Goal: Task Accomplishment & Management: Manage account settings

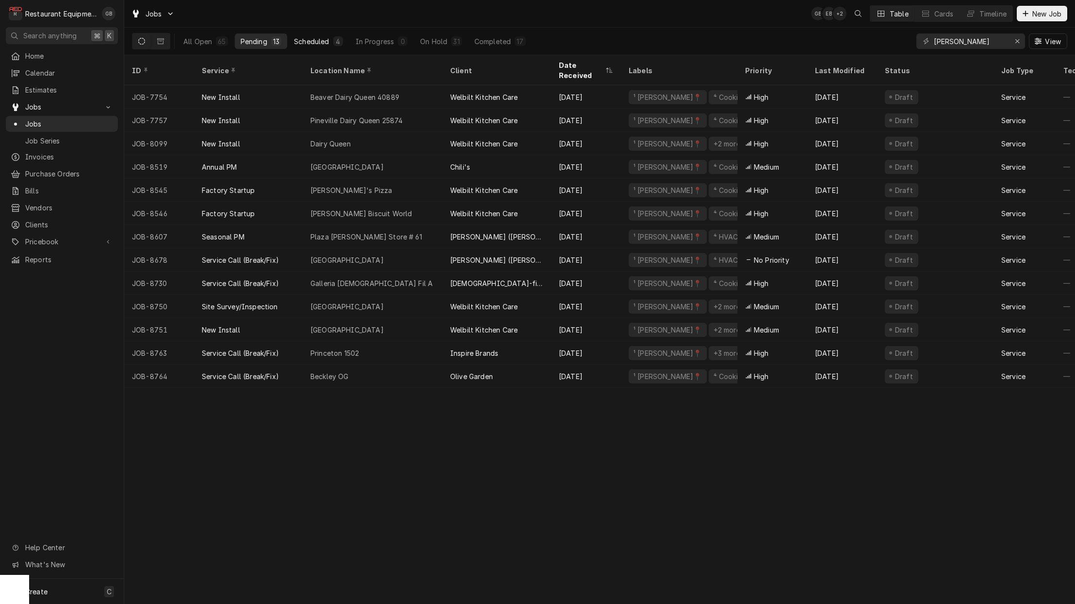
click at [315, 45] on div "Scheduled" at bounding box center [311, 41] width 35 height 10
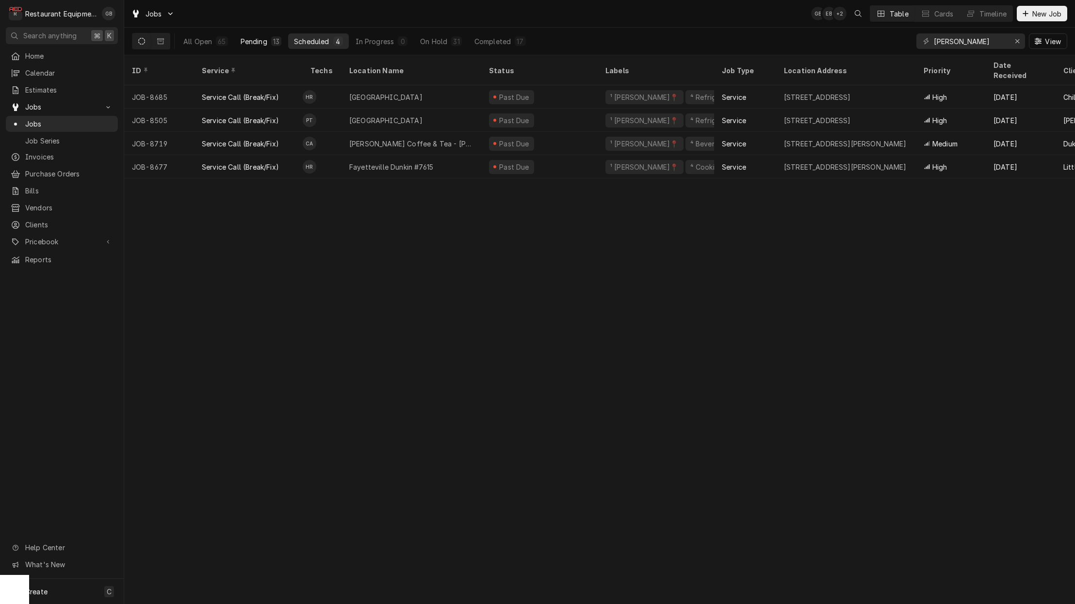
click at [270, 39] on button "Pending 13" at bounding box center [261, 41] width 52 height 16
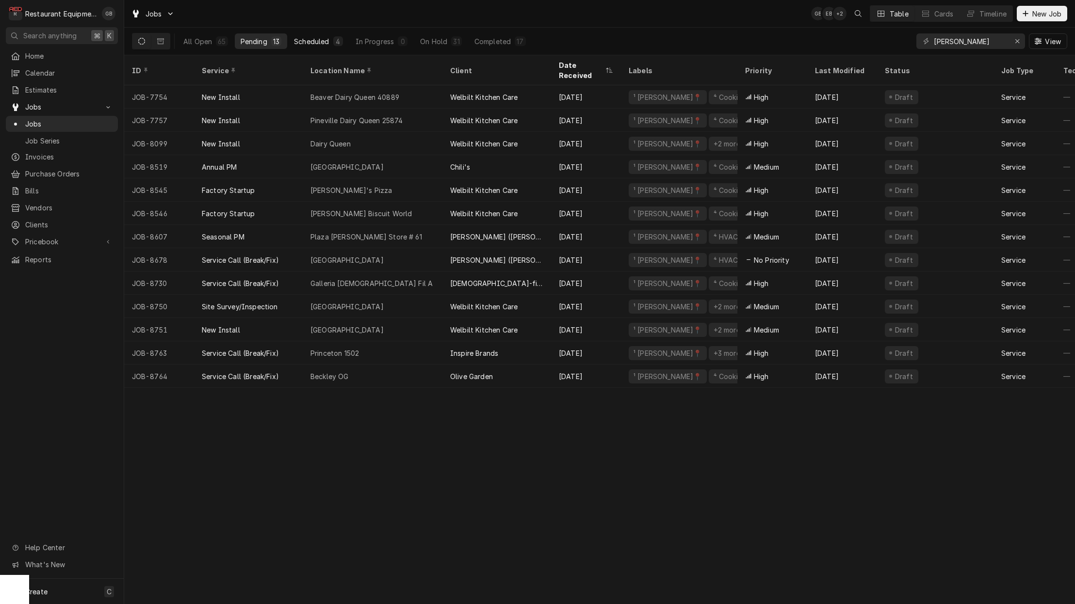
click at [319, 38] on div "Scheduled" at bounding box center [311, 41] width 35 height 10
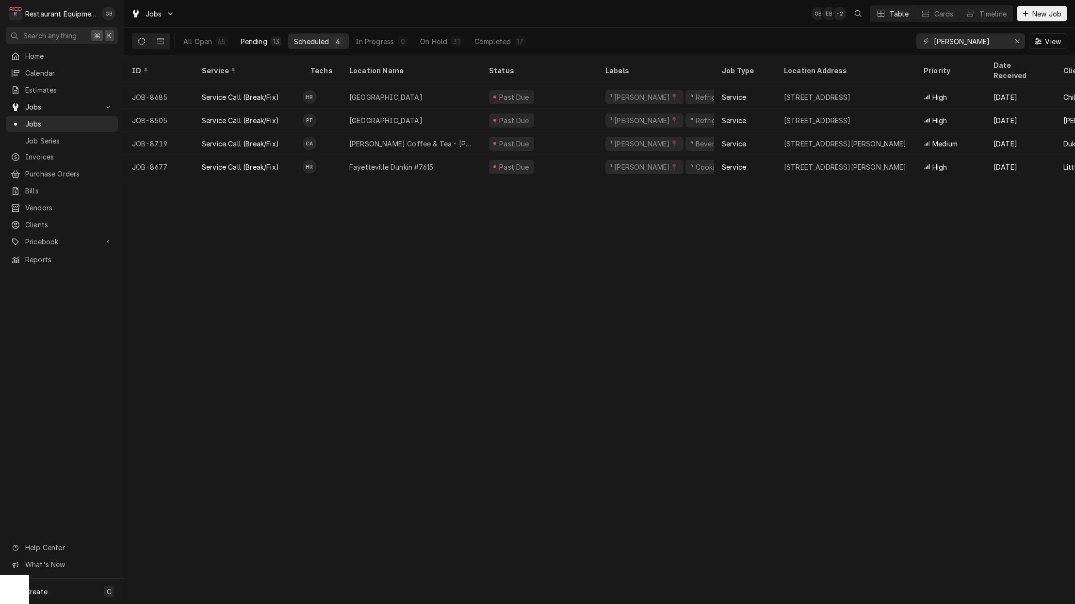
click at [248, 37] on div "Pending" at bounding box center [254, 41] width 27 height 10
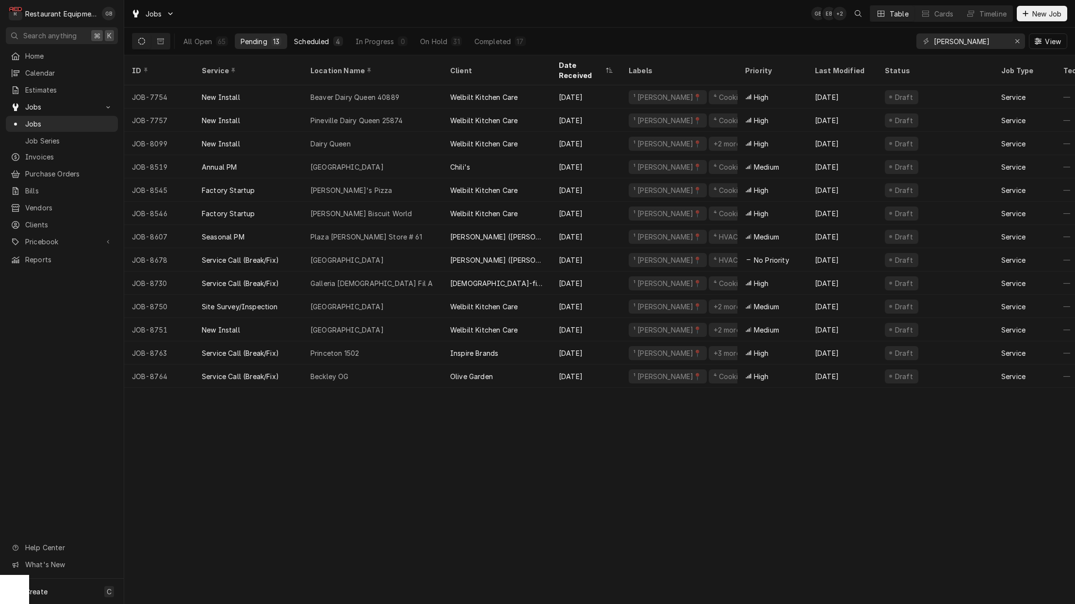
click at [315, 43] on div "Scheduled" at bounding box center [311, 41] width 35 height 10
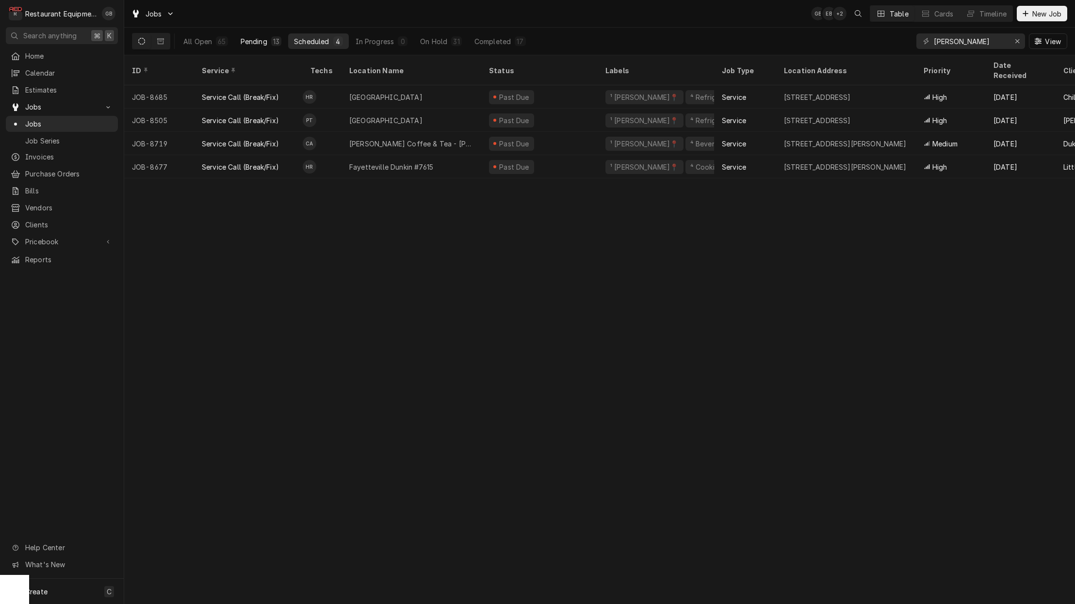
click at [256, 42] on div "Pending" at bounding box center [254, 41] width 27 height 10
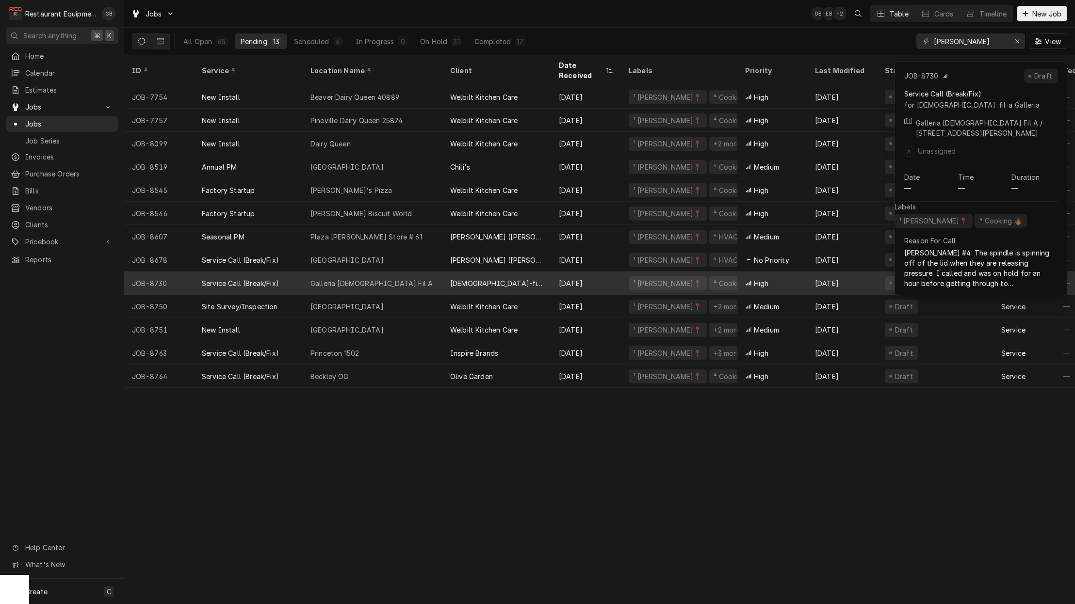
click at [386, 272] on div "Galleria [DEMOGRAPHIC_DATA] Fil A" at bounding box center [373, 283] width 140 height 23
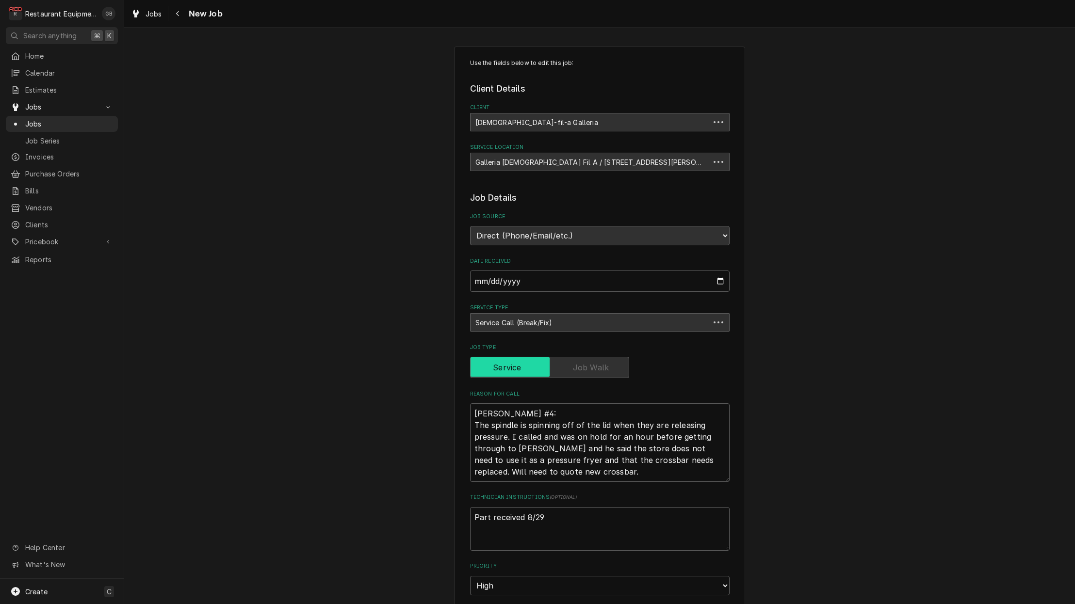
type textarea "x"
click at [178, 9] on div "Navigate back" at bounding box center [178, 14] width 10 height 10
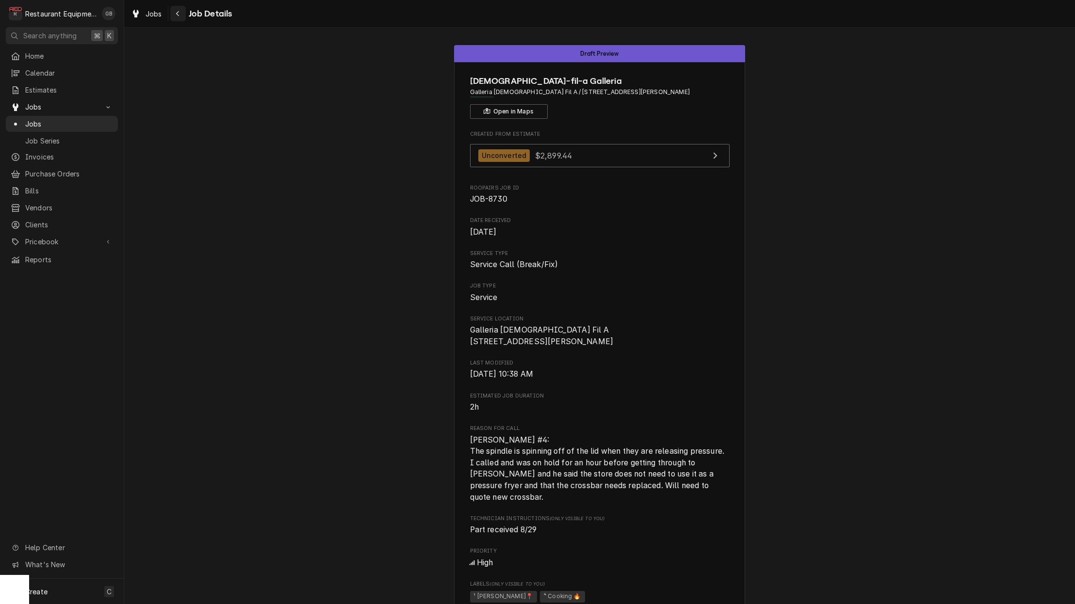
click at [174, 8] on button "Navigate back" at bounding box center [178, 14] width 16 height 16
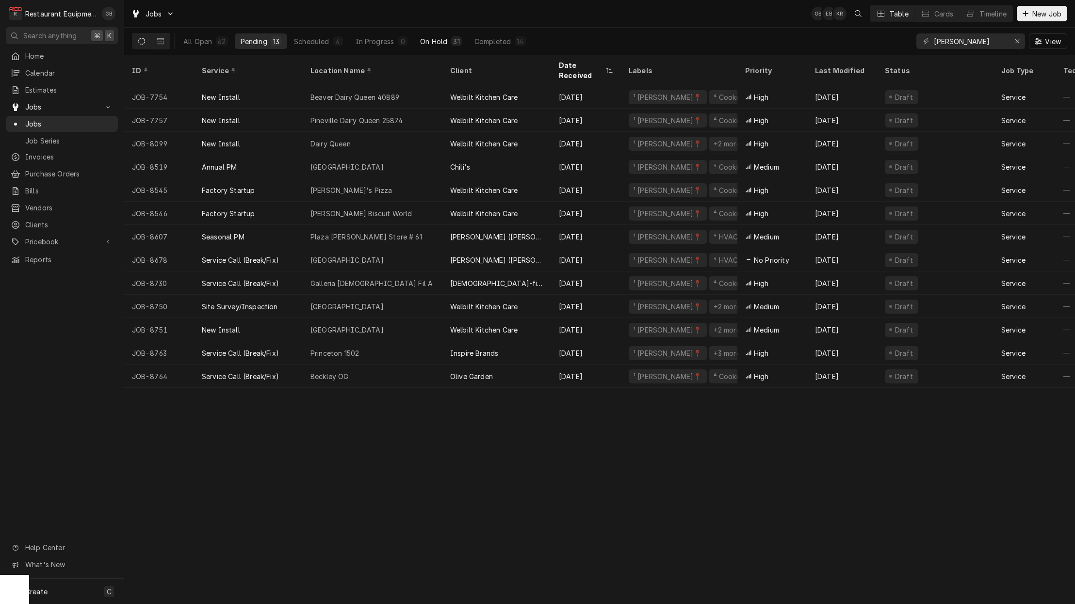
click at [439, 41] on div "On Hold" at bounding box center [433, 41] width 27 height 10
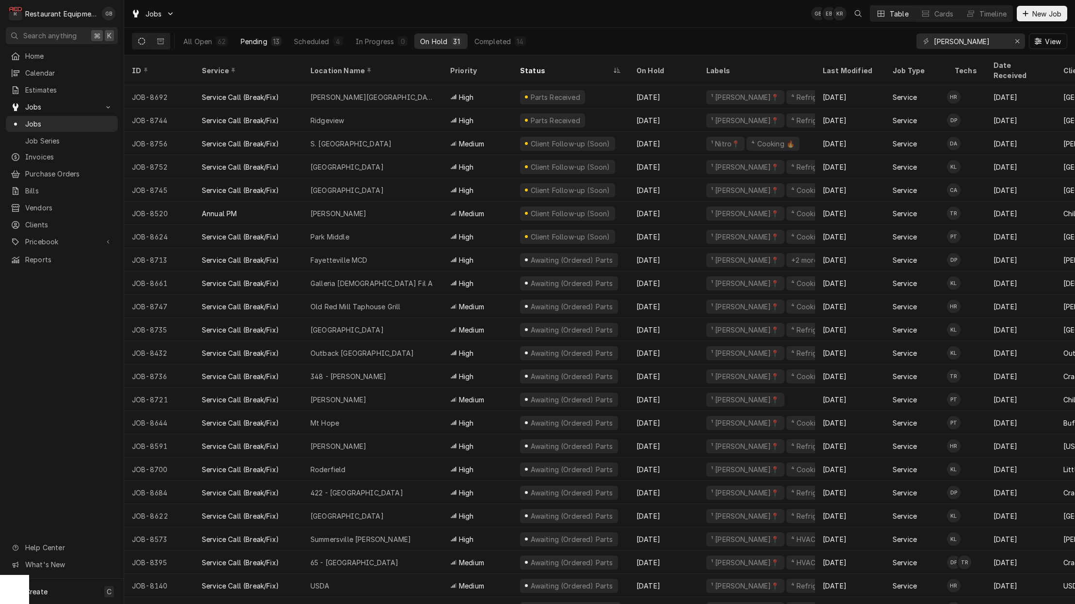
click at [279, 45] on div "13" at bounding box center [276, 41] width 10 height 10
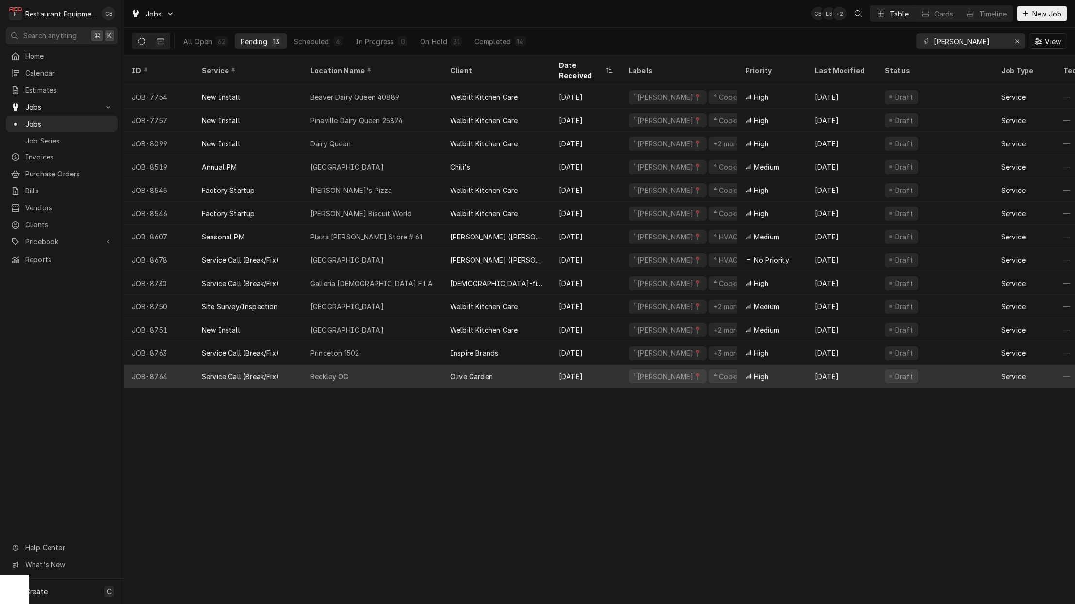
click at [466, 371] on div "Olive Garden" at bounding box center [471, 376] width 43 height 10
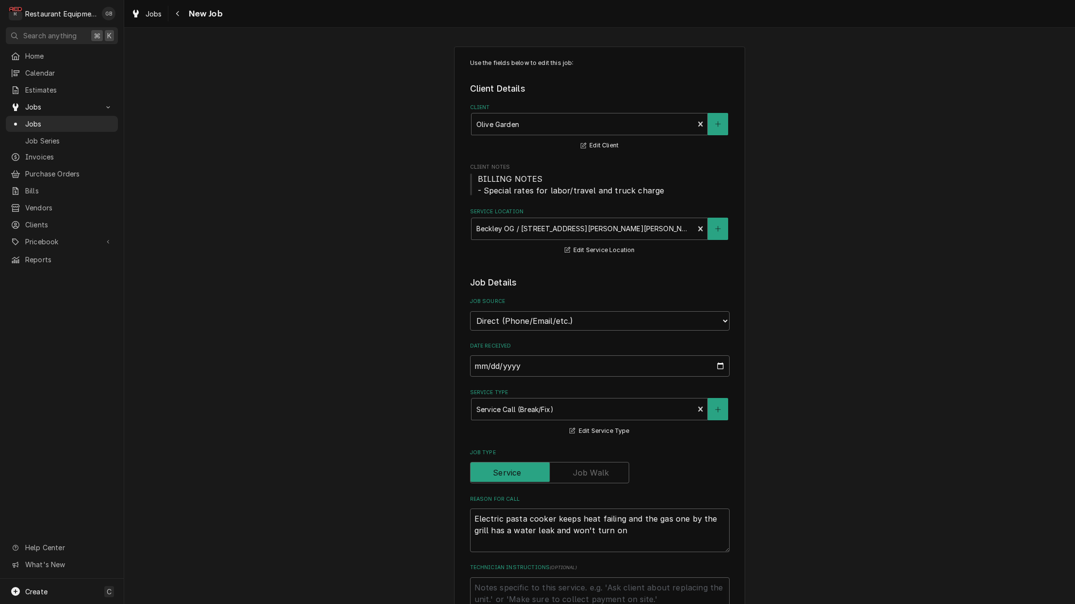
type textarea "x"
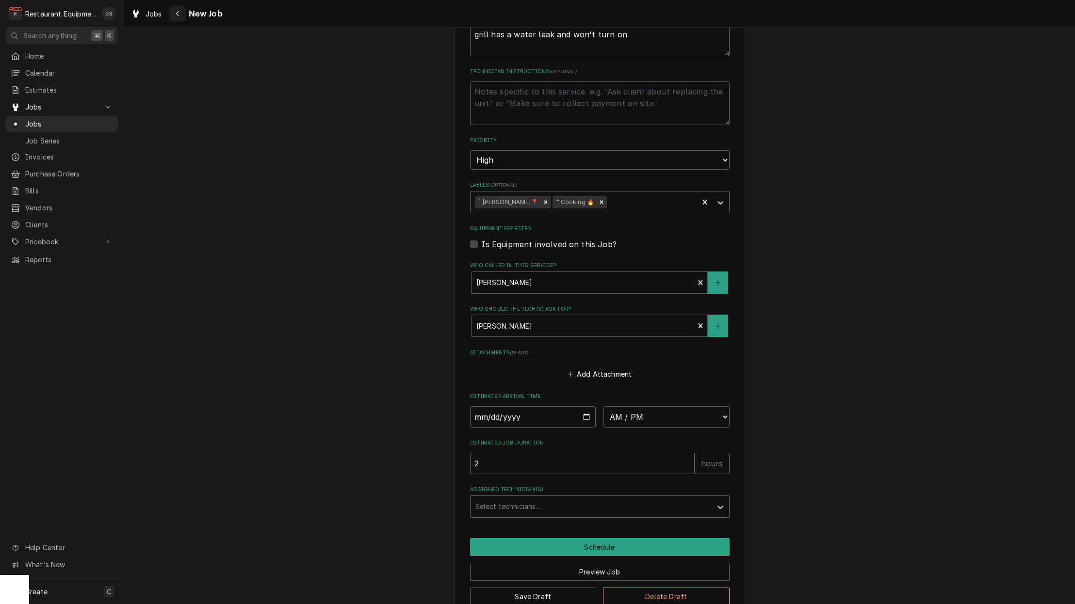
click at [178, 16] on icon "Navigate back" at bounding box center [178, 13] width 4 height 7
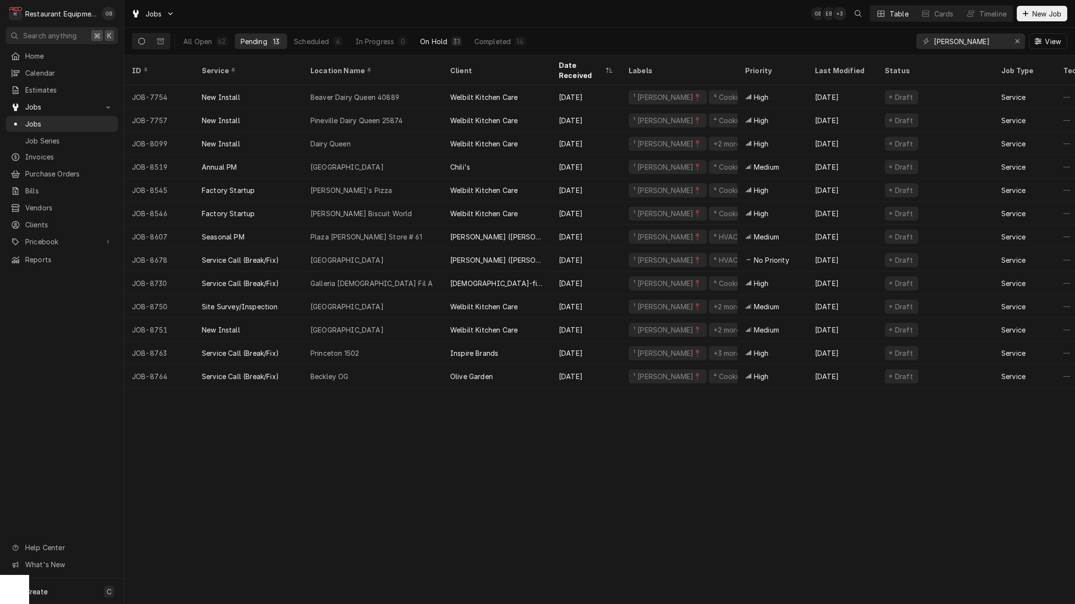
click at [442, 44] on div "On Hold" at bounding box center [433, 41] width 27 height 10
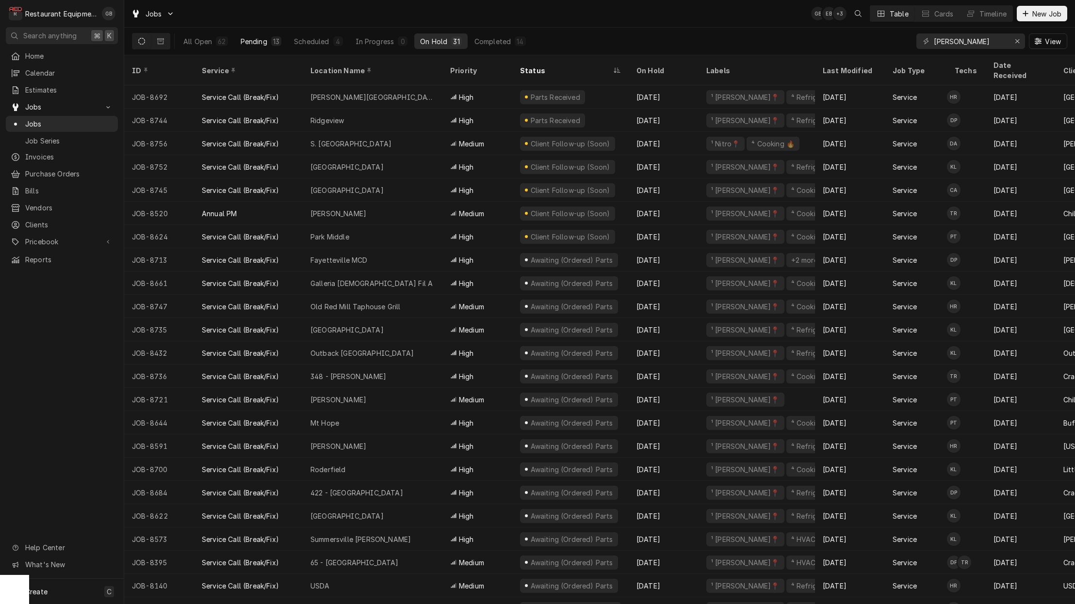
click at [264, 45] on div "Pending" at bounding box center [254, 41] width 27 height 10
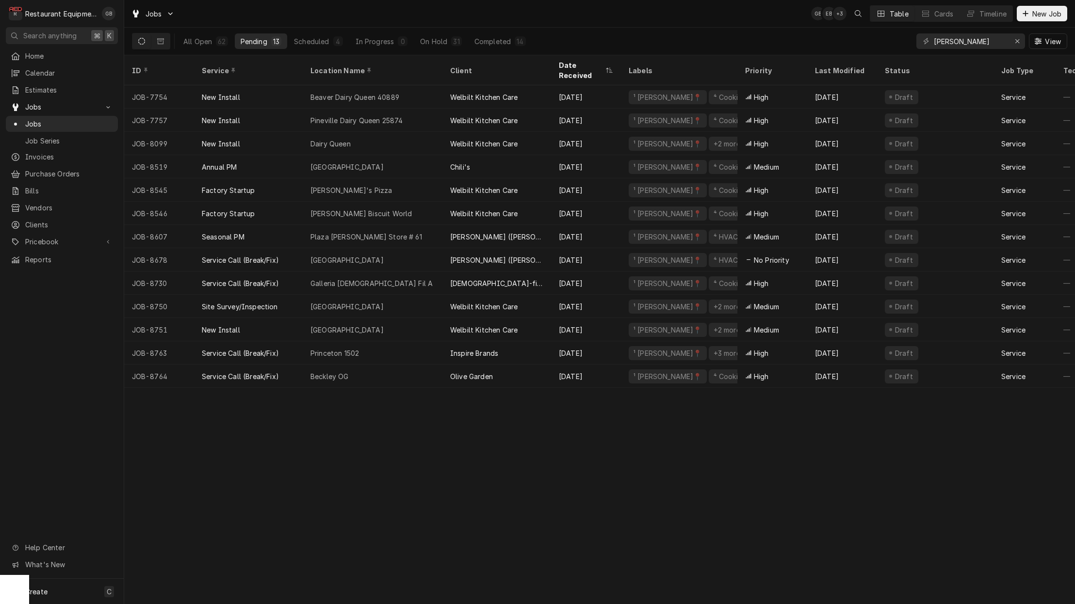
scroll to position [1, 0]
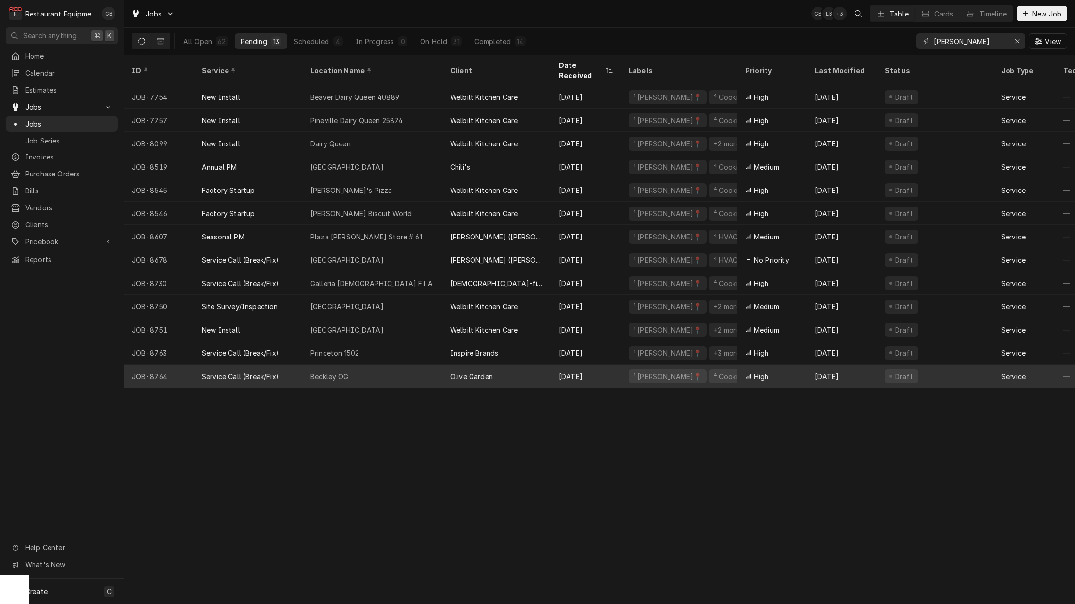
click at [404, 365] on div "Beckley OG" at bounding box center [373, 376] width 140 height 23
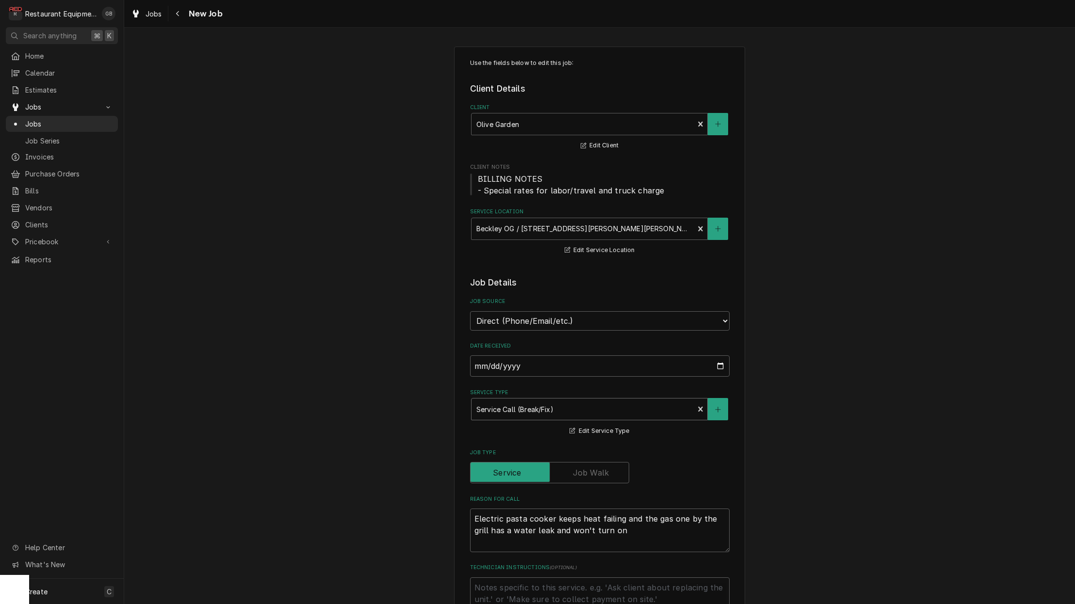
type textarea "x"
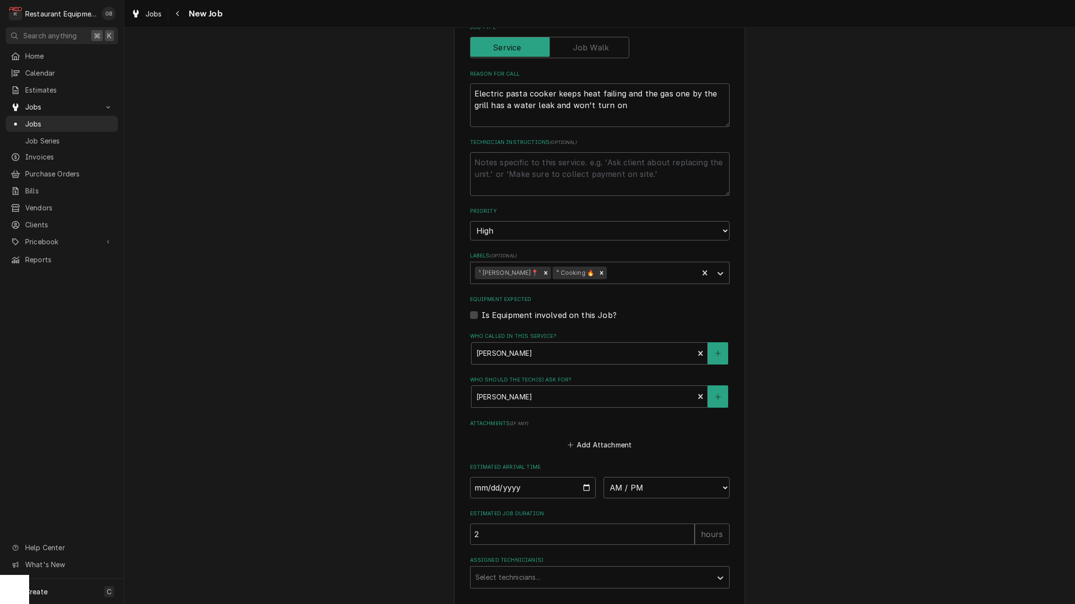
scroll to position [427, 0]
click at [496, 475] on input "Date" at bounding box center [533, 485] width 126 height 21
type input "2025-09-09"
type textarea "x"
type input "2025-09-02"
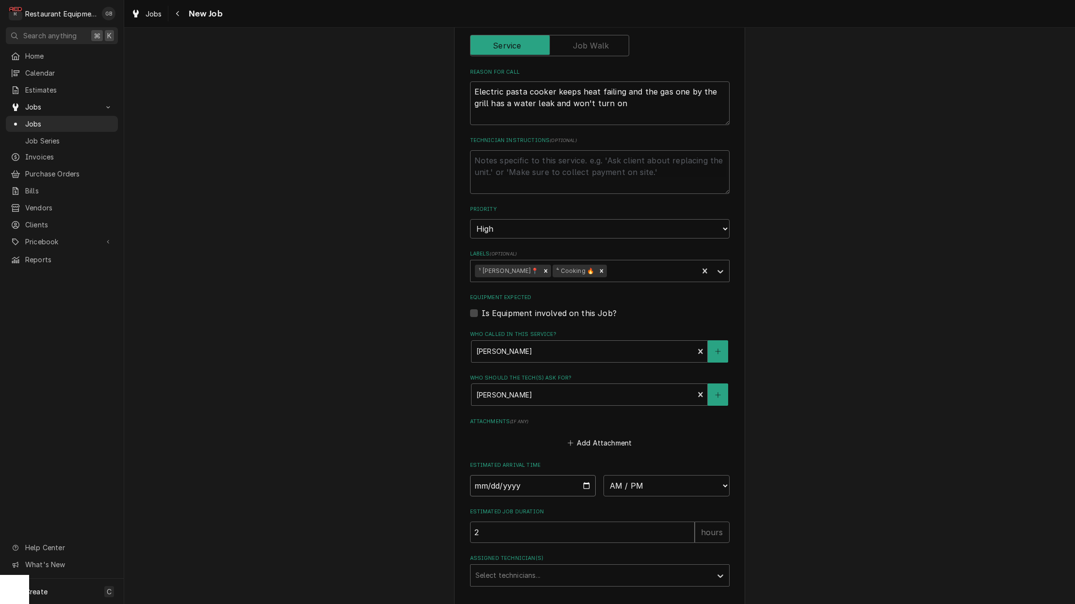
type textarea "x"
select select "12:00:00"
click at [558, 596] on div "Assigned Technician(s)" at bounding box center [590, 604] width 231 height 17
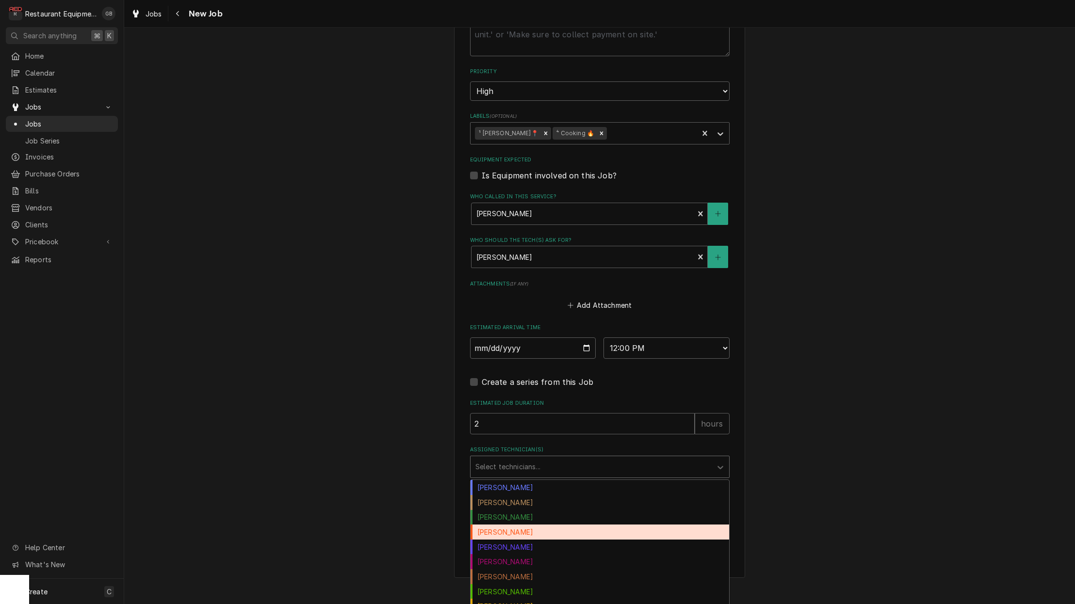
scroll to position [0, 0]
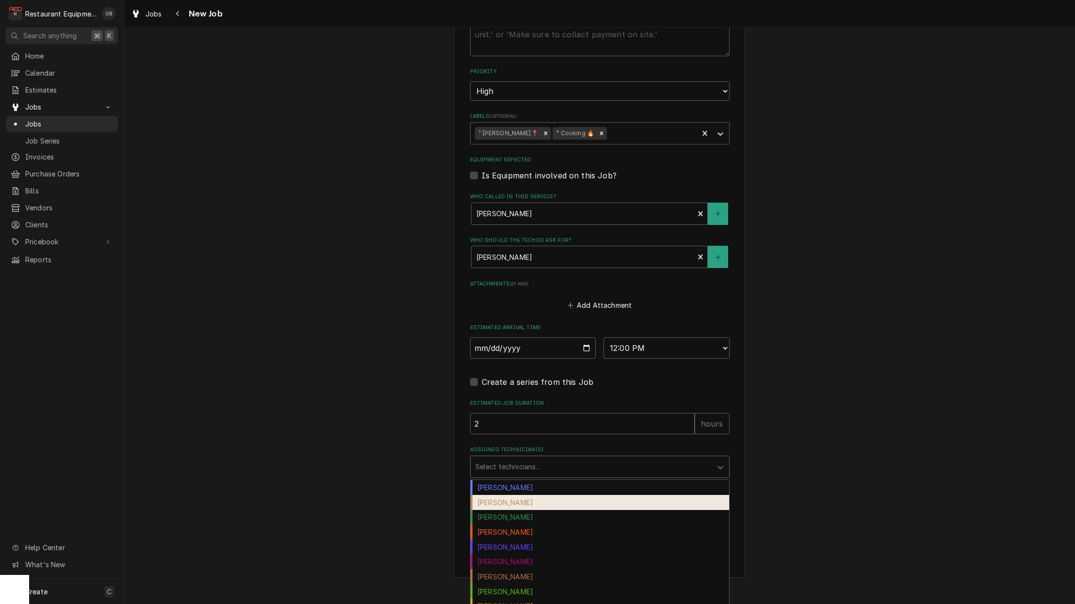
click at [519, 495] on div "Chuck Almond" at bounding box center [599, 502] width 258 height 15
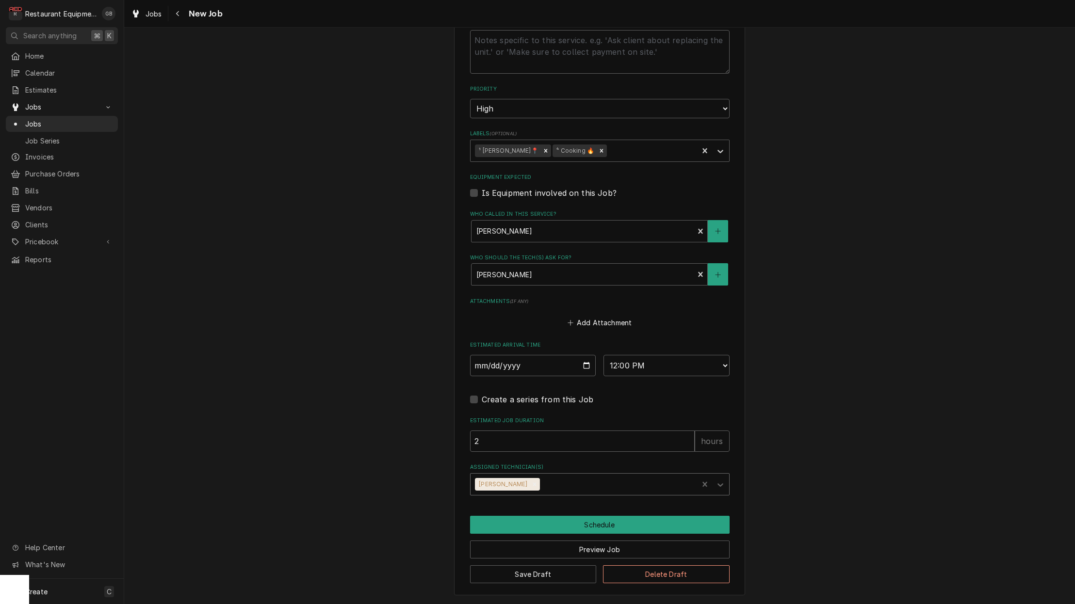
scroll to position [525, 0]
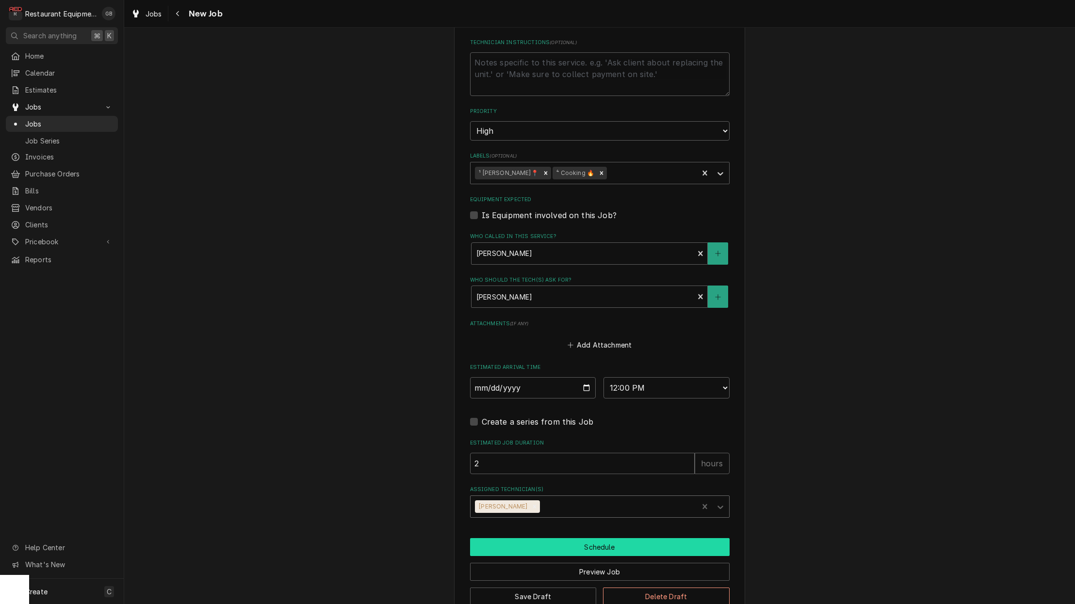
click at [563, 538] on button "Schedule" at bounding box center [599, 547] width 259 height 18
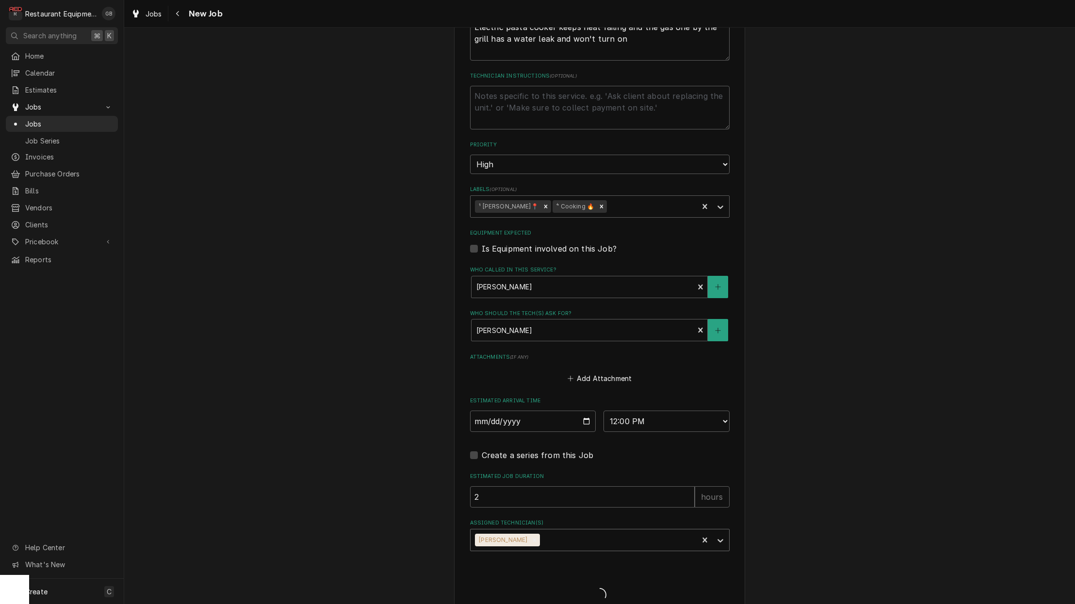
type textarea "x"
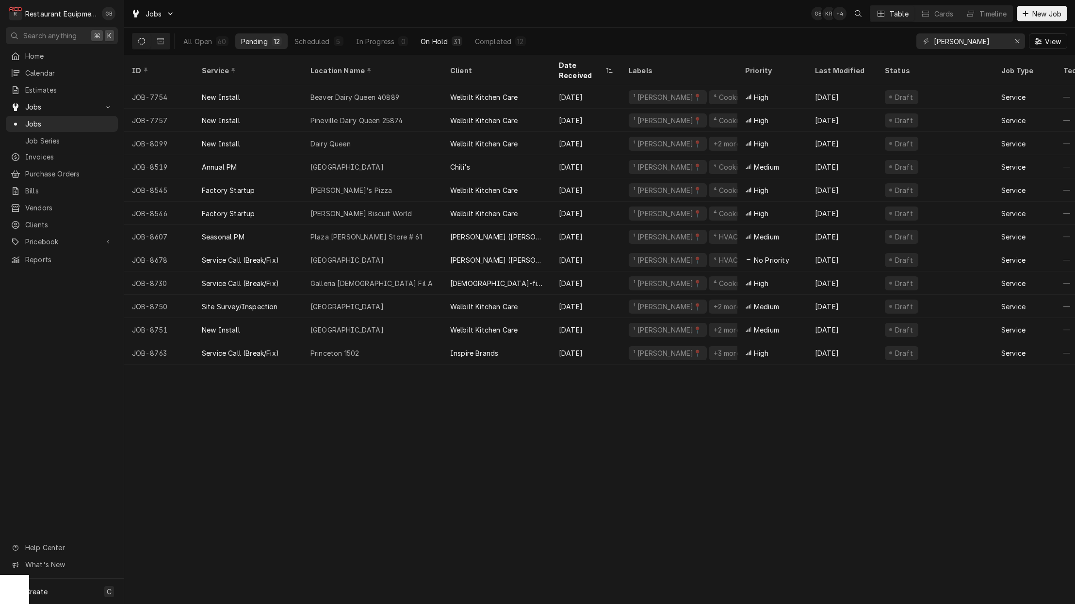
click at [435, 41] on div "On Hold" at bounding box center [433, 41] width 27 height 10
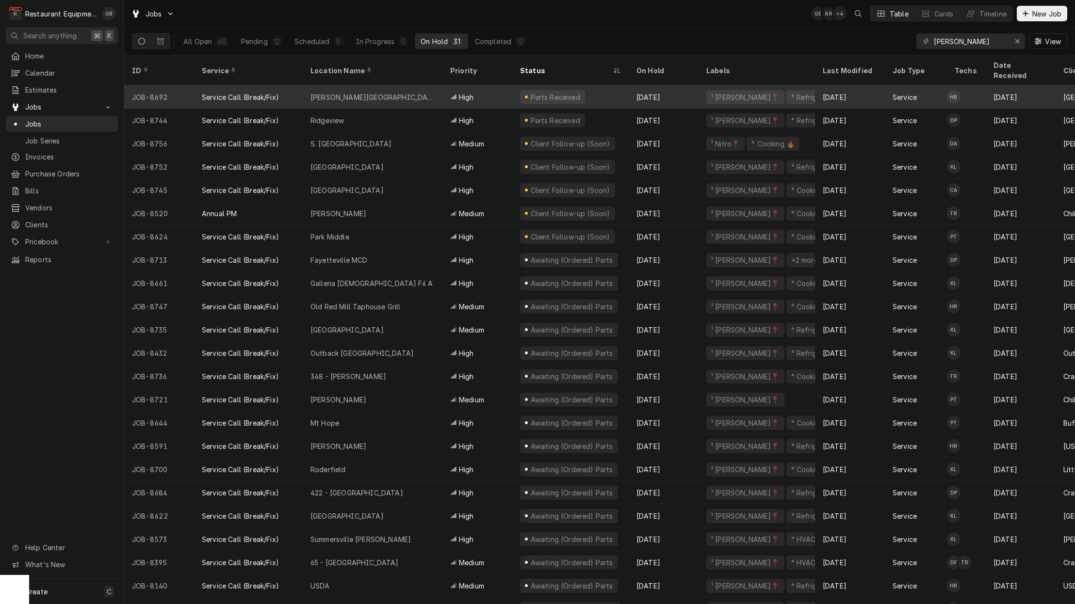
click at [377, 92] on div "Marsh Fork Elementary" at bounding box center [372, 97] width 124 height 10
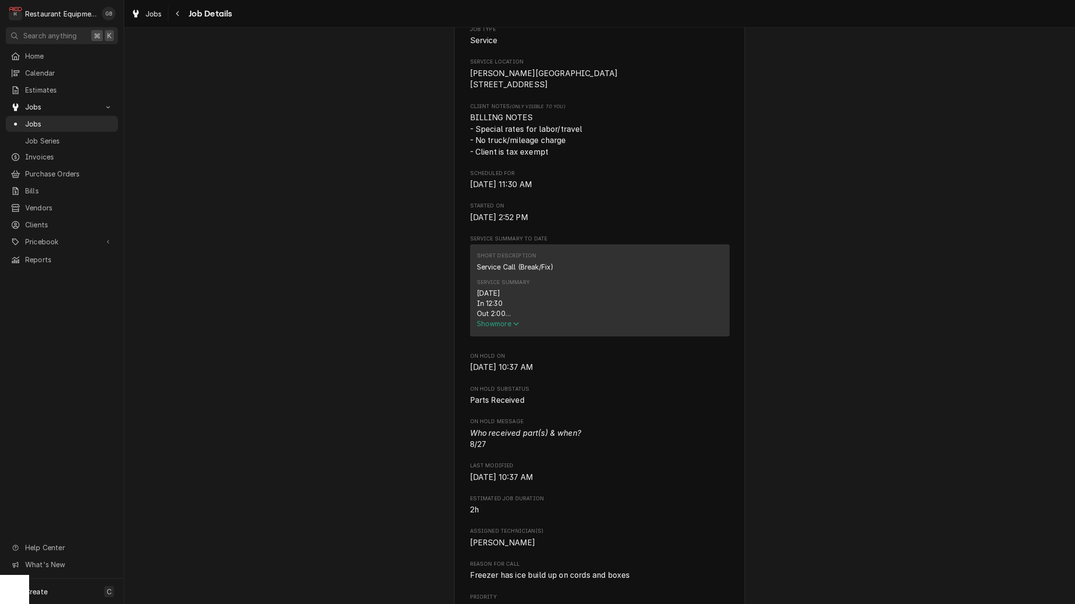
scroll to position [204, 0]
click at [501, 322] on span "Show more" at bounding box center [498, 323] width 43 height 8
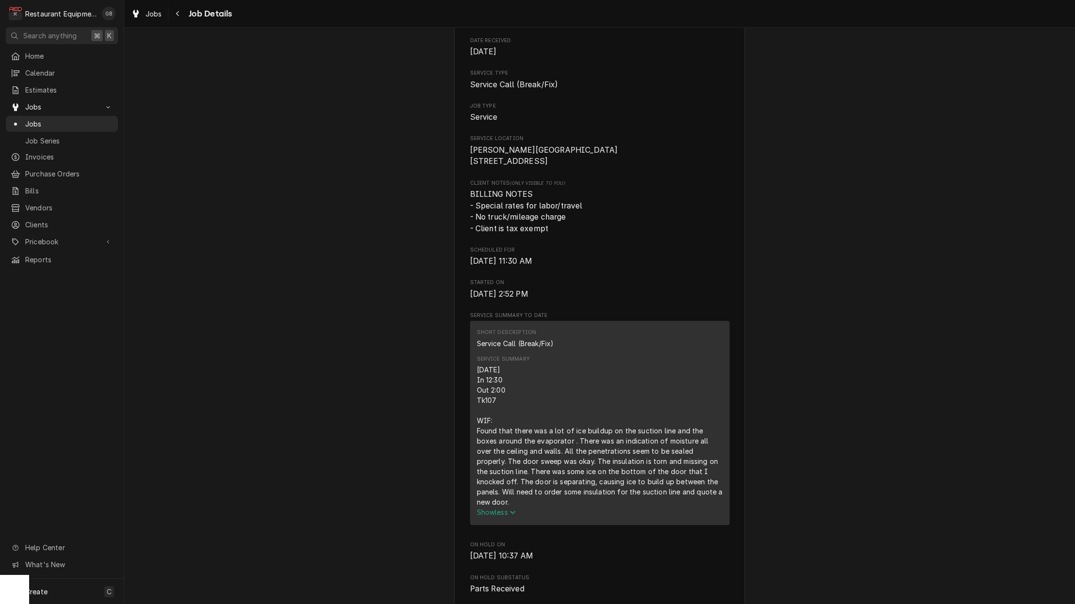
scroll to position [126, 0]
click at [176, 15] on icon "Navigate back" at bounding box center [178, 13] width 4 height 7
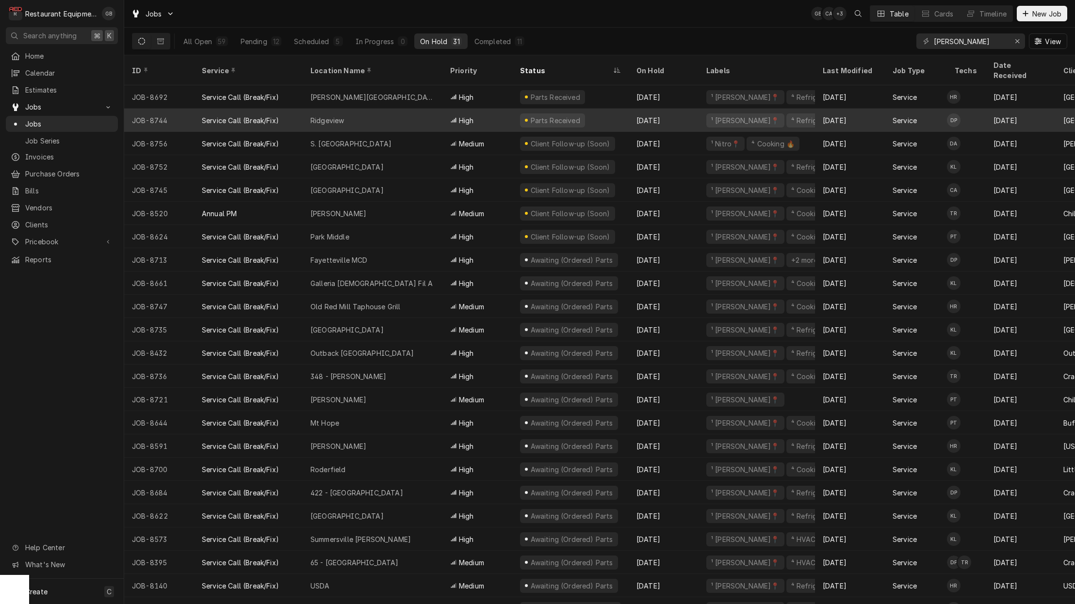
click at [419, 112] on div "Ridgeview" at bounding box center [373, 120] width 140 height 23
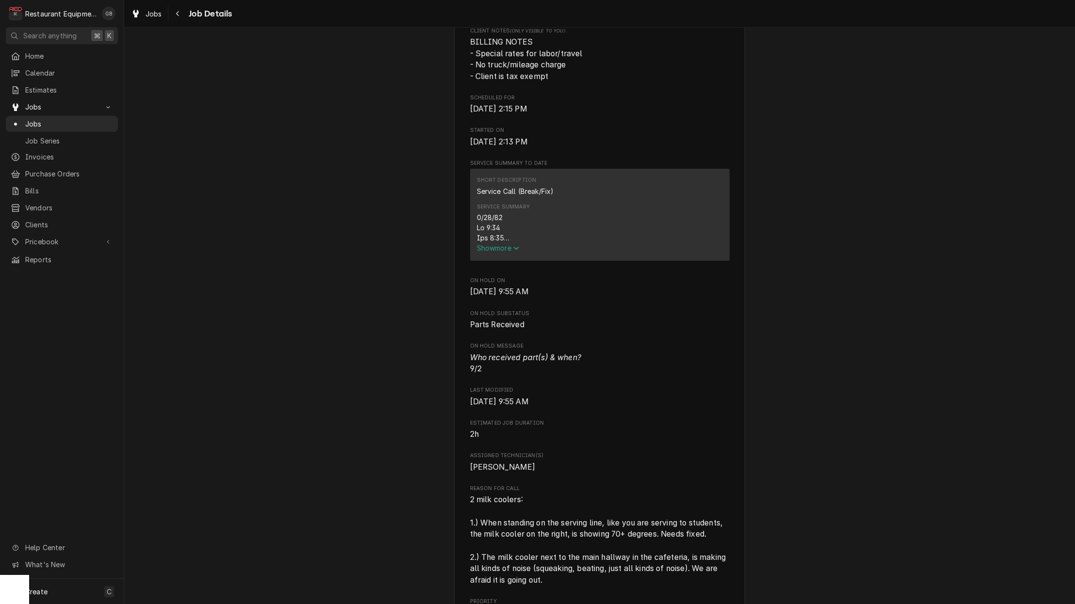
scroll to position [280, 0]
click at [512, 251] on span "Show more" at bounding box center [498, 246] width 43 height 8
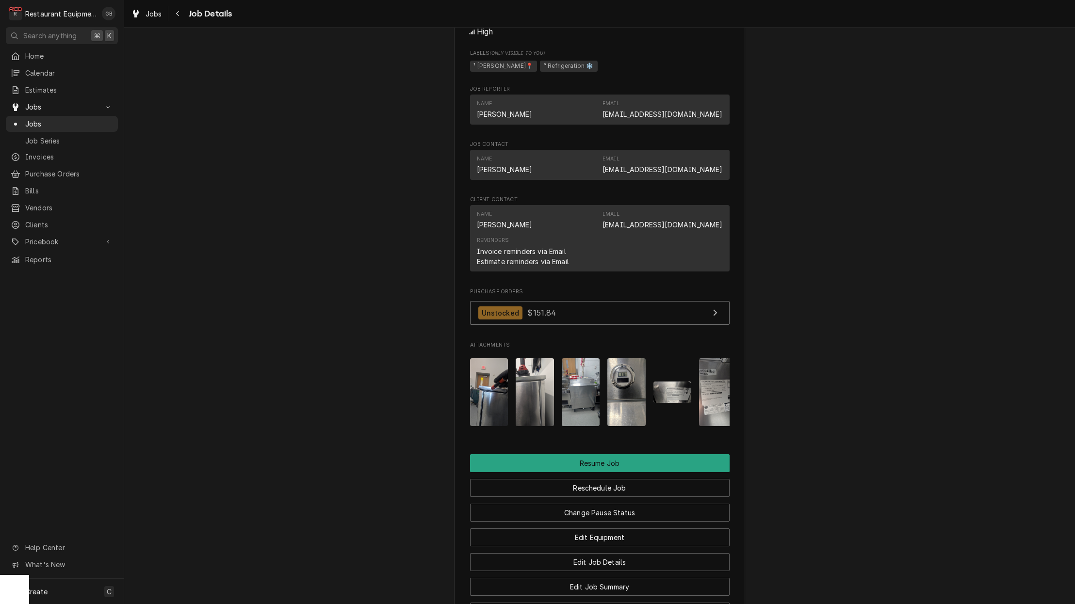
scroll to position [1164, 0]
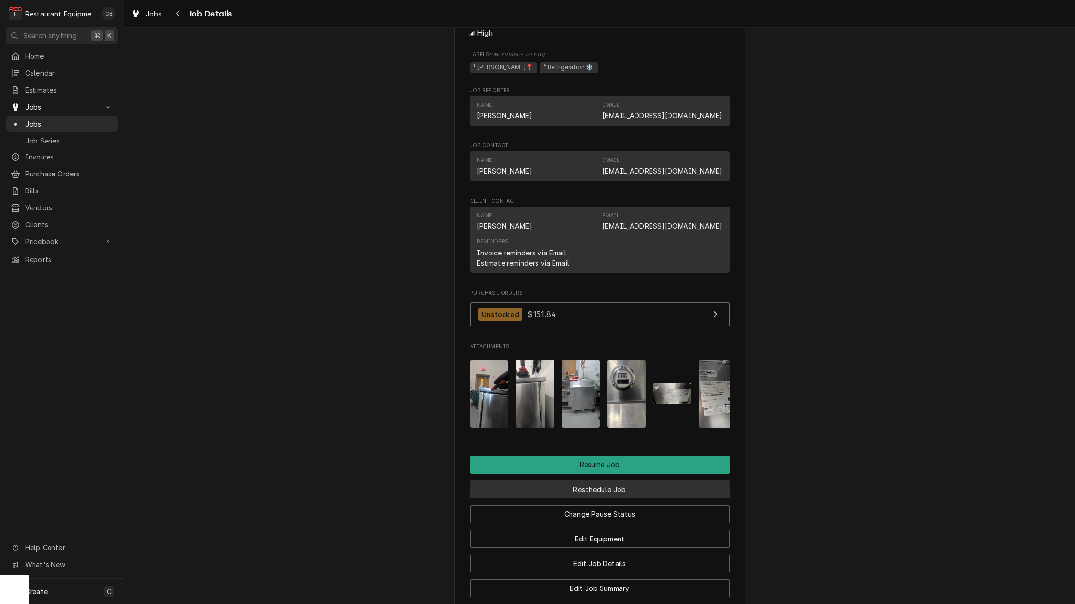
click at [627, 481] on button "Reschedule Job" at bounding box center [599, 490] width 259 height 18
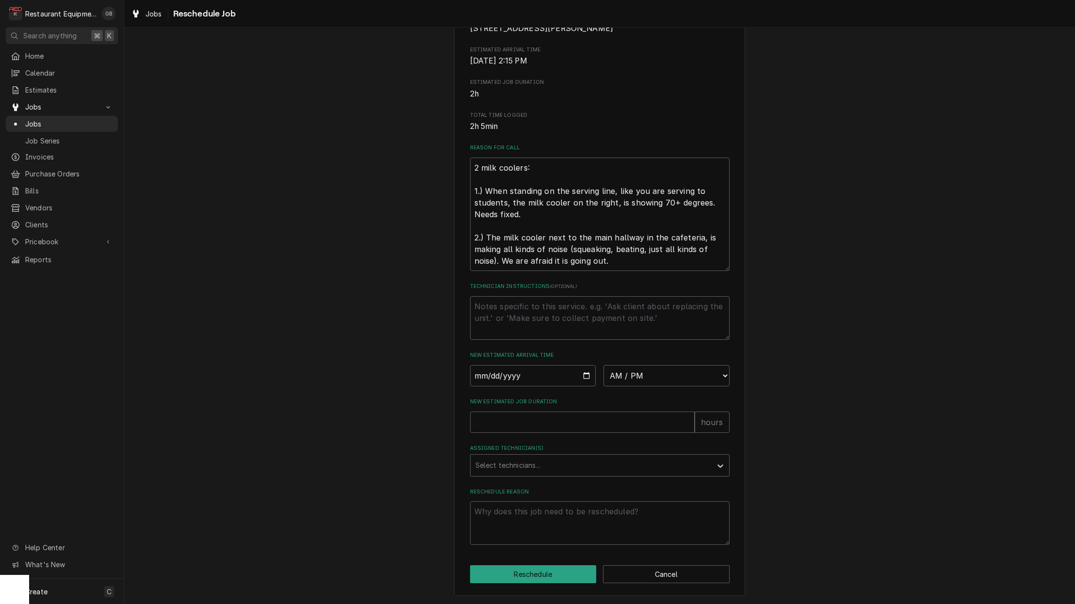
scroll to position [183, 0]
click at [477, 374] on input "Date" at bounding box center [533, 375] width 126 height 21
type input "2025-09-02"
type textarea "x"
select select "12:00:00"
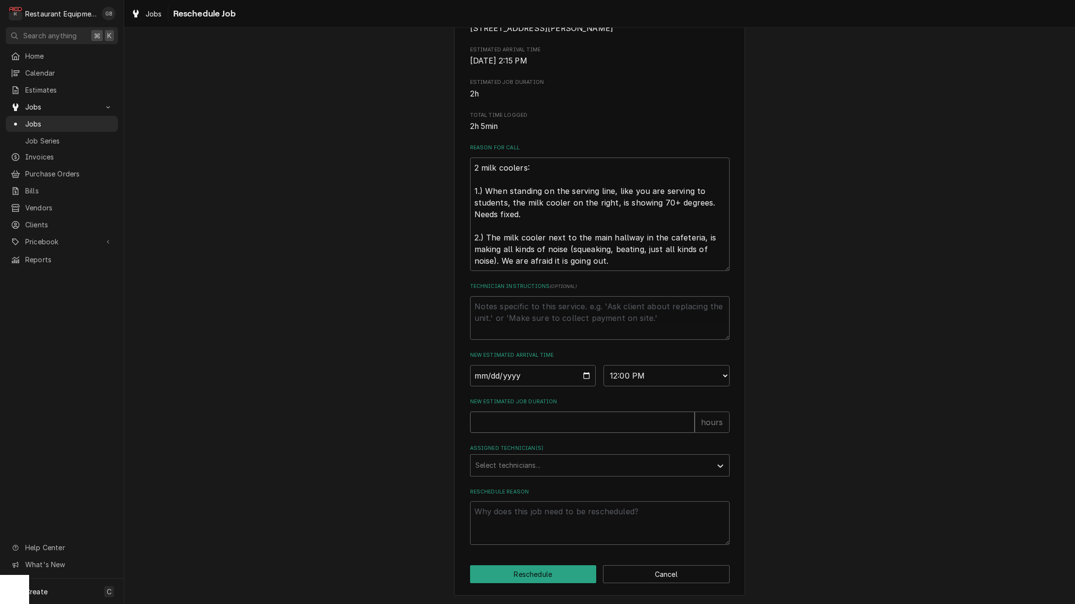
click at [511, 419] on input "New Estimated Job Duration" at bounding box center [582, 422] width 225 height 21
type textarea "x"
type input "1"
click at [620, 463] on div "Assigned Technician(s)" at bounding box center [590, 465] width 231 height 17
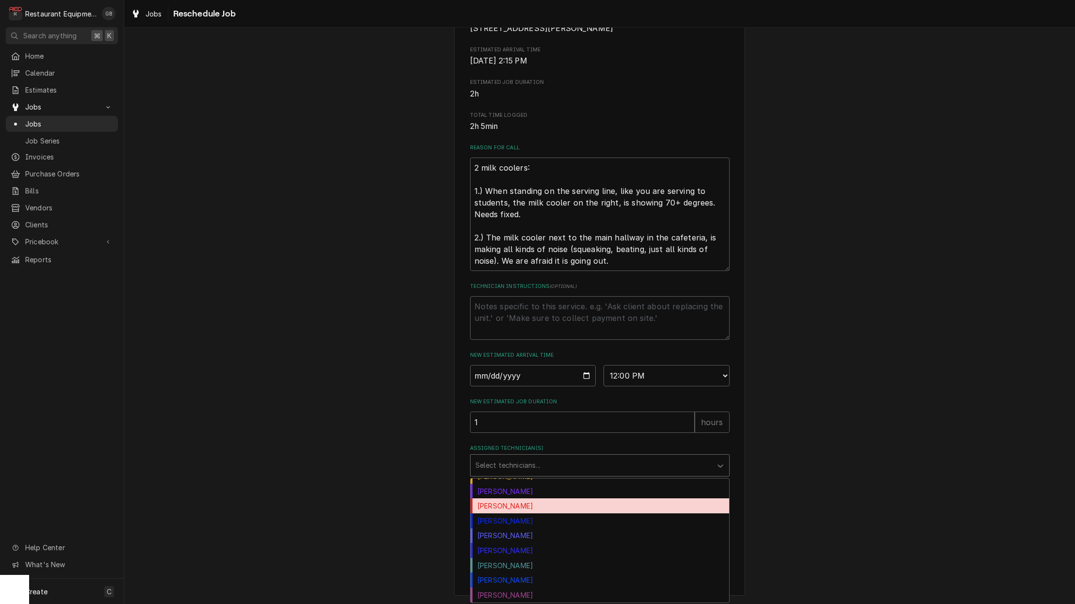
scroll to position [129, 0]
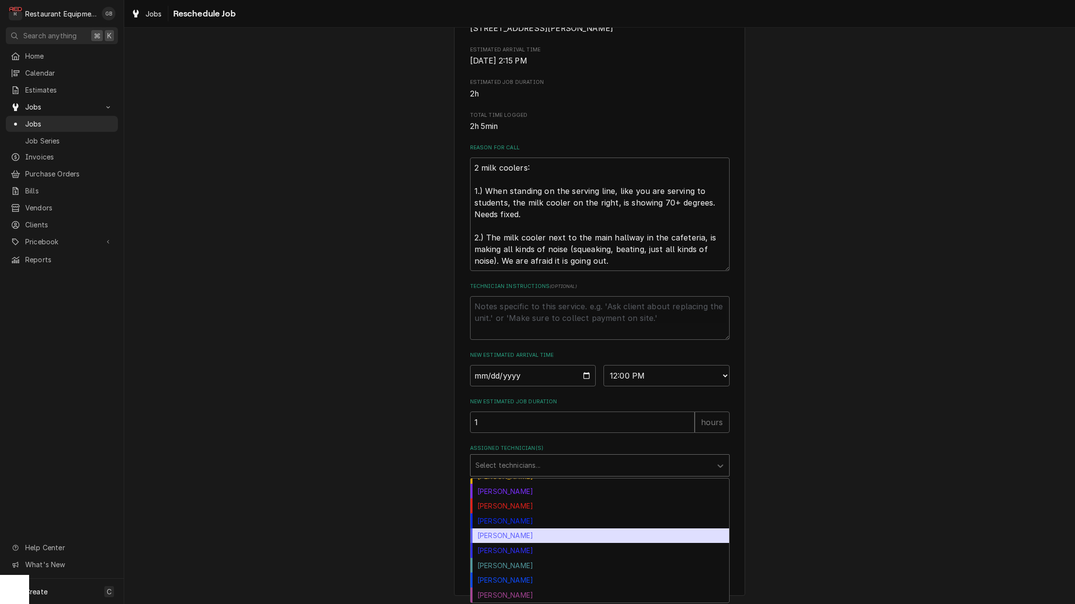
click at [528, 540] on div "Paxton Turner" at bounding box center [599, 536] width 258 height 15
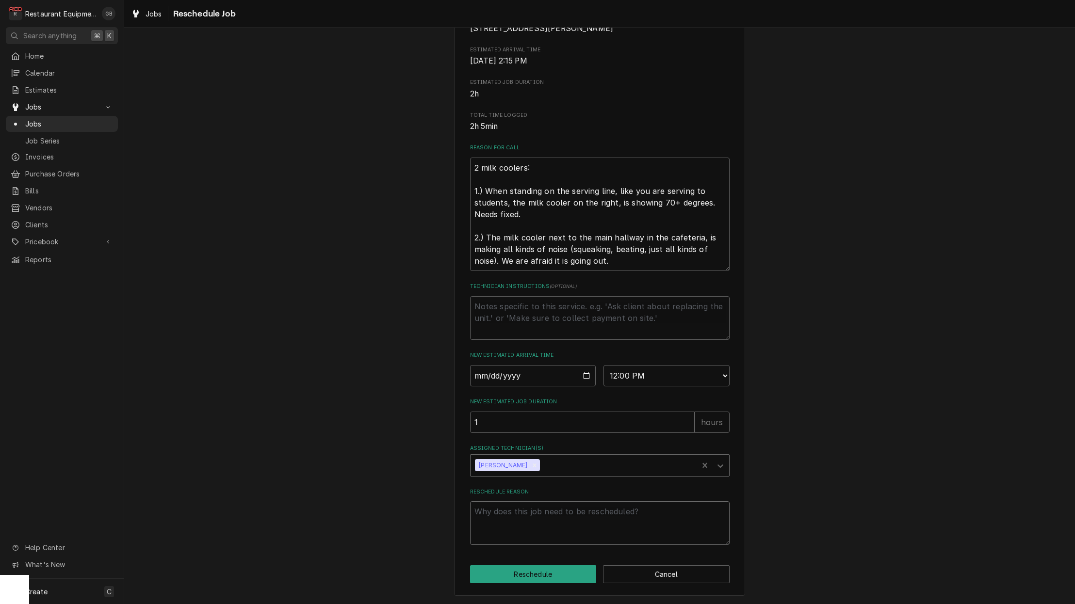
click at [518, 512] on textarea "Reschedule Reason" at bounding box center [599, 523] width 259 height 44
type textarea "x"
type textarea "p"
type textarea "x"
type textarea "pa"
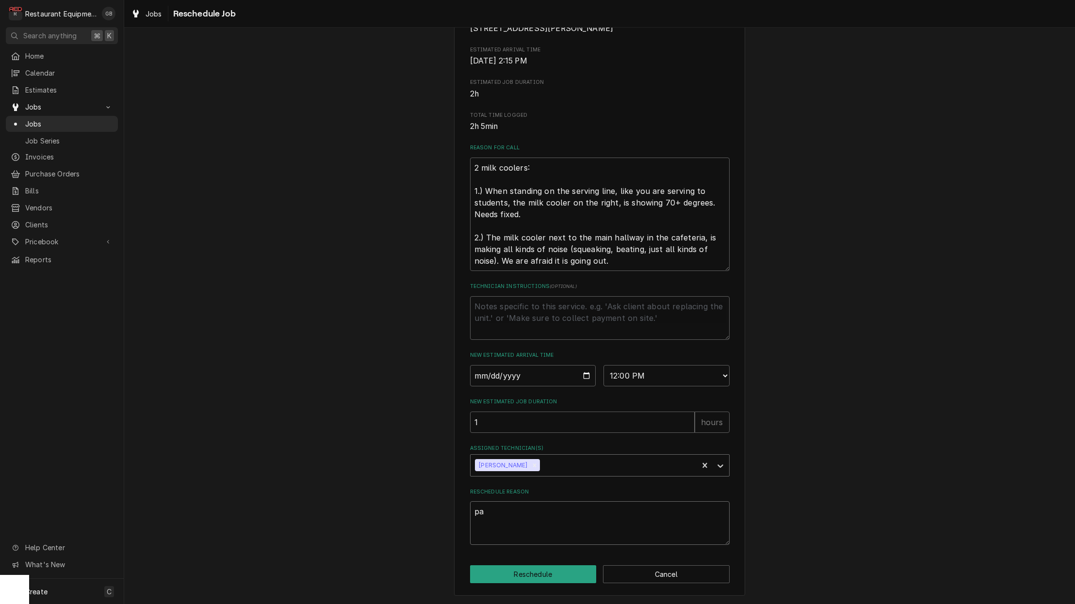
type textarea "x"
type textarea "par"
type textarea "x"
type textarea "part"
type textarea "x"
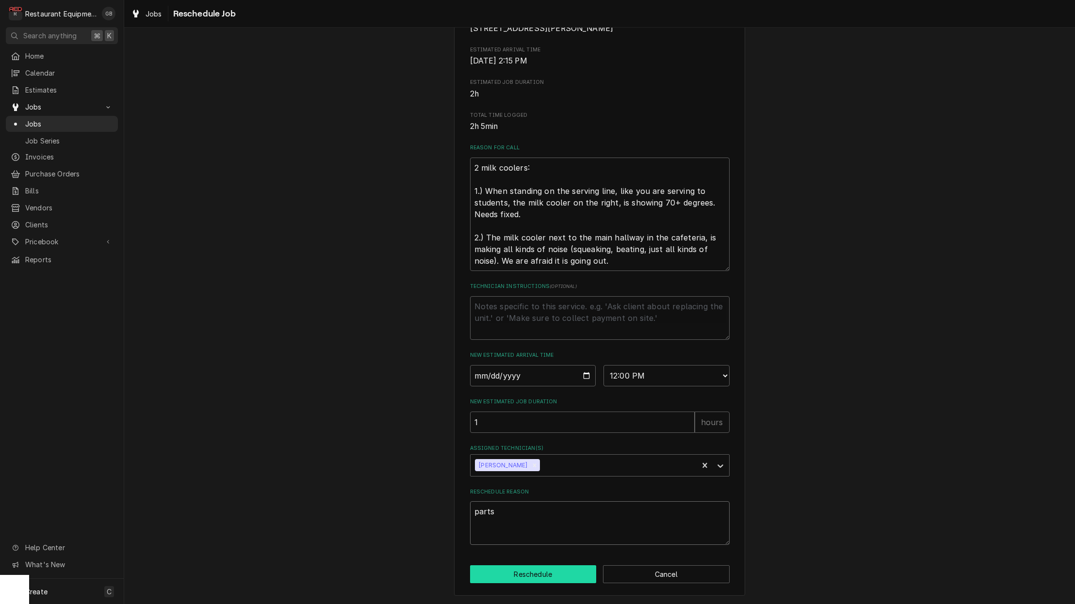
type textarea "parts"
click at [548, 575] on button "Reschedule" at bounding box center [533, 574] width 127 height 18
type textarea "x"
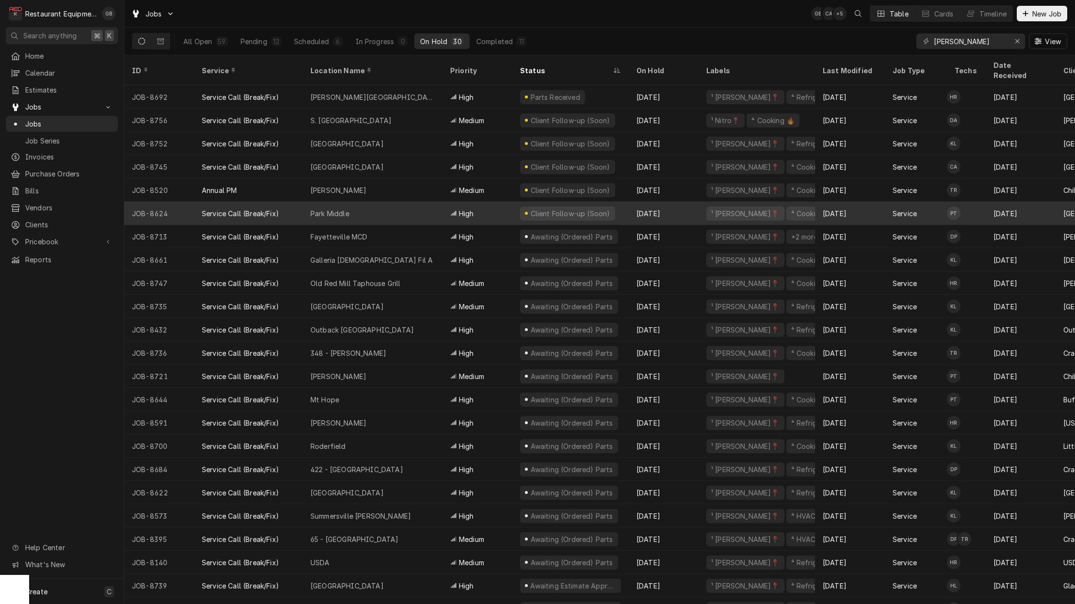
click at [398, 202] on div "Park Middle" at bounding box center [373, 213] width 140 height 23
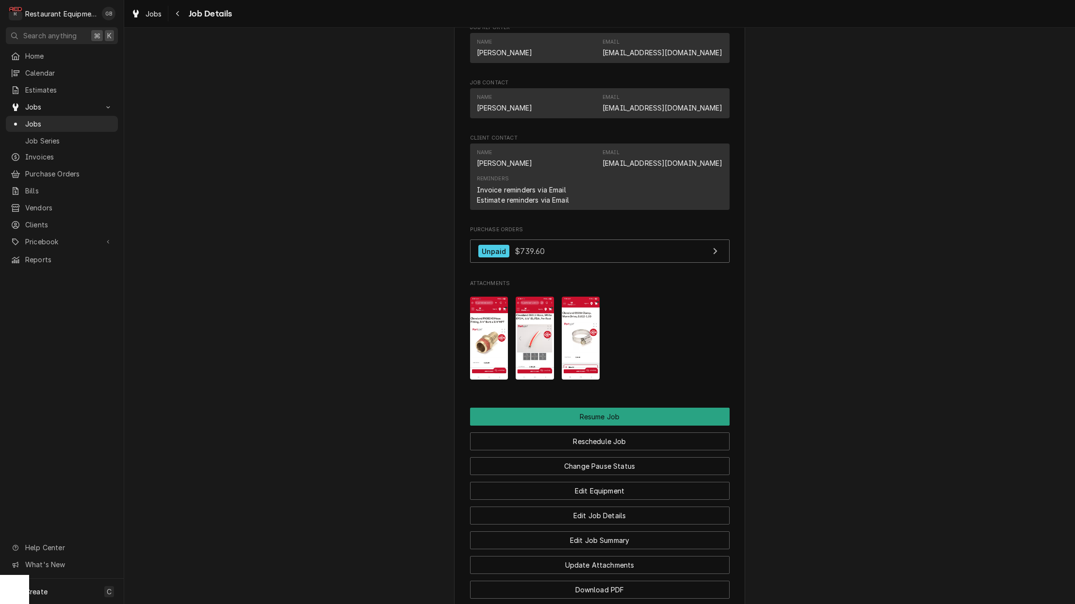
scroll to position [1101, 0]
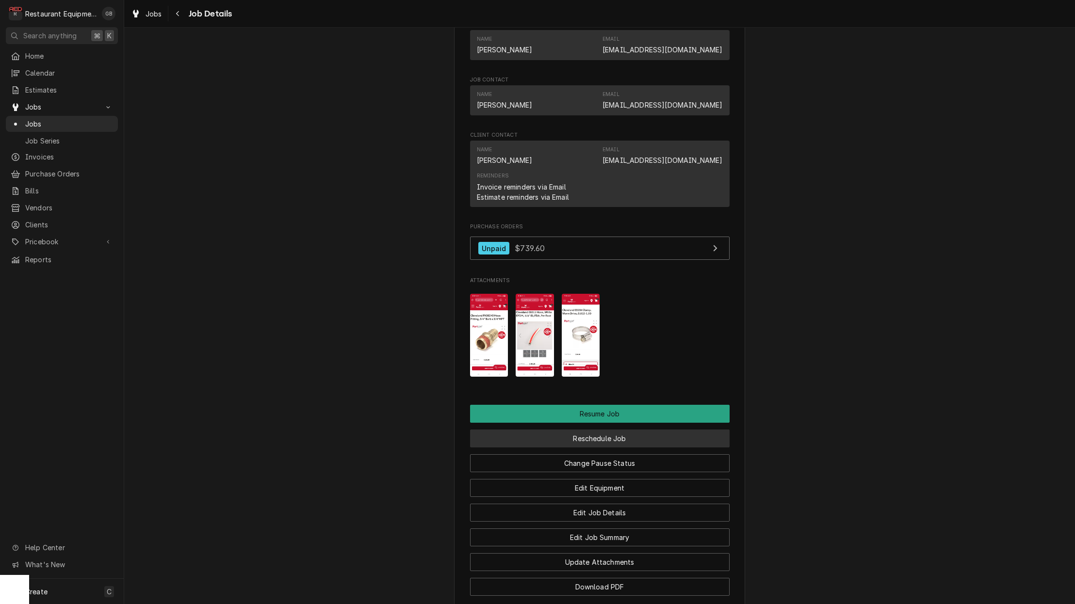
click at [601, 439] on button "Reschedule Job" at bounding box center [599, 439] width 259 height 18
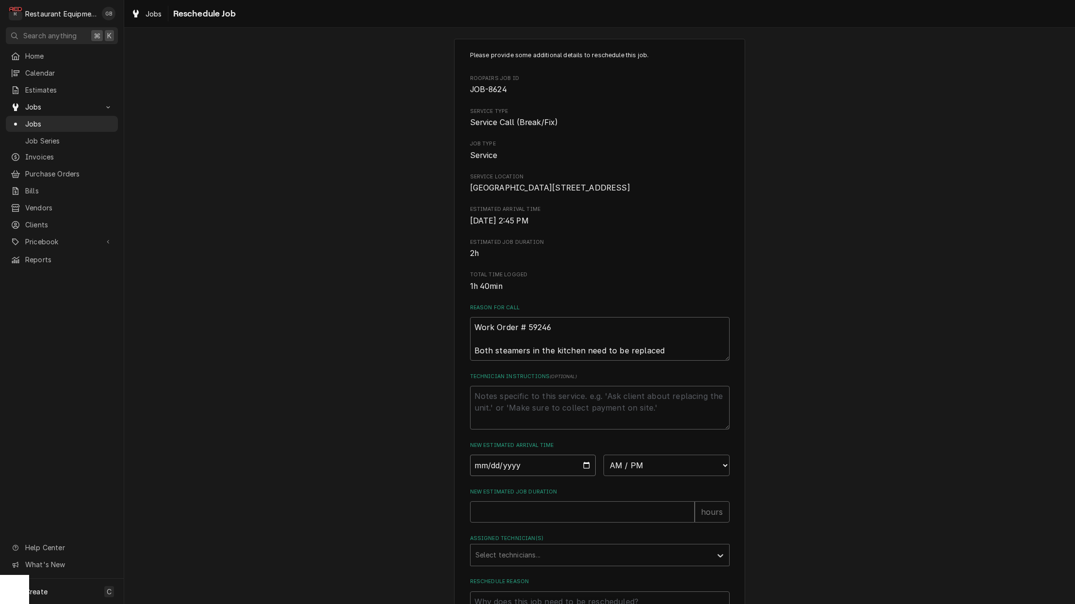
scroll to position [9, 0]
click at [501, 475] on input "Date" at bounding box center [533, 464] width 126 height 21
click at [501, 408] on textarea "Technician Instructions ( optional )" at bounding box center [599, 407] width 259 height 44
type textarea "x"
type textarea "l"
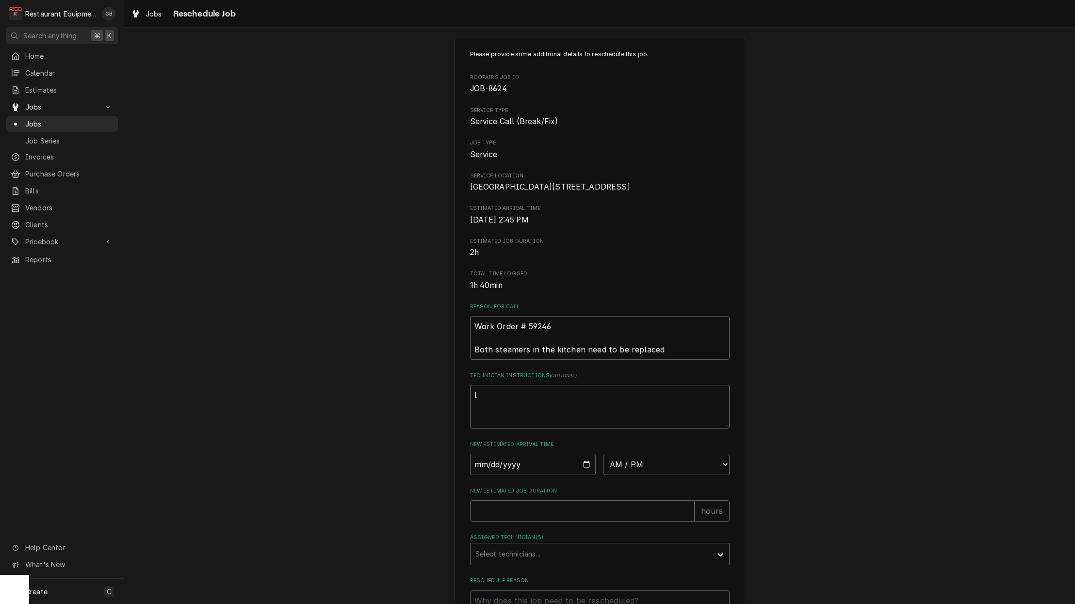
type textarea "x"
type textarea "ll"
type textarea "x"
type textarea "l"
type textarea "x"
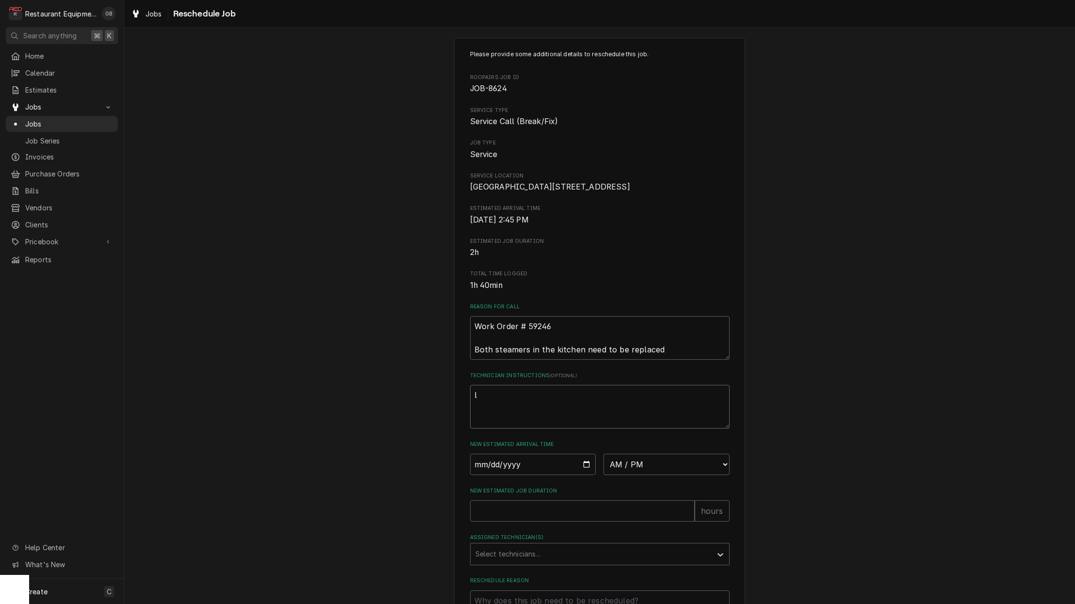
type textarea "lo"
type textarea "x"
type textarea "loo"
type textarea "x"
type textarea "look"
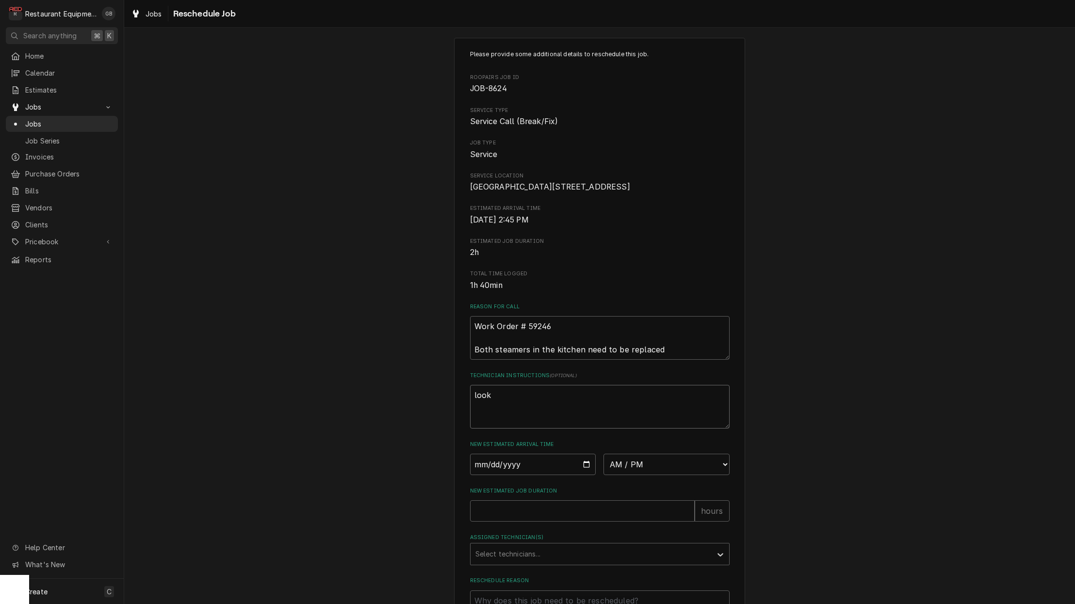
type textarea "x"
type textarea "look"
type textarea "x"
type textarea "look f"
type textarea "x"
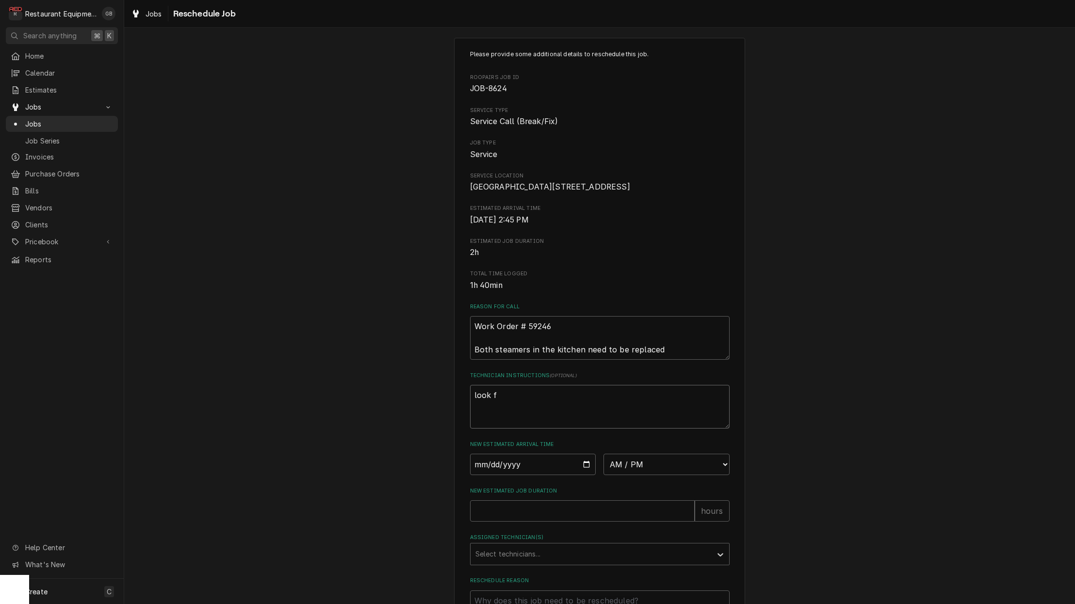
type textarea "look fo"
type textarea "x"
type textarea "look for"
type textarea "x"
type textarea "look for"
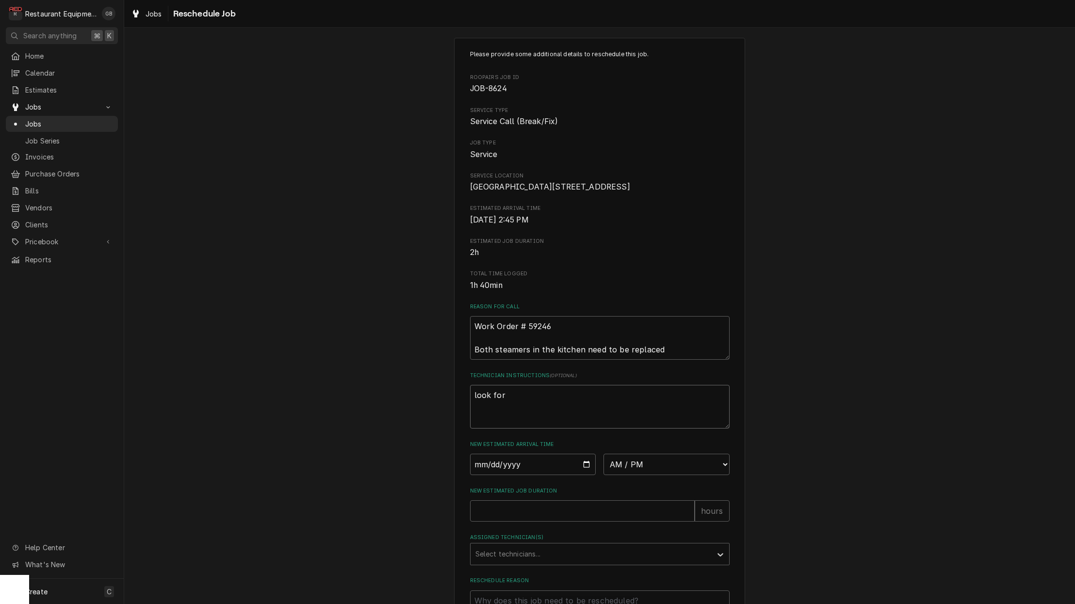
type textarea "x"
type textarea "look for w"
type textarea "x"
type textarea "look for wa"
type textarea "x"
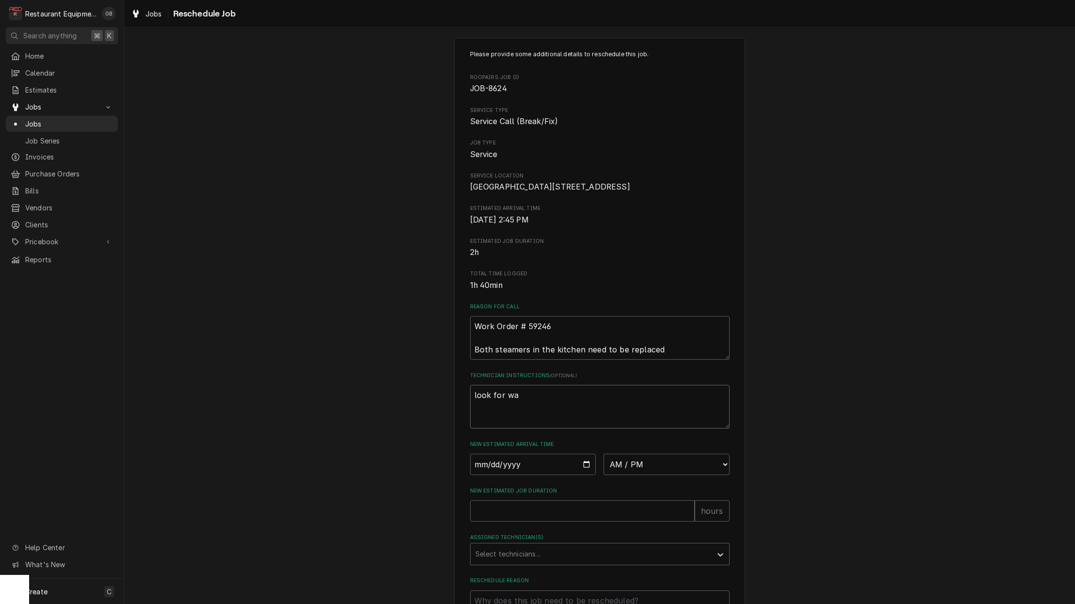
type textarea "look for wat"
type textarea "x"
type textarea "look for wate"
type textarea "x"
type textarea "look for water"
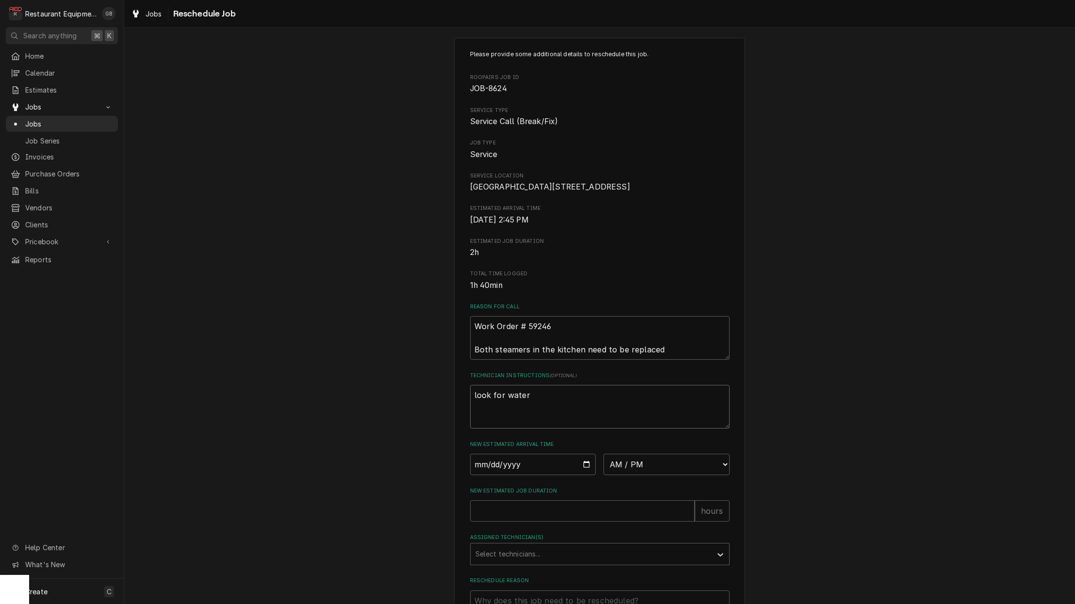
type textarea "x"
type textarea "look for water"
type textarea "x"
type textarea "look for water l"
type textarea "x"
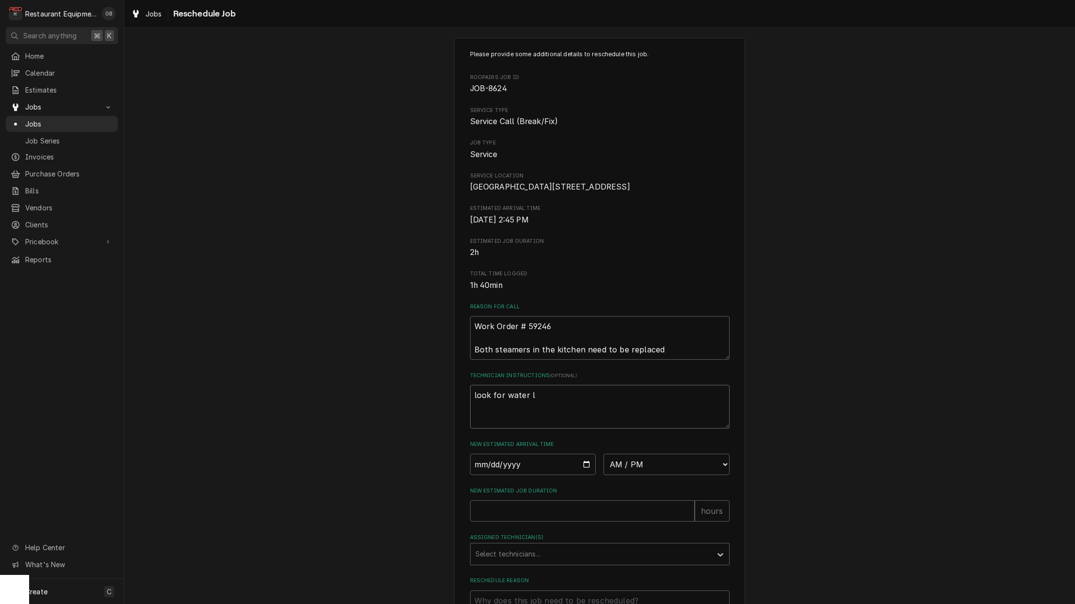
type textarea "look for water le"
type textarea "x"
type textarea "look for water lea"
type textarea "x"
type textarea "look for water leak"
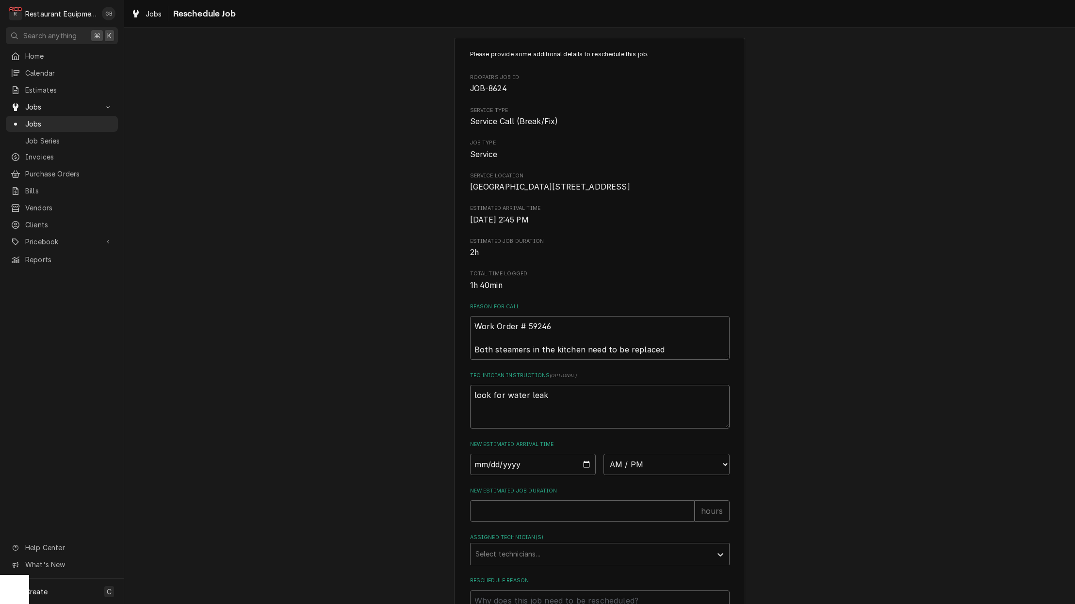
type textarea "x"
type textarea "look for water leaks"
type textarea "x"
type textarea "look for water leaks"
type textarea "x"
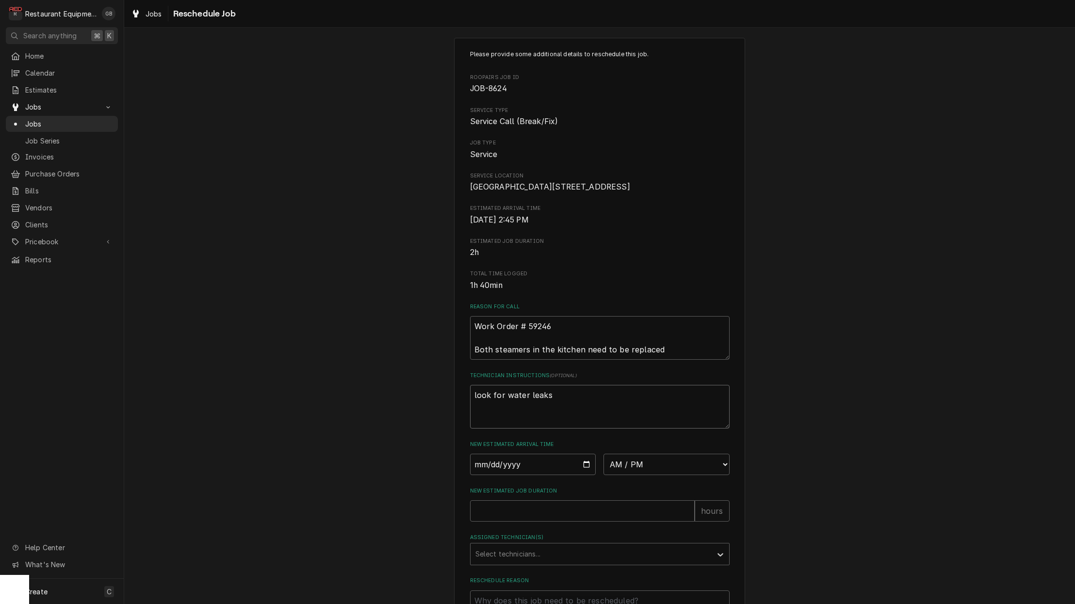
type textarea "look for water leaks a"
type textarea "x"
type textarea "look for water leaks an"
type textarea "x"
type textarea "look for water leaks and"
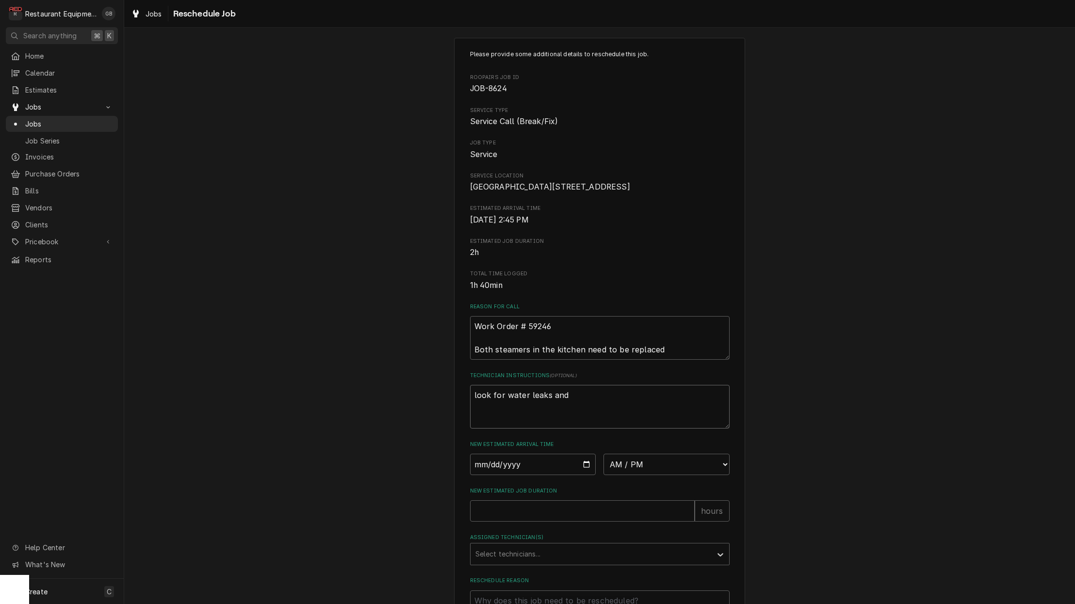
type textarea "x"
type textarea "look for water leaks and"
type textarea "x"
type textarea "look for water leaks and c"
type textarea "x"
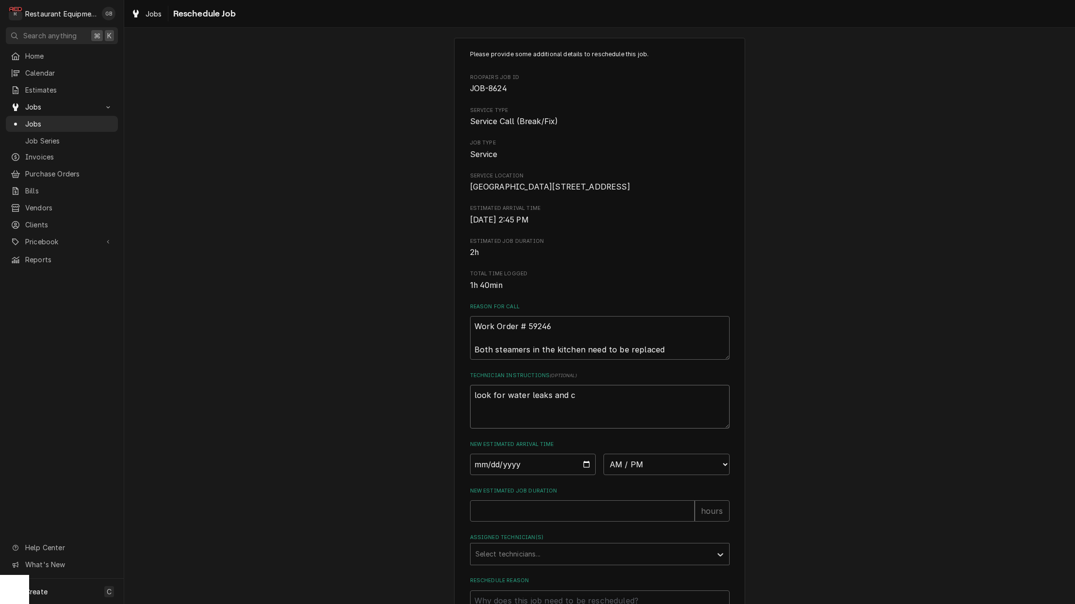
type textarea "look for water leaks and co"
type textarea "x"
type textarea "look for water leaks and con"
type textarea "x"
type textarea "look for water leaks and conf"
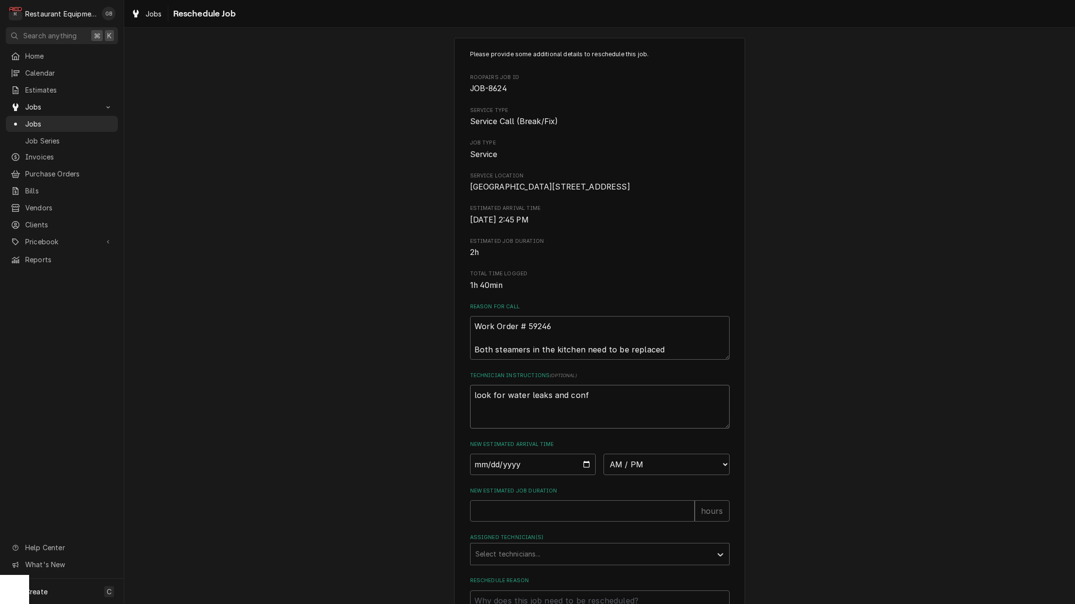
type textarea "x"
type textarea "look for water leaks and confi"
type textarea "x"
type textarea "look for water leaks and confir"
type textarea "x"
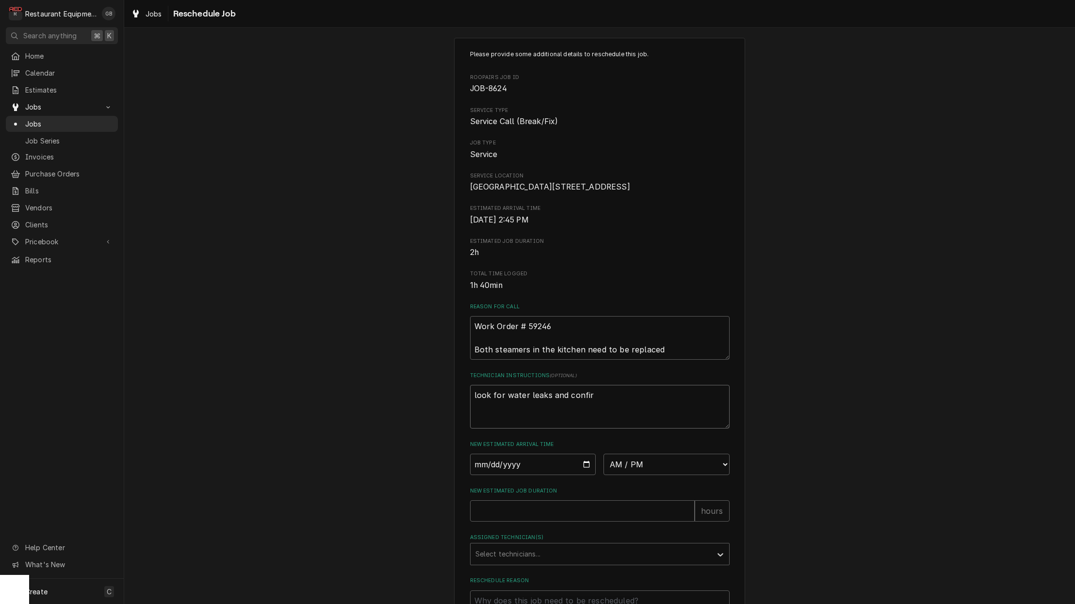
type textarea "look for water leaks and confirm"
type textarea "x"
type textarea "look for water leaks and confirm"
type textarea "x"
type textarea "look for water leaks and confirm t"
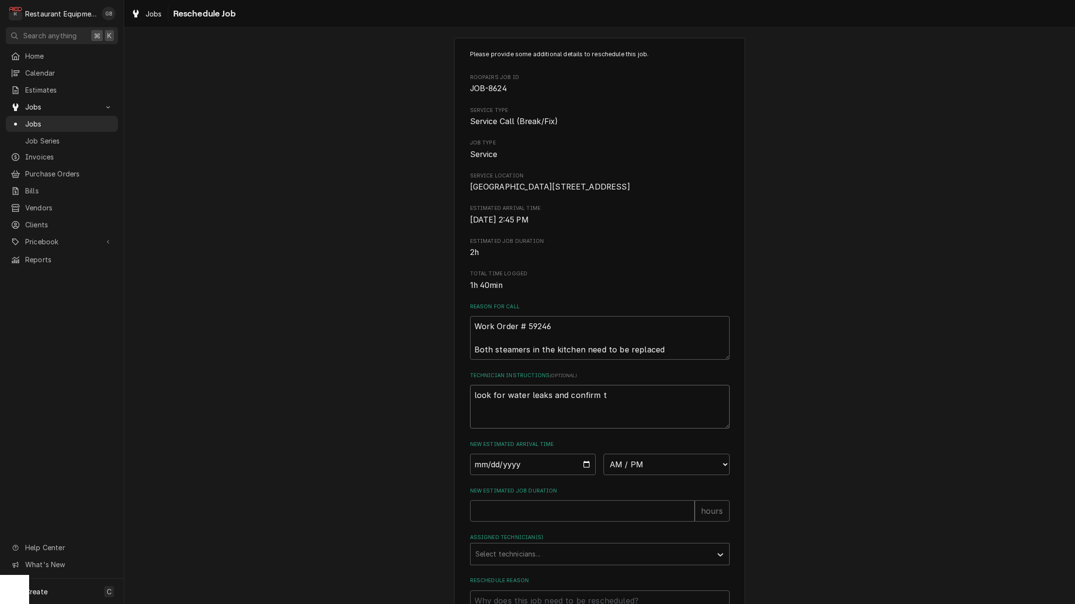
type textarea "x"
type textarea "look for water leaks and confirm th"
type textarea "x"
type textarea "look for water leaks and confirm tha"
type textarea "x"
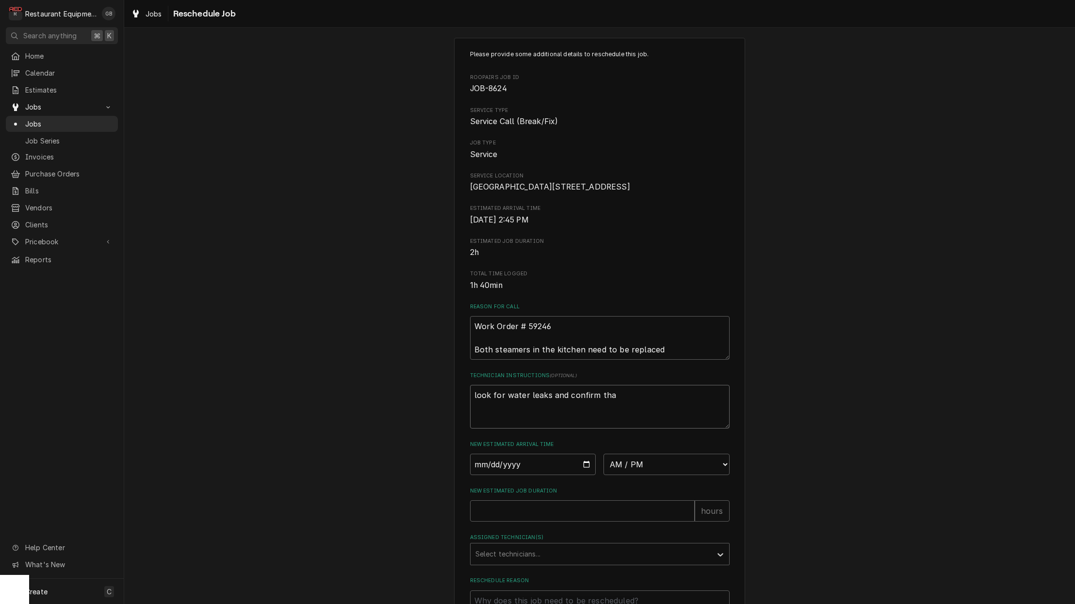
type textarea "look for water leaks and confirm that"
type textarea "x"
type textarea "look for water leaks and confirm that"
type textarea "x"
type textarea "look for water leaks and confirm that n"
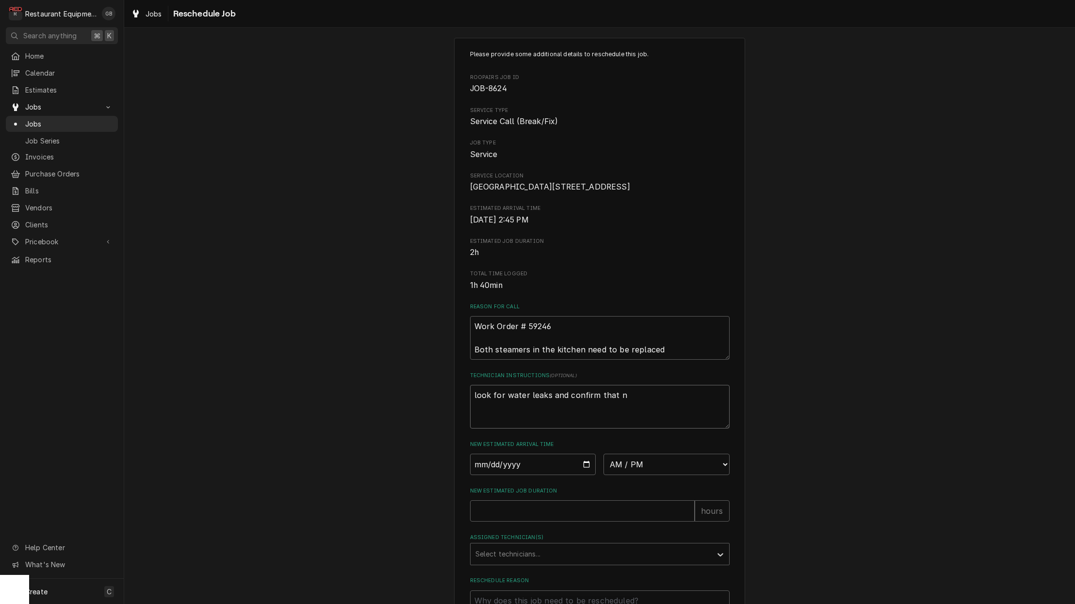
type textarea "x"
type textarea "look for water leaks and confirm that no"
type textarea "x"
type textarea "look for water leaks and confirm that non"
type textarea "x"
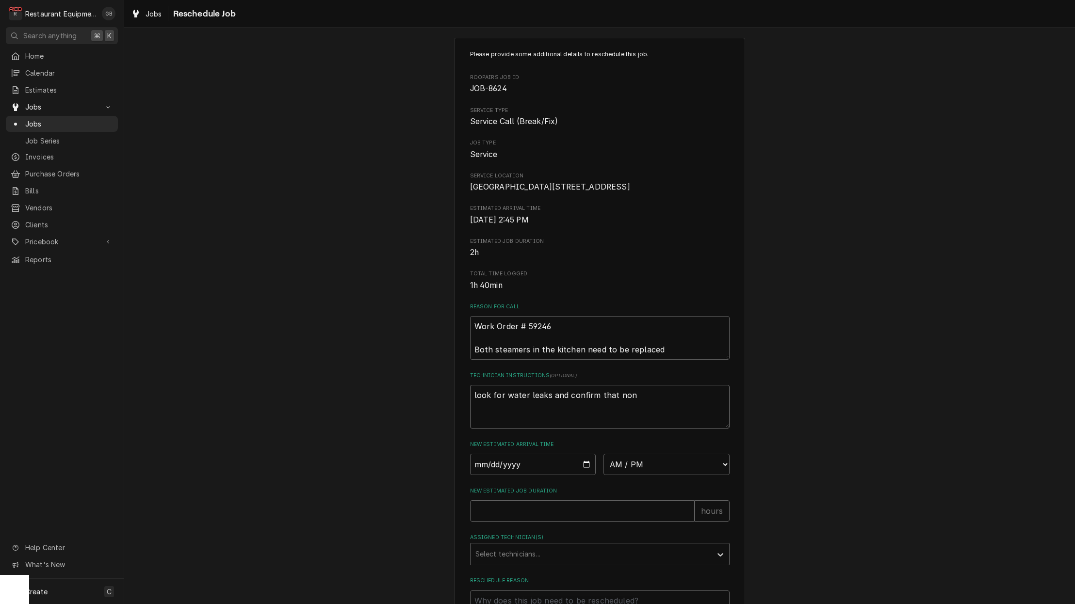
type textarea "look for water leaks and confirm that none"
type textarea "x"
type textarea "look for water leaks and confirm that none"
type textarea "x"
type textarea "look for water leaks and confirm that none e"
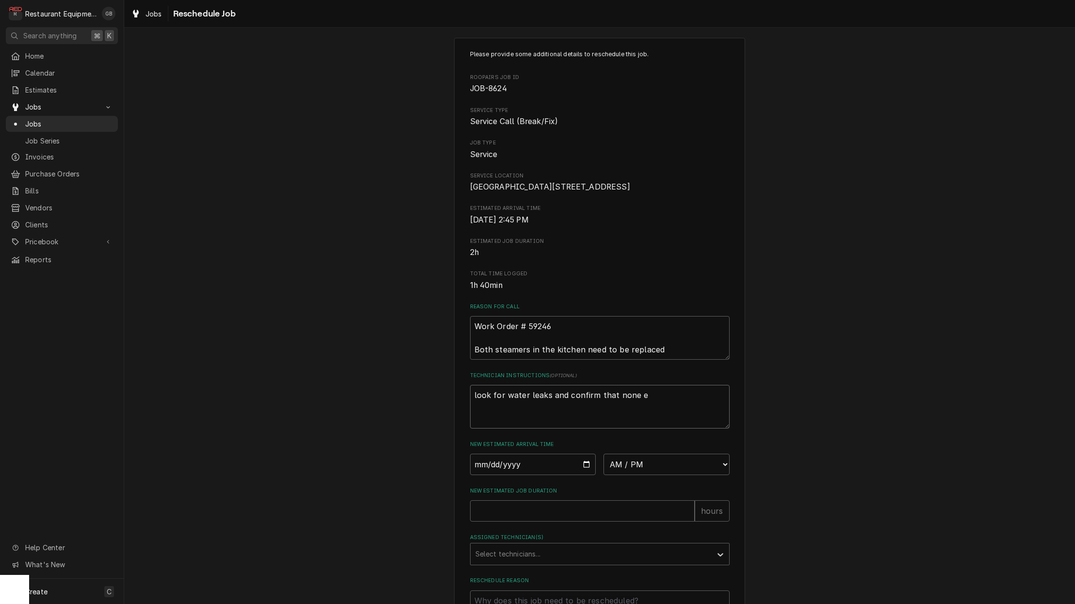
type textarea "x"
type textarea "look for water leaks and confirm that none ex"
type textarea "x"
type textarea "look for water leaks and confirm that none exs"
type textarea "x"
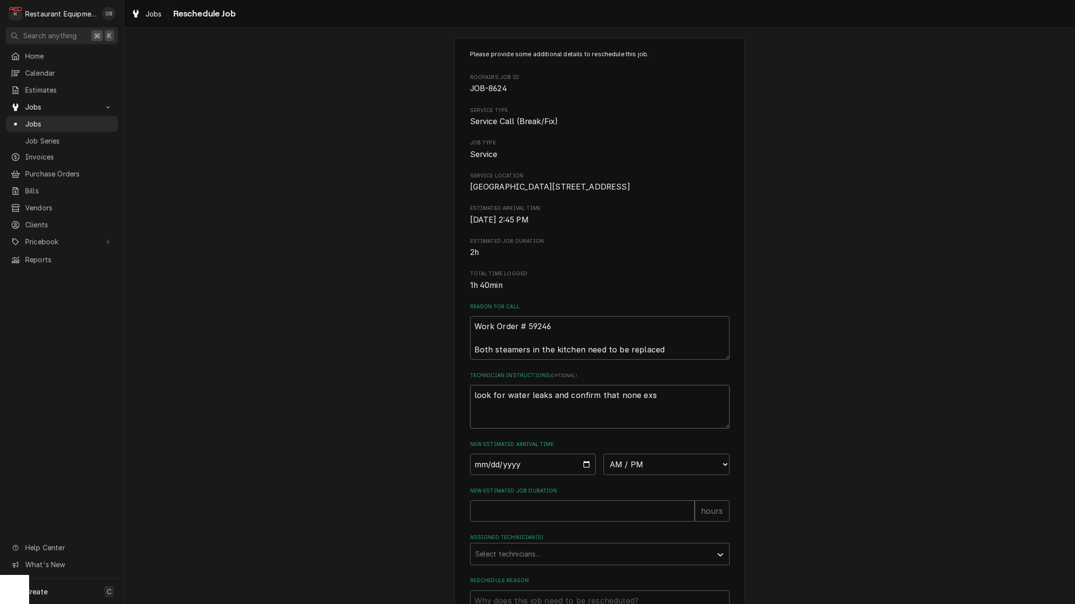
type textarea "look for water leaks and confirm that none exsi"
type textarea "x"
type textarea "look for water leaks and confirm that none exsis"
type textarea "x"
type textarea "look for water leaks and confirm that none exsist"
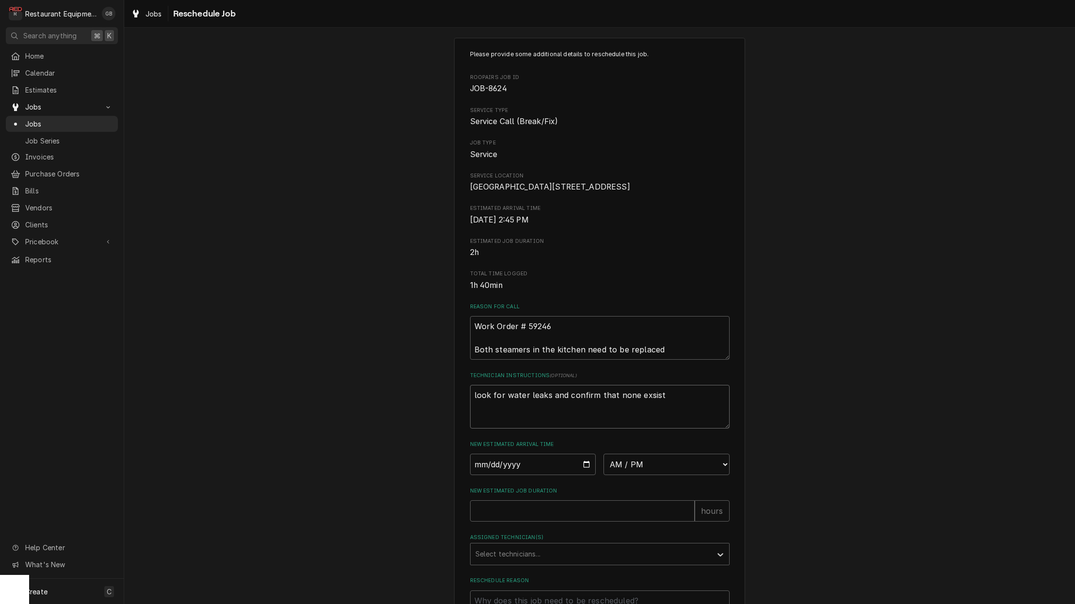
type textarea "x"
type textarea "look for water leaks and confirm that none exist"
type textarea "x"
type textarea "look for water leaks and confirm that none exist"
type textarea "x"
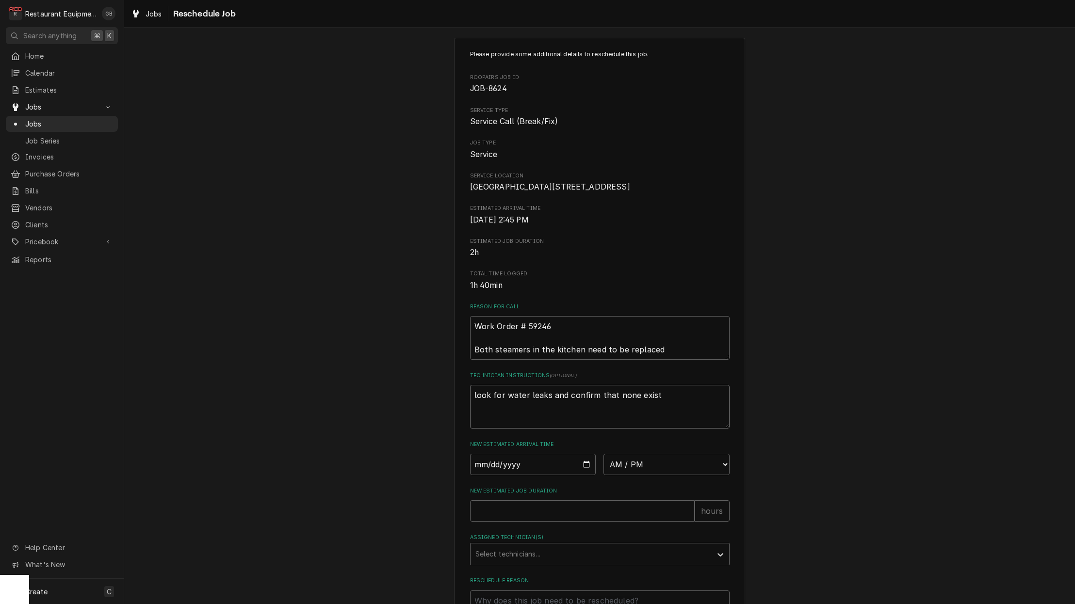
type textarea "look for water leaks and confirm that none exis"
type textarea "x"
type textarea "look for water leaks and confirm that none exi"
type textarea "x"
type textarea "look for water leaks and confirm that none ex"
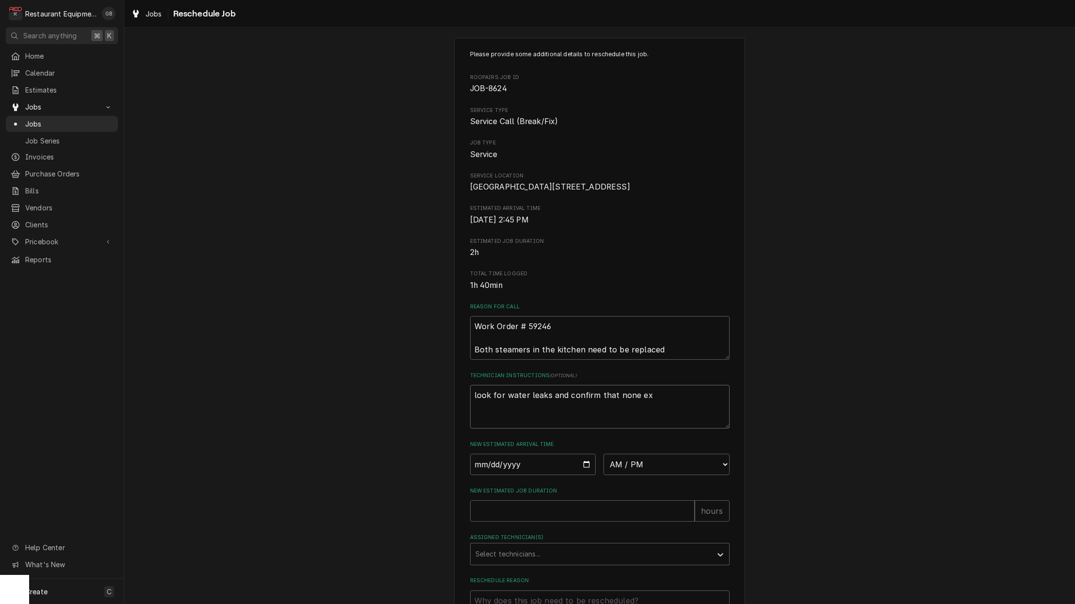
type textarea "x"
type textarea "look for water leaks and confirm that none exs"
type textarea "x"
type textarea "look for water leaks and confirm that none exsi"
type textarea "x"
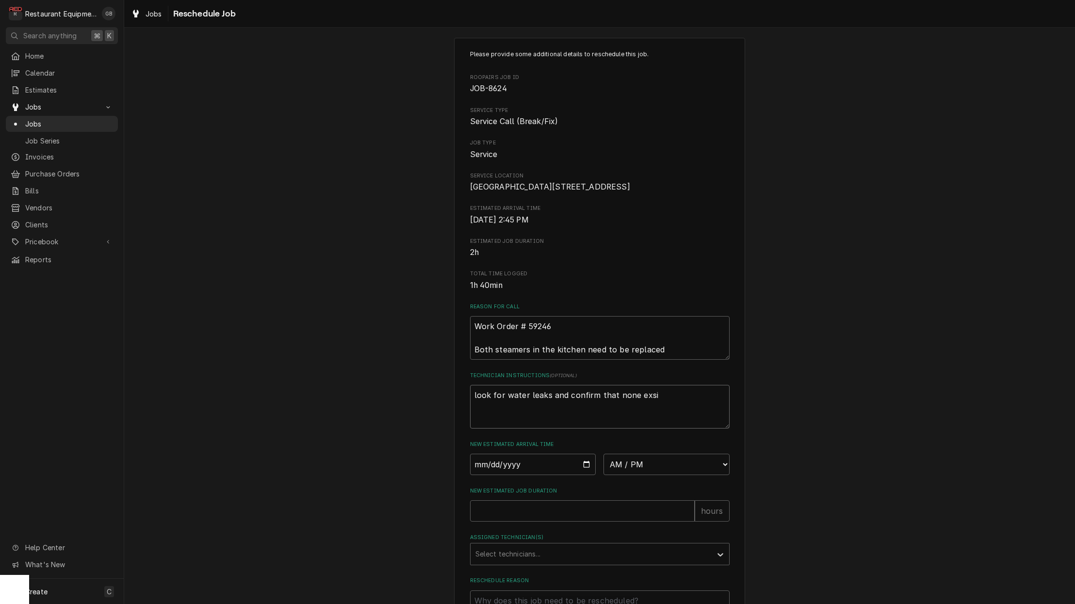
type textarea "look for water leaks and confirm that none exsis"
type textarea "x"
type textarea "look for water leaks and confirm that none exsist"
type textarea "x"
type textarea "look for water leaks and confirm that none exsist"
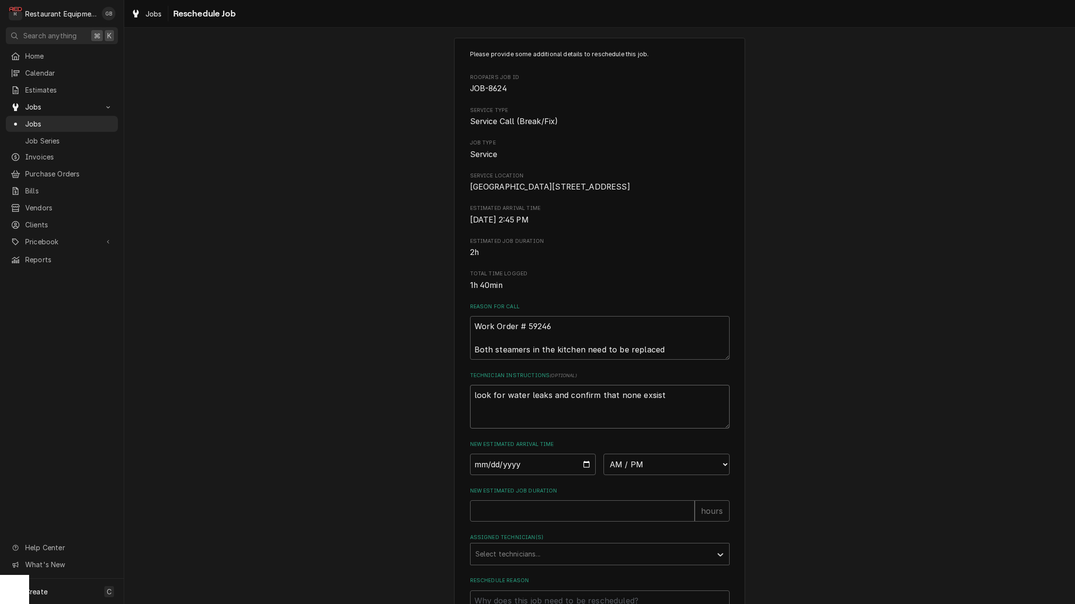
type textarea "x"
type textarea "look for water leaks and confirm that none exsist"
type textarea "x"
type textarea "look for water leaks and confirm that none exist"
type textarea "x"
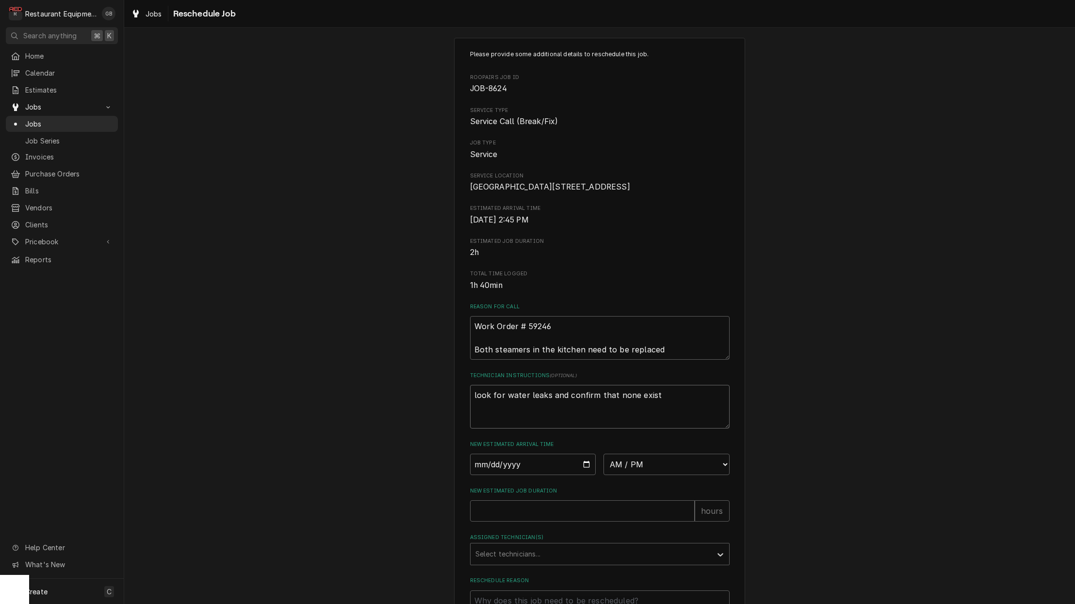
type textarea "look for water leaks and confirm that none exist"
type textarea "x"
type textarea "look for water leaks and confirm that none exist"
type textarea "x"
type textarea "look for water leaks and confirm that none exist."
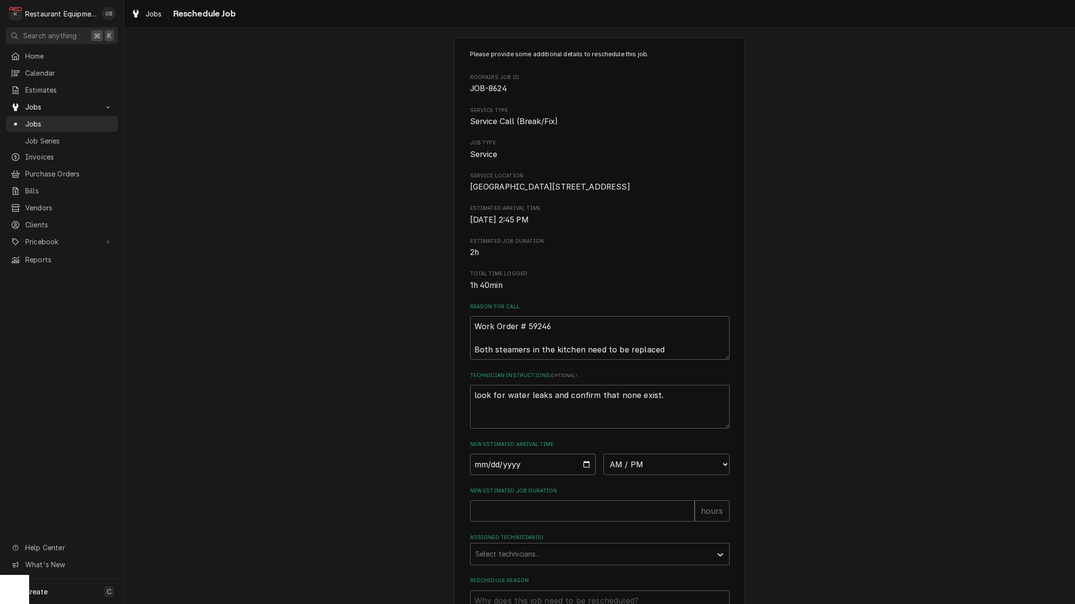
click at [485, 475] on input "Date" at bounding box center [533, 464] width 126 height 21
type input "2025-09-09"
type textarea "x"
type input "2025-09-02"
type textarea "x"
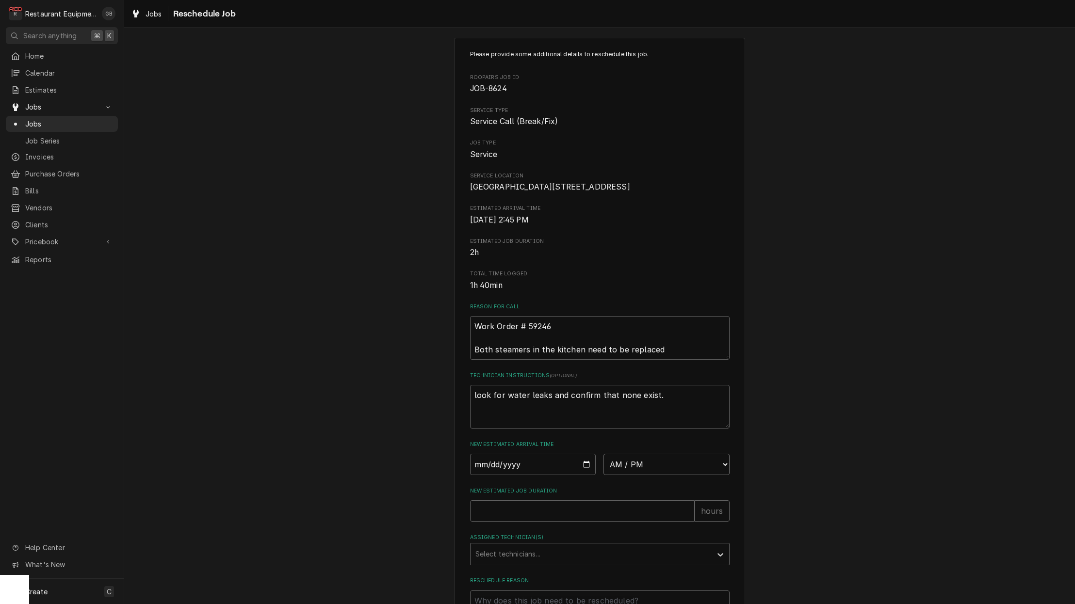
select select "12:00:00"
click at [526, 522] on input "New Estimated Job Duration" at bounding box center [582, 510] width 225 height 21
type textarea "x"
type input "1"
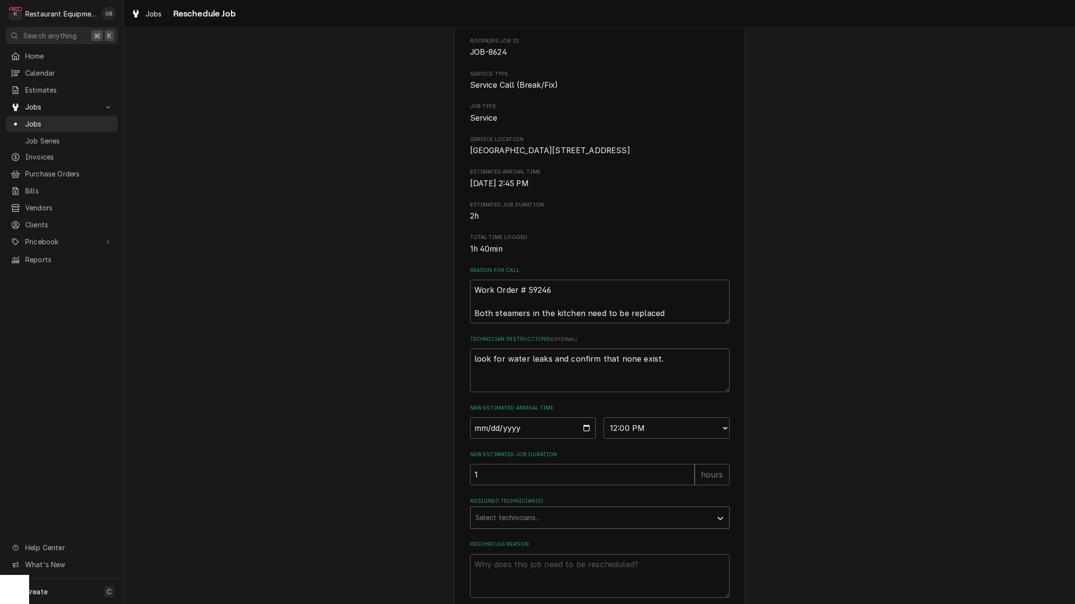
scroll to position [0, 0]
click at [691, 527] on div "Assigned Technician(s)" at bounding box center [590, 517] width 231 height 17
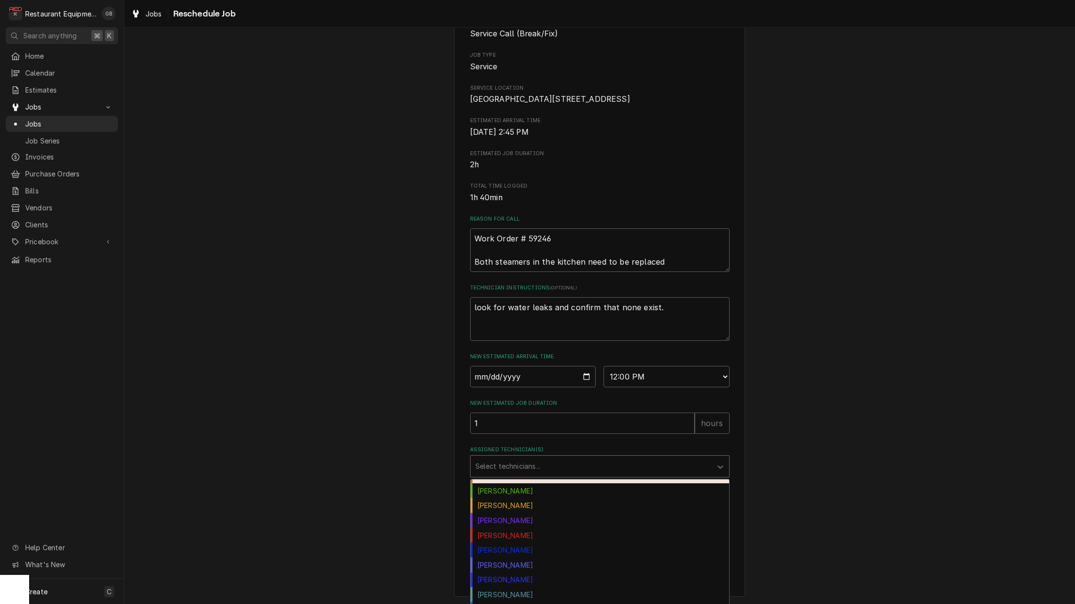
scroll to position [100, 0]
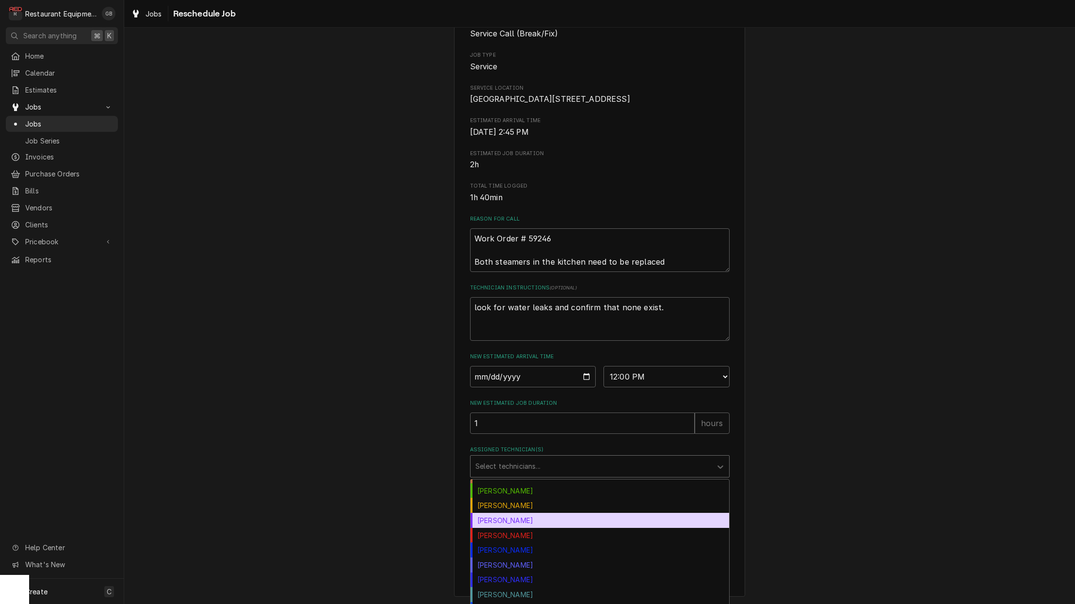
click at [512, 528] on div "Kaleb Lewis" at bounding box center [599, 520] width 258 height 15
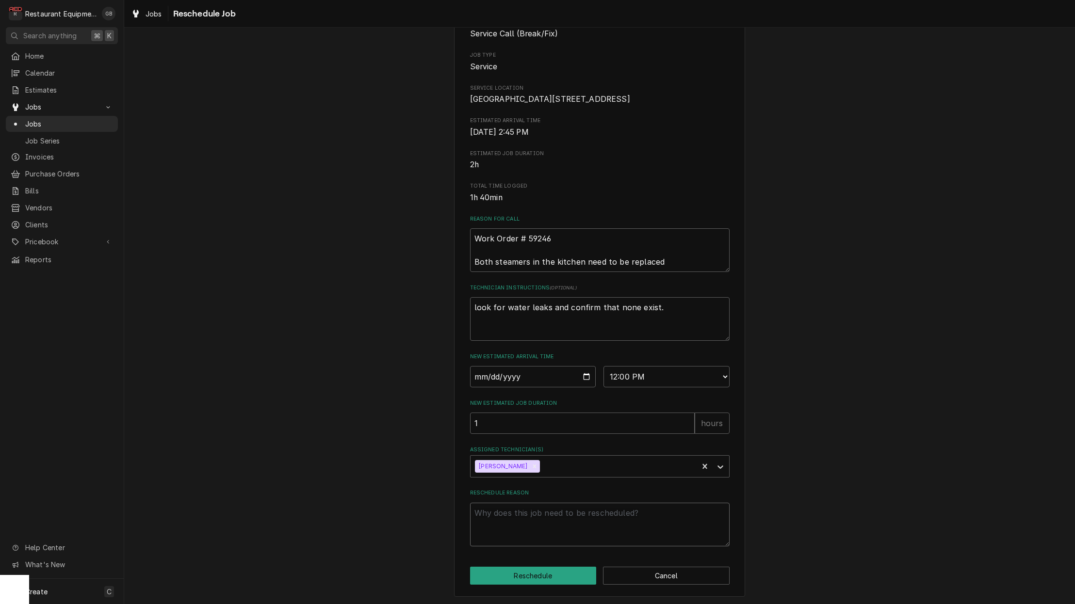
click at [502, 539] on textarea "Reschedule Reason" at bounding box center [599, 525] width 259 height 44
type textarea "x"
type textarea "c"
type textarea "x"
type textarea "co"
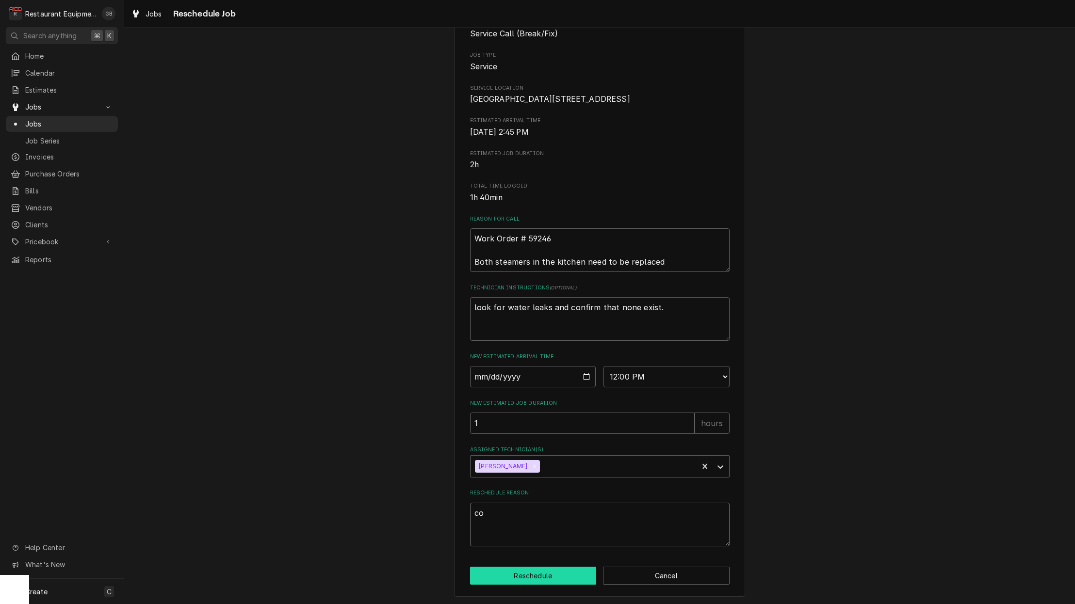
type textarea "x"
type textarea "con"
type textarea "x"
type textarea "conf"
type textarea "x"
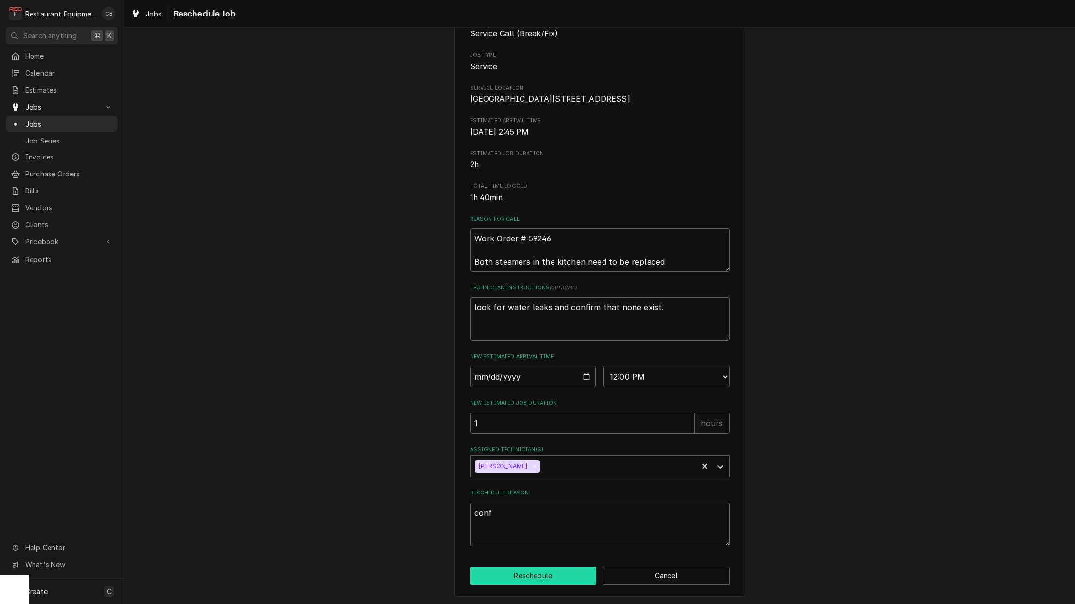
type textarea "confi"
type textarea "x"
type textarea "confir"
type textarea "x"
type textarea "confirm"
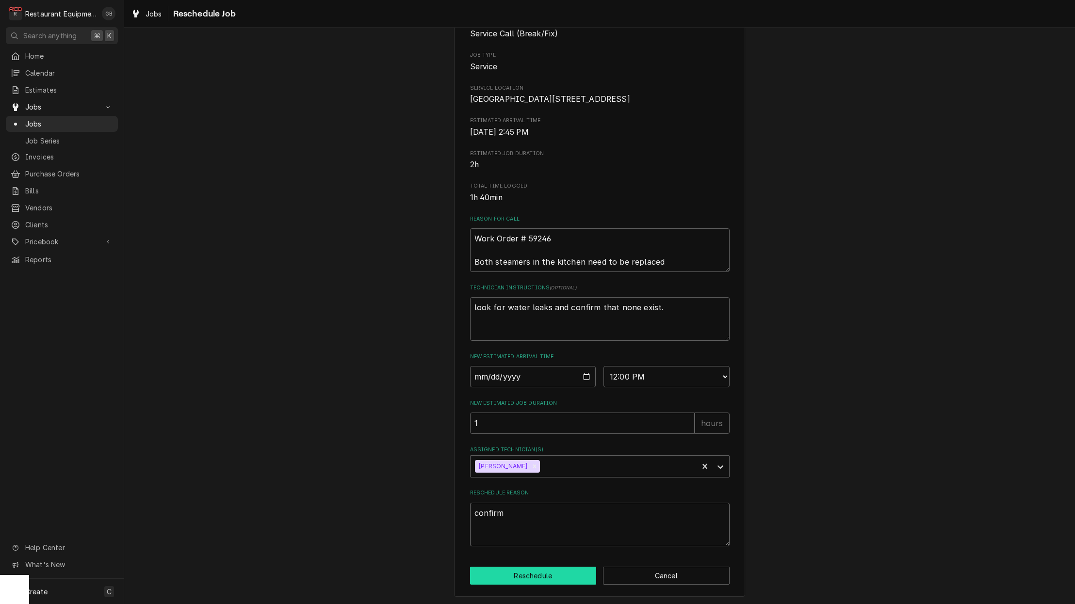
type textarea "x"
type textarea "confirm f"
type textarea "x"
type textarea "confirm fu"
type textarea "x"
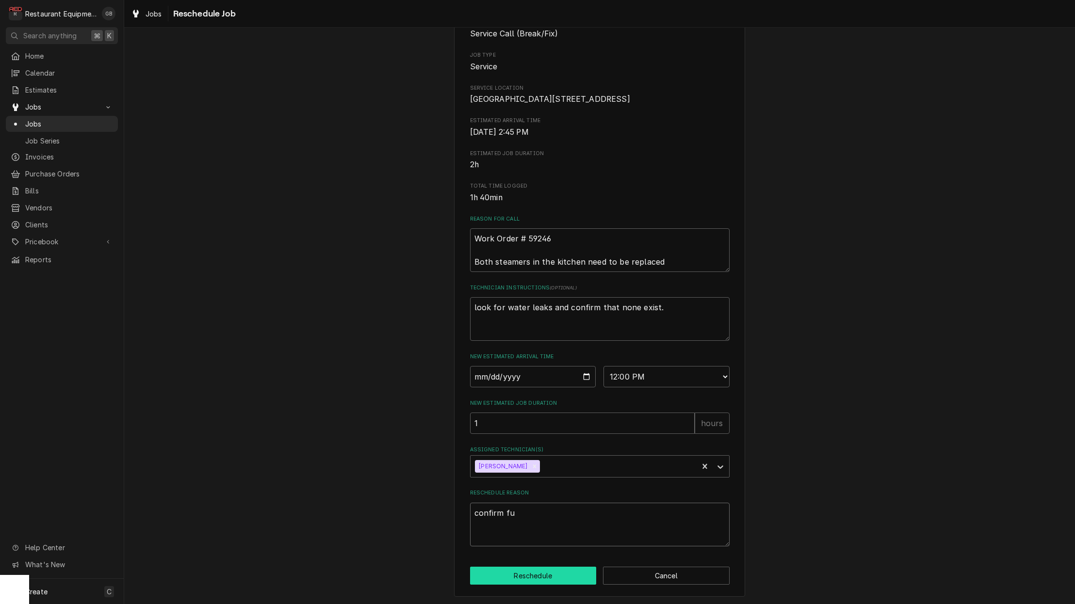
type textarea "confirm fun"
type textarea "x"
type textarea "confirm func"
type textarea "x"
type textarea "confirm funct"
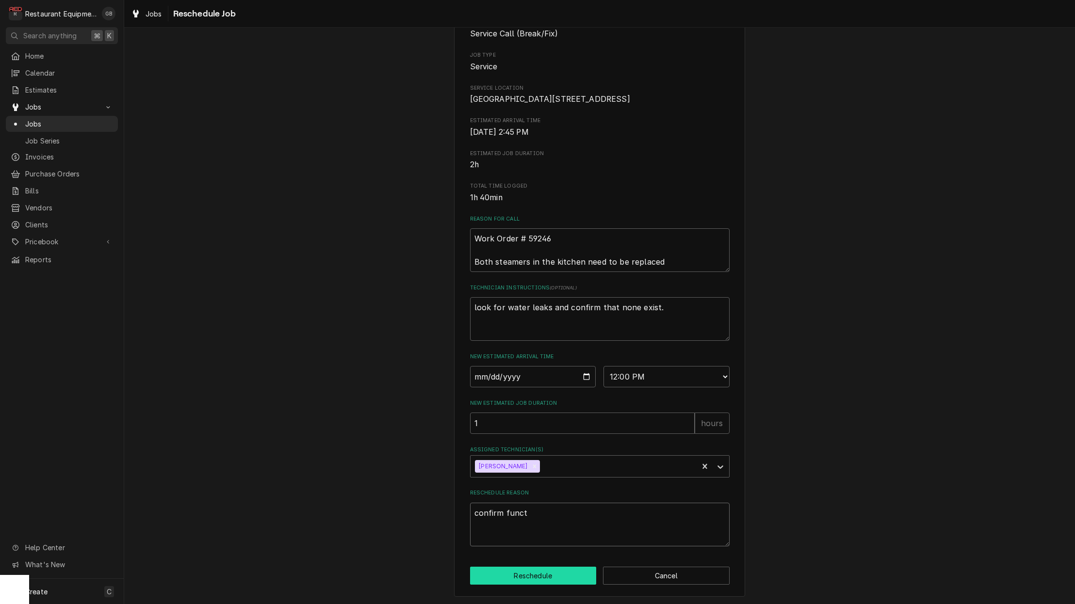
type textarea "x"
type textarea "confirm functi"
type textarea "x"
type textarea "confirm functio"
type textarea "x"
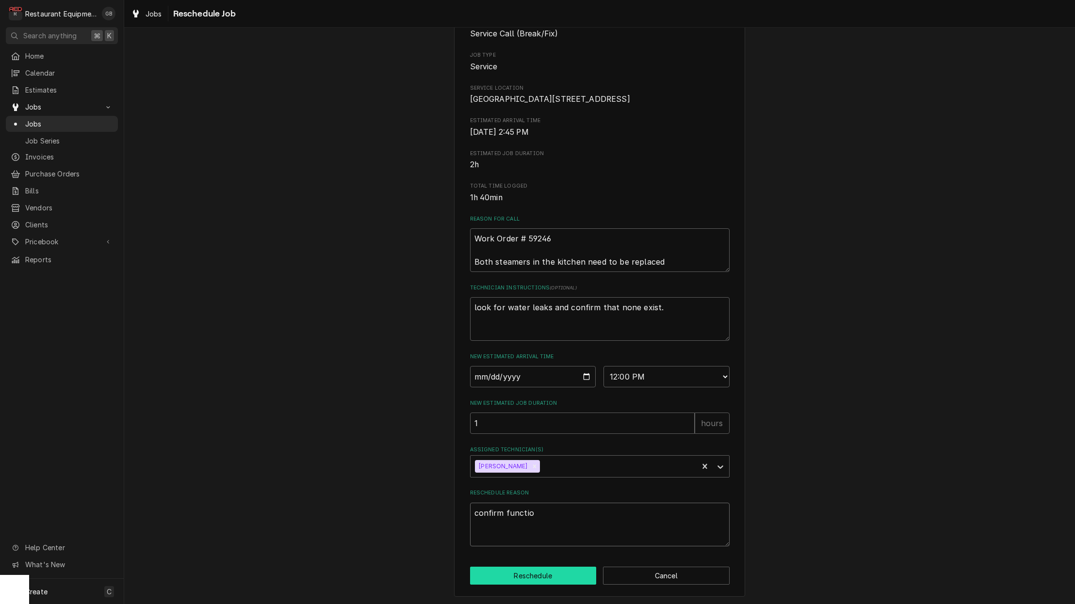
type textarea "confirm function"
type textarea "x"
type textarea "confirm function"
type textarea "x"
type textarea "confirm function a"
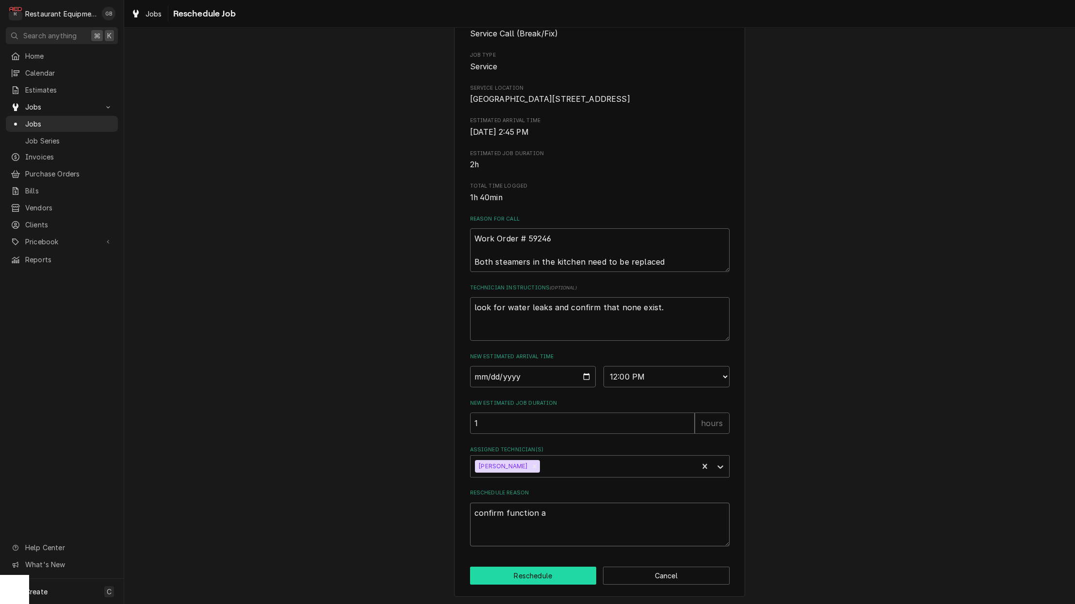
type textarea "x"
type textarea "confirm function an"
type textarea "x"
type textarea "confirm function and"
type textarea "x"
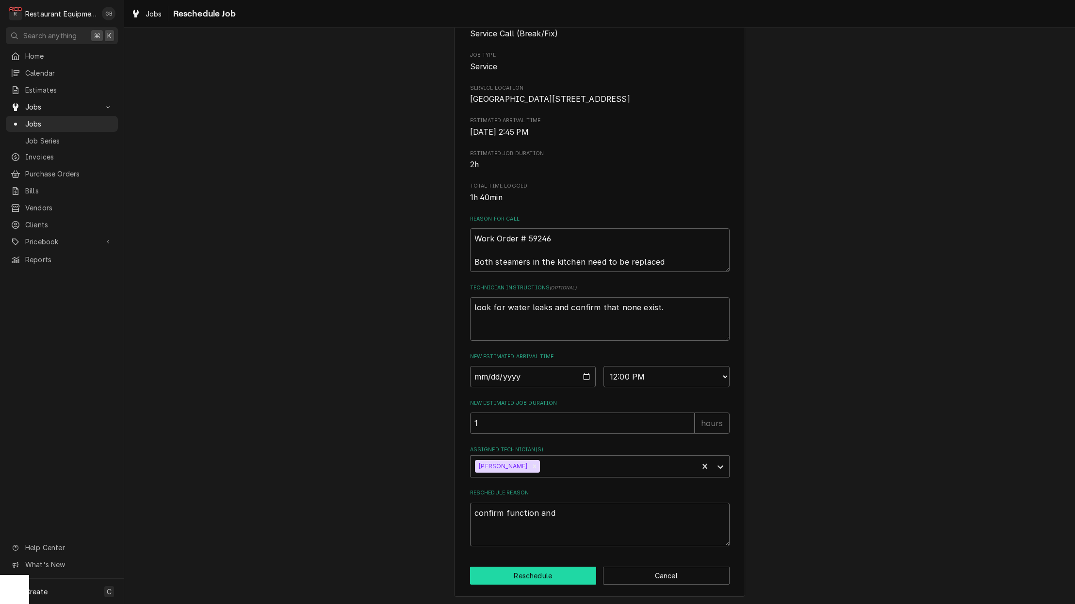
type textarea "confirm function and"
type textarea "x"
type textarea "confirm function and n"
type textarea "x"
type textarea "confirm function and no"
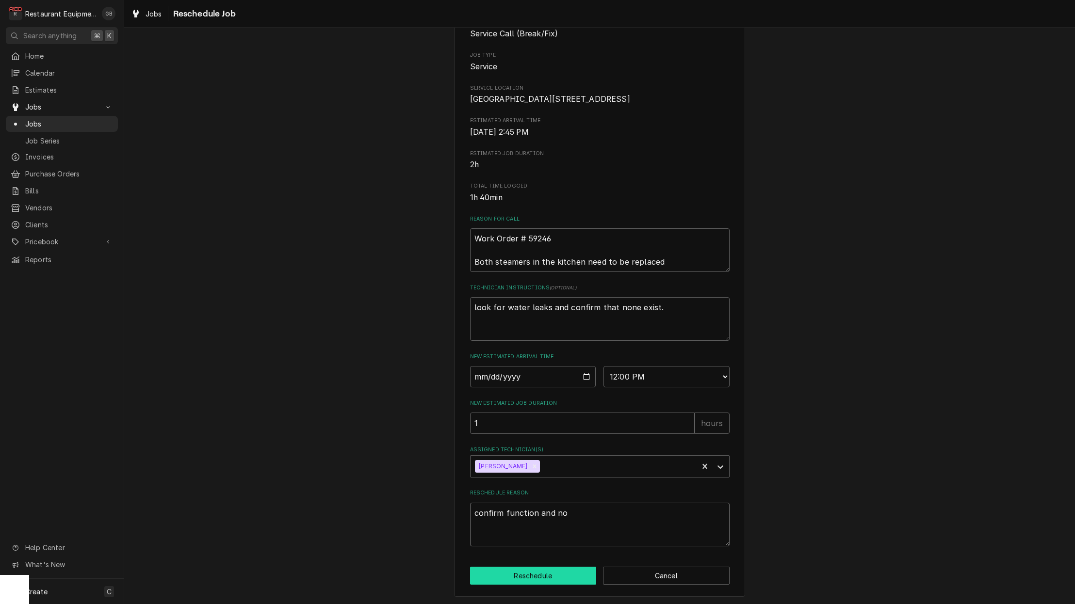
type textarea "x"
type textarea "confirm function and no"
type textarea "x"
type textarea "confirm function and no l"
type textarea "x"
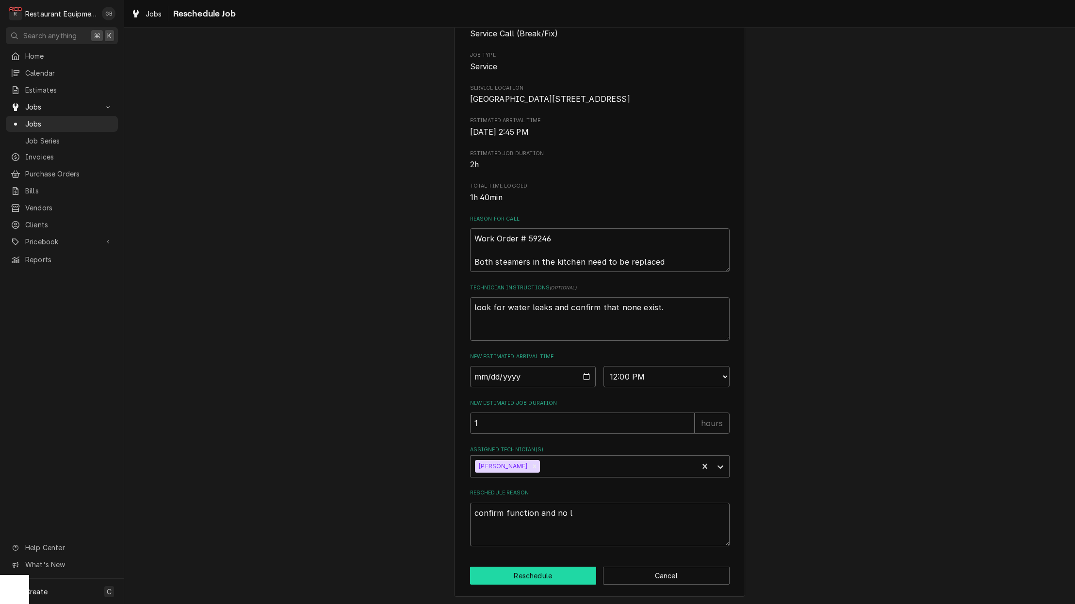
type textarea "confirm function and no le"
type textarea "x"
type textarea "confirm function and no lea"
type textarea "x"
type textarea "confirm function and no leak"
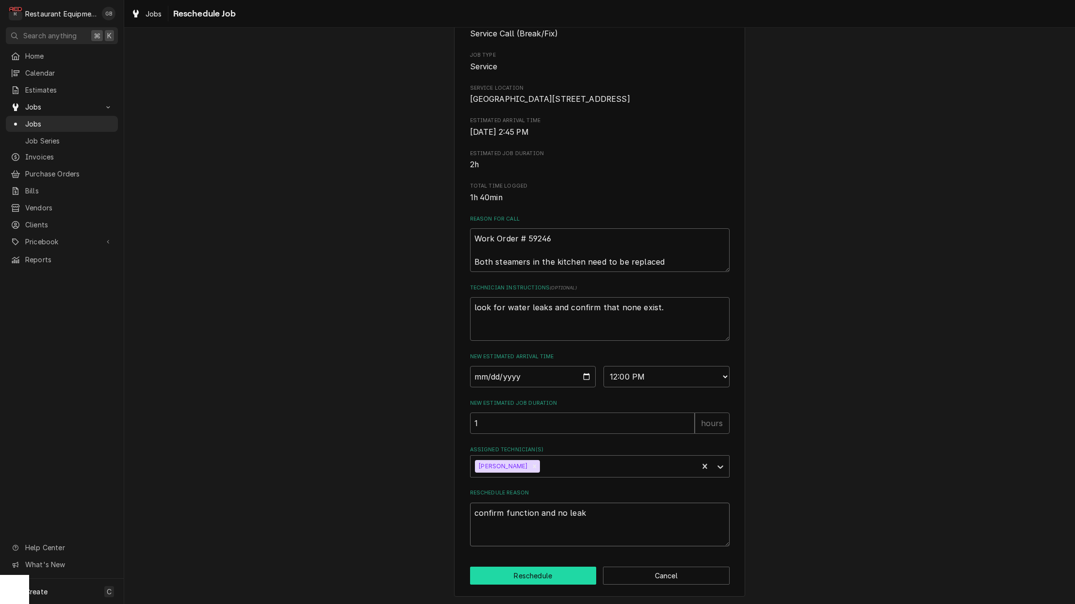
type textarea "x"
type textarea "confirm function and no leaks"
type textarea "x"
type textarea "confirm function and no leaks"
type textarea "x"
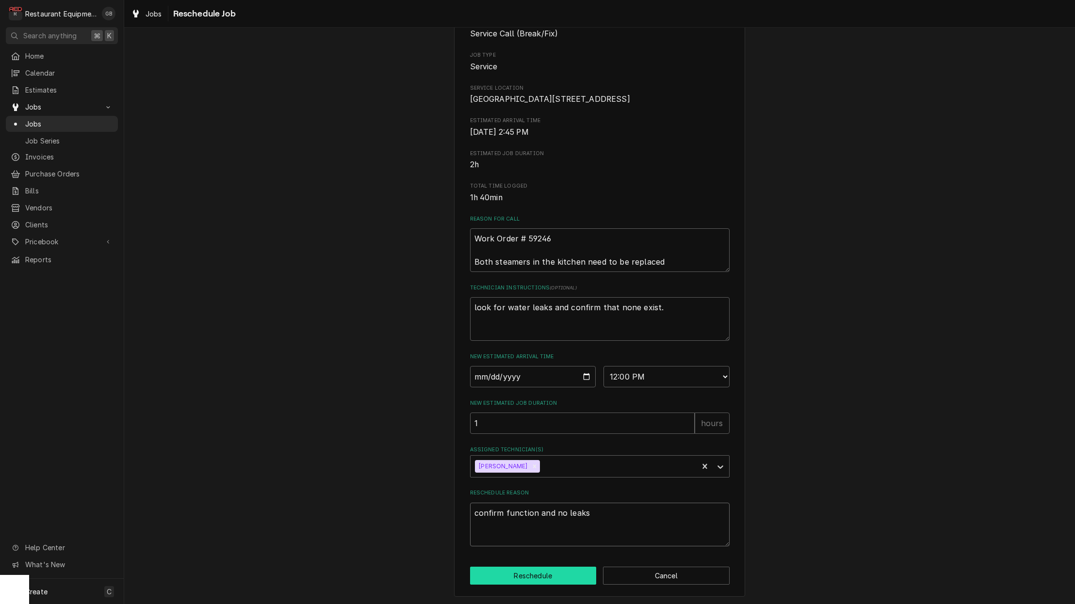
type textarea "confirm function and no leaks"
type textarea "x"
click at [530, 585] on button "Reschedule" at bounding box center [533, 576] width 127 height 18
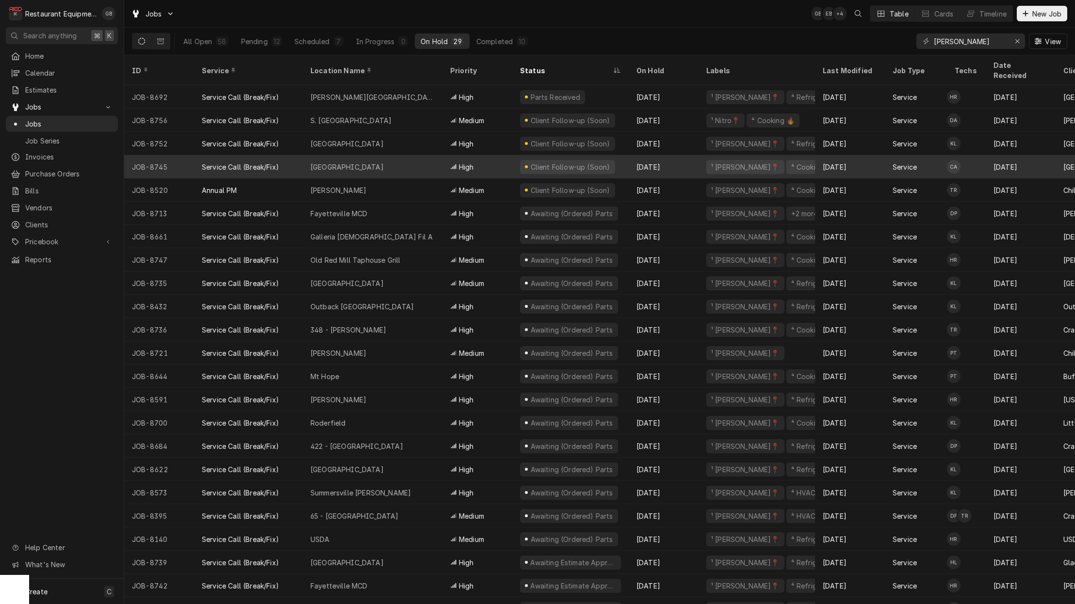
click at [373, 160] on div "Shady Elementary" at bounding box center [373, 166] width 140 height 23
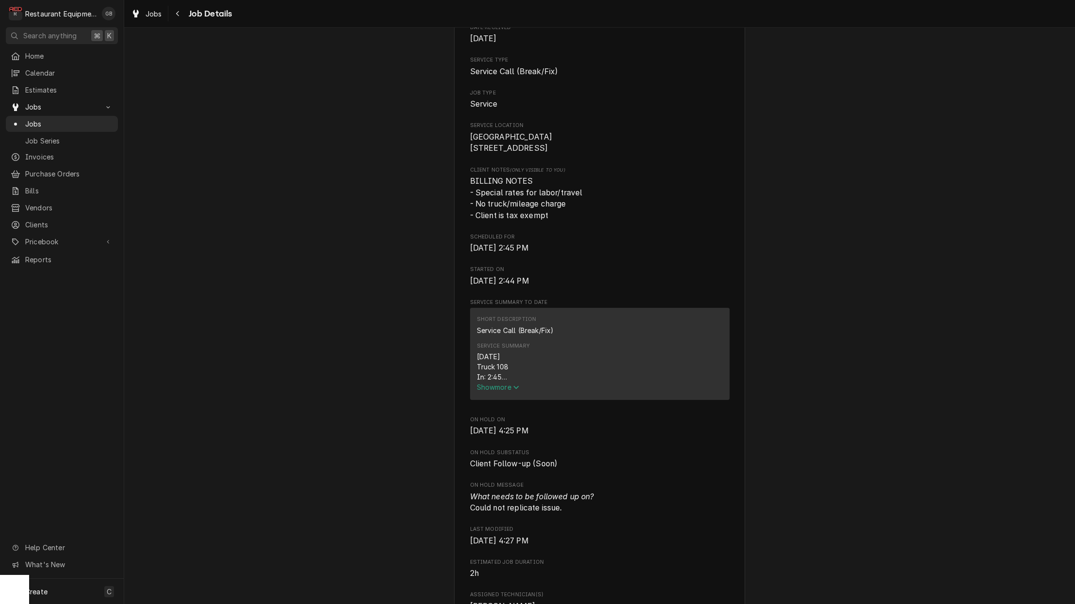
scroll to position [148, 0]
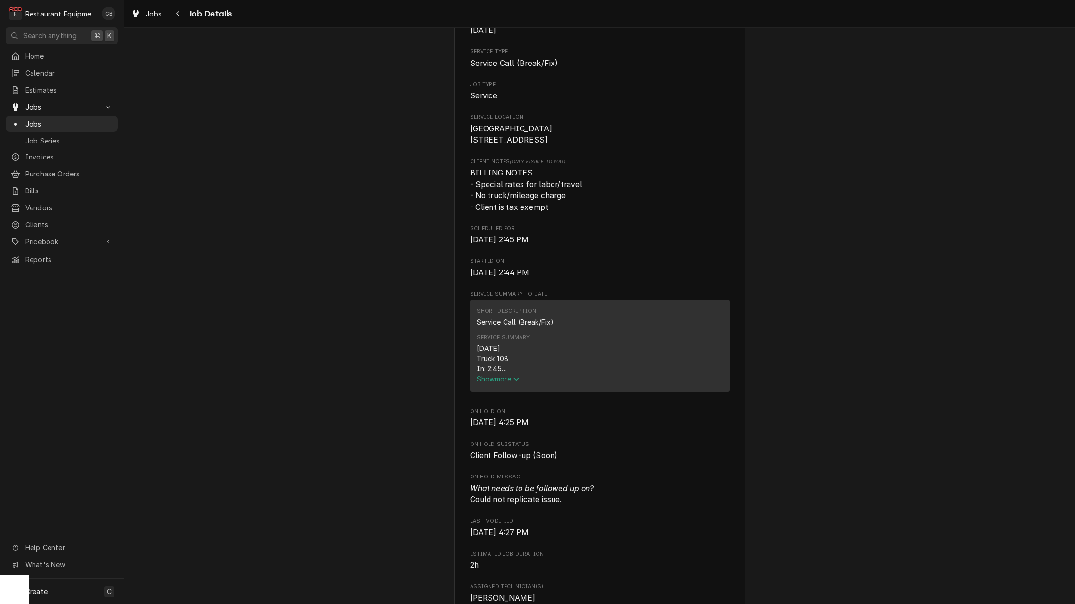
click at [500, 380] on span "Show more" at bounding box center [498, 379] width 43 height 8
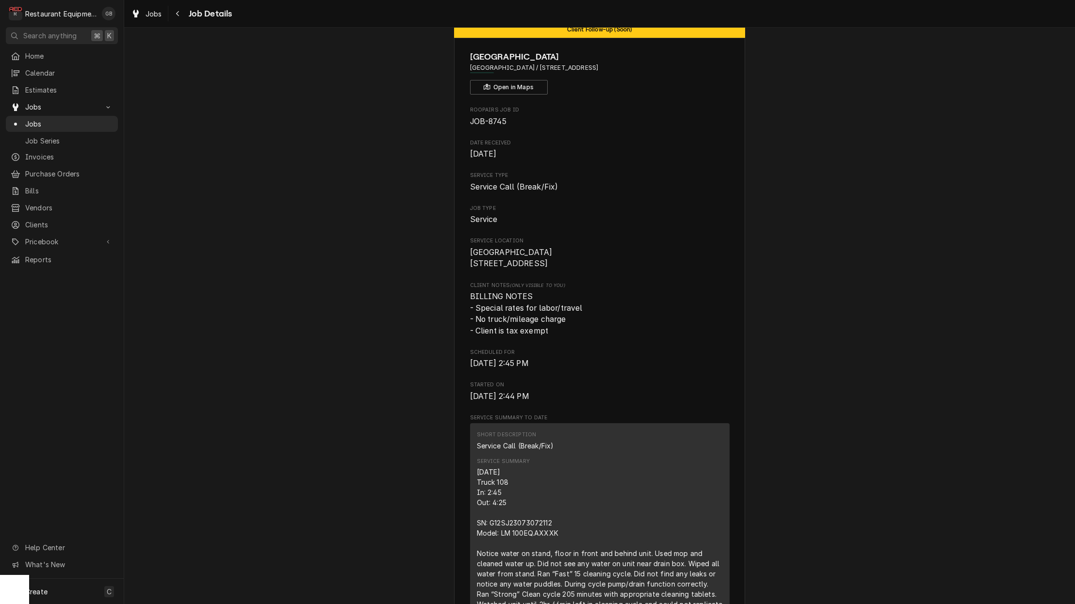
scroll to position [24, 0]
click at [179, 18] on div "Navigate back" at bounding box center [178, 14] width 10 height 10
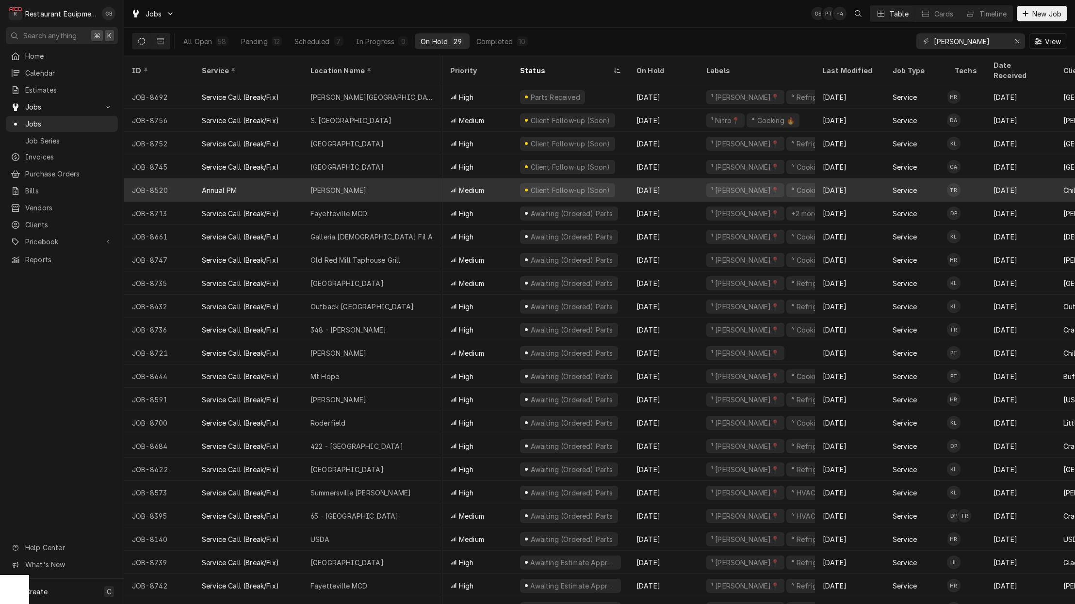
scroll to position [1, 7]
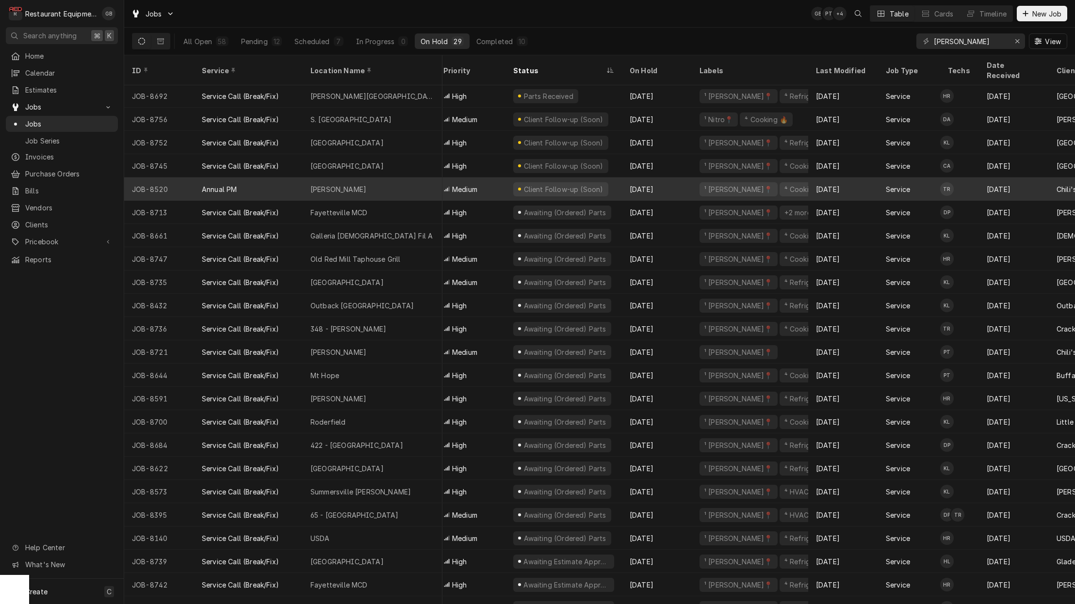
click at [402, 177] on div "Beckley" at bounding box center [373, 188] width 140 height 23
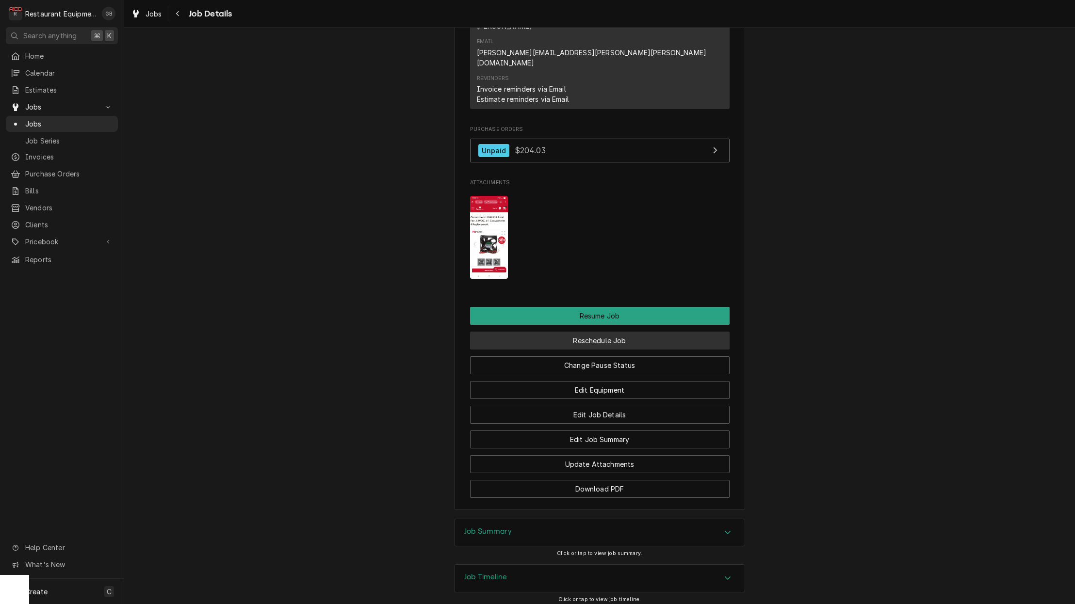
click at [581, 332] on button "Reschedule Job" at bounding box center [599, 341] width 259 height 18
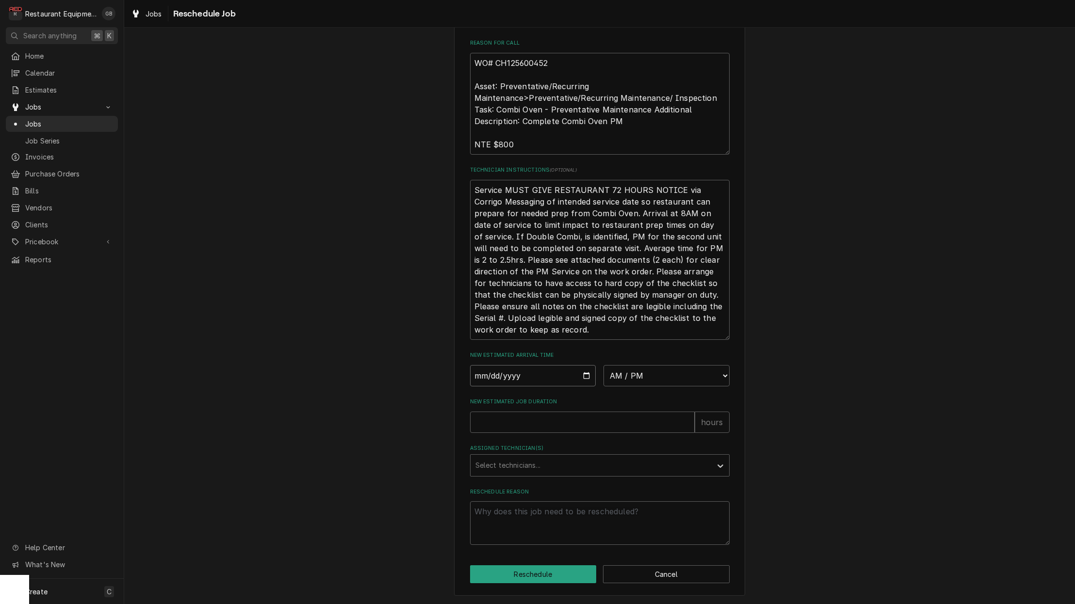
click at [488, 377] on input "Date" at bounding box center [533, 375] width 126 height 21
type input "[DATE]"
type textarea "x"
select select "13:00:00"
click at [559, 430] on input "New Estimated Job Duration" at bounding box center [582, 422] width 225 height 21
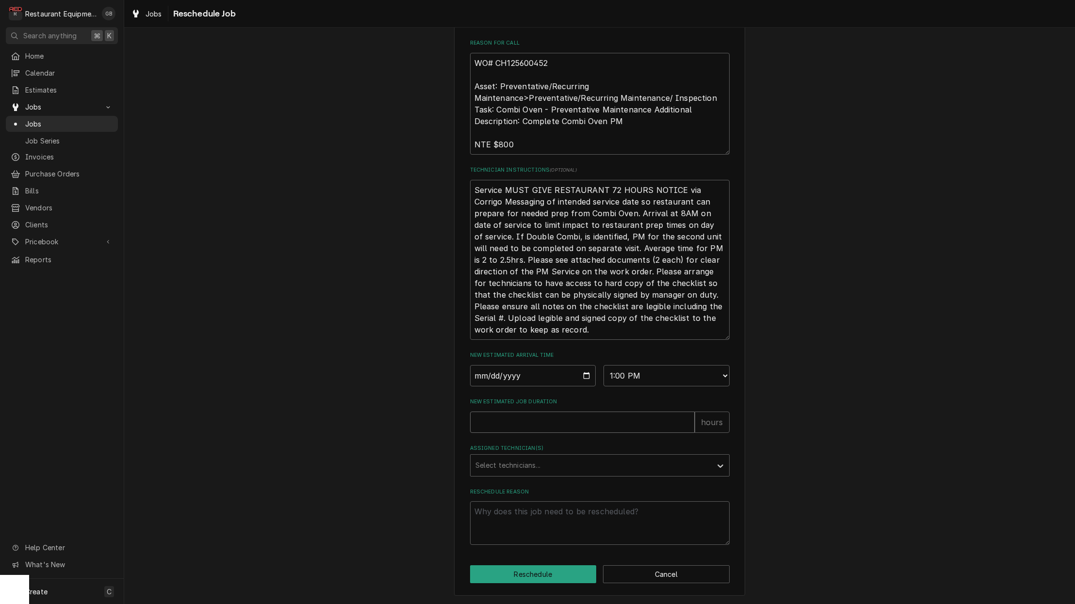
type textarea "x"
type input "1"
click at [558, 463] on div "Assigned Technician(s)" at bounding box center [590, 465] width 231 height 17
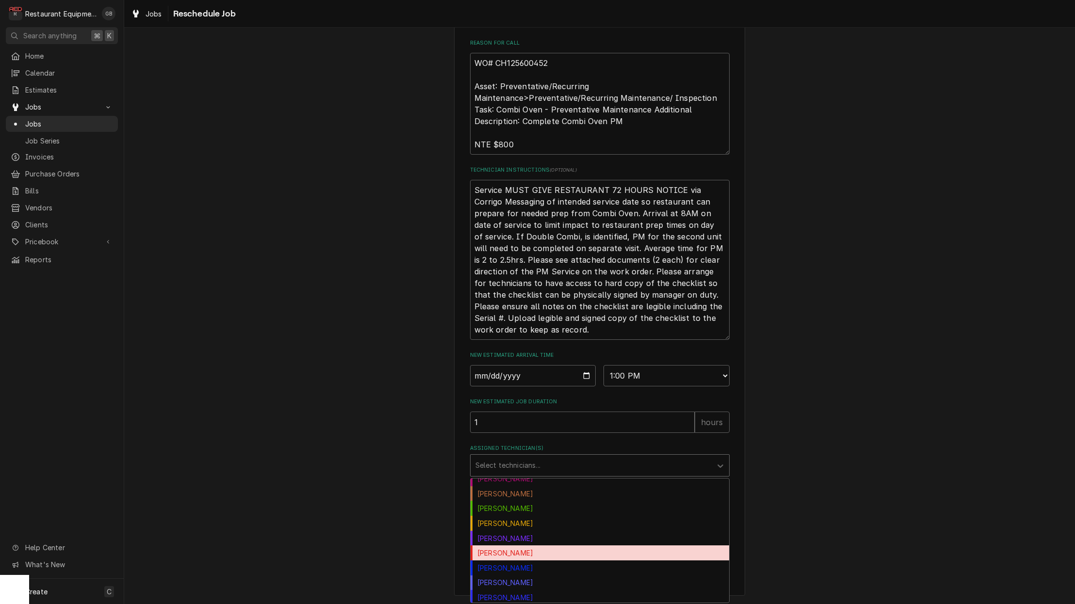
scroll to position [82, 0]
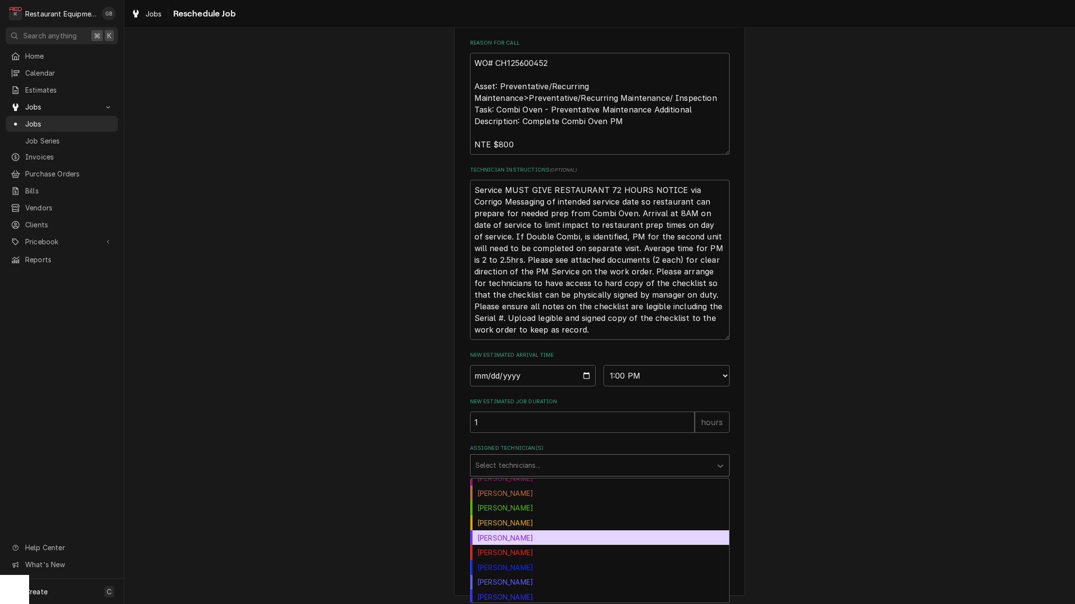
click at [507, 540] on div "Kaleb Lewis" at bounding box center [599, 538] width 258 height 15
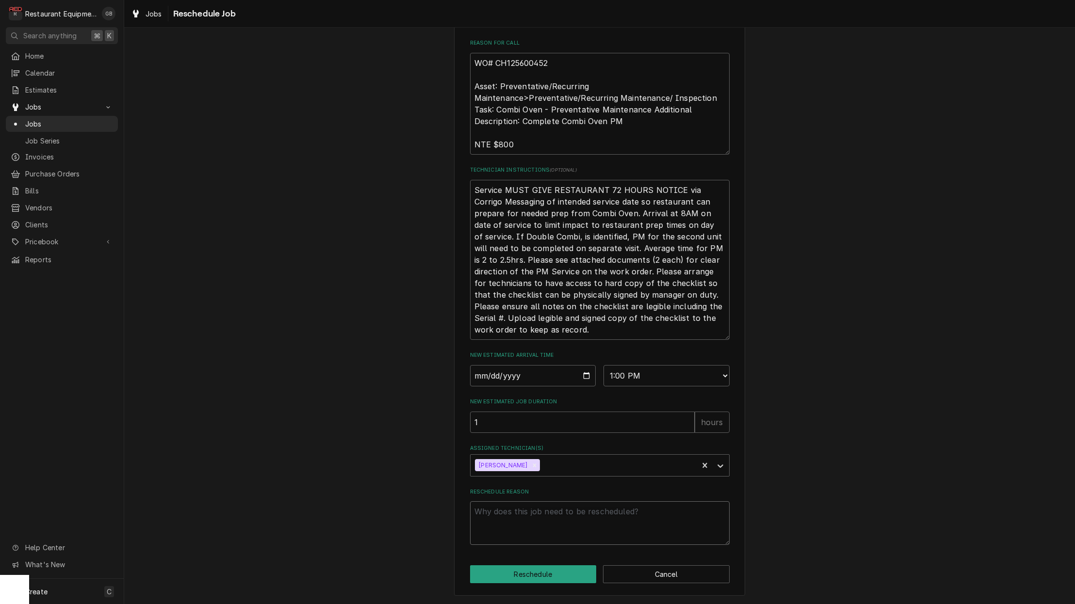
click at [525, 539] on textarea "Reschedule Reason" at bounding box center [599, 523] width 259 height 44
type textarea "x"
type textarea "c"
type textarea "x"
type textarea "co"
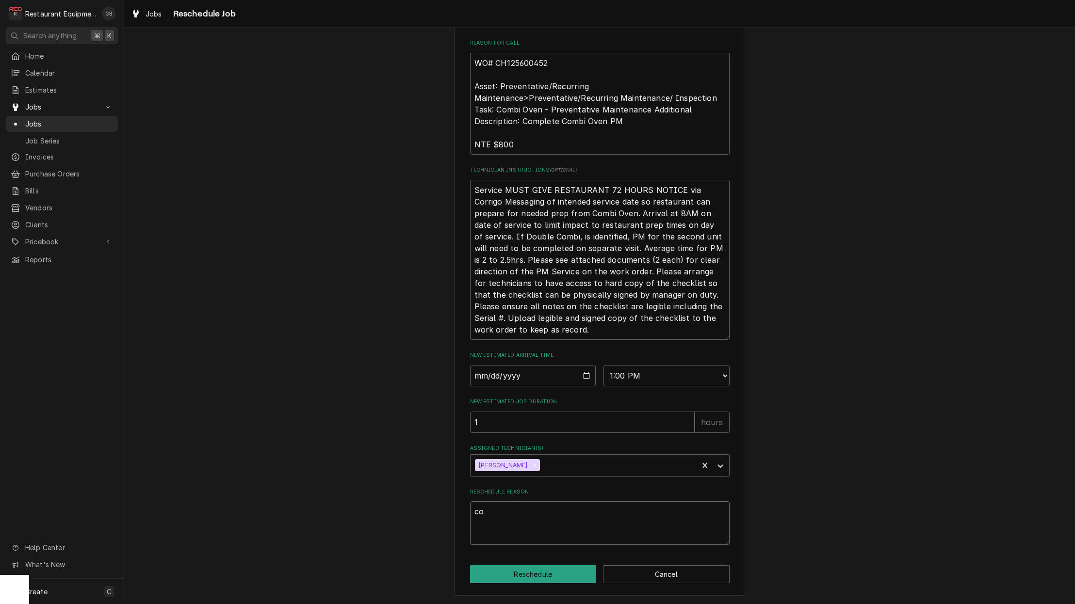
type textarea "x"
type textarea "con"
type textarea "x"
type textarea "conf"
type textarea "x"
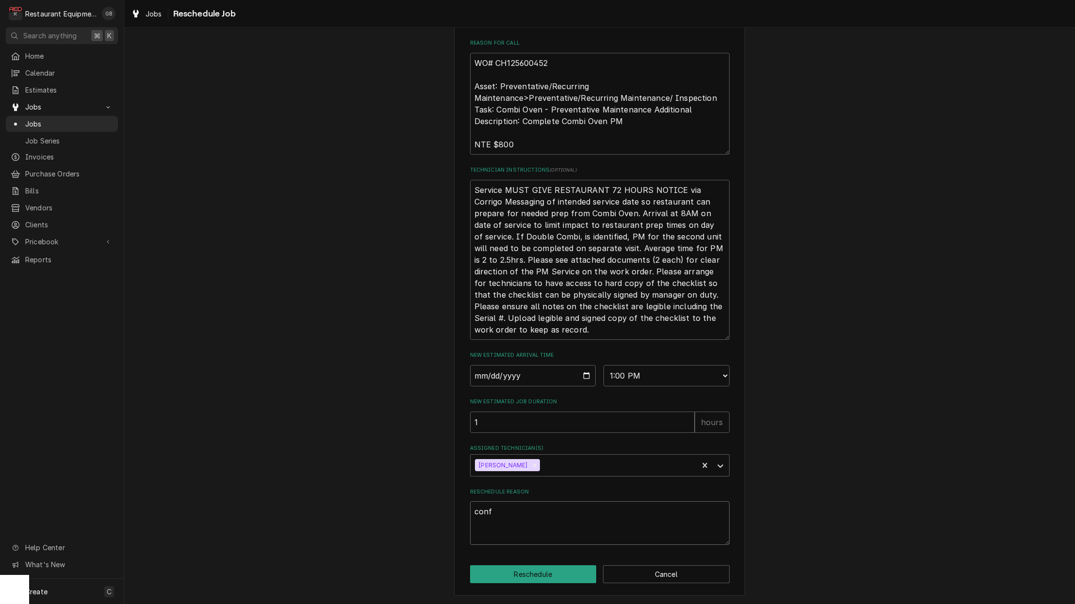
type textarea "confi"
type textarea "x"
type textarea "confir"
type textarea "x"
type textarea "confirk"
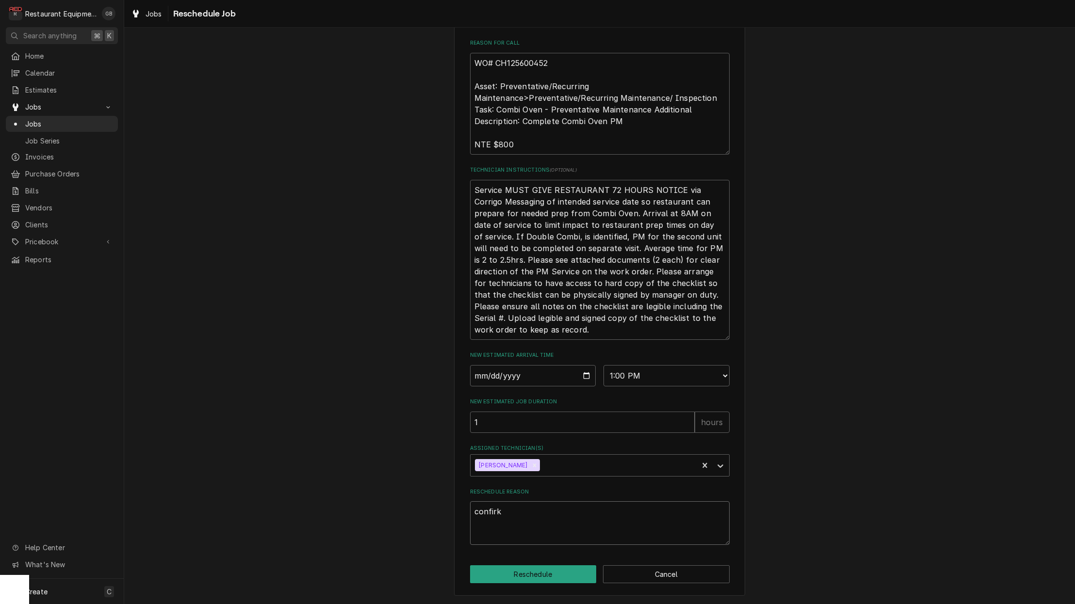
type textarea "x"
type textarea "confir"
click at [658, 578] on button "Cancel" at bounding box center [666, 574] width 127 height 18
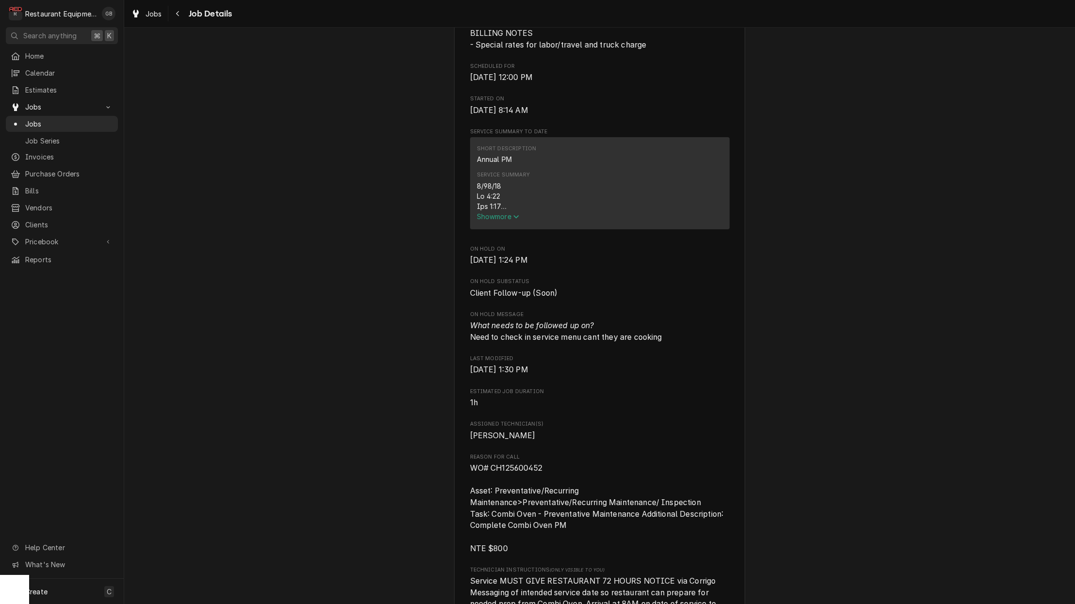
scroll to position [1196, 0]
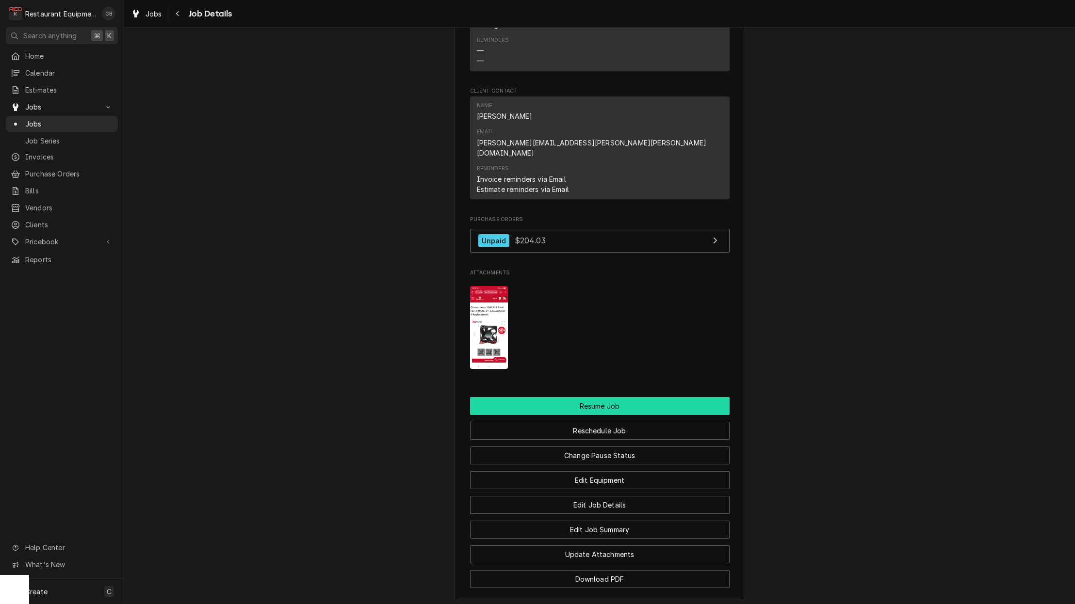
click at [610, 397] on button "Resume Job" at bounding box center [599, 406] width 259 height 18
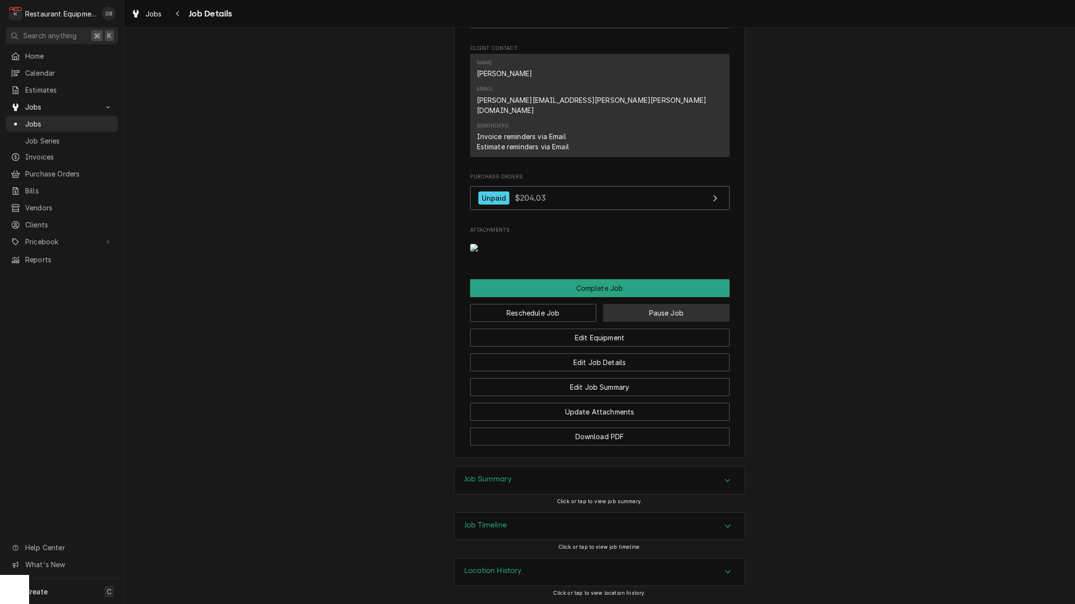
scroll to position [1187, 0]
click at [650, 316] on button "Pause Job" at bounding box center [666, 313] width 127 height 18
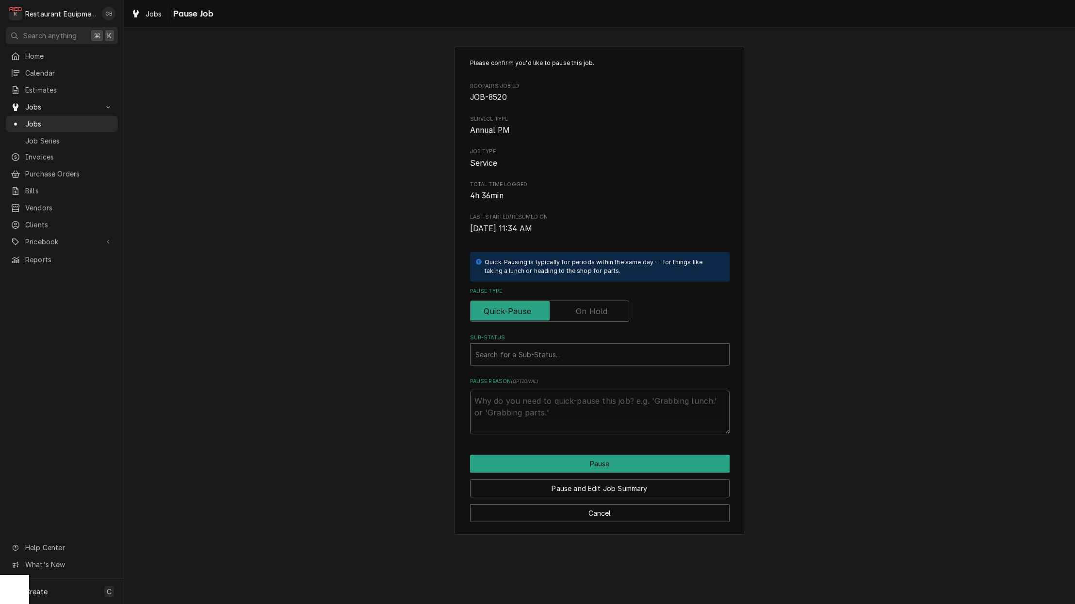
click at [571, 307] on input "Pause Type" at bounding box center [549, 311] width 150 height 21
checkbox input "true"
click at [580, 346] on div "Sub-Status" at bounding box center [599, 354] width 249 height 17
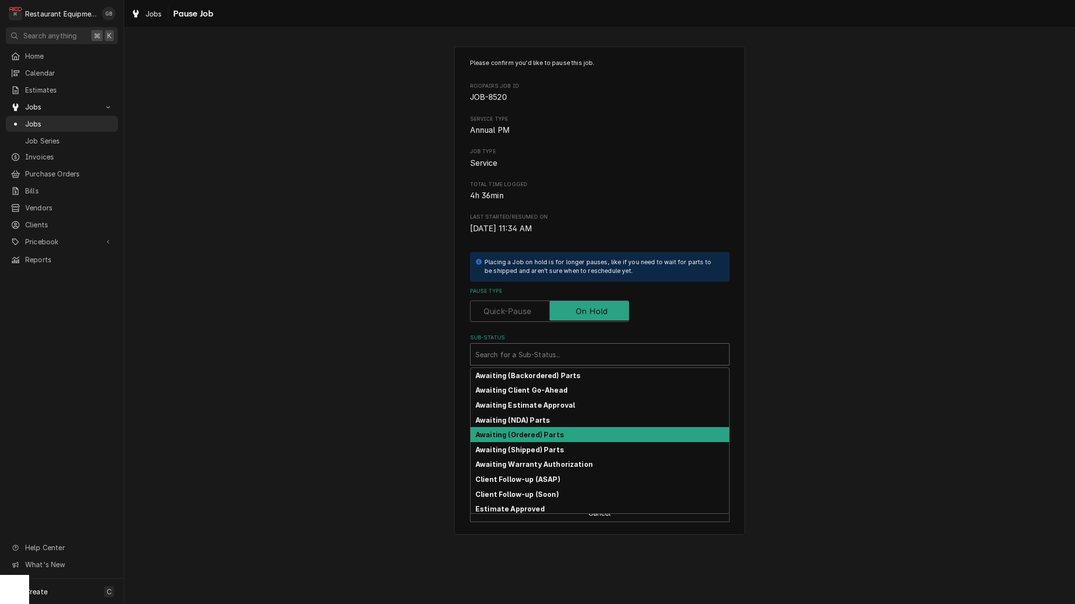
click at [526, 431] on strong "Awaiting (Ordered) Parts" at bounding box center [519, 435] width 89 height 8
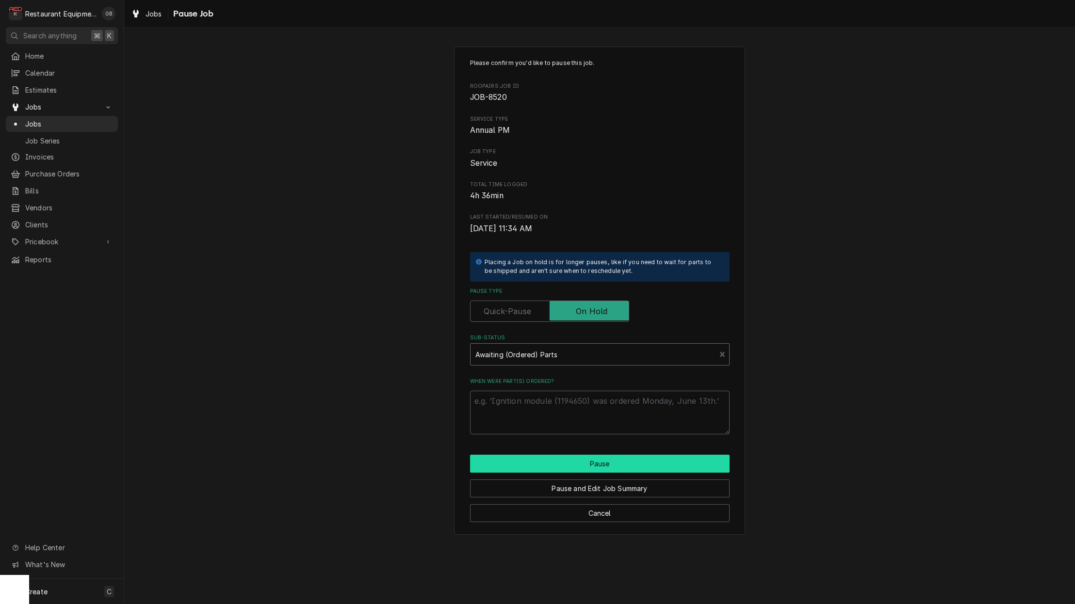
click at [583, 466] on button "Pause" at bounding box center [599, 464] width 259 height 18
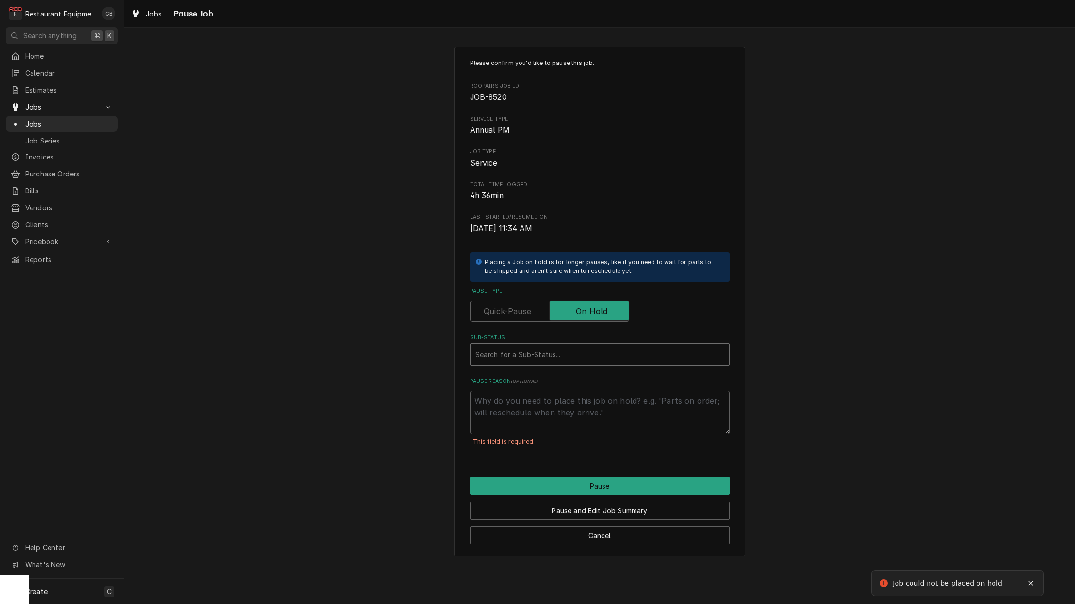
click at [675, 351] on div "Sub-Status" at bounding box center [599, 354] width 249 height 17
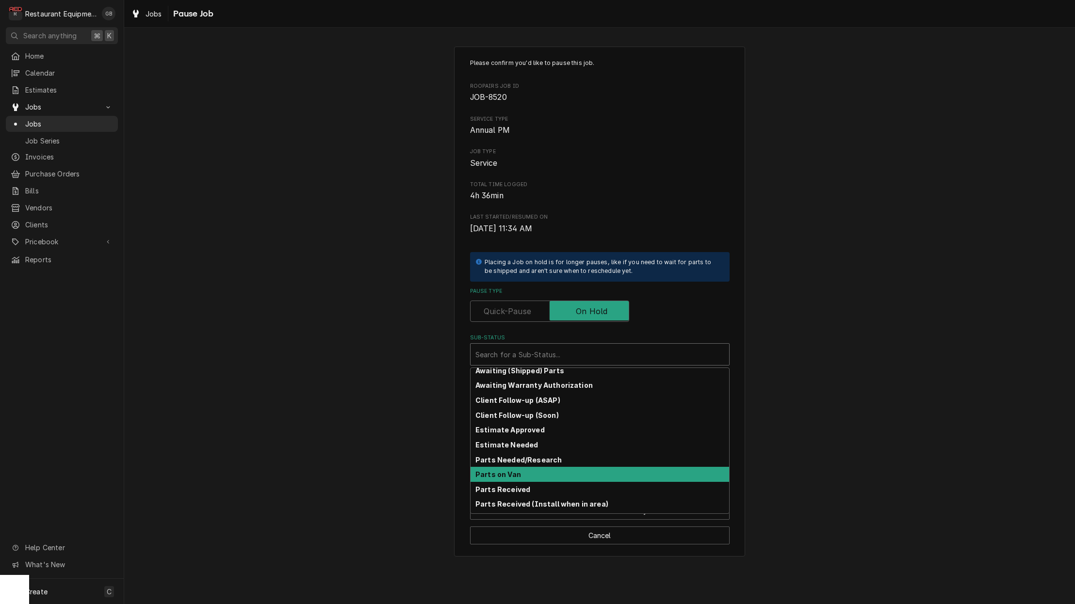
scroll to position [75, 0]
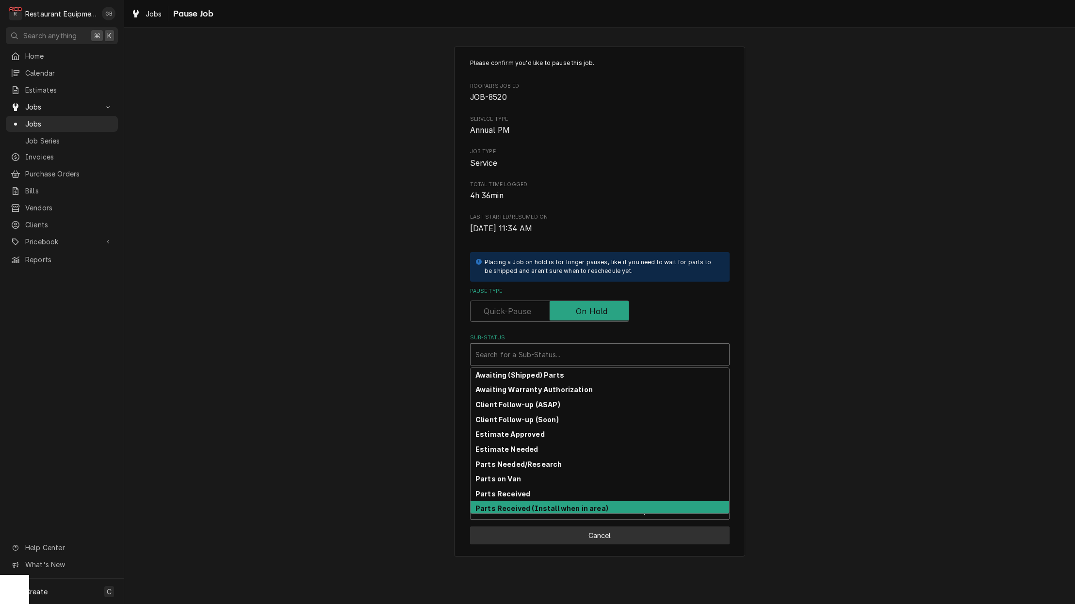
click at [605, 529] on button "Cancel" at bounding box center [599, 536] width 259 height 18
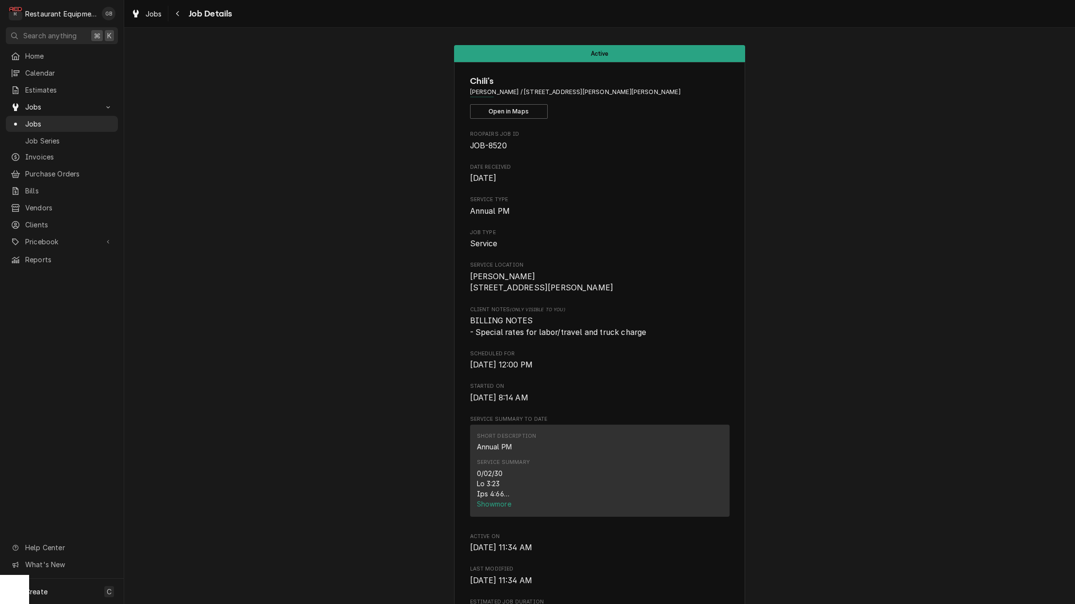
scroll to position [1179, 0]
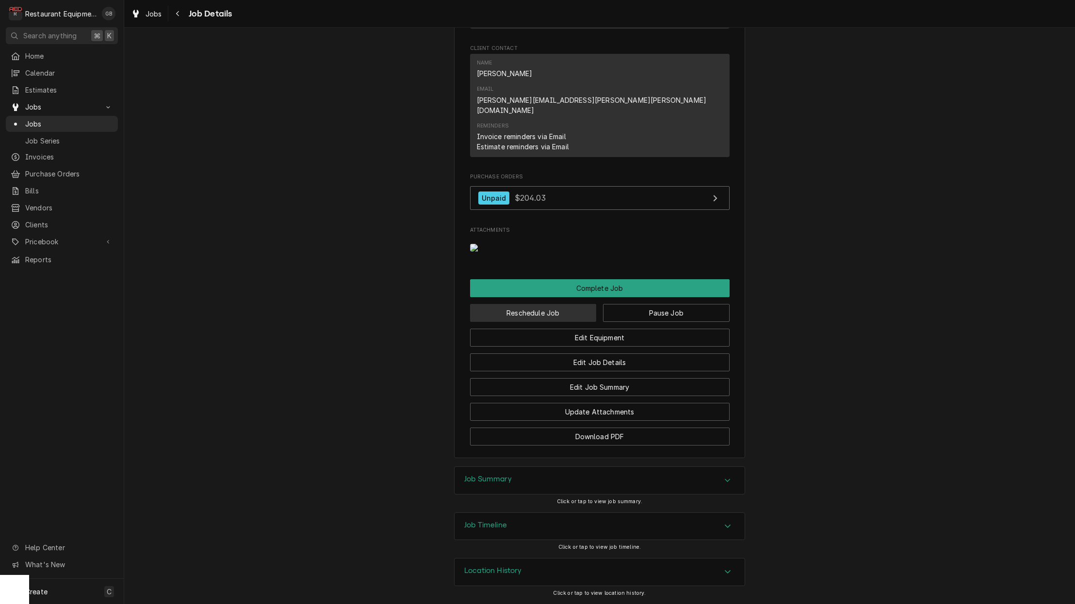
click at [548, 320] on button "Reschedule Job" at bounding box center [533, 313] width 127 height 18
type textarea "x"
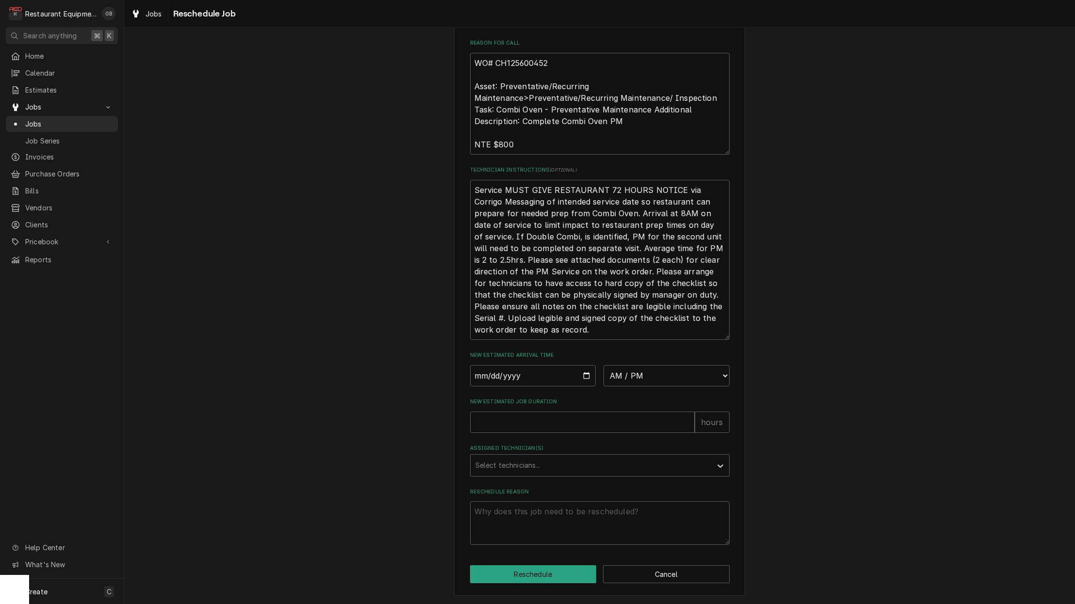
scroll to position [288, 0]
click at [492, 382] on input "Date" at bounding box center [533, 375] width 126 height 21
type input "[DATE]"
type textarea "x"
click at [623, 395] on div "Please provide some additional details to reschedule this job. Roopairs Job ID …" at bounding box center [599, 160] width 259 height 770
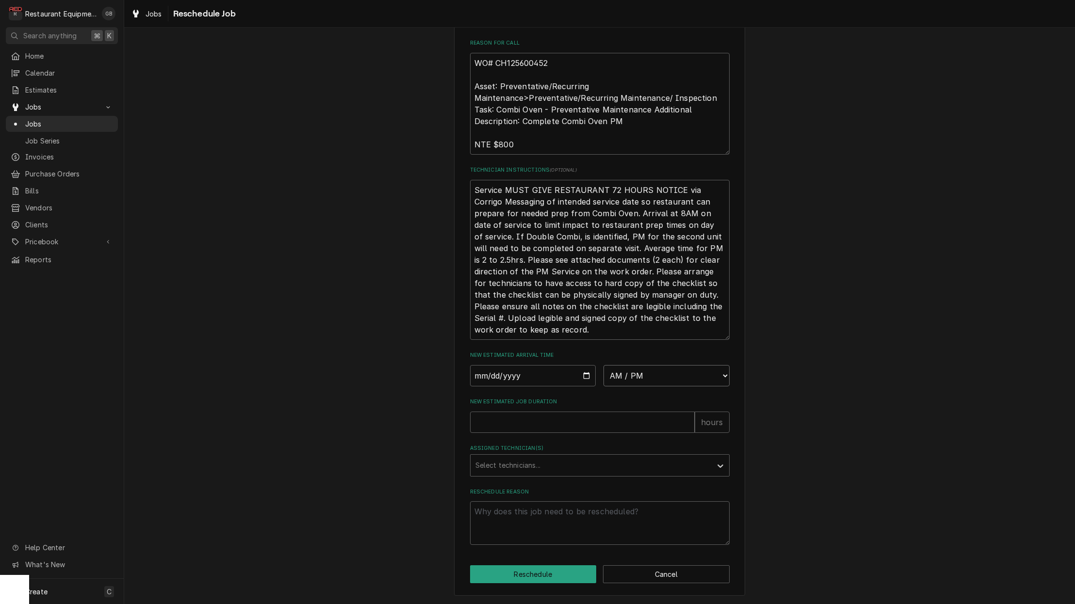
select select "13:00:00"
click at [615, 417] on input "New Estimated Job Duration" at bounding box center [582, 422] width 225 height 21
type textarea "x"
type input "1"
click at [609, 463] on div "Assigned Technician(s)" at bounding box center [590, 465] width 231 height 17
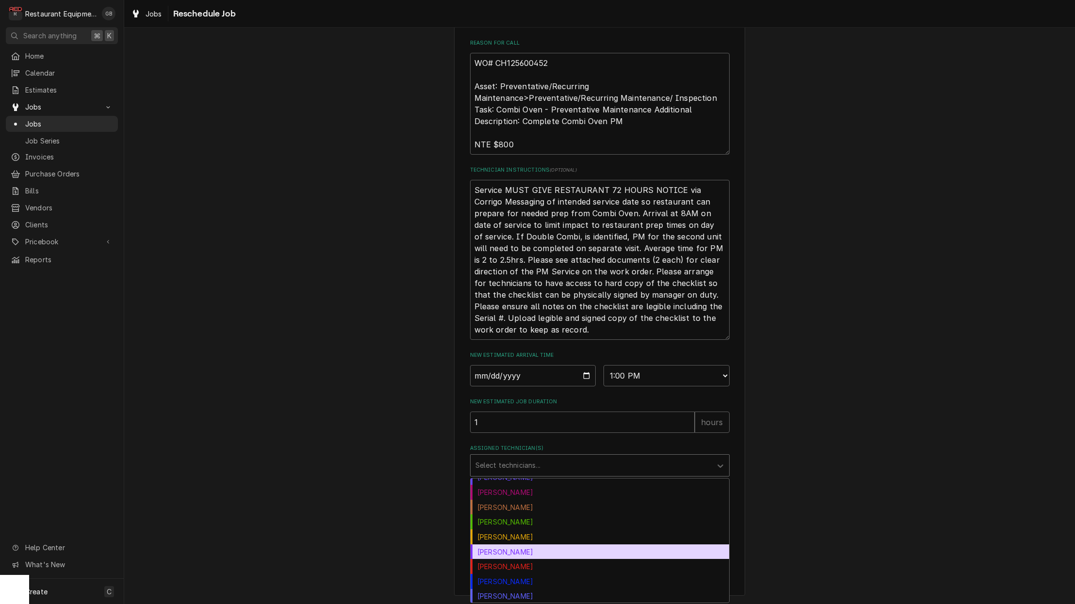
scroll to position [70, 0]
click at [511, 554] on div "Kaleb Lewis" at bounding box center [599, 549] width 258 height 15
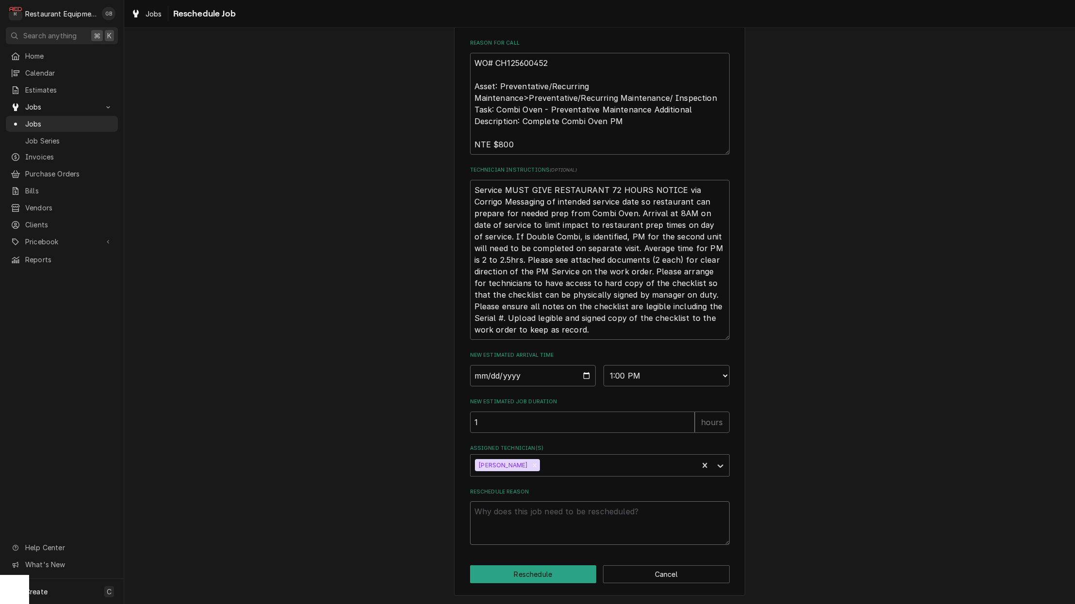
click at [546, 515] on textarea "Reschedule Reason" at bounding box center [599, 523] width 259 height 44
type textarea "x"
type textarea "c"
type textarea "x"
type textarea "cl"
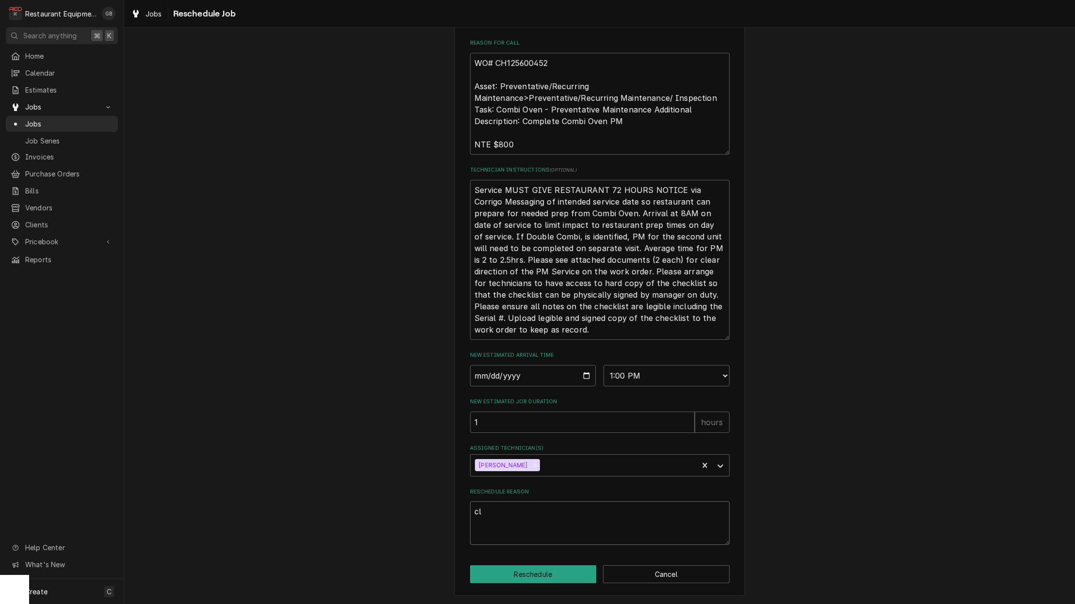
type textarea "x"
type textarea "clo"
type textarea "x"
type textarea "clos"
type textarea "x"
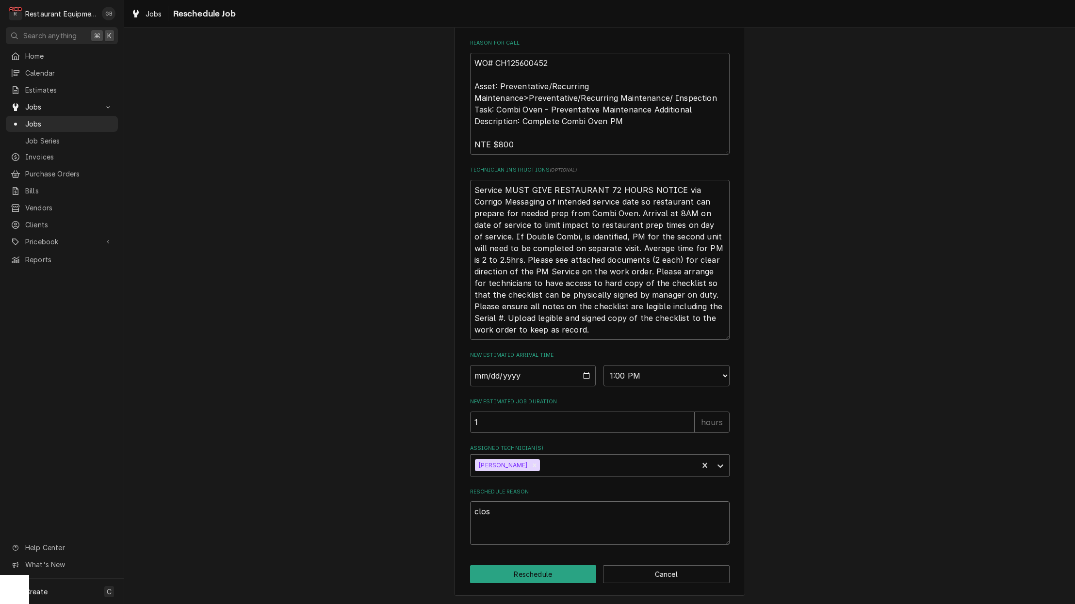
type textarea "close"
type textarea "x"
type textarea "close"
type textarea "x"
type textarea "close o"
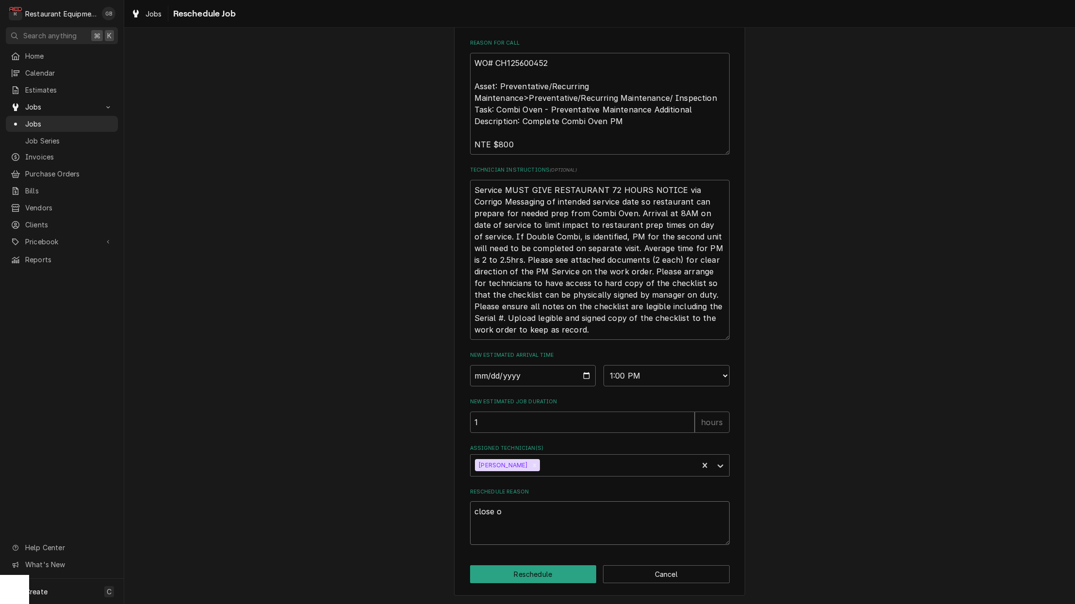
type textarea "x"
type textarea "close ou"
type textarea "x"
type textarea "close out"
type textarea "x"
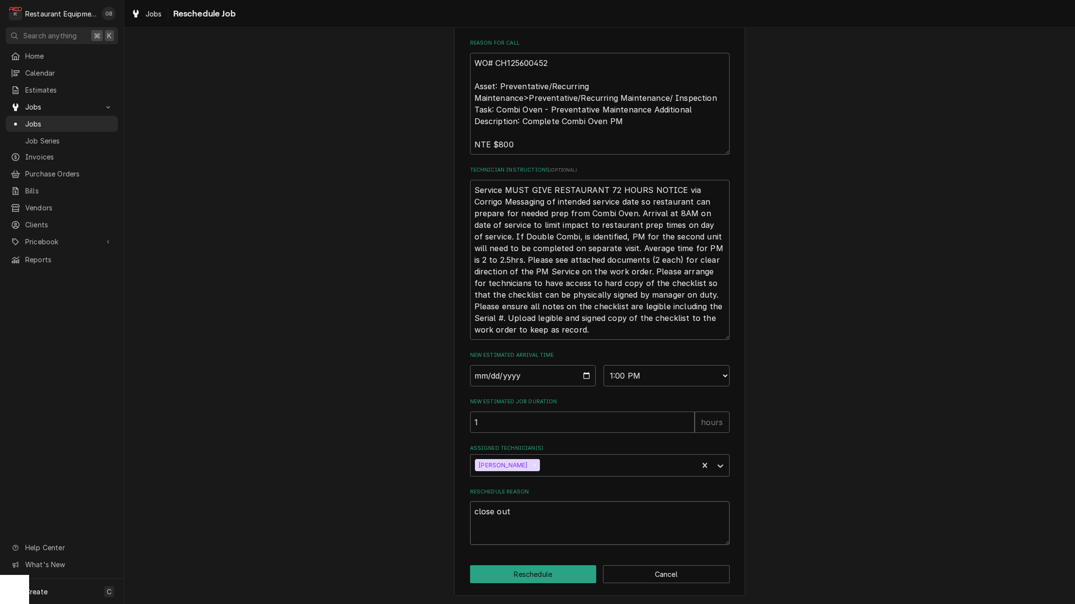
type textarea "close out"
type textarea "x"
type textarea "close out n"
type textarea "x"
type textarea "close out na"
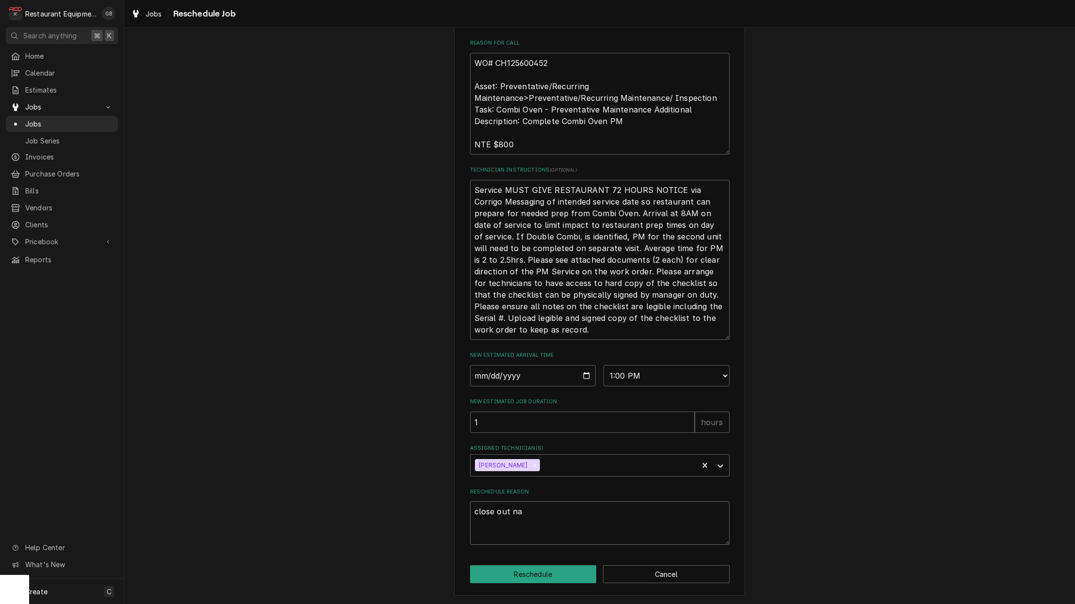
type textarea "x"
type textarea "close out nad"
type textarea "x"
type textarea "close out and"
type textarea "x"
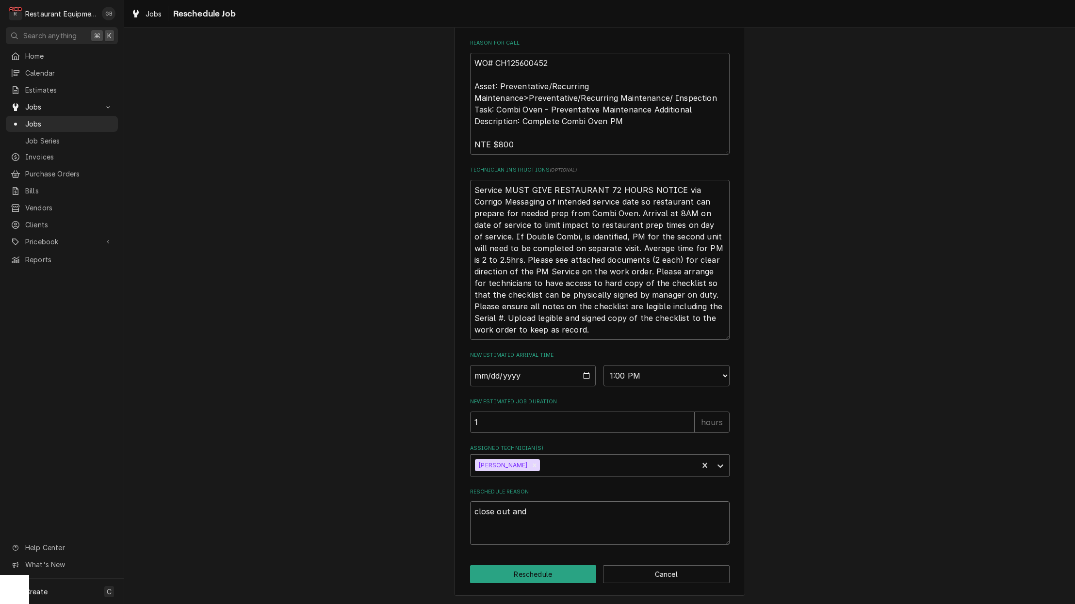
type textarea "close out and"
type textarea "x"
type textarea "close out an"
type textarea "x"
type textarea "close out a"
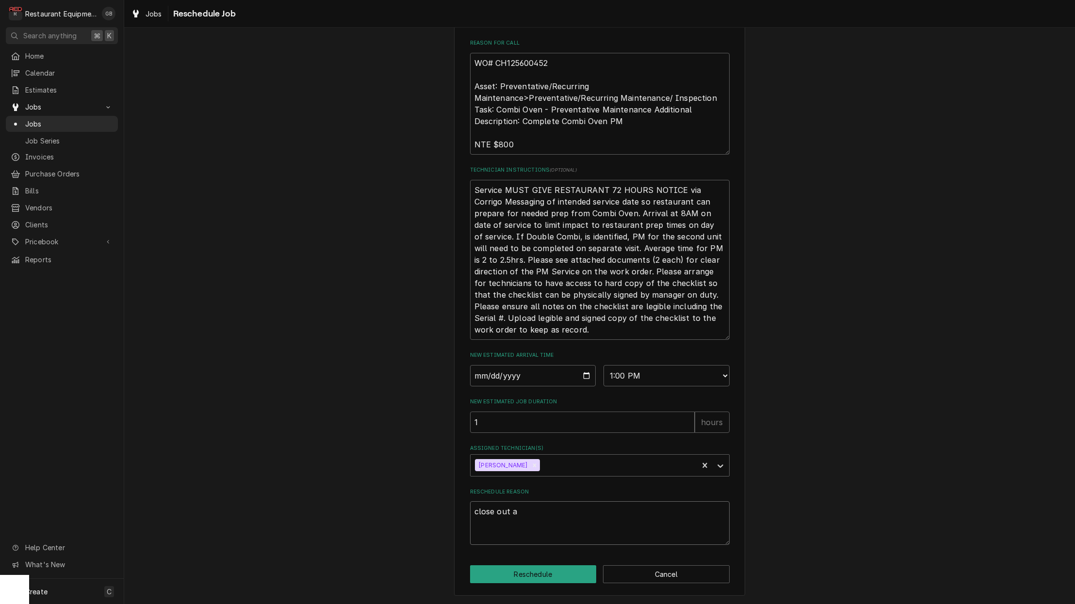
type textarea "x"
type textarea "close out"
type textarea "x"
type textarea "close out"
click at [571, 572] on button "Reschedule" at bounding box center [533, 574] width 127 height 18
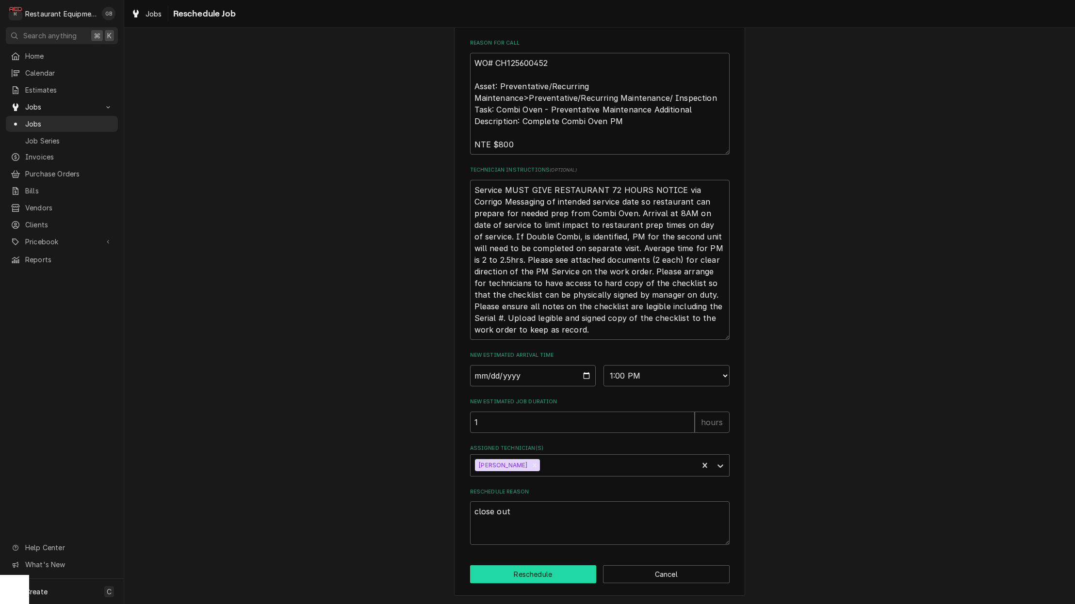
type textarea "x"
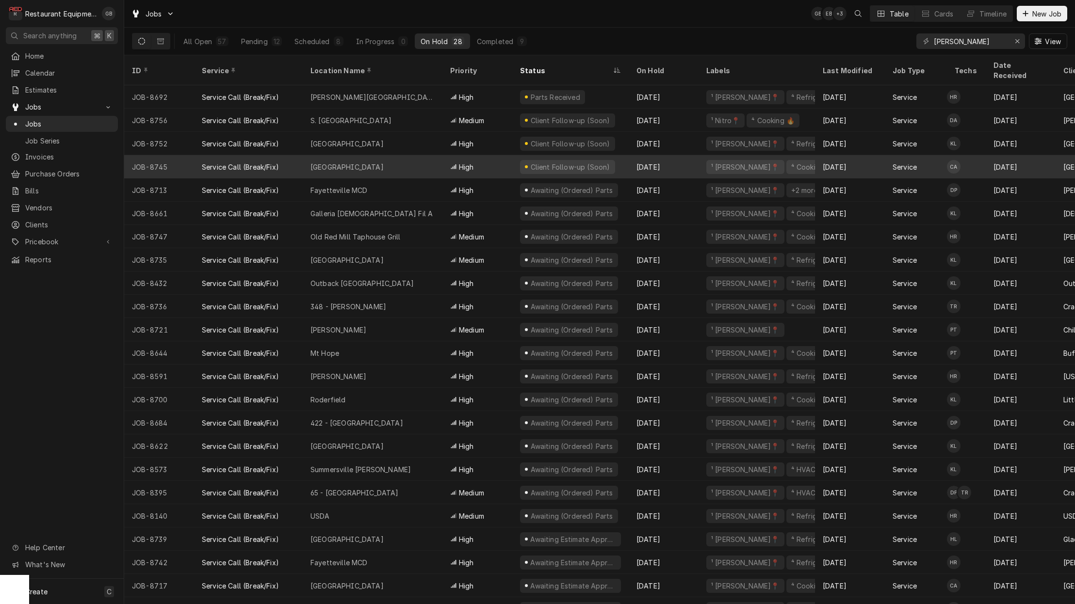
drag, startPoint x: 406, startPoint y: 155, endPoint x: 401, endPoint y: 156, distance: 5.4
click at [402, 156] on div "[GEOGRAPHIC_DATA]" at bounding box center [373, 166] width 140 height 23
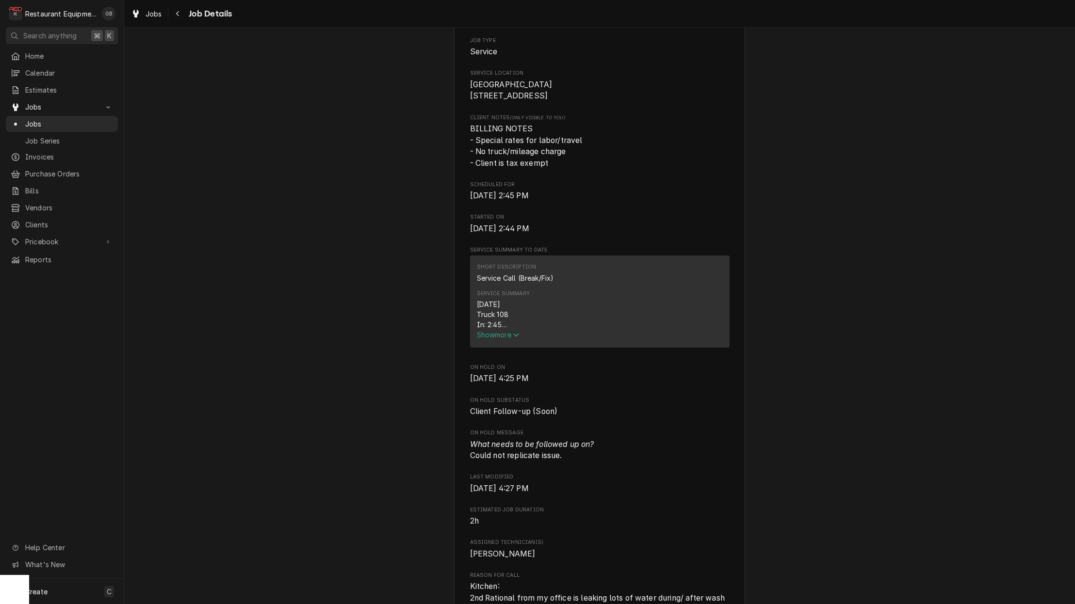
click at [497, 338] on span "Show more" at bounding box center [498, 335] width 43 height 8
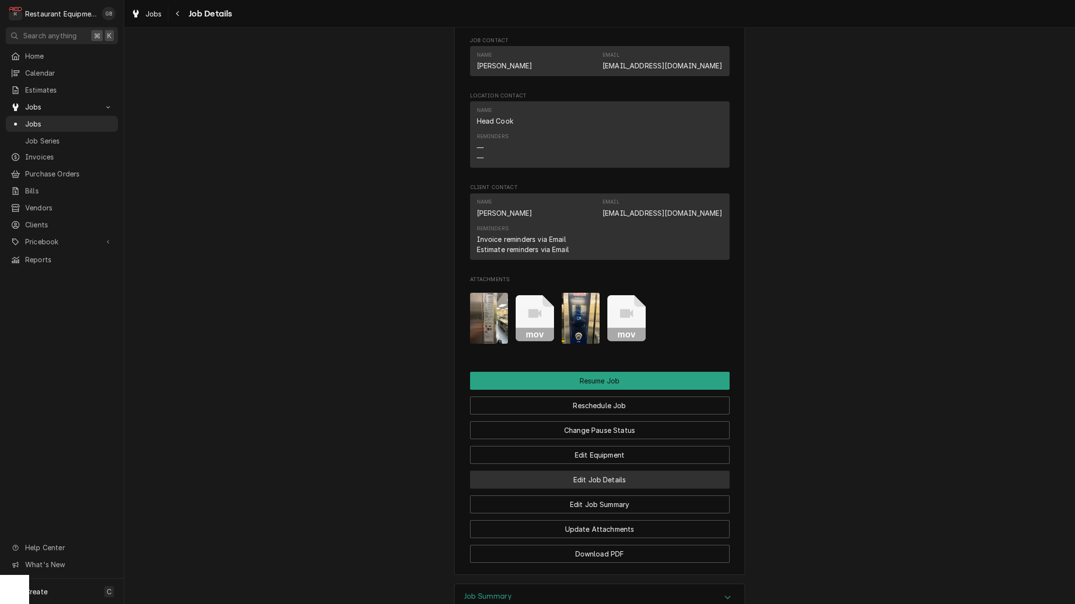
scroll to position [1045, 0]
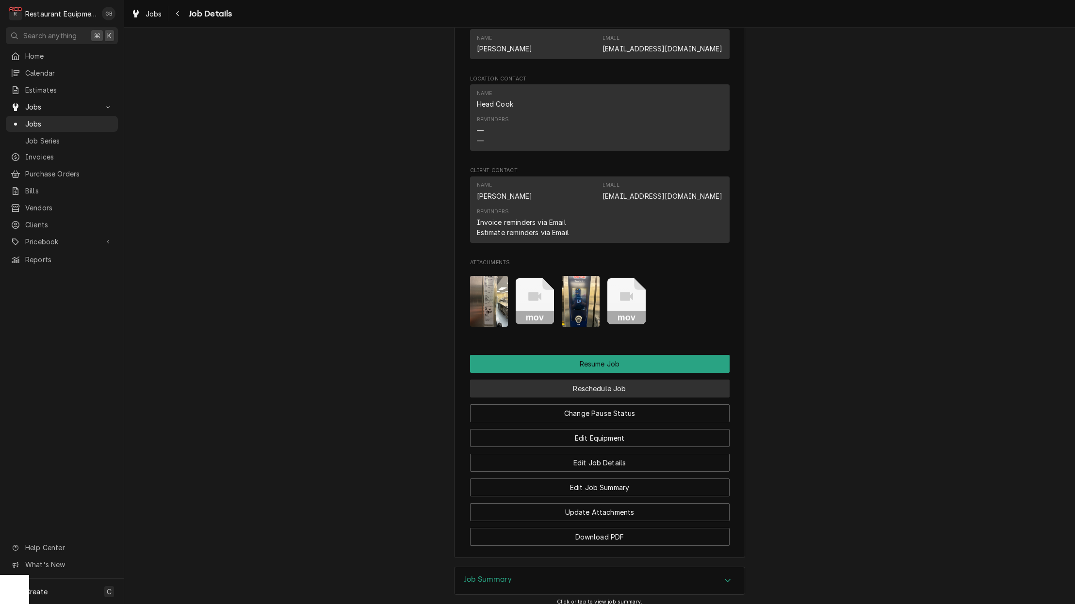
click at [613, 381] on button "Reschedule Job" at bounding box center [599, 389] width 259 height 18
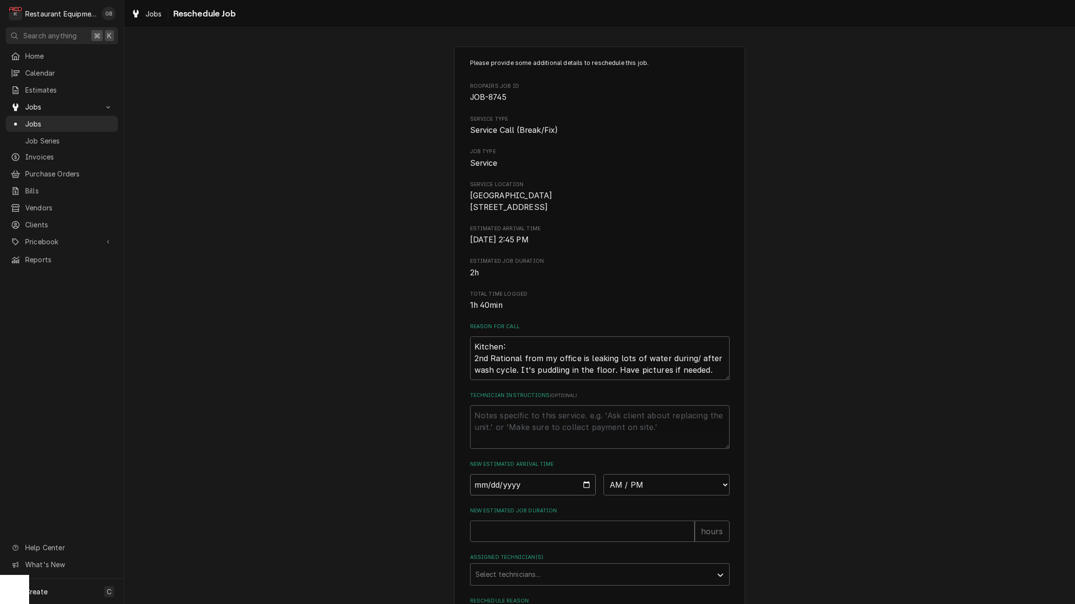
click at [489, 490] on input "Date" at bounding box center [533, 484] width 126 height 21
type input "[DATE]"
type textarea "x"
select select "14:00:00"
drag, startPoint x: 577, startPoint y: 534, endPoint x: 565, endPoint y: 536, distance: 11.8
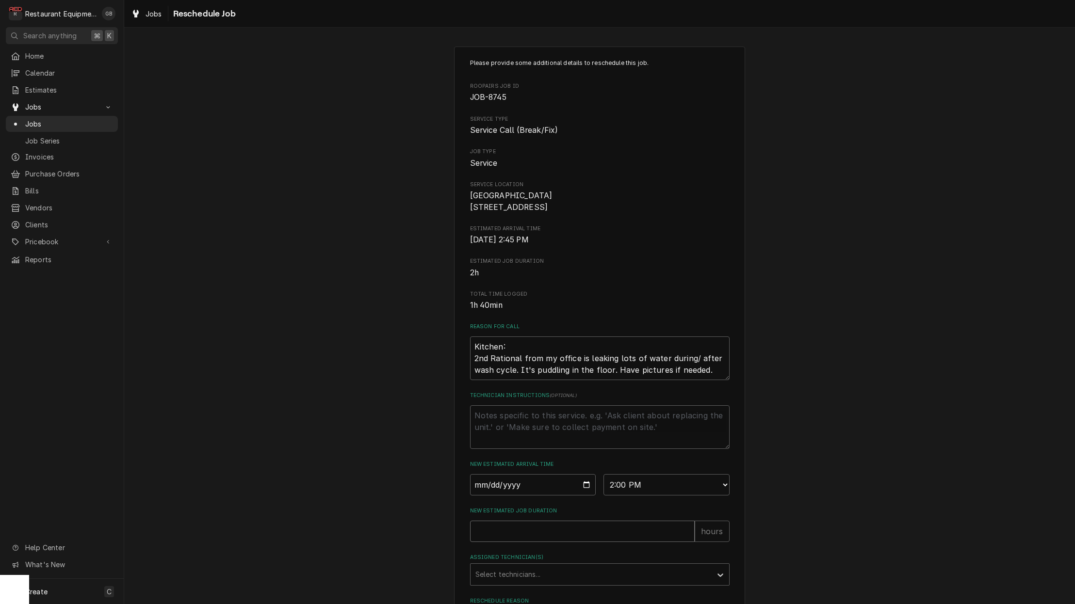
click at [574, 535] on input "New Estimated Job Duration" at bounding box center [582, 531] width 225 height 21
type textarea "x"
type input "1"
click at [581, 576] on div "Assigned Technician(s)" at bounding box center [590, 574] width 231 height 17
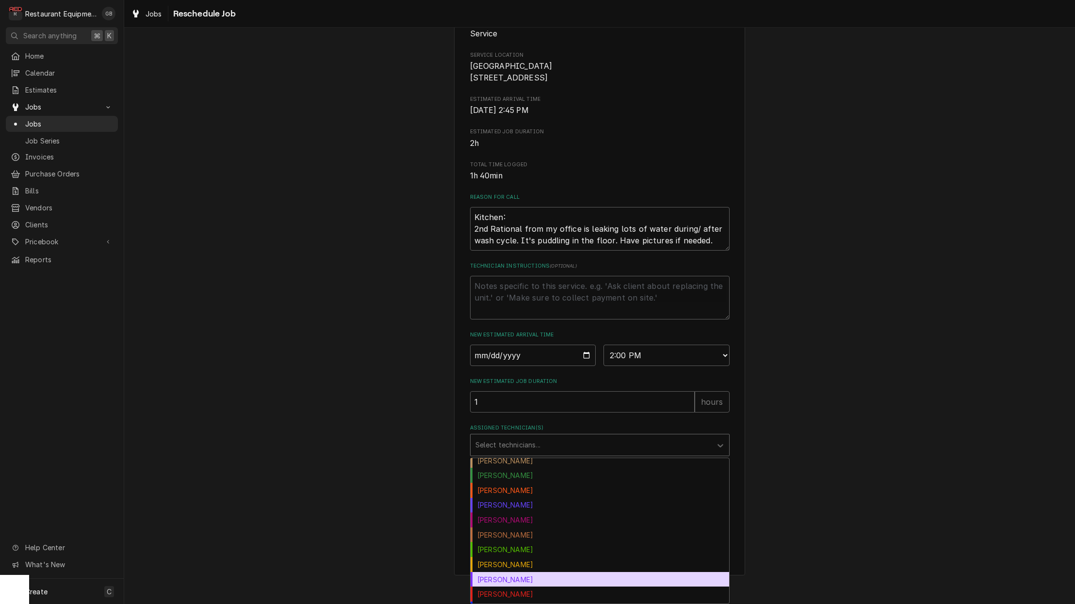
scroll to position [113, 0]
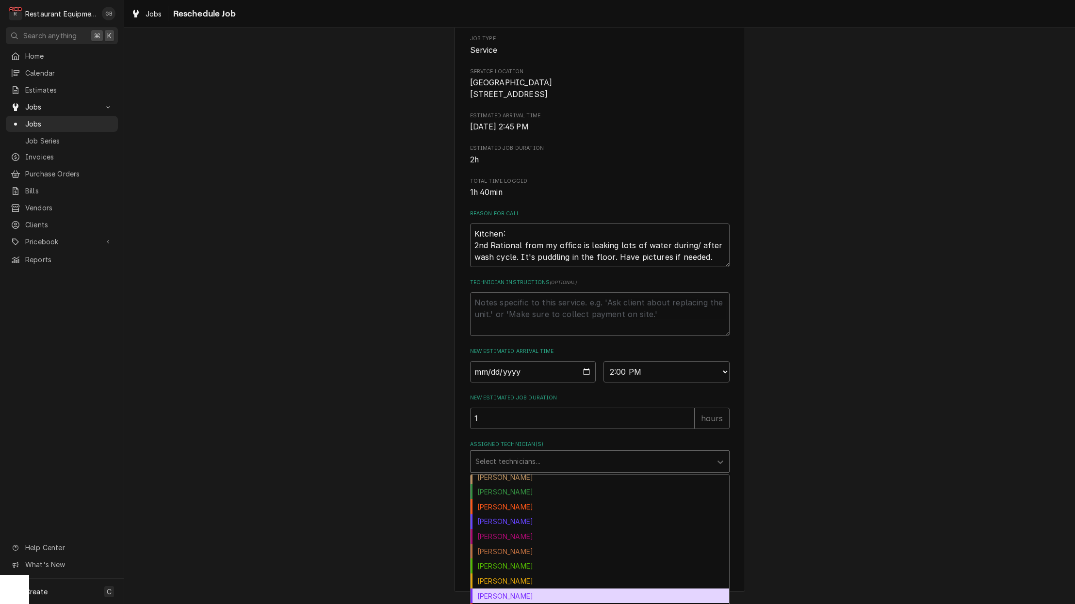
click at [350, 564] on div "Please provide some additional details to reschedule this job. Roopairs Job ID …" at bounding box center [599, 262] width 950 height 675
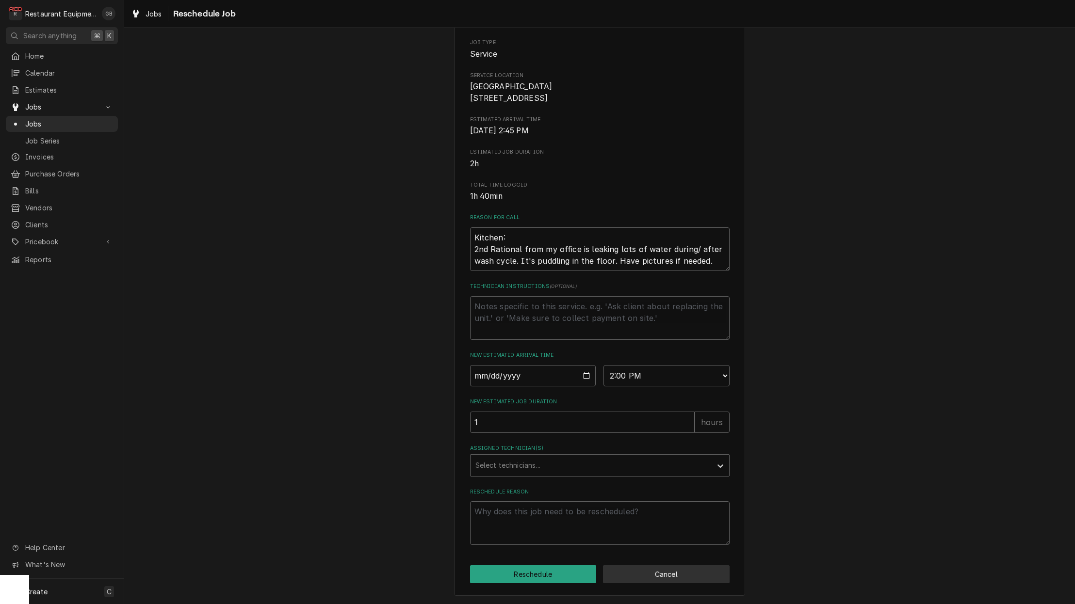
click at [626, 574] on button "Cancel" at bounding box center [666, 574] width 127 height 18
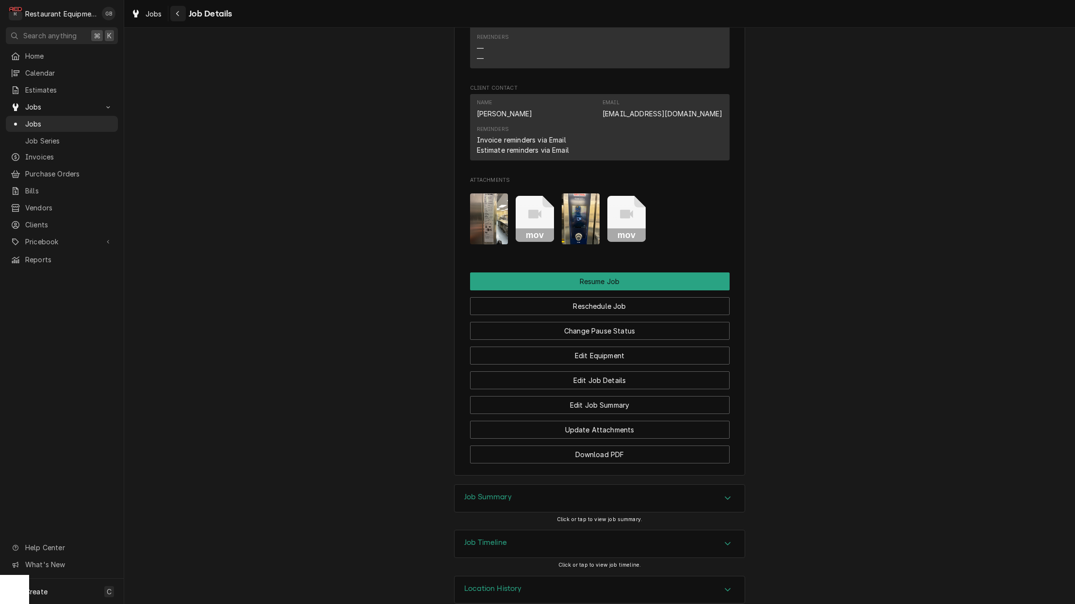
click at [170, 17] on button "Navigate back" at bounding box center [178, 14] width 16 height 16
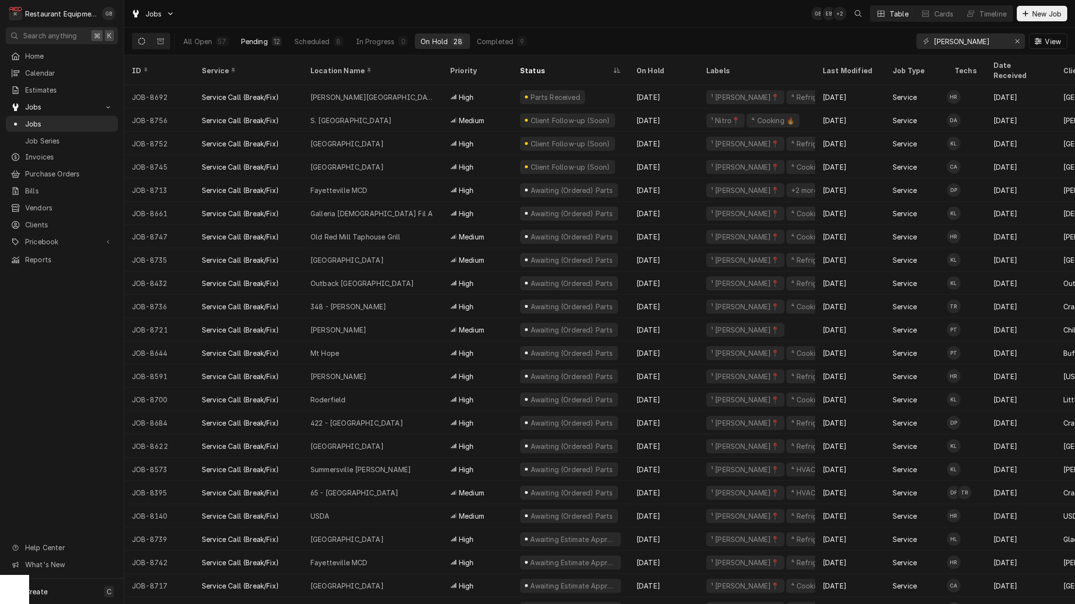
click at [262, 45] on div "Pending" at bounding box center [254, 41] width 27 height 10
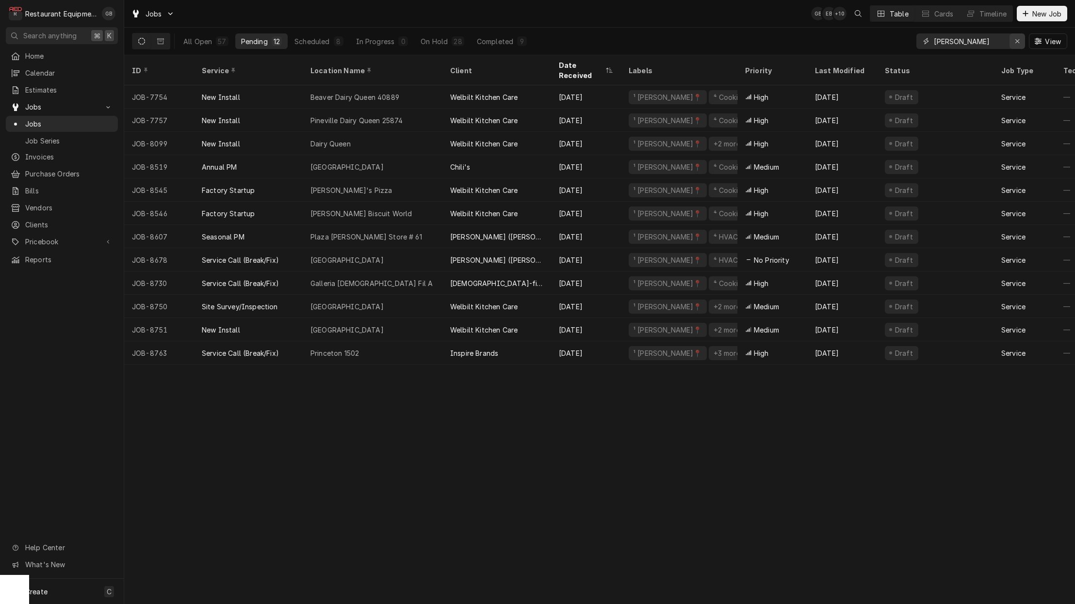
click at [1018, 43] on icon "Erase input" at bounding box center [1017, 41] width 4 height 4
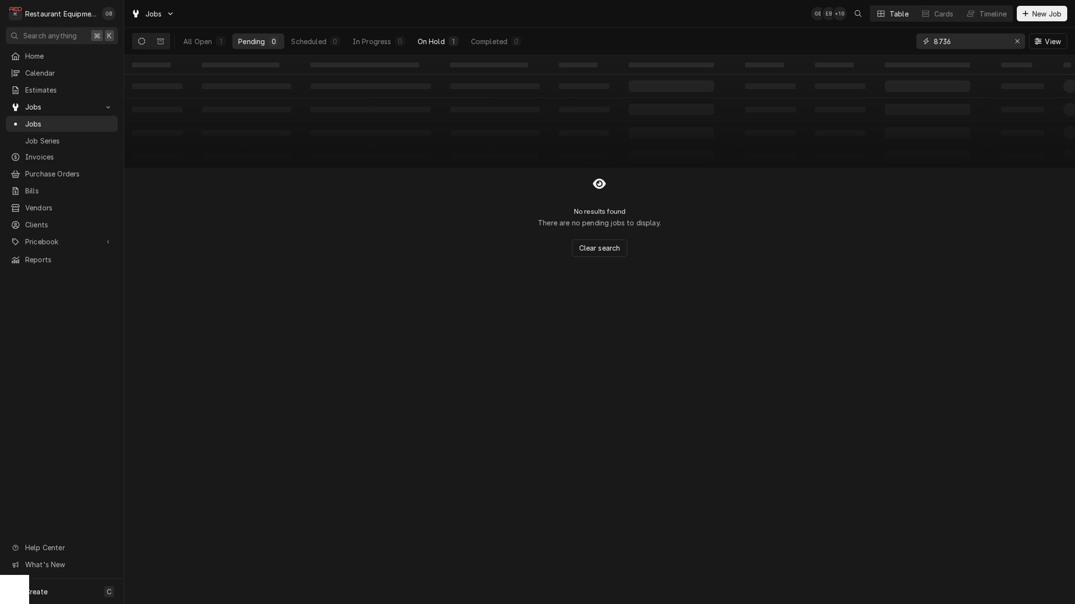
type input "8736"
click at [453, 44] on div "1" at bounding box center [453, 41] width 6 height 10
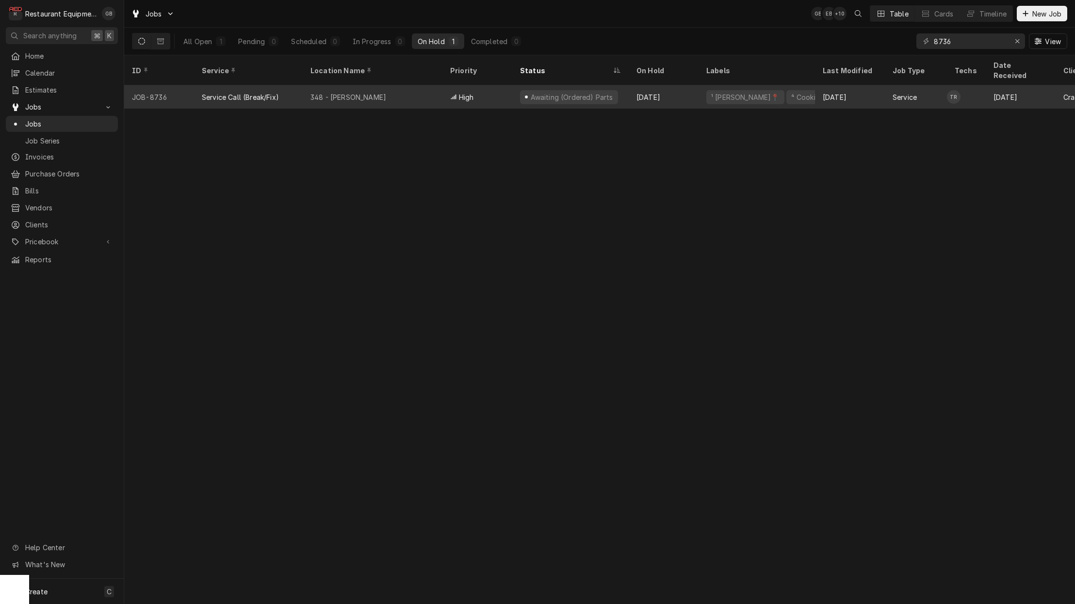
click at [435, 86] on div "348 - Beckley" at bounding box center [373, 96] width 140 height 23
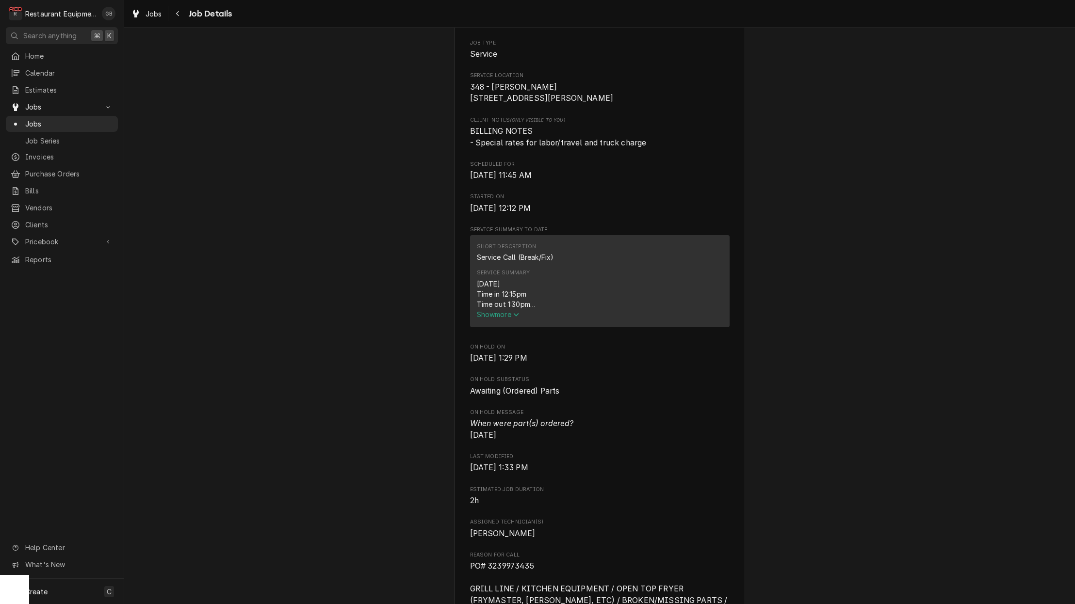
scroll to position [229, 0]
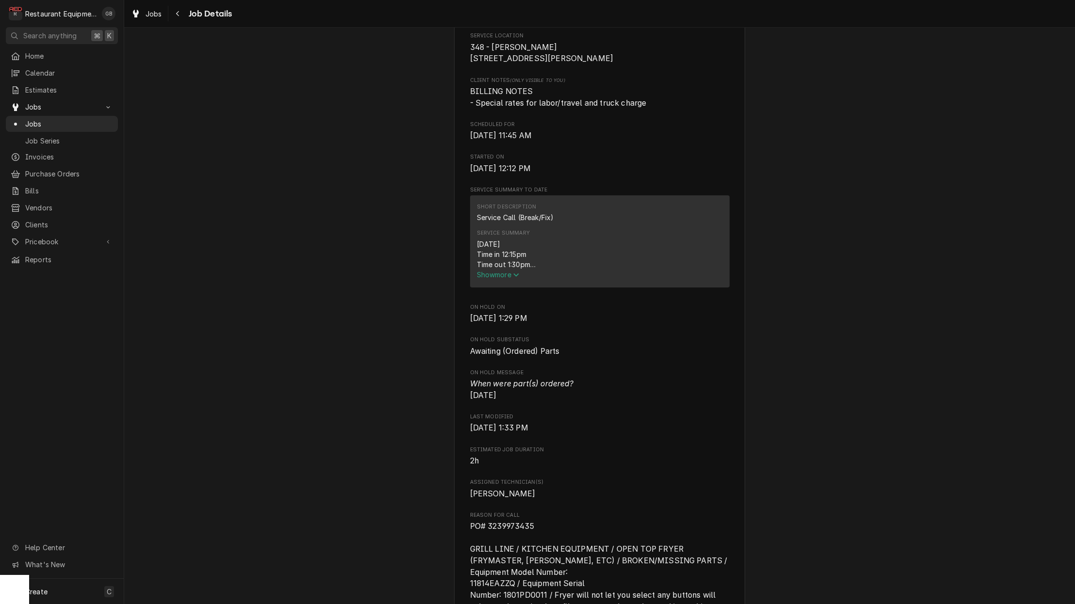
click at [505, 277] on span "Show more" at bounding box center [498, 275] width 43 height 8
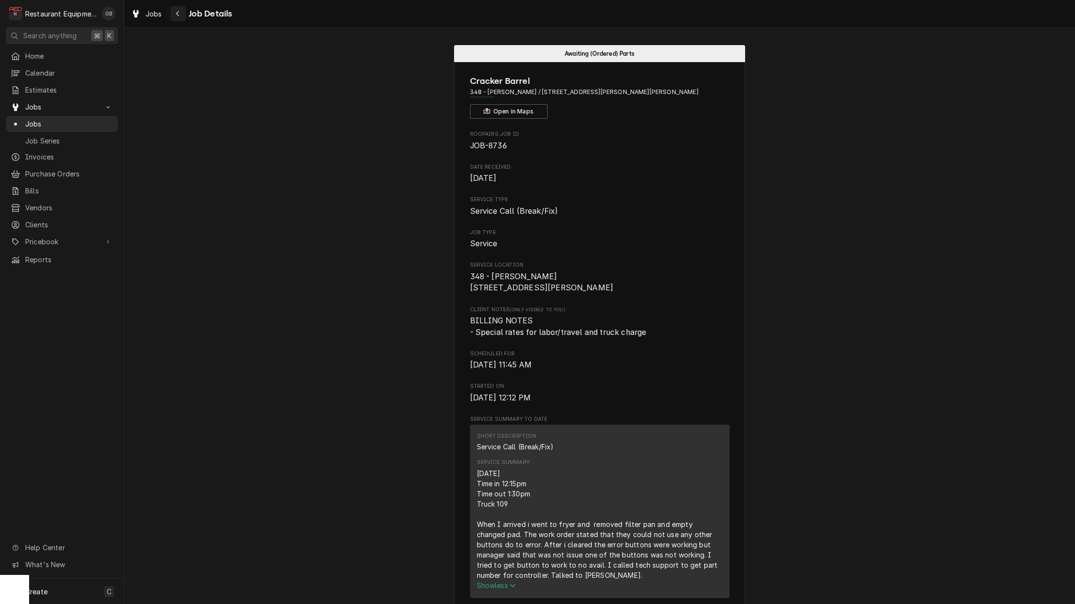
scroll to position [0, 1]
click at [177, 13] on icon "Navigate back" at bounding box center [178, 13] width 4 height 7
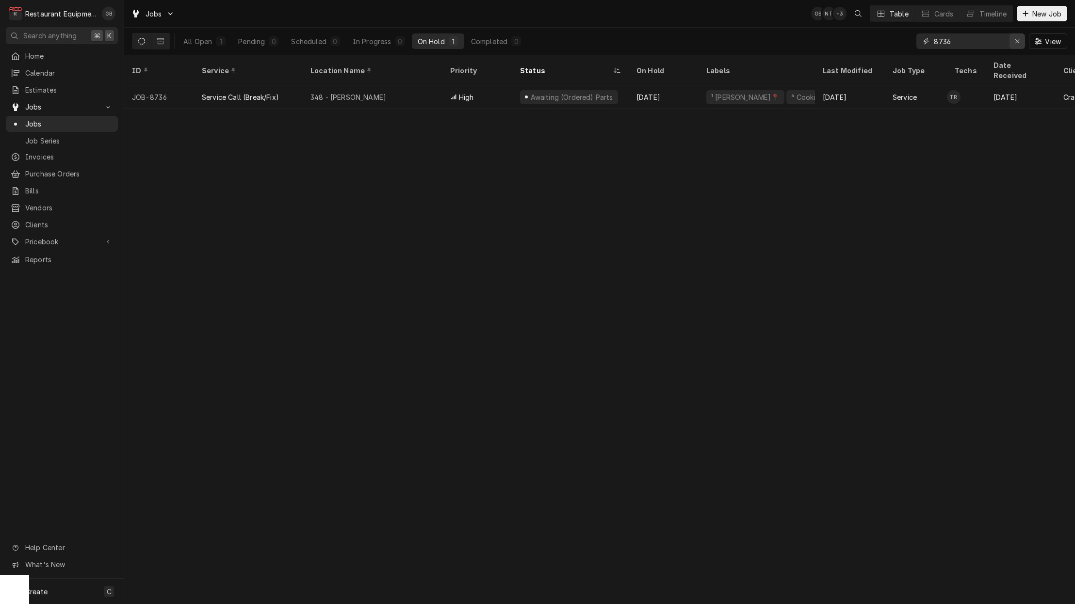
click at [1018, 45] on div "Erase input" at bounding box center [1017, 41] width 10 height 10
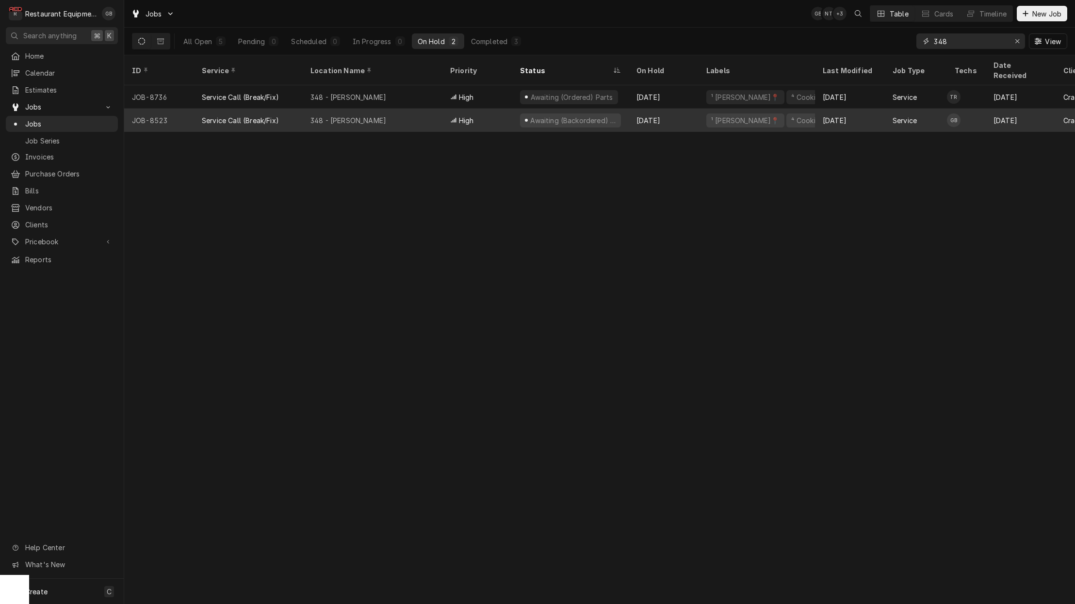
type input "348"
click at [418, 109] on div "348 - [PERSON_NAME]" at bounding box center [373, 120] width 140 height 23
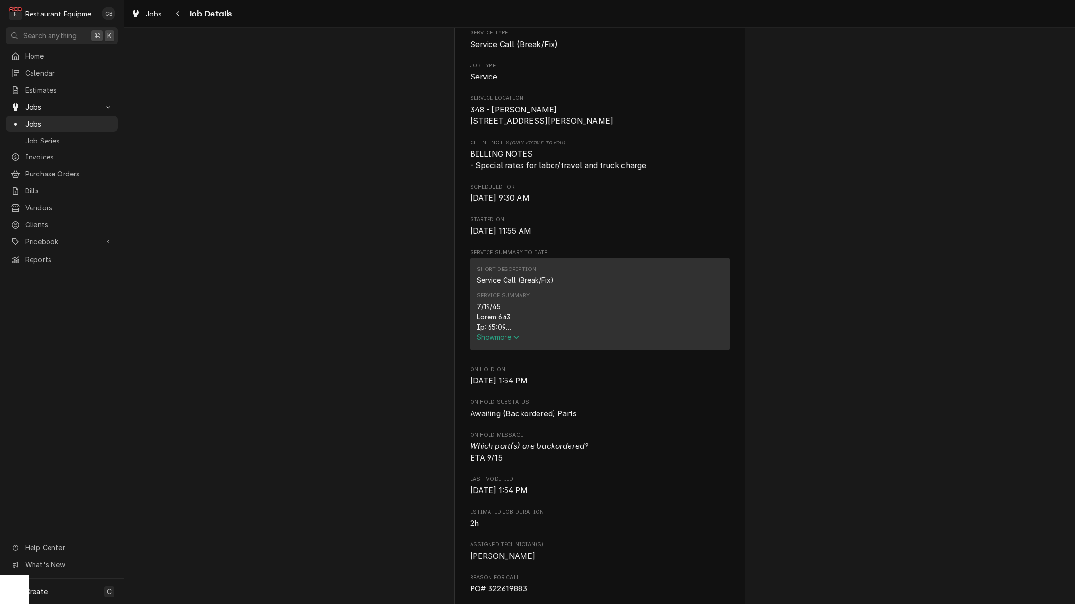
scroll to position [234, 0]
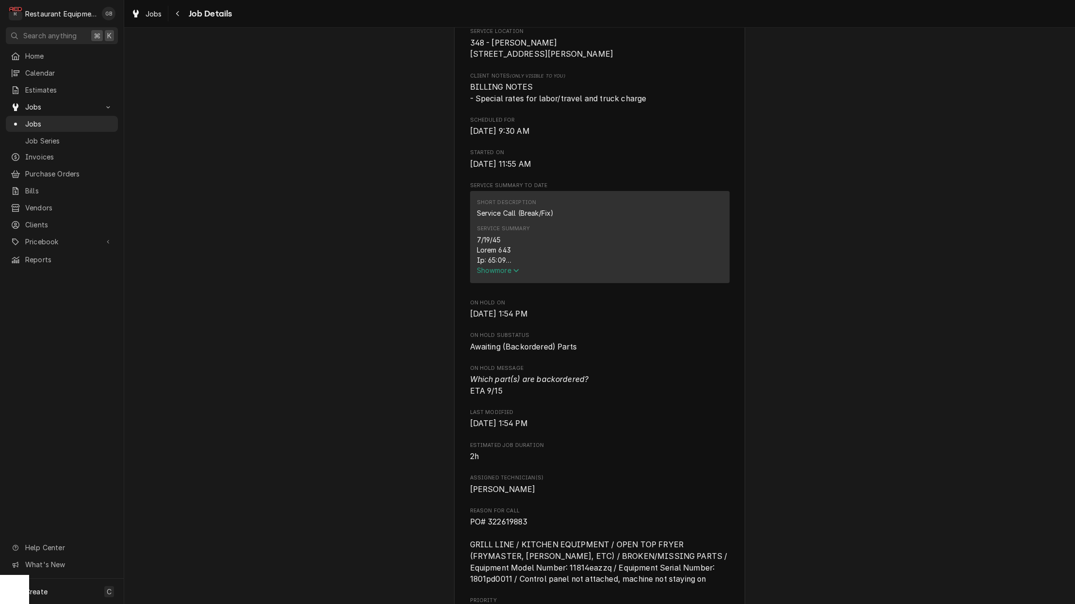
click at [506, 273] on span "Show more" at bounding box center [498, 270] width 43 height 8
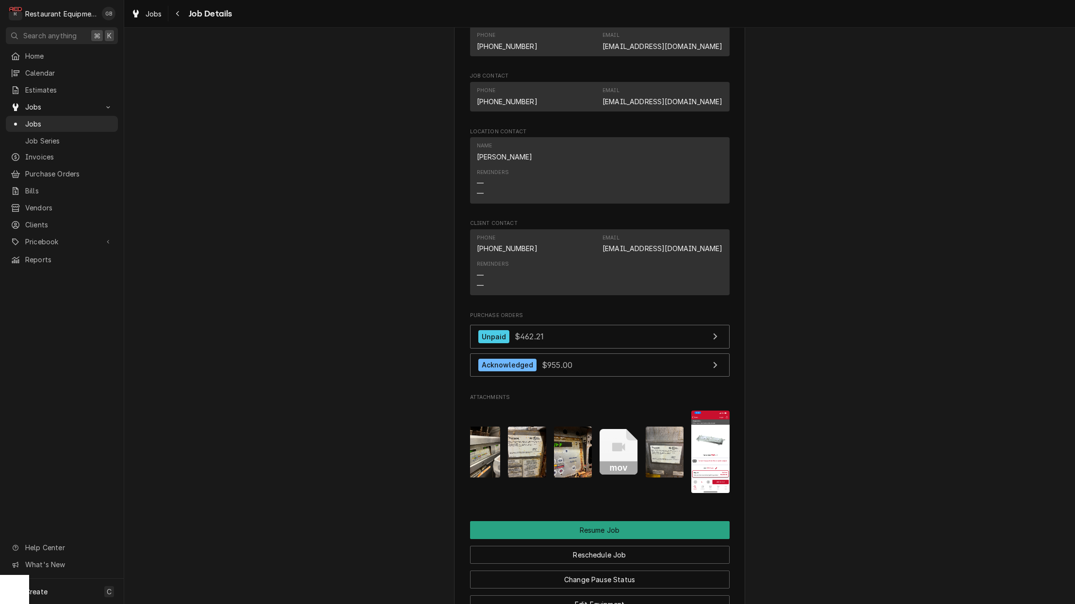
scroll to position [0, 0]
click at [707, 461] on img "Attachments" at bounding box center [710, 452] width 38 height 82
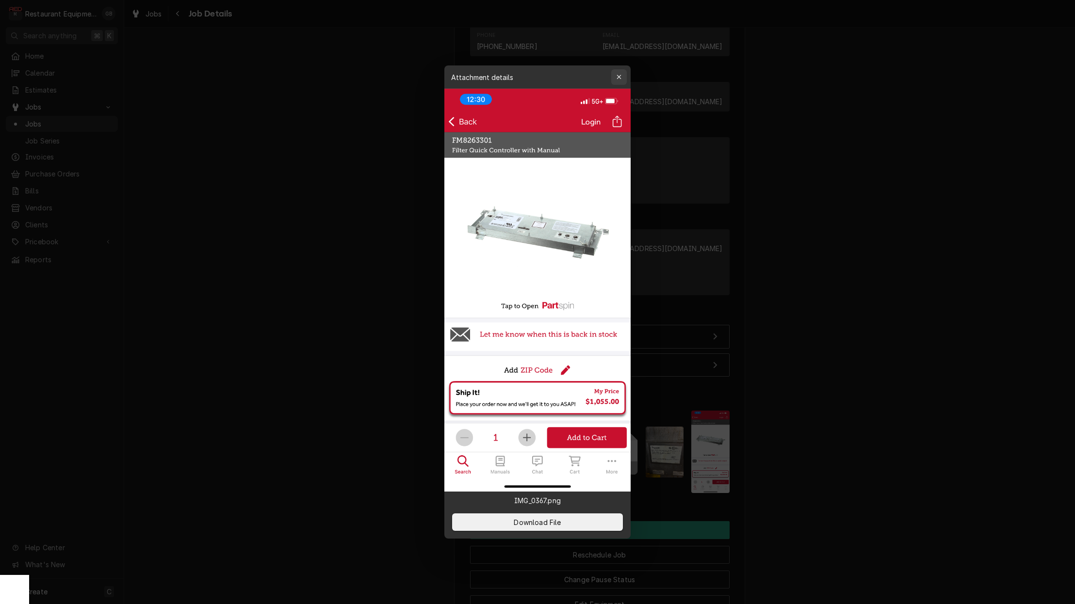
scroll to position [0, 0]
click at [618, 77] on icon "button" at bounding box center [618, 77] width 5 height 7
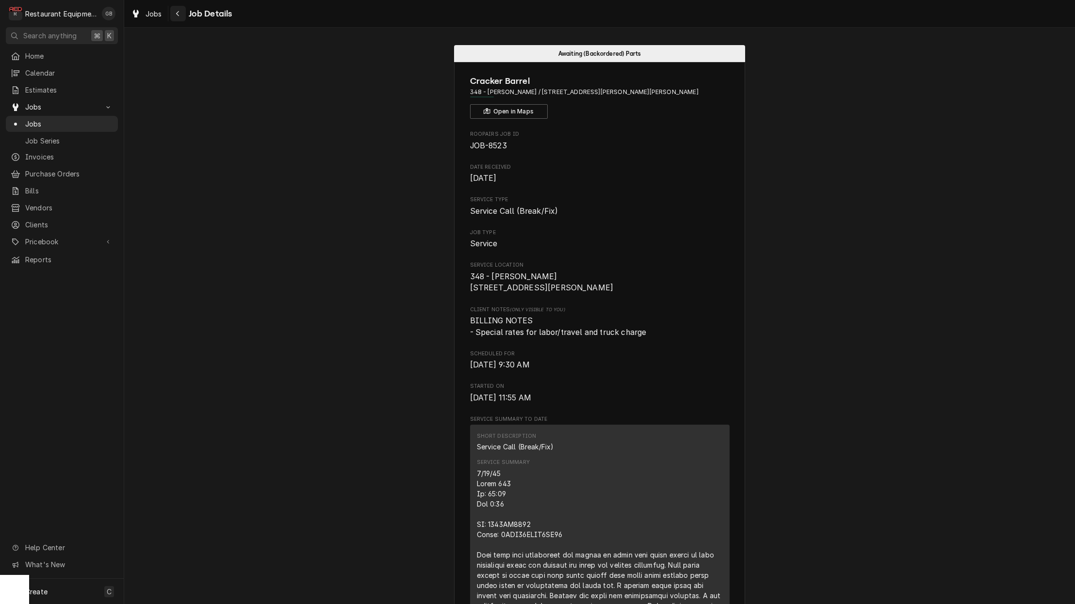
scroll to position [0, 0]
click at [180, 19] on button "Navigate back" at bounding box center [178, 14] width 16 height 16
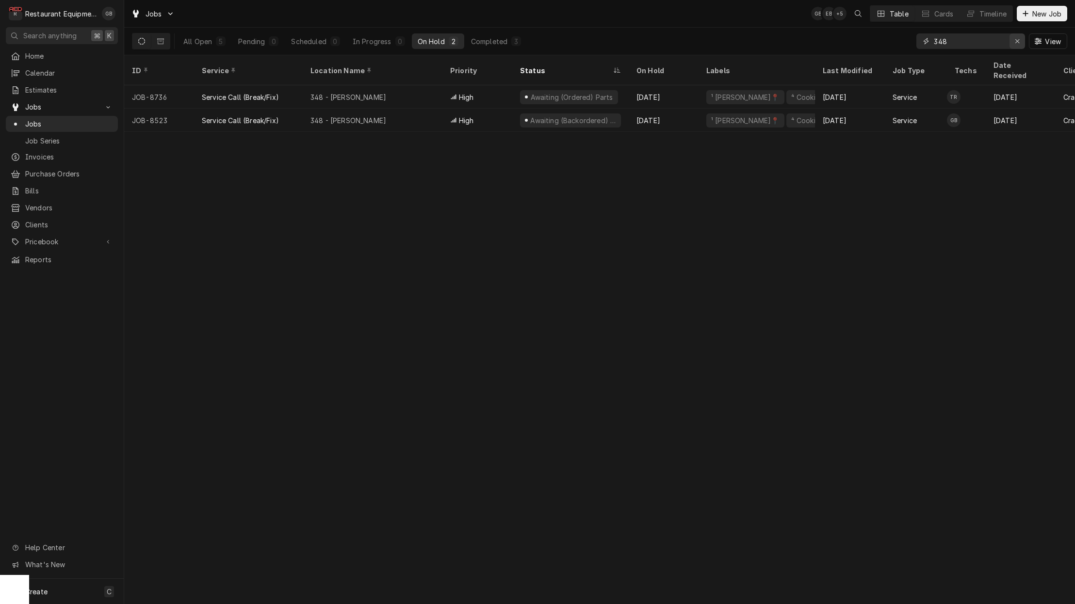
click at [1020, 40] on div "Erase input" at bounding box center [1017, 41] width 10 height 10
click at [1020, 40] on input "Dynamic Content Wrapper" at bounding box center [978, 41] width 91 height 16
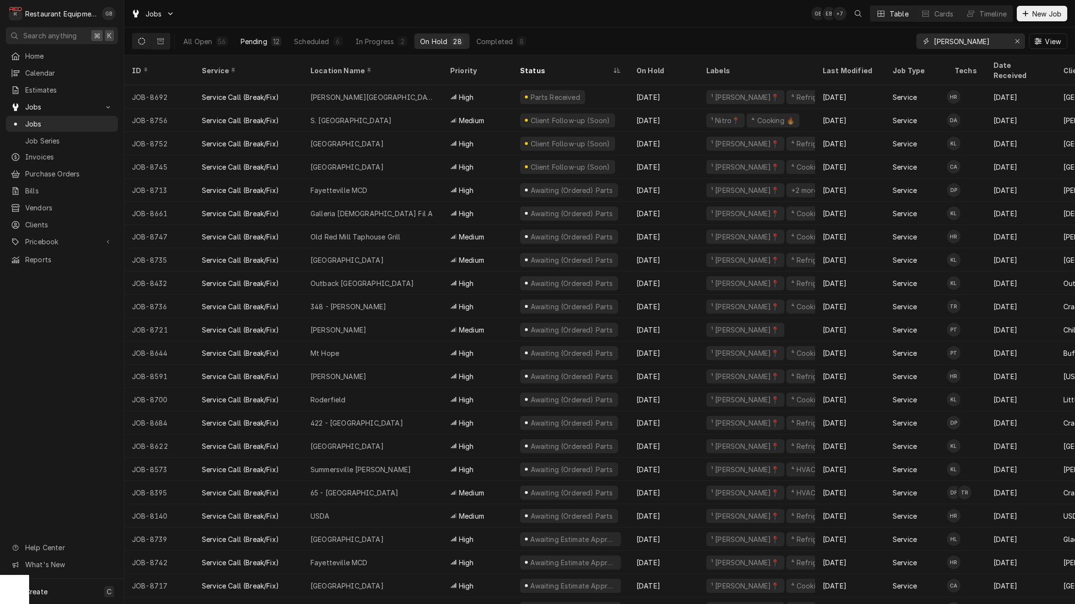
scroll to position [0, 1]
type input "[PERSON_NAME]"
click at [257, 42] on div "Pending" at bounding box center [254, 41] width 27 height 10
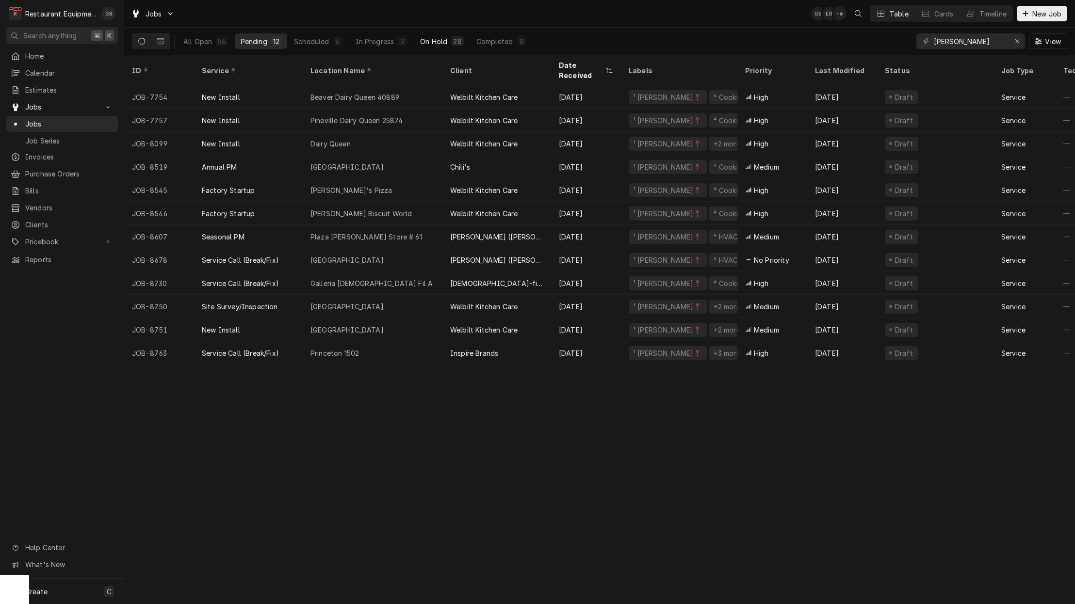
scroll to position [0, 1]
click at [427, 40] on div "On Hold" at bounding box center [433, 41] width 27 height 10
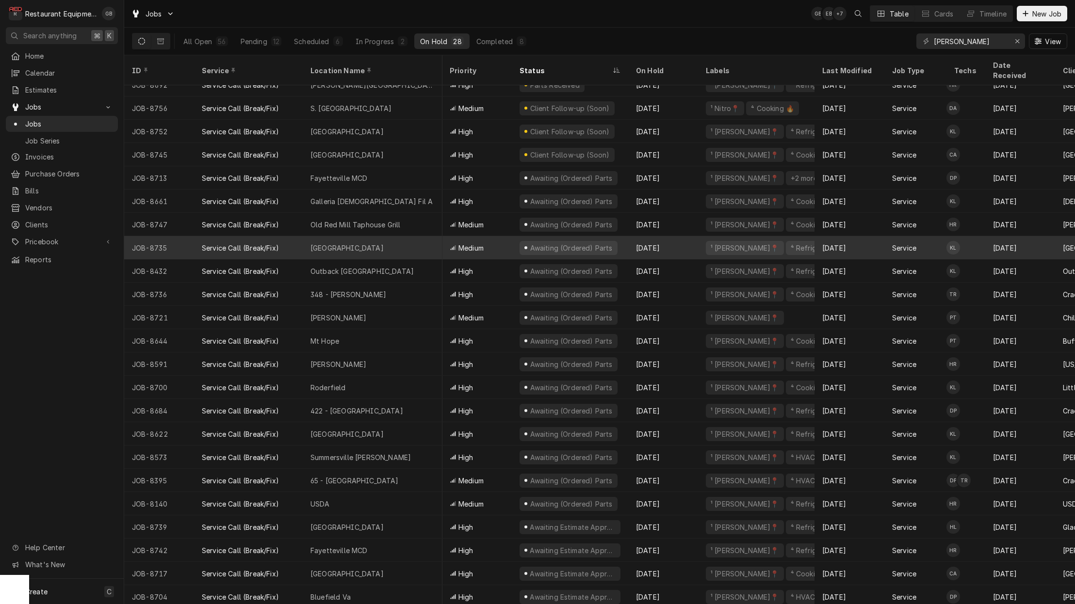
scroll to position [14, 0]
click at [376, 234] on div "[GEOGRAPHIC_DATA]" at bounding box center [373, 245] width 140 height 23
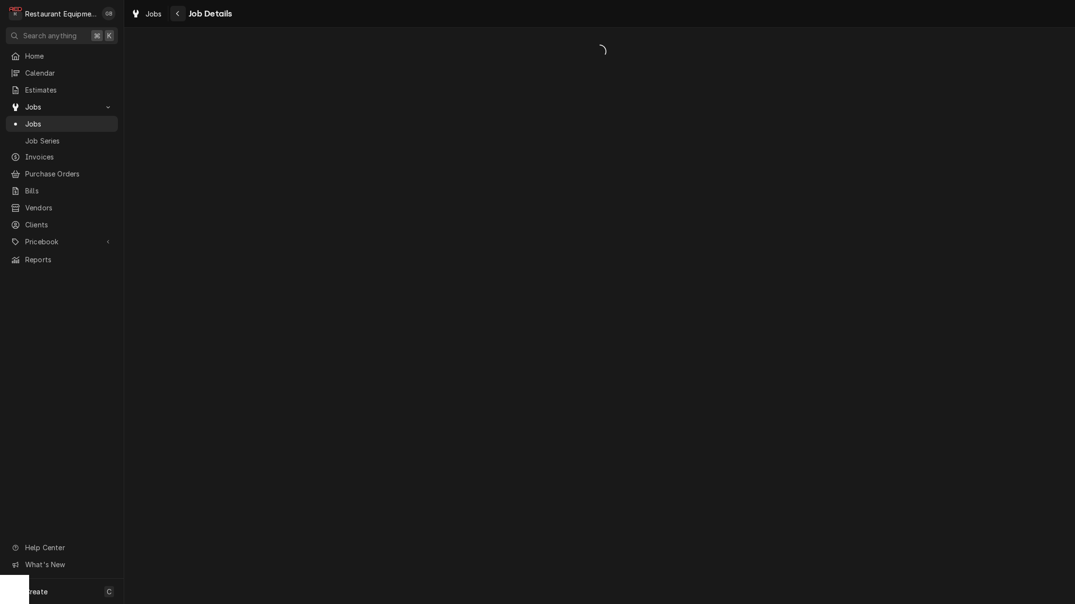
click at [182, 16] on div "Navigate back" at bounding box center [178, 14] width 10 height 10
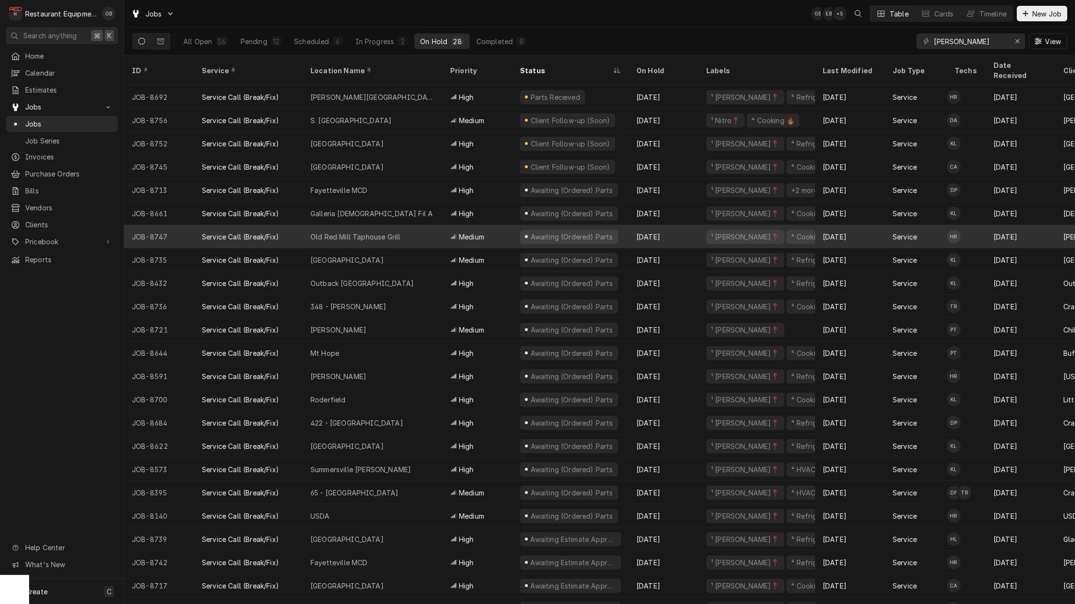
click at [381, 225] on div "Old Red Mill Taphouse Grill" at bounding box center [373, 236] width 140 height 23
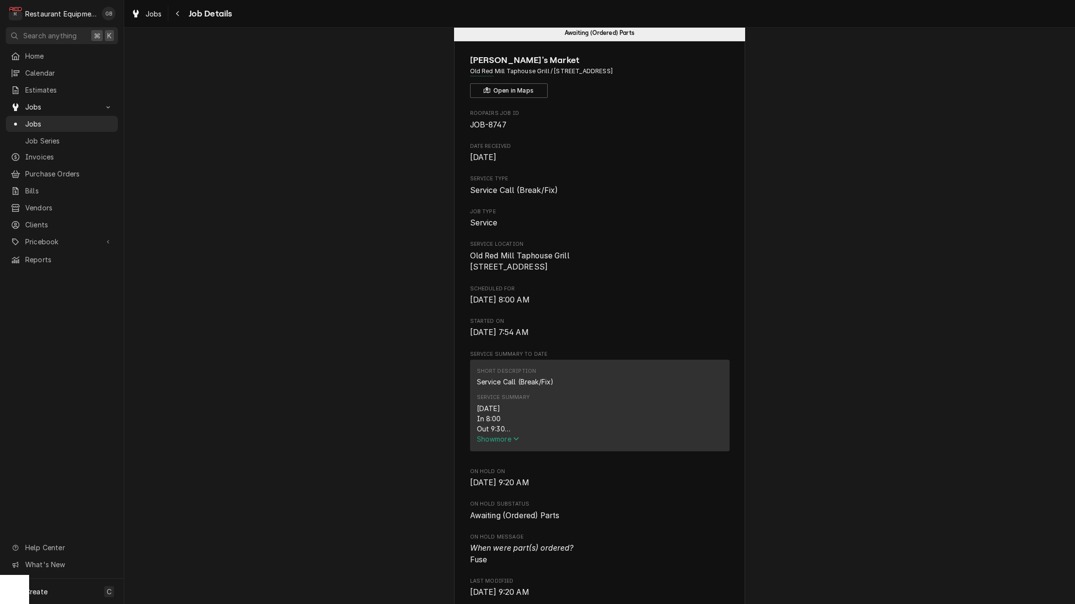
scroll to position [0, 0]
click at [513, 443] on span "Show more" at bounding box center [498, 439] width 43 height 8
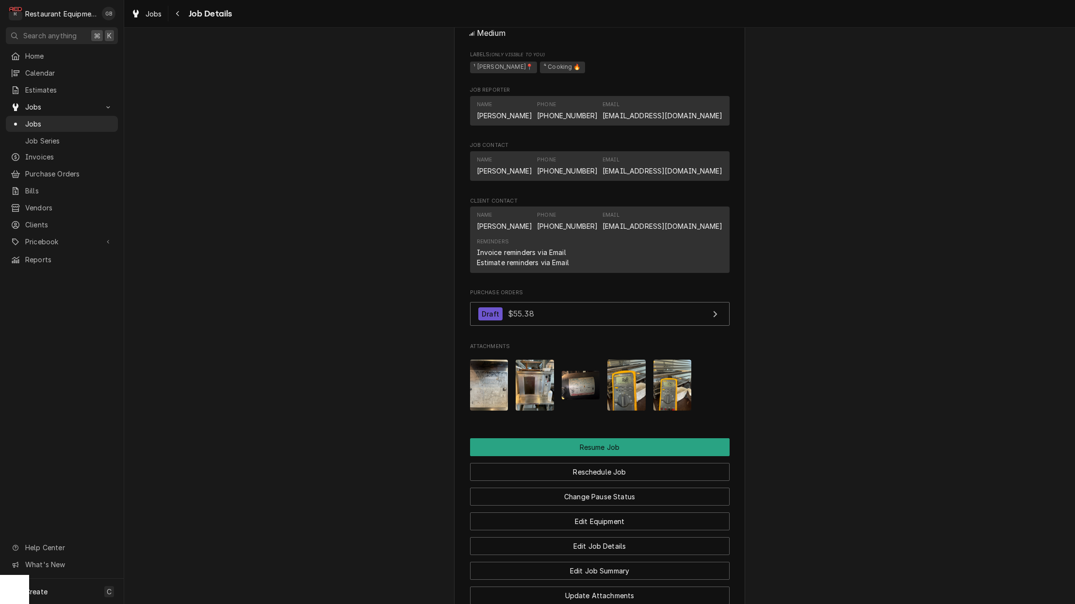
scroll to position [888, 0]
click at [543, 379] on img "Attachments" at bounding box center [534, 384] width 38 height 51
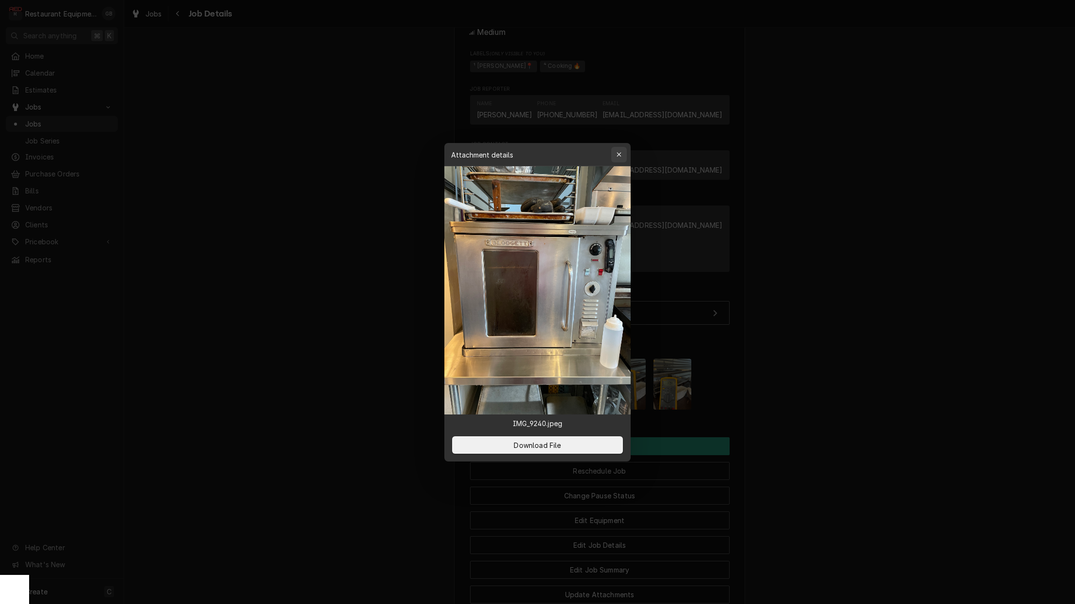
click at [614, 153] on div "button" at bounding box center [619, 155] width 10 height 10
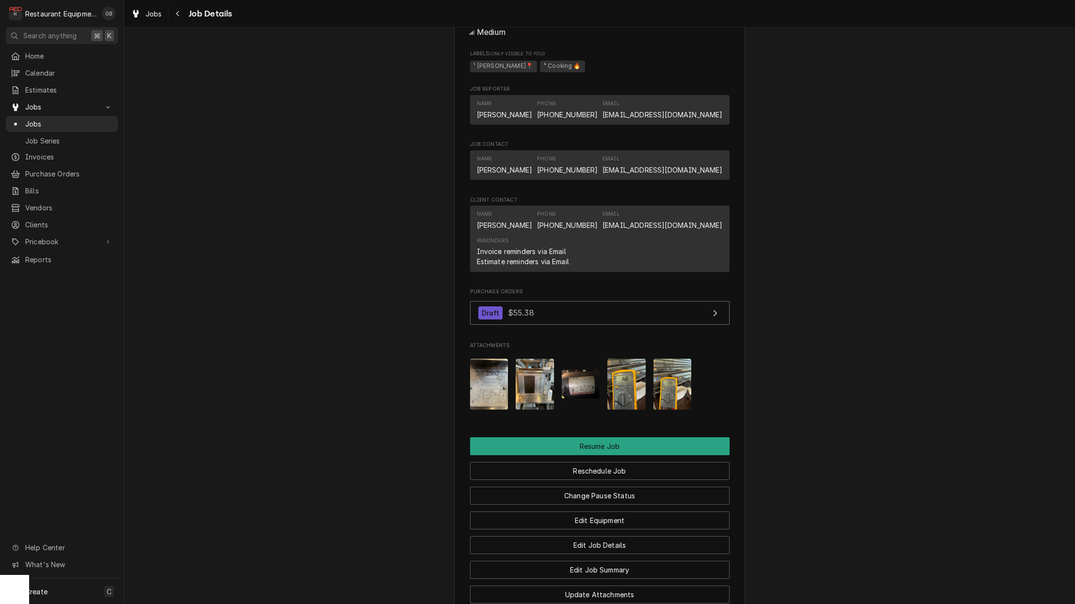
scroll to position [0, 0]
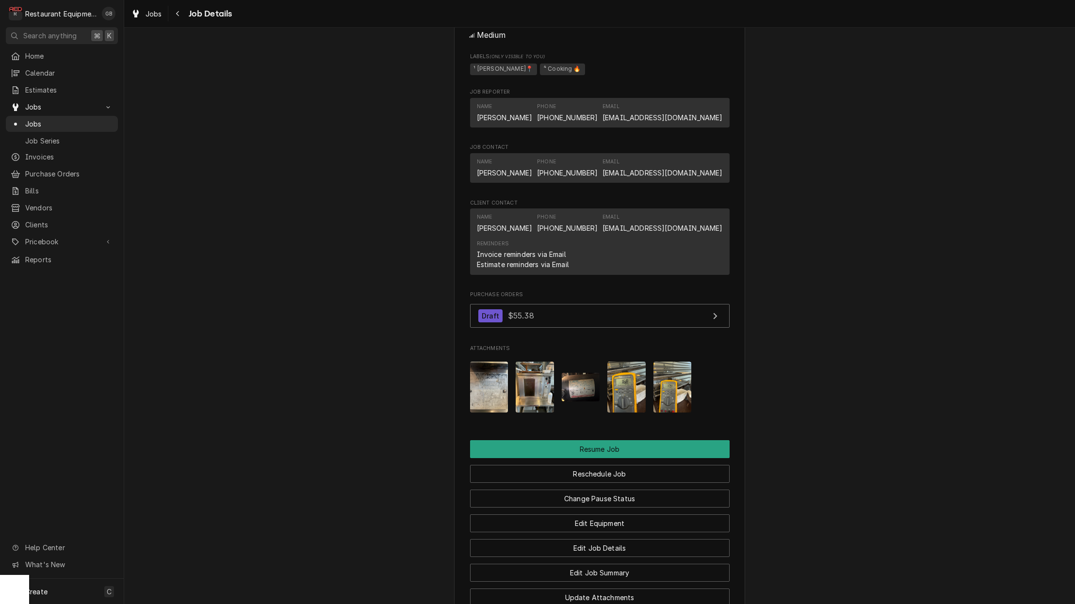
click at [623, 369] on img "Attachments" at bounding box center [626, 387] width 38 height 51
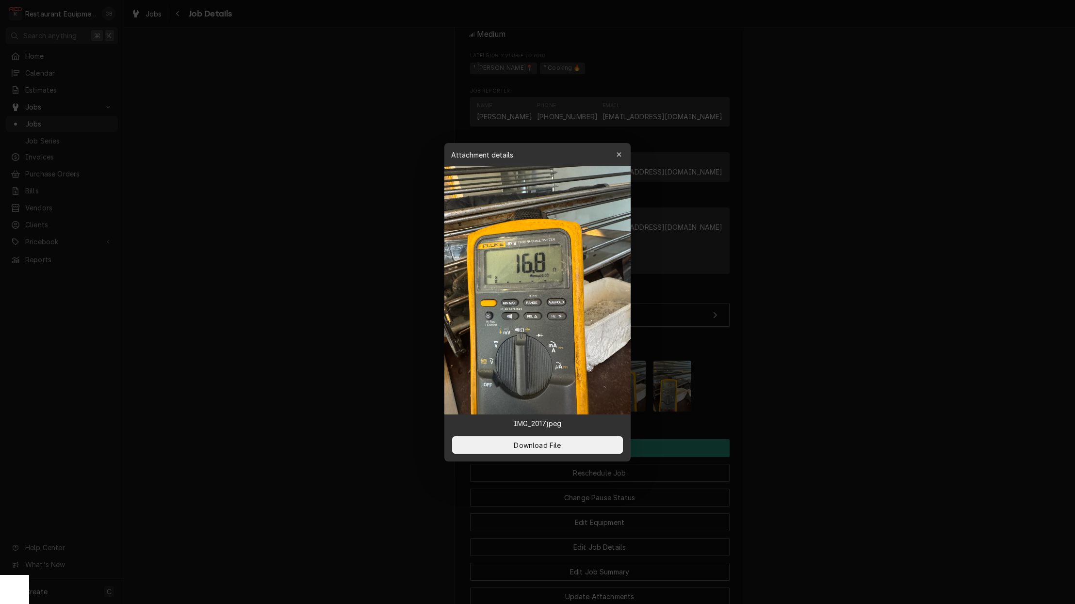
scroll to position [0, 0]
drag, startPoint x: 625, startPoint y: 155, endPoint x: 620, endPoint y: 160, distance: 6.2
click at [621, 159] on button "button" at bounding box center [619, 155] width 16 height 16
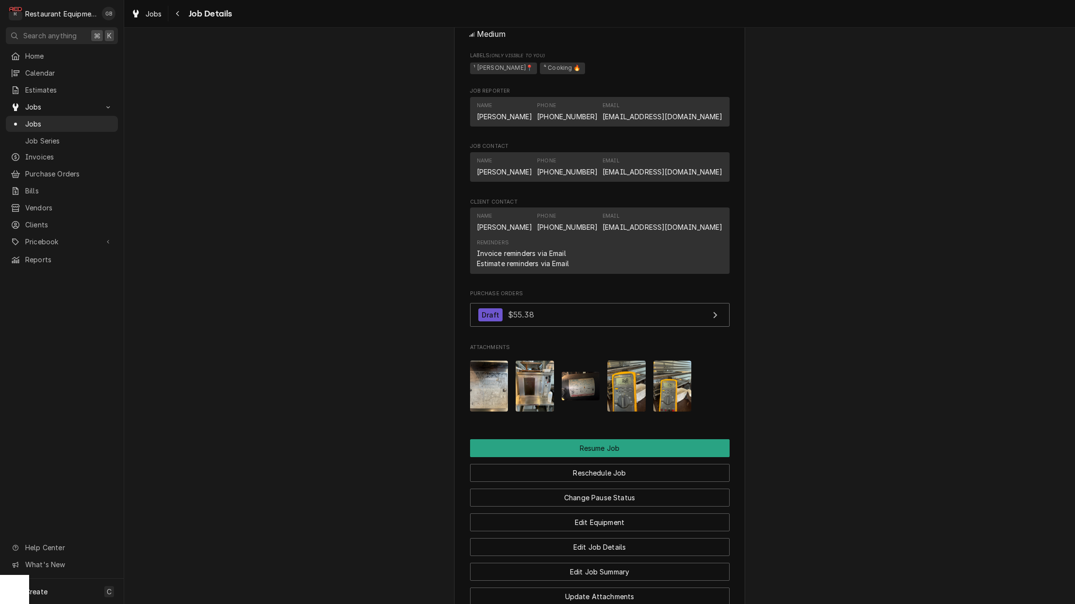
click at [672, 361] on img "Attachments" at bounding box center [672, 386] width 38 height 51
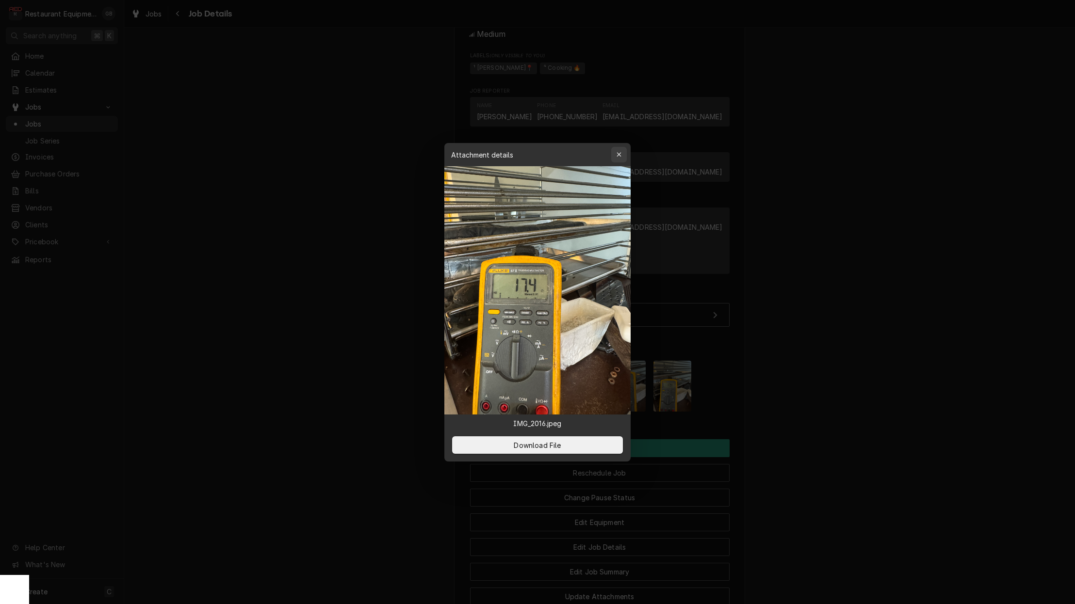
click at [619, 155] on icon "button" at bounding box center [618, 154] width 5 height 7
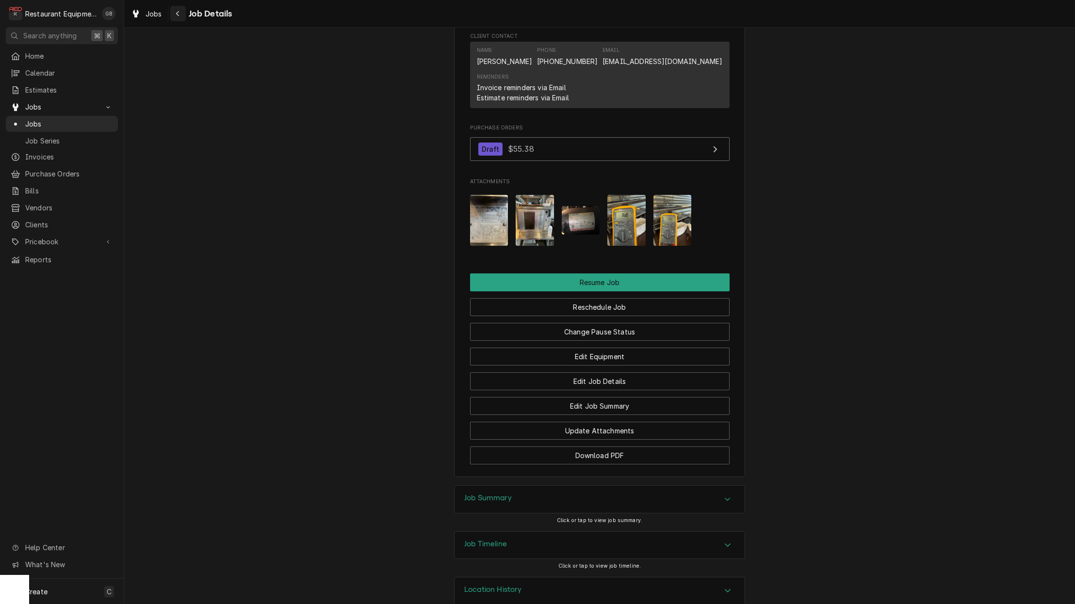
click at [178, 12] on icon "Navigate back" at bounding box center [177, 13] width 3 height 5
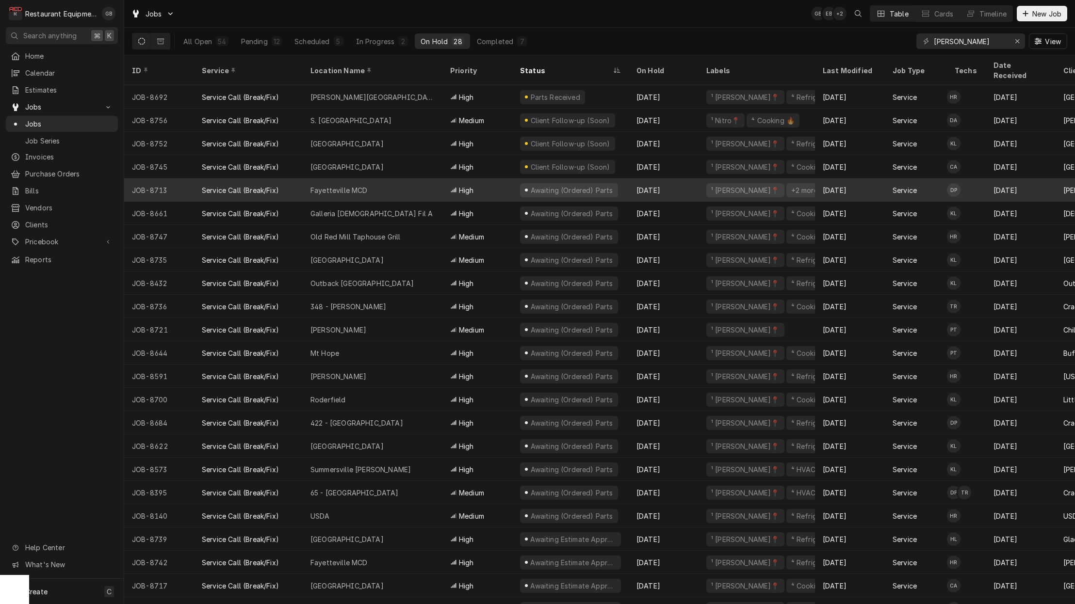
click at [375, 178] on div "Fayetteville MCD" at bounding box center [373, 189] width 140 height 23
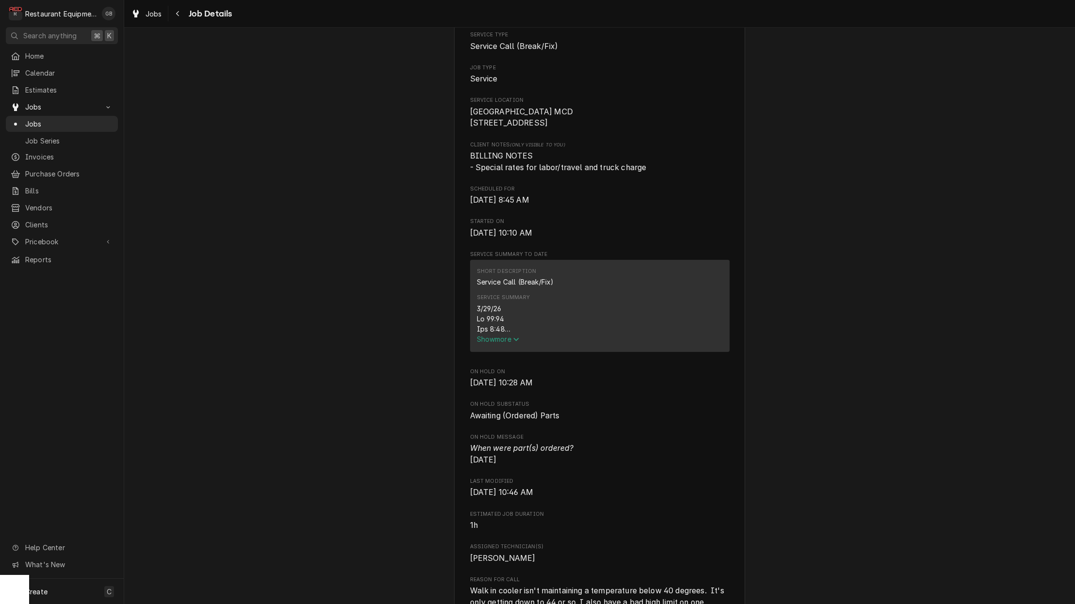
scroll to position [167, 0]
click at [510, 339] on span "Show more" at bounding box center [498, 337] width 43 height 8
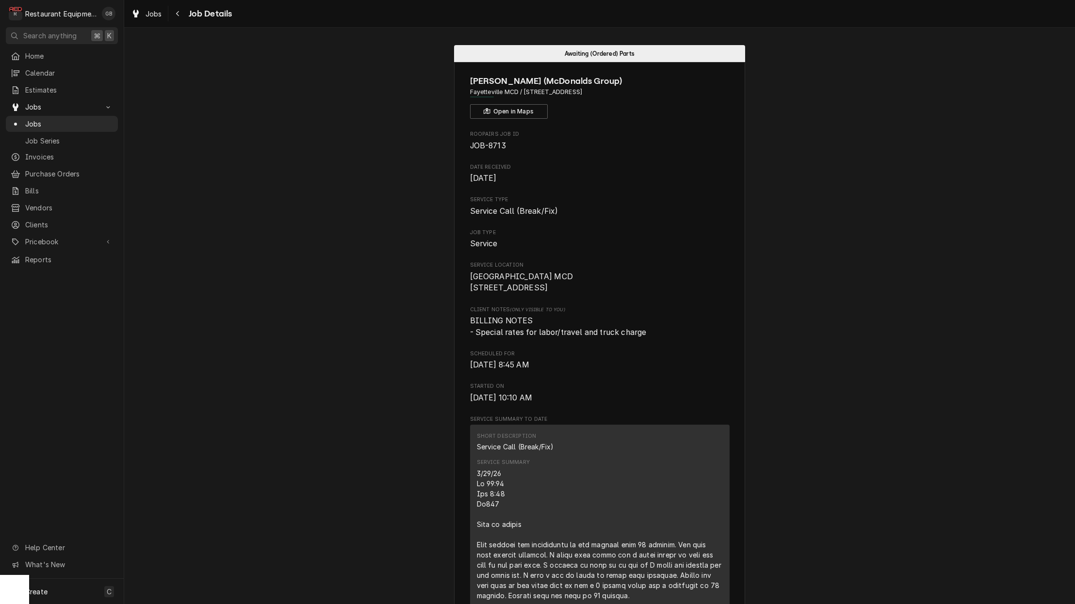
scroll to position [0, 0]
click at [181, 18] on div "Navigate back" at bounding box center [178, 14] width 10 height 10
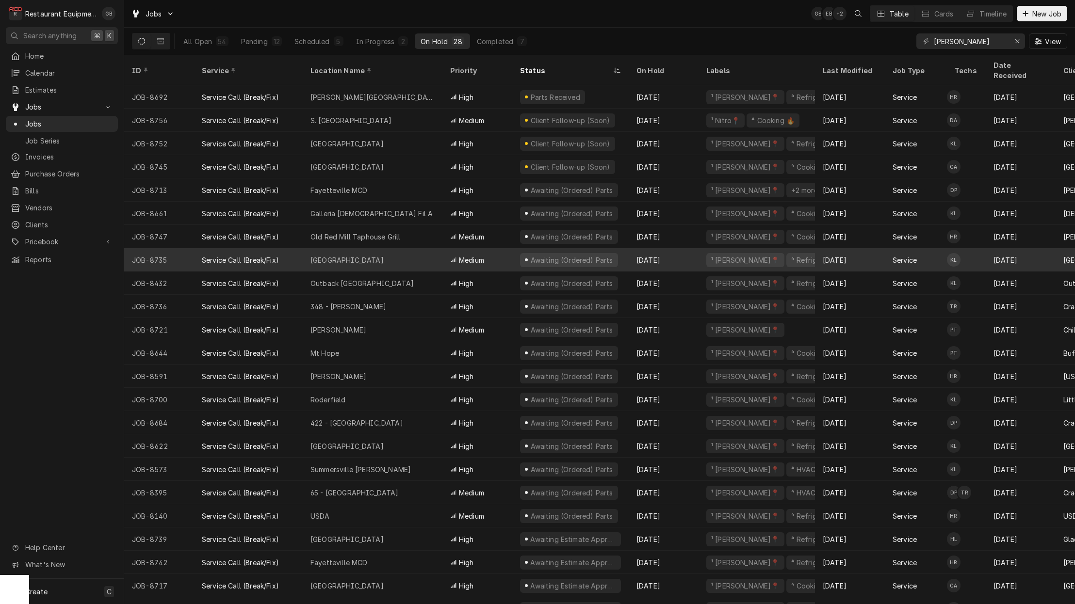
scroll to position [0, 2]
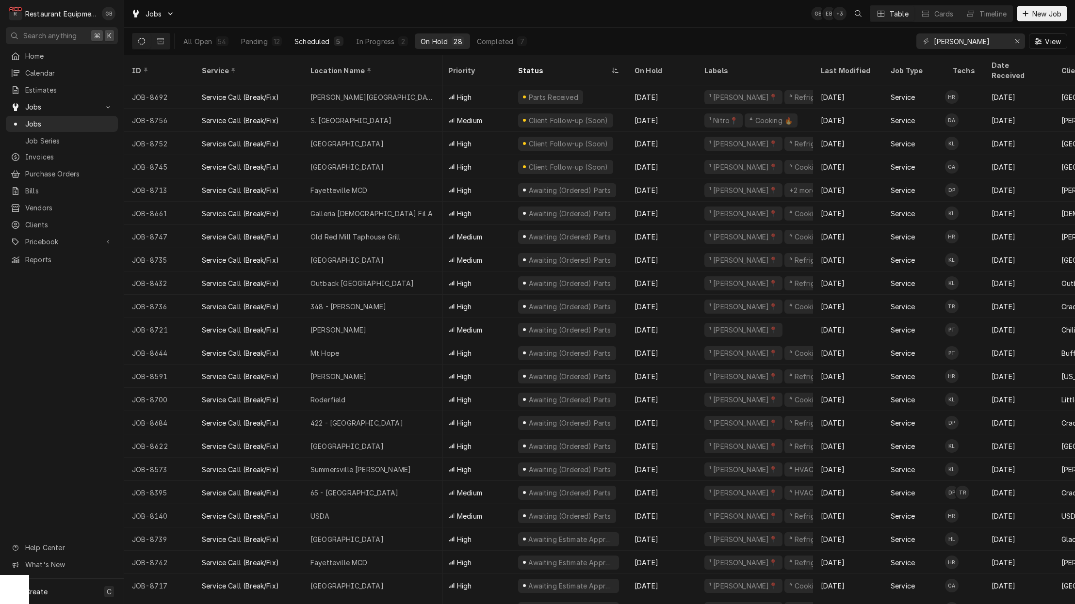
click at [318, 47] on button "Scheduled 5" at bounding box center [319, 41] width 60 height 16
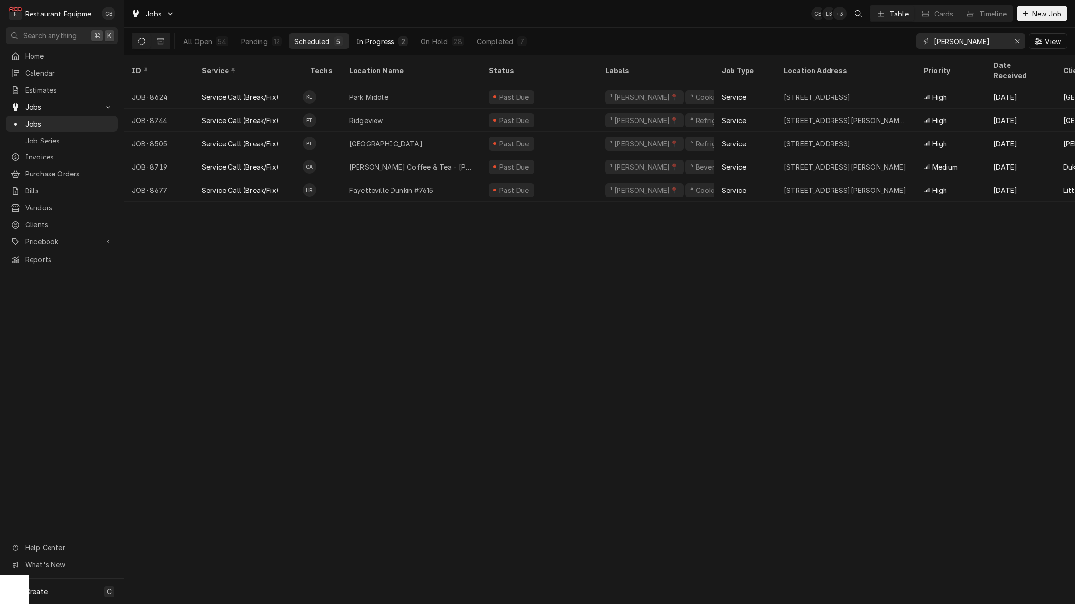
click at [368, 43] on div "In Progress" at bounding box center [375, 41] width 39 height 10
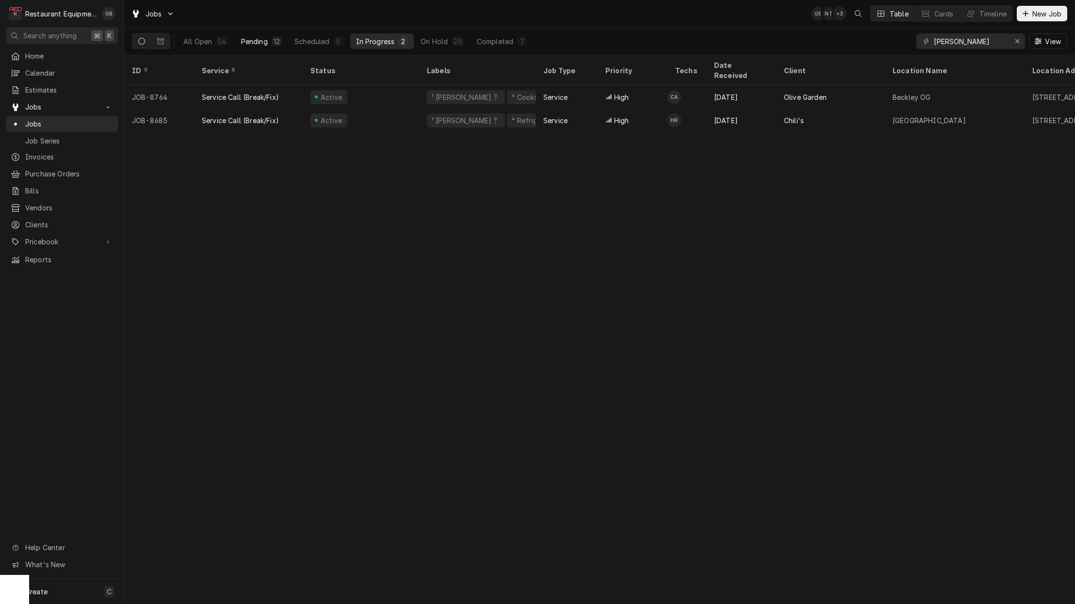
click at [272, 41] on div "12" at bounding box center [277, 41] width 10 height 10
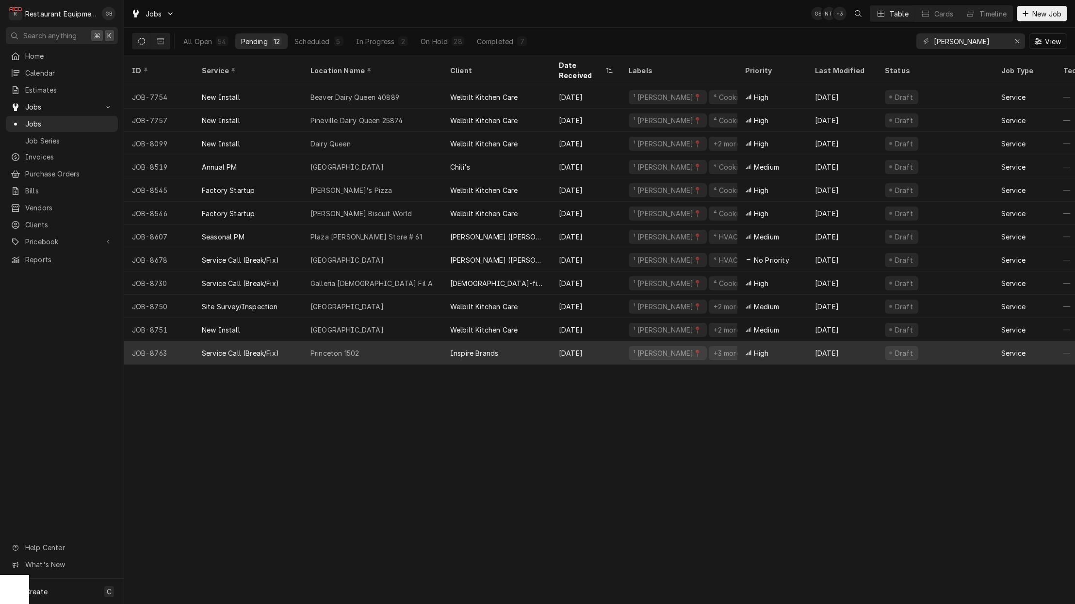
click at [378, 344] on div "Princeton 1502" at bounding box center [373, 352] width 140 height 23
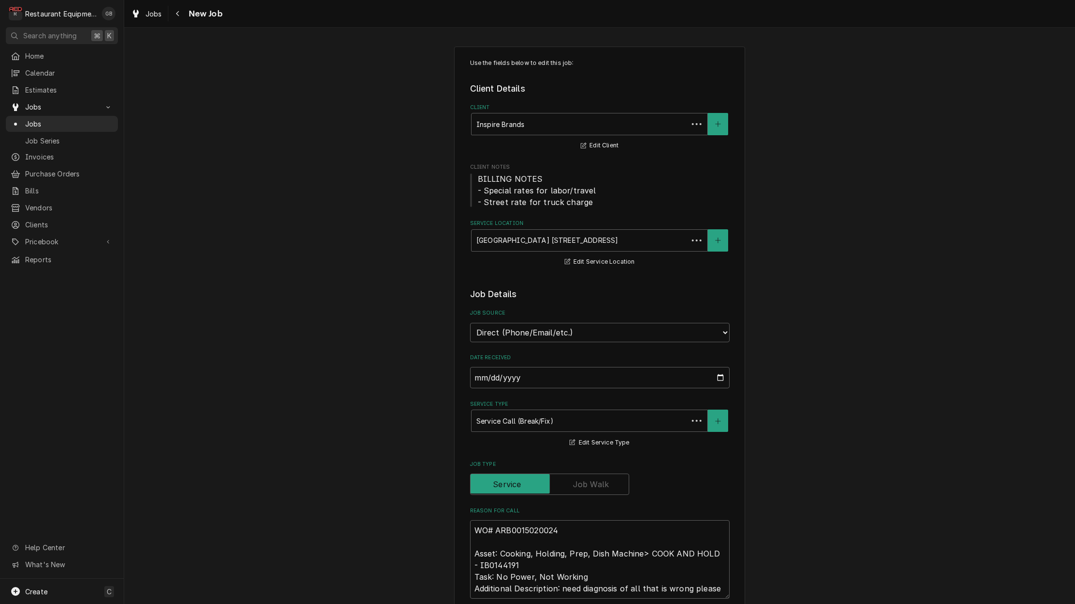
type textarea "x"
click at [179, 12] on icon "Navigate back" at bounding box center [178, 13] width 4 height 7
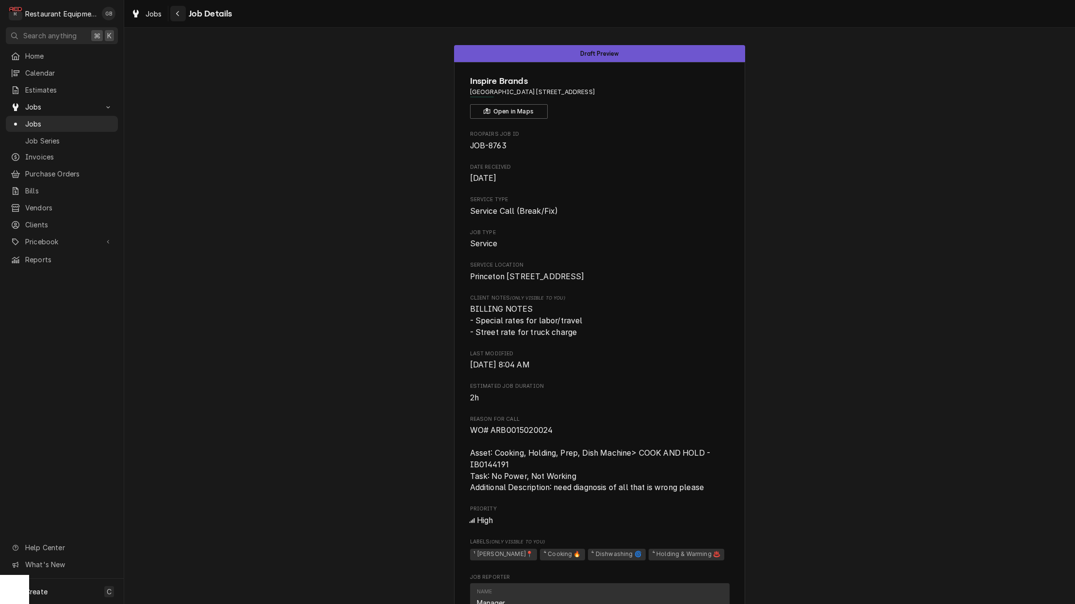
click at [178, 15] on icon "Navigate back" at bounding box center [177, 13] width 3 height 5
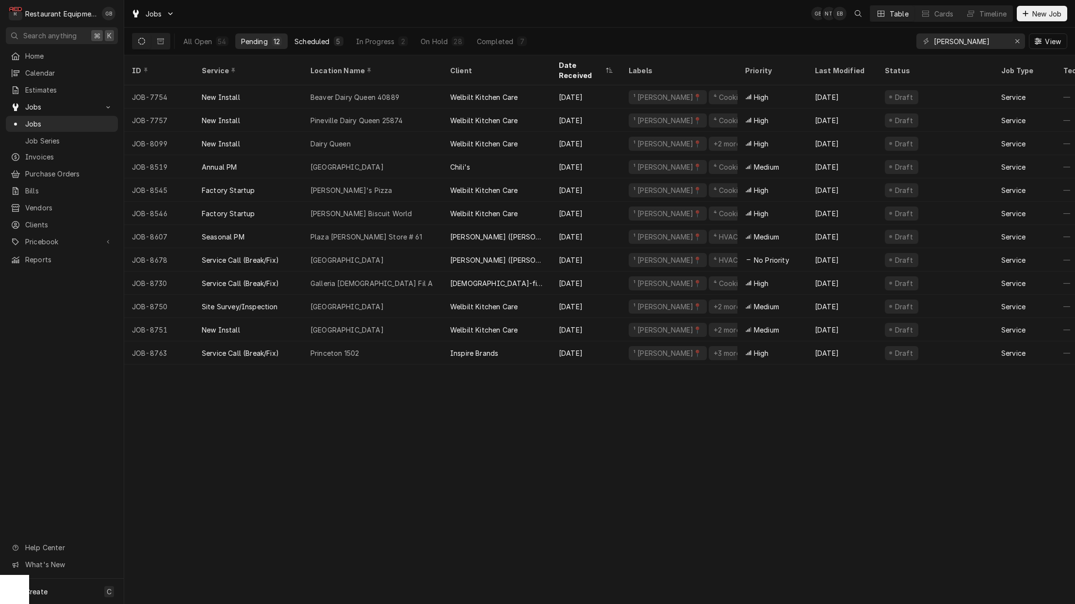
click at [326, 38] on div "Scheduled" at bounding box center [311, 41] width 35 height 10
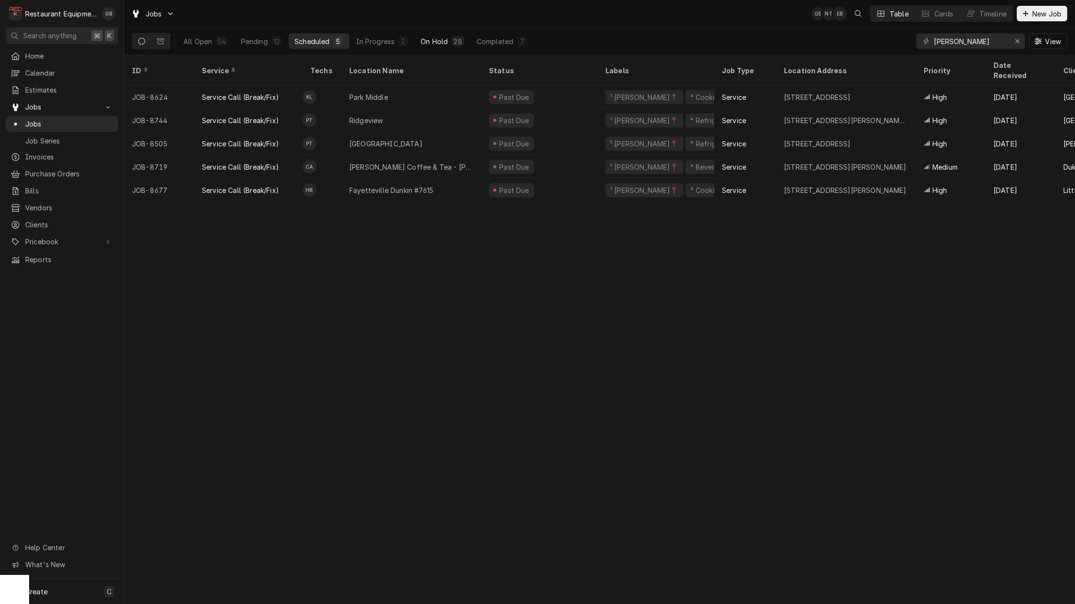
click at [431, 34] on button "On Hold 28" at bounding box center [442, 41] width 55 height 16
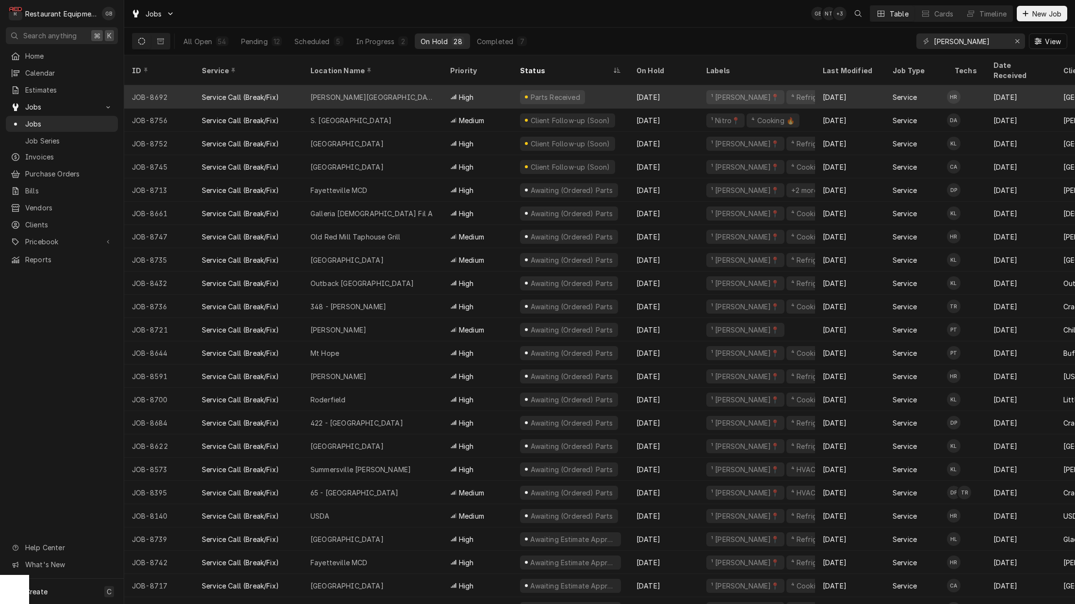
click at [543, 92] on div "Parts Received" at bounding box center [555, 97] width 52 height 10
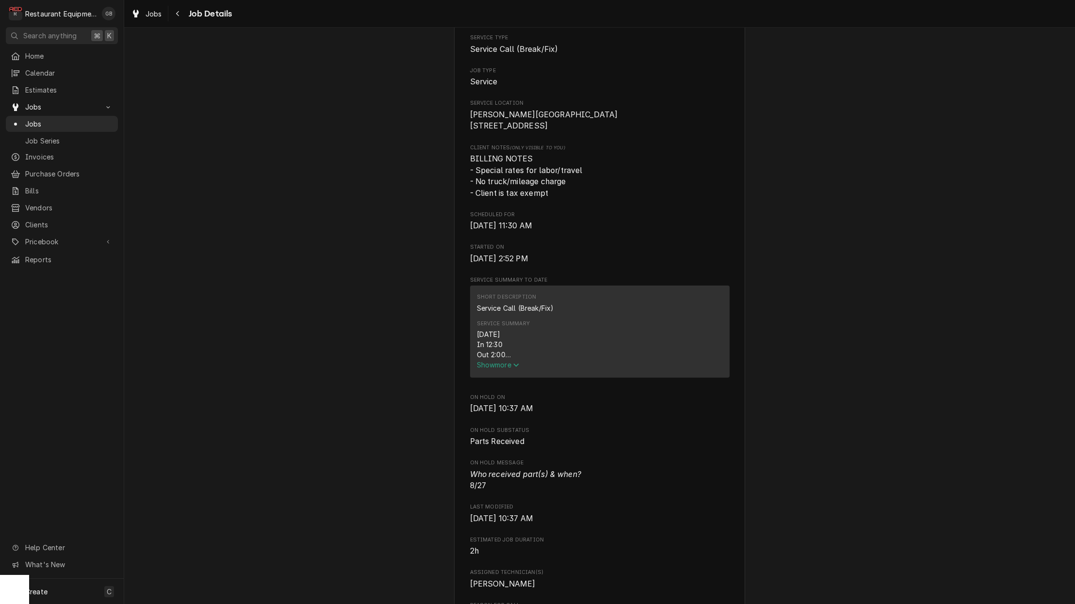
scroll to position [163, 0]
click at [500, 368] on span "Show more" at bounding box center [498, 363] width 43 height 8
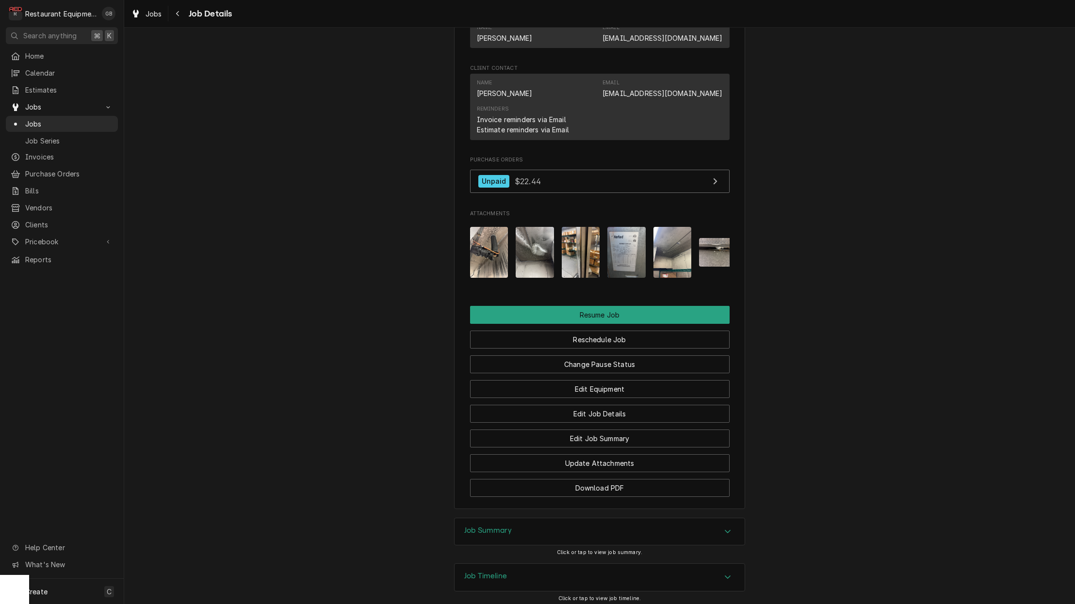
scroll to position [1036, 0]
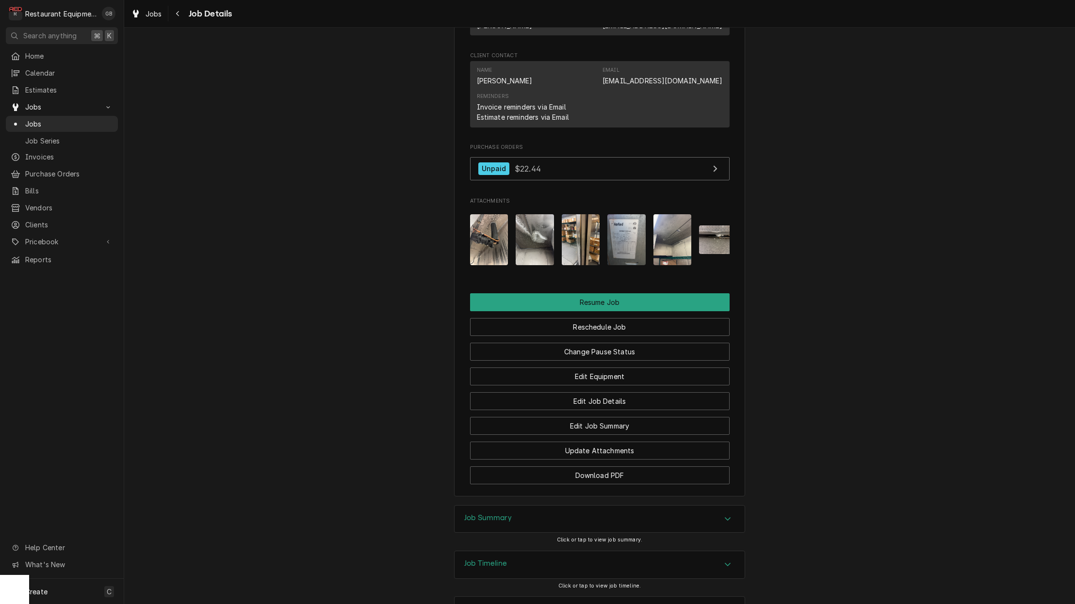
click at [619, 238] on img "Attachments" at bounding box center [626, 239] width 38 height 51
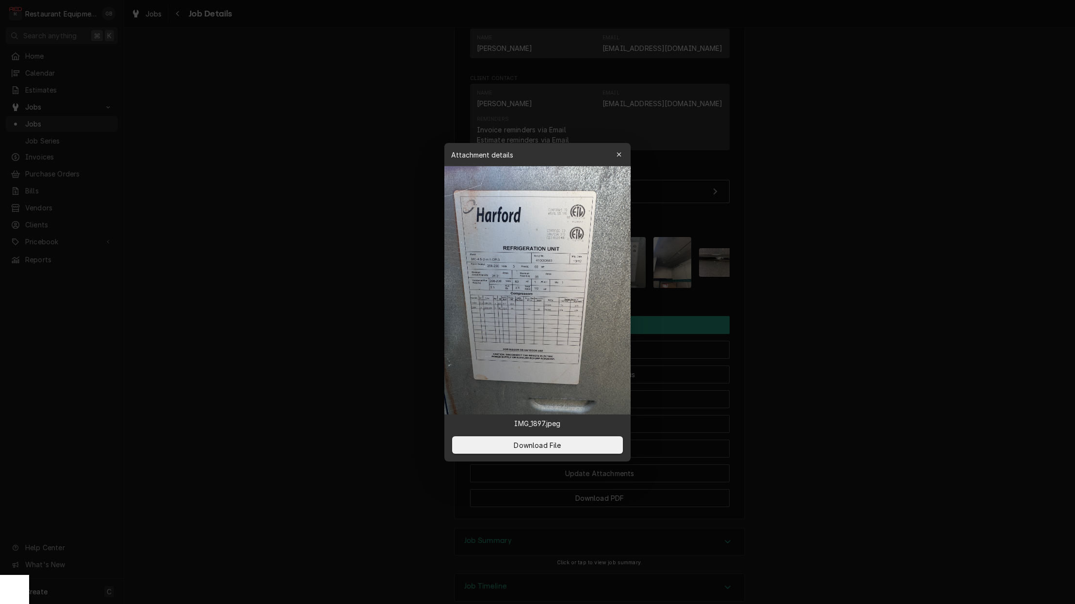
scroll to position [1013, 0]
click at [820, 253] on div at bounding box center [537, 302] width 1075 height 604
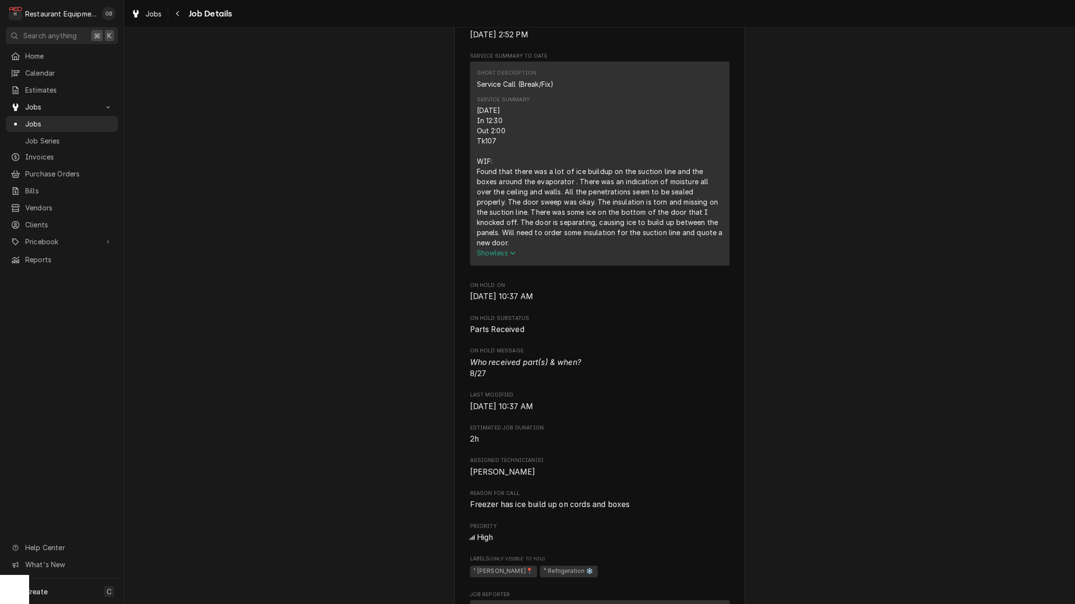
scroll to position [383, 0]
click at [183, 17] on button "Navigate back" at bounding box center [178, 14] width 16 height 16
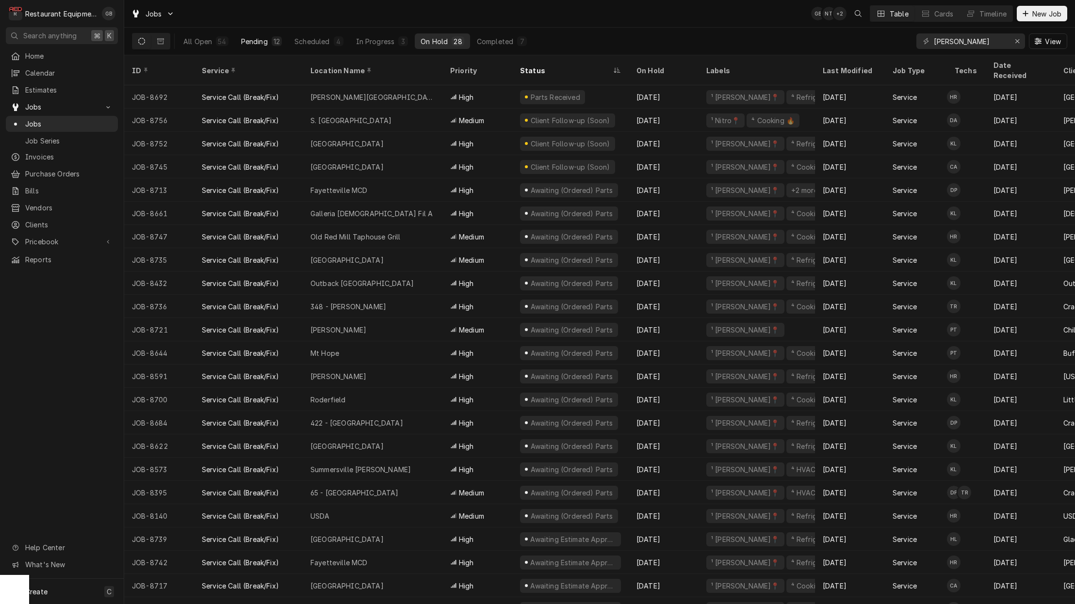
click at [276, 40] on div "12" at bounding box center [276, 41] width 6 height 10
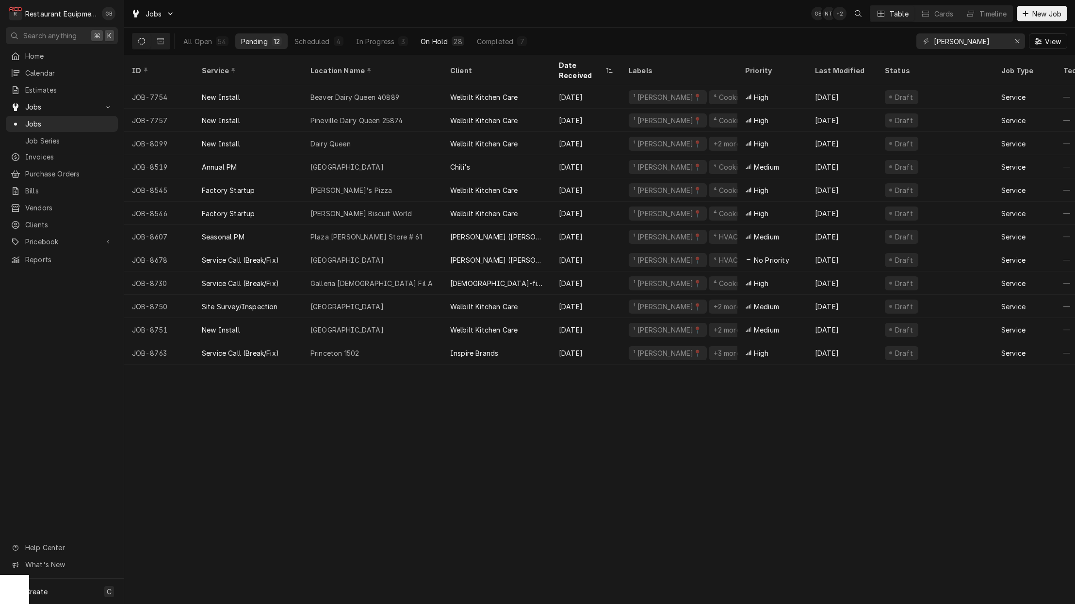
click at [431, 39] on div "On Hold" at bounding box center [433, 41] width 27 height 10
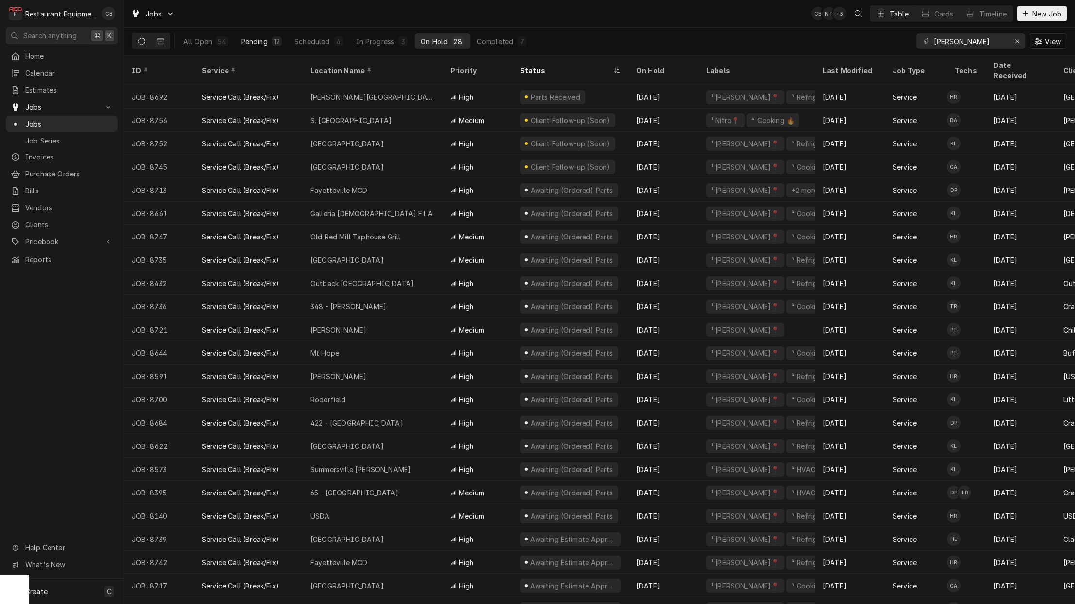
click at [269, 43] on button "Pending 12" at bounding box center [261, 41] width 52 height 16
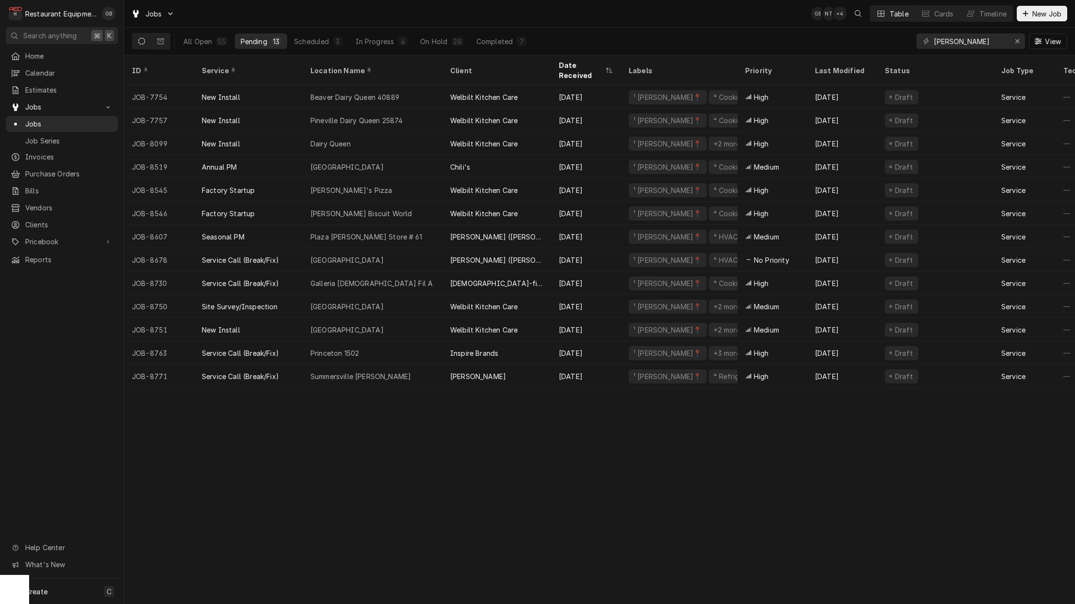
click at [374, 424] on div "ID Service Location Name Client Date Received Labels Priority Last Modified Sta…" at bounding box center [599, 329] width 950 height 549
click at [441, 32] on div "All Open 55 Pending 13 Scheduled 3 In Progress 4 On Hold 28 Completed 7" at bounding box center [354, 41] width 354 height 27
click at [443, 36] on button "On Hold 28" at bounding box center [441, 41] width 55 height 16
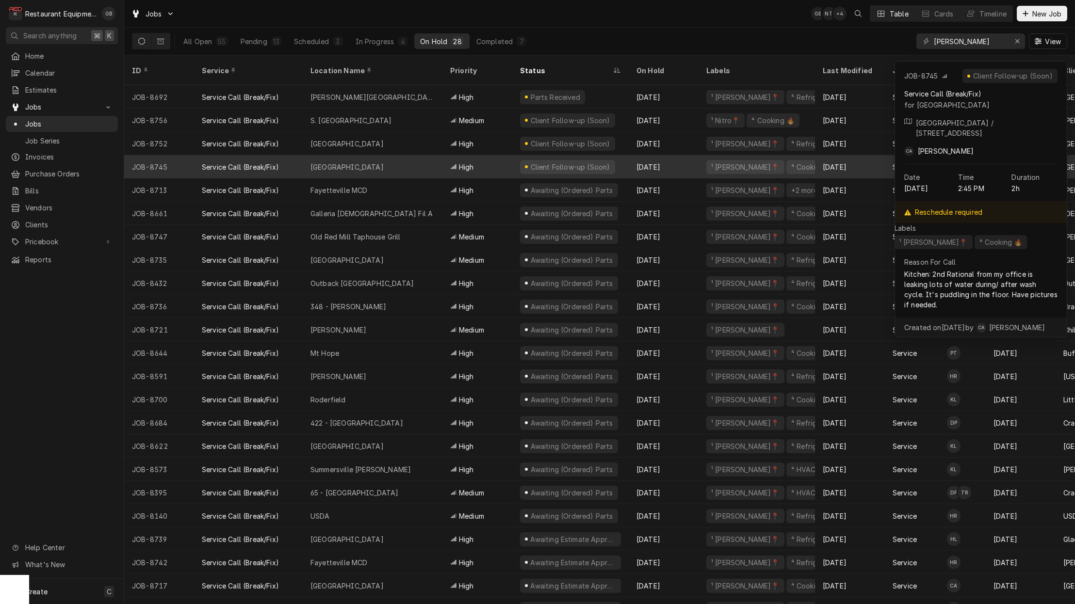
click at [391, 155] on div "Shady Elementary" at bounding box center [373, 166] width 140 height 23
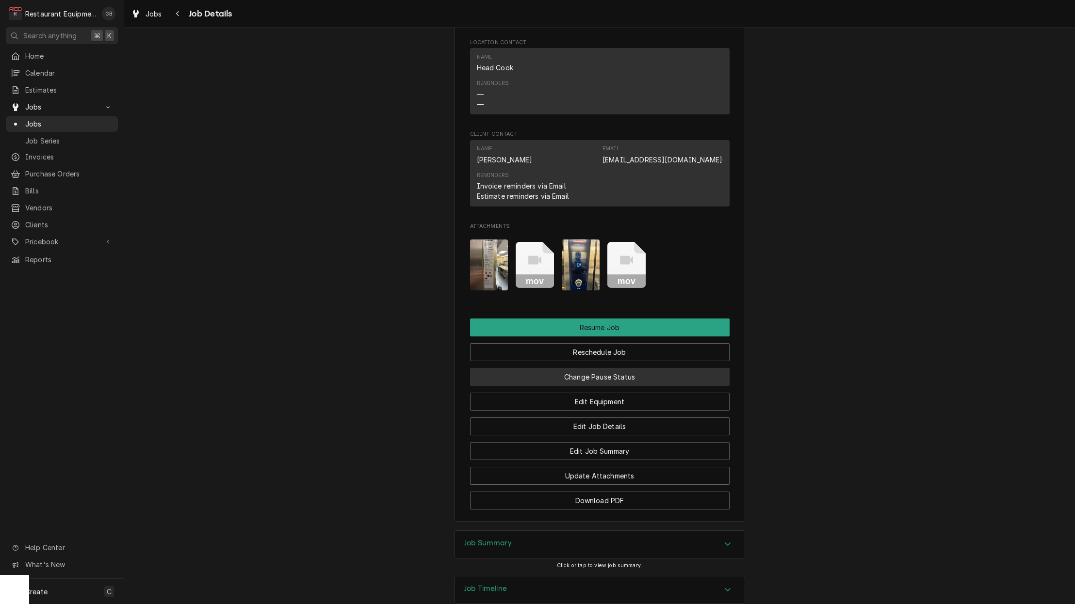
scroll to position [964, 0]
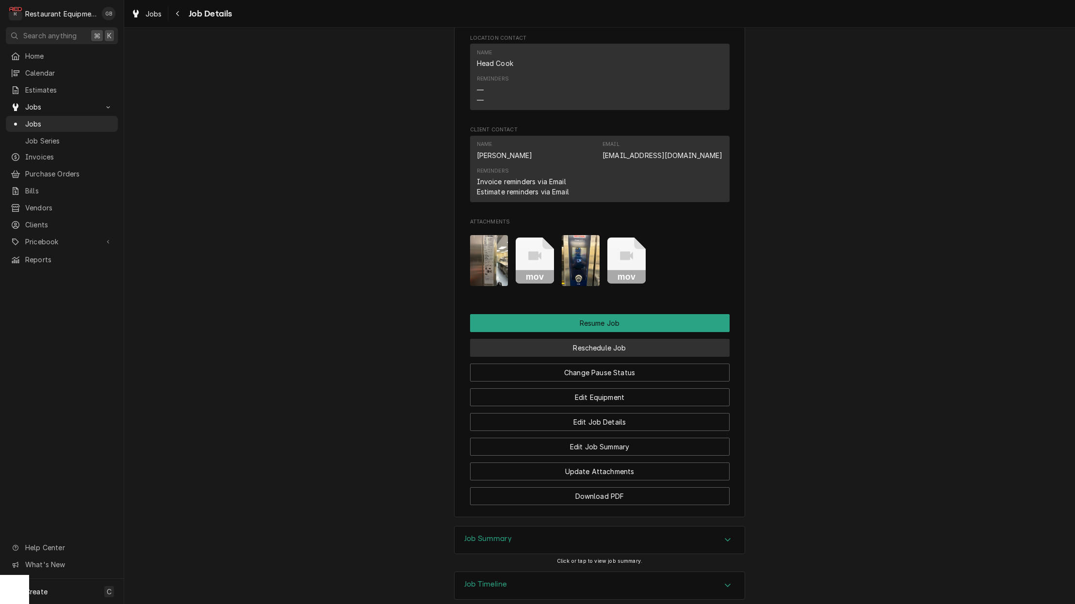
click at [590, 339] on button "Reschedule Job" at bounding box center [599, 348] width 259 height 18
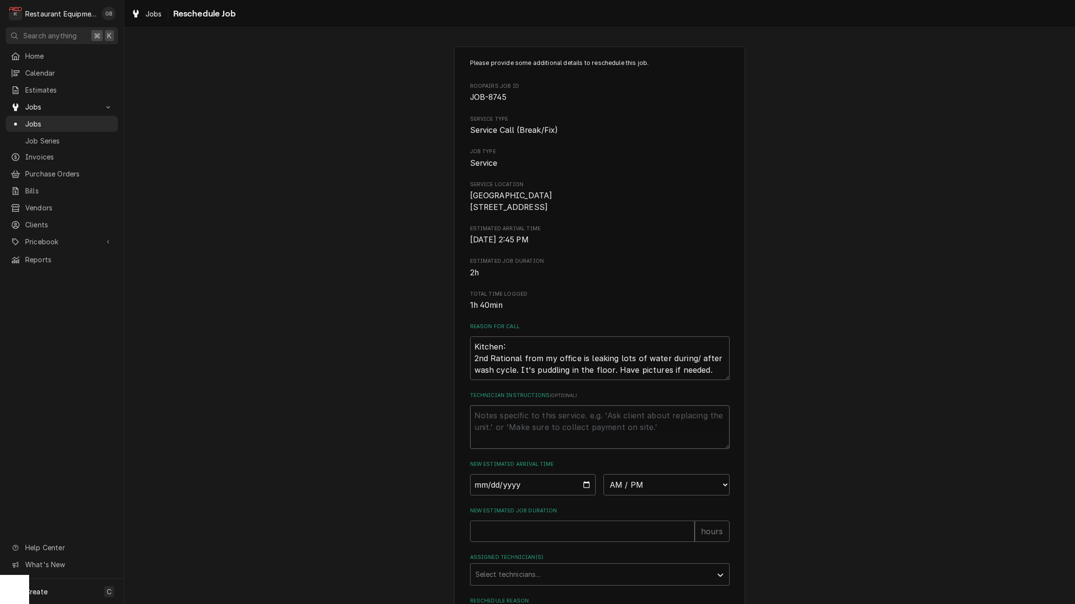
click at [505, 432] on textarea "Technician Instructions ( optional )" at bounding box center [599, 427] width 259 height 44
click at [497, 481] on input "Date" at bounding box center [533, 484] width 126 height 21
type input "2025-09-02"
type textarea "x"
click at [659, 468] on label "New Estimated Arrival Time" at bounding box center [599, 465] width 259 height 8
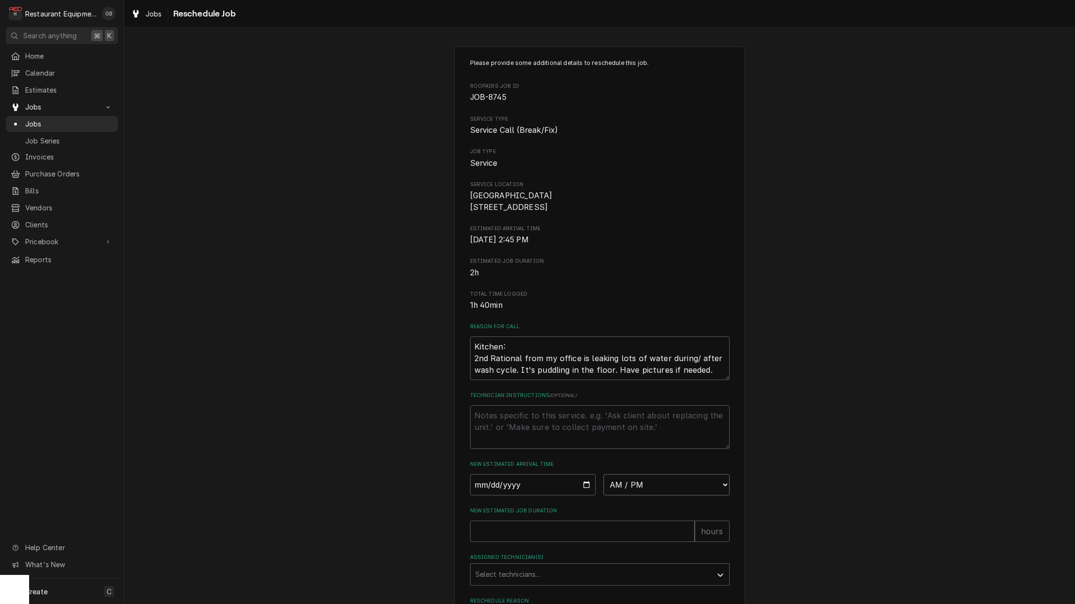
select select "13:15:00"
type textarea "x"
drag, startPoint x: 642, startPoint y: 500, endPoint x: 644, endPoint y: 496, distance: 5.4
click at [644, 497] on div "Please provide some additional details to reschedule this job. Roopairs Job ID …" at bounding box center [599, 356] width 259 height 595
select select "13:30:00"
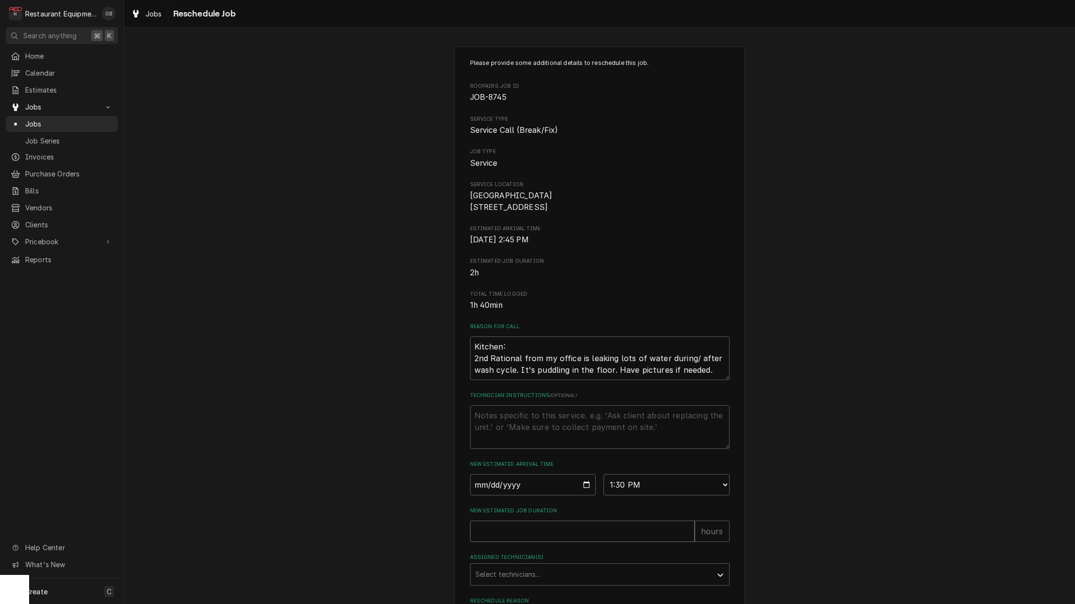
click at [508, 542] on input "New Estimated Job Duration" at bounding box center [582, 531] width 225 height 21
click at [523, 530] on input "New Estimated Job Duration" at bounding box center [582, 531] width 225 height 21
type textarea "x"
type input "1"
click at [567, 566] on div "Assigned Technician(s) Select technicians..." at bounding box center [599, 570] width 259 height 32
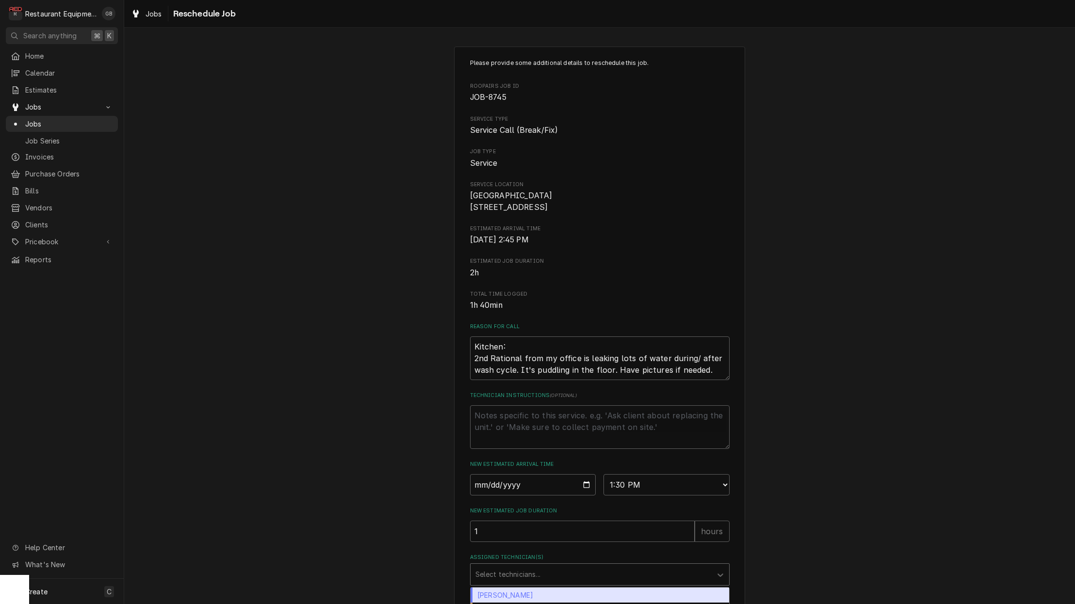
click at [567, 581] on div "Assigned Technician(s)" at bounding box center [590, 574] width 231 height 17
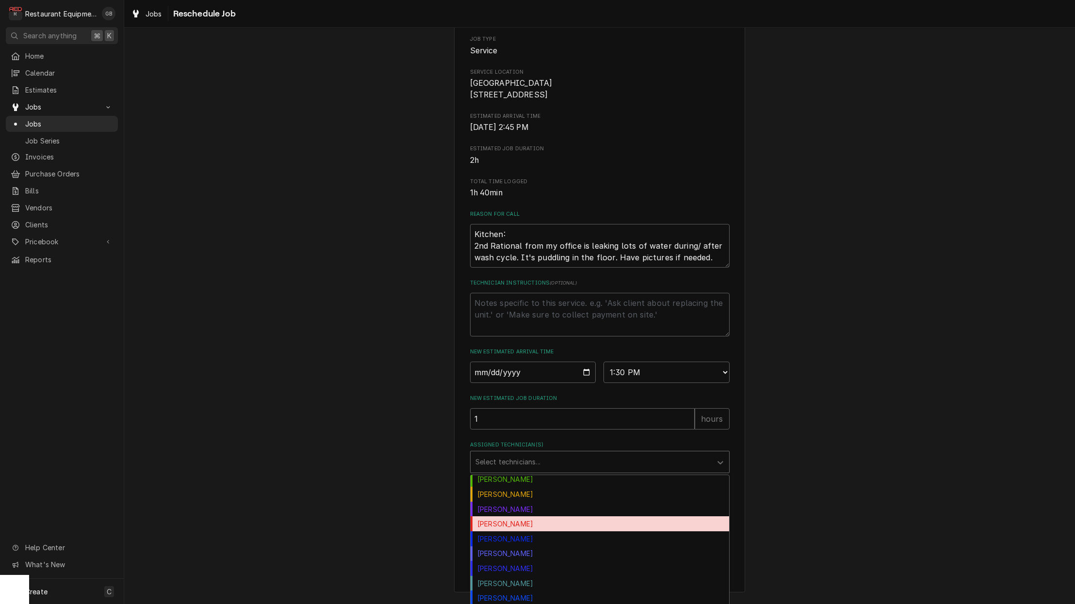
scroll to position [107, 0]
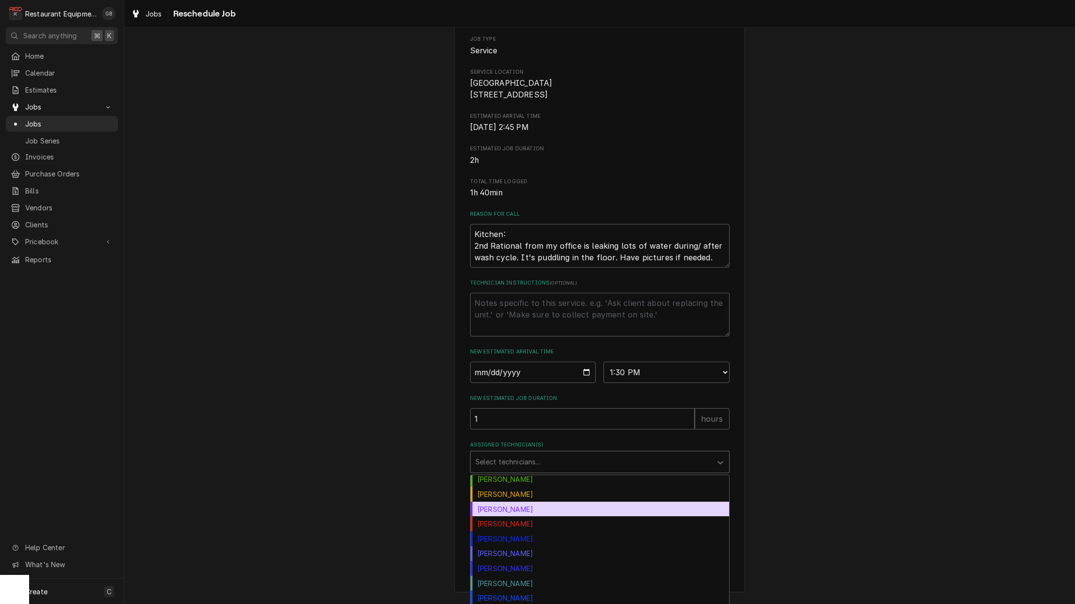
click at [519, 510] on div "Kaleb Lewis" at bounding box center [599, 509] width 258 height 15
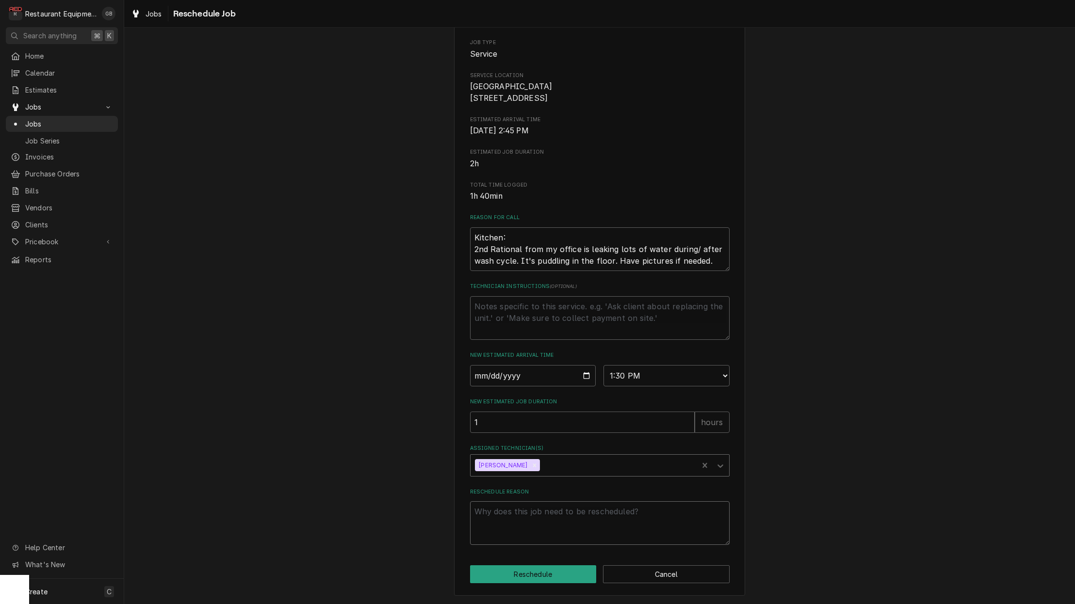
click at [492, 524] on textarea "Reschedule Reason" at bounding box center [599, 523] width 259 height 44
type textarea "x"
type textarea "f"
type textarea "x"
type textarea "fo"
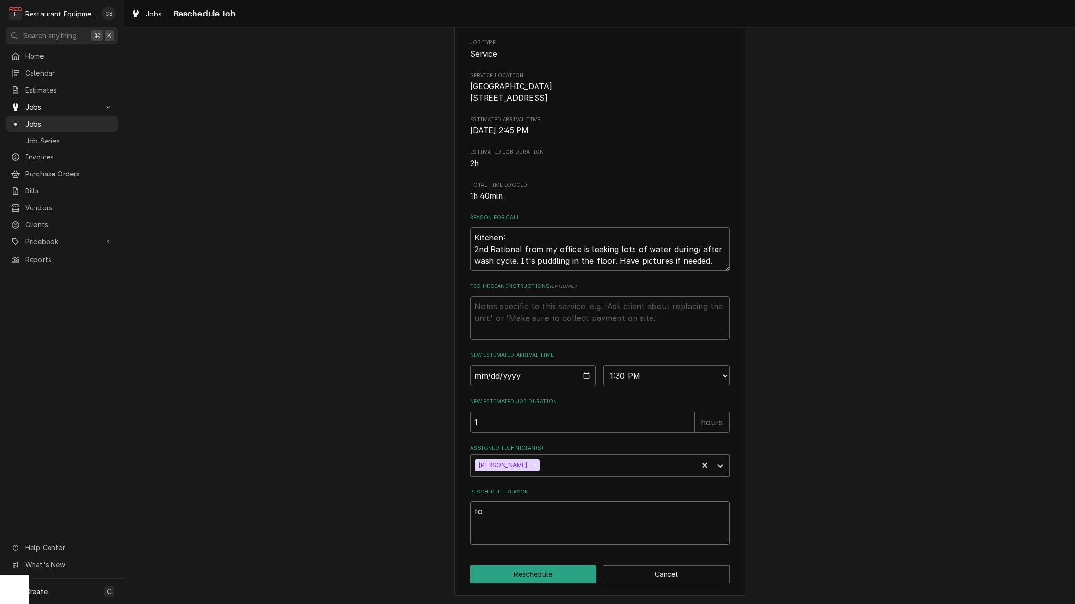
type textarea "x"
type textarea "fol"
type textarea "x"
type textarea "foll"
type textarea "x"
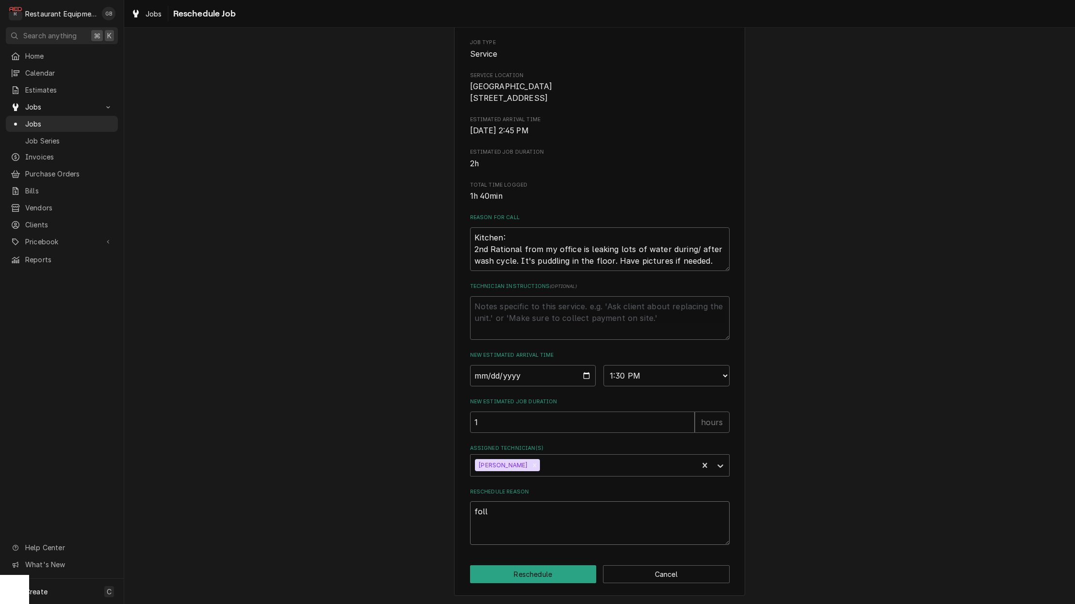
type textarea "follo"
type textarea "x"
type textarea "follow"
type textarea "x"
type textarea "follow"
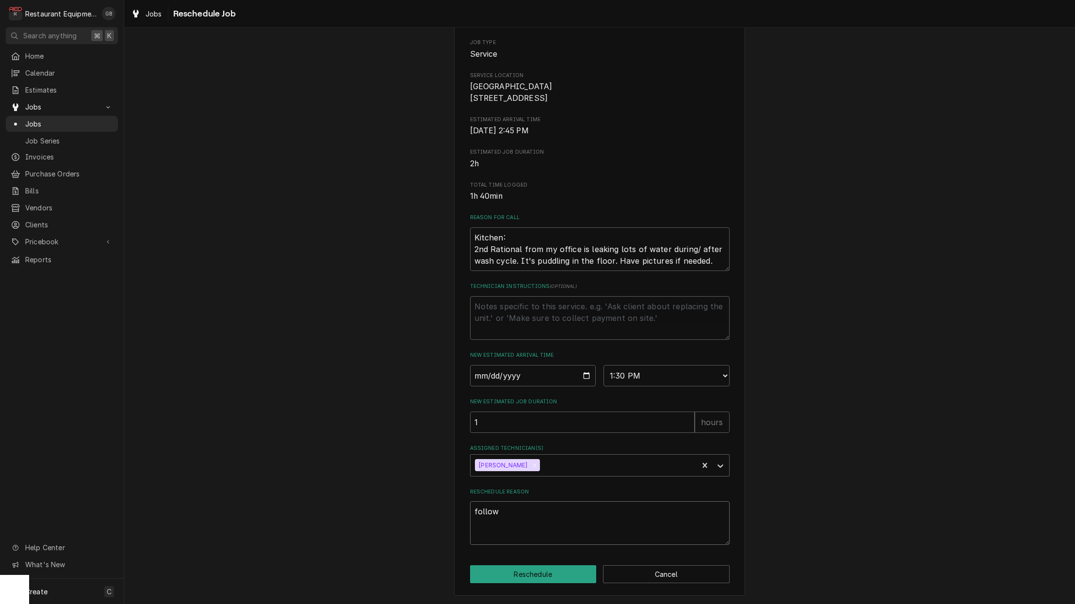
type textarea "x"
type textarea "follow u"
type textarea "x"
type textarea "follow up"
type textarea "x"
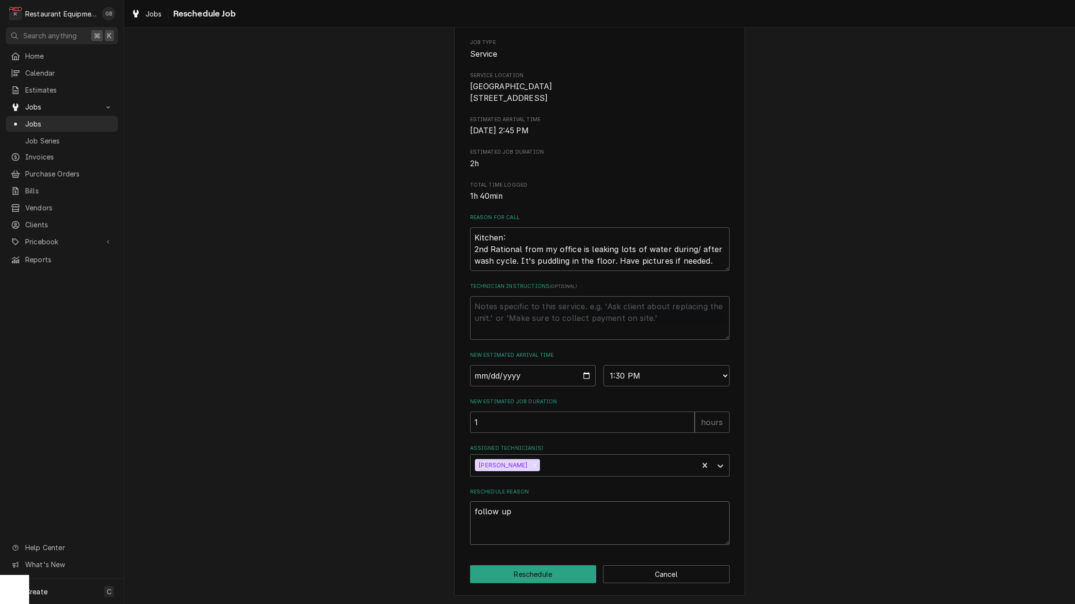
type textarea "follow up"
type textarea "x"
type textarea "follow up a"
type textarea "x"
type textarea "follow up an"
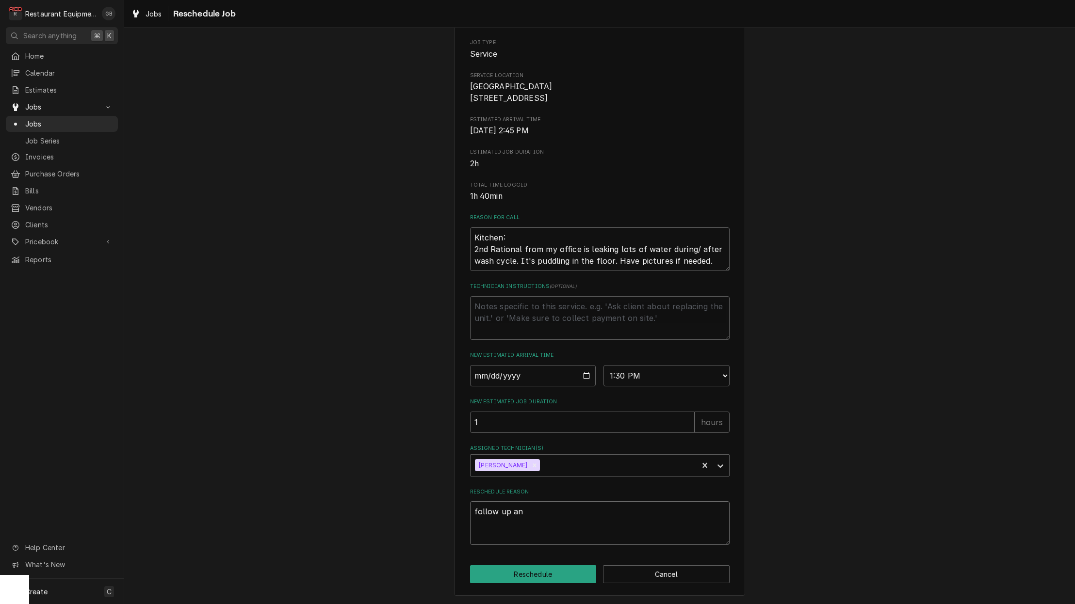
type textarea "x"
type textarea "follow up and"
type textarea "x"
type textarea "follow up and"
type textarea "x"
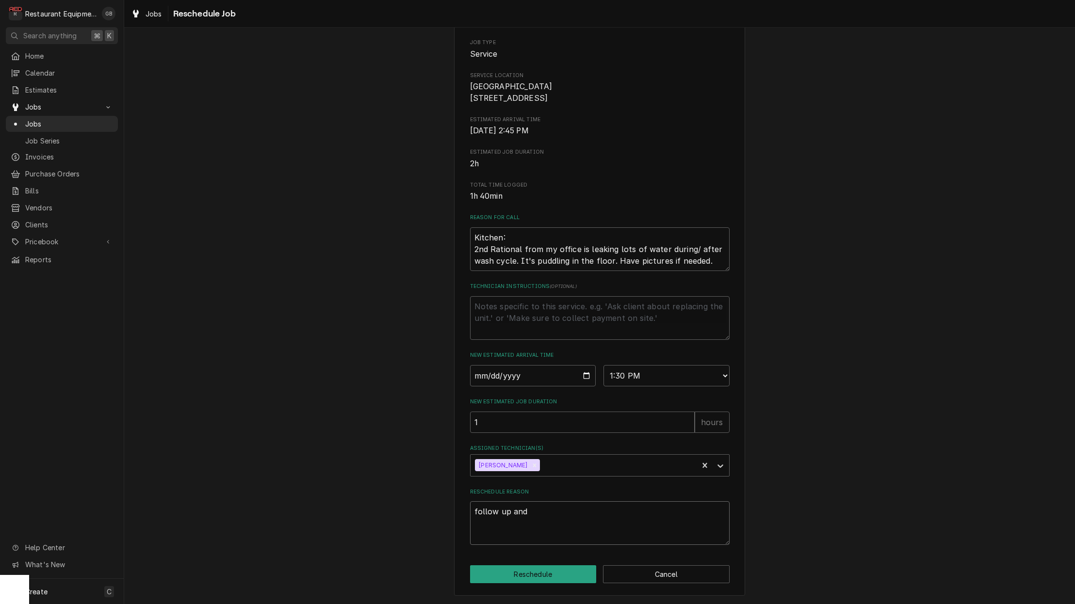
type textarea "follow up and c"
type textarea "x"
type textarea "follow up and cl"
type textarea "x"
type textarea "follow up and clo"
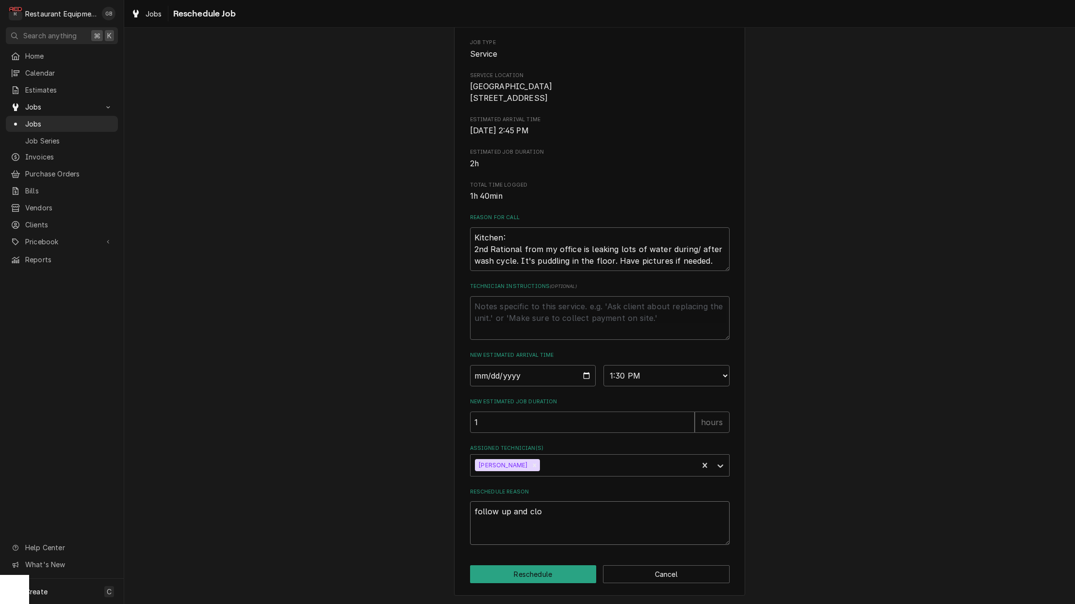
type textarea "x"
type textarea "follow up and clos"
type textarea "x"
type textarea "follow up and close"
type textarea "x"
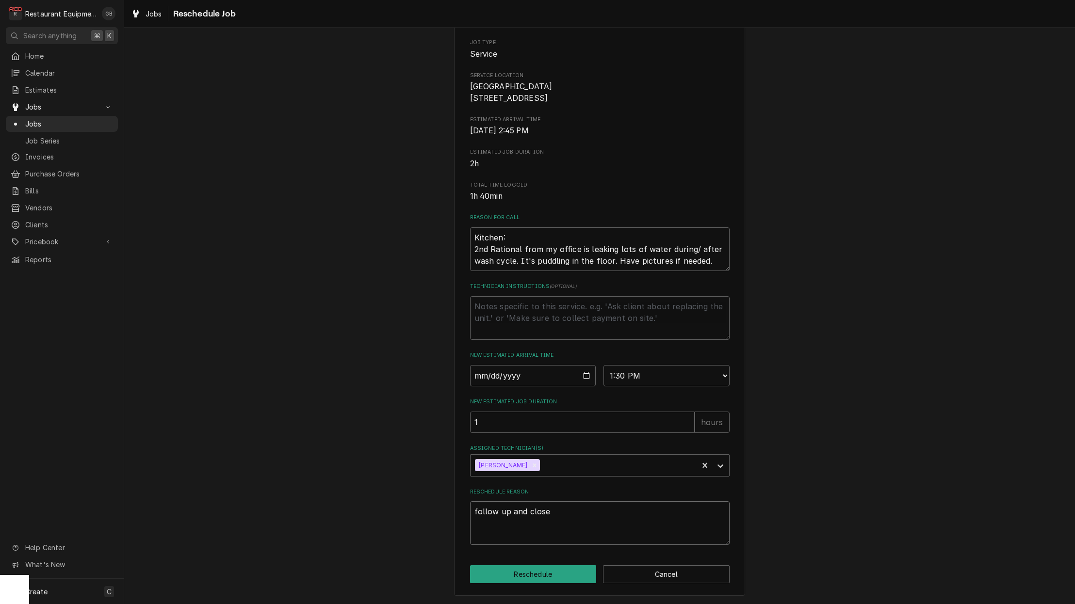
type textarea "follow up and close"
type textarea "x"
type textarea "follow up and close o"
type textarea "x"
type textarea "follow up and close ou"
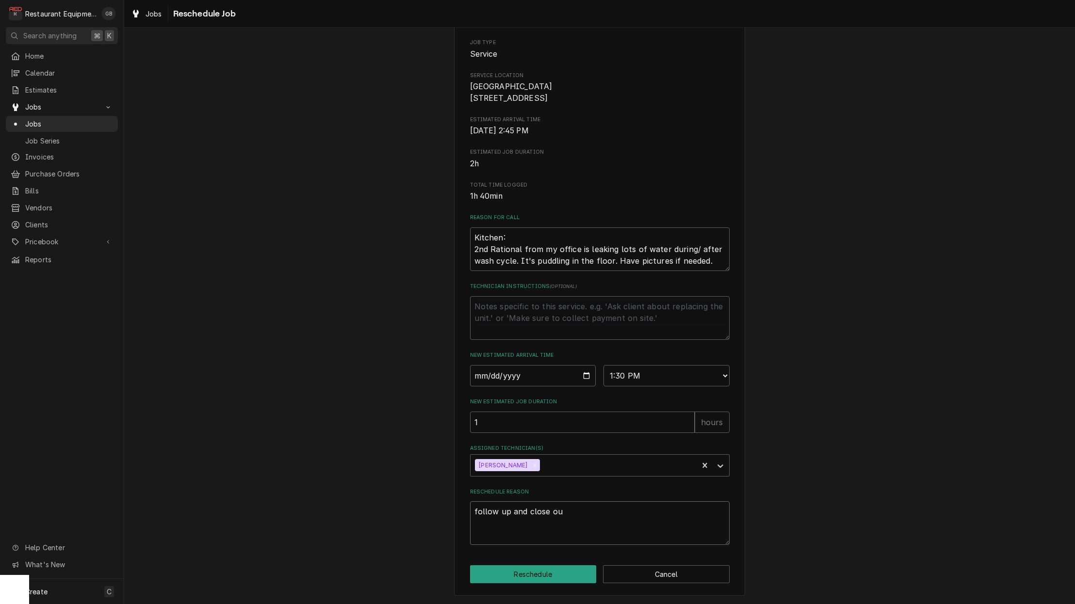
type textarea "x"
type textarea "follow up and close out"
click at [548, 569] on button "Reschedule" at bounding box center [533, 574] width 127 height 18
type textarea "x"
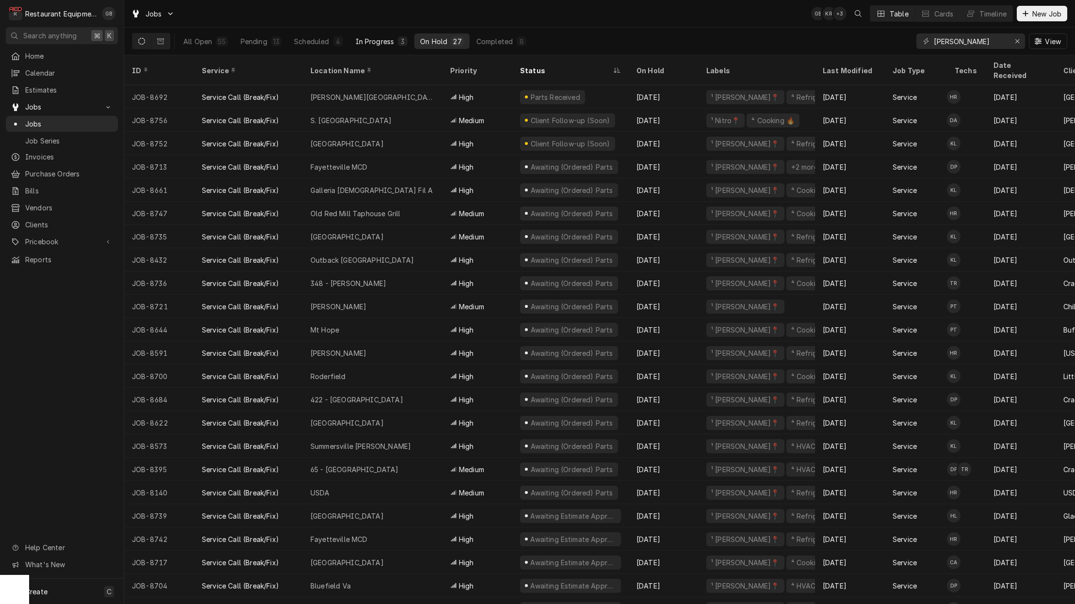
click at [373, 48] on button "In Progress 3" at bounding box center [382, 41] width 64 height 16
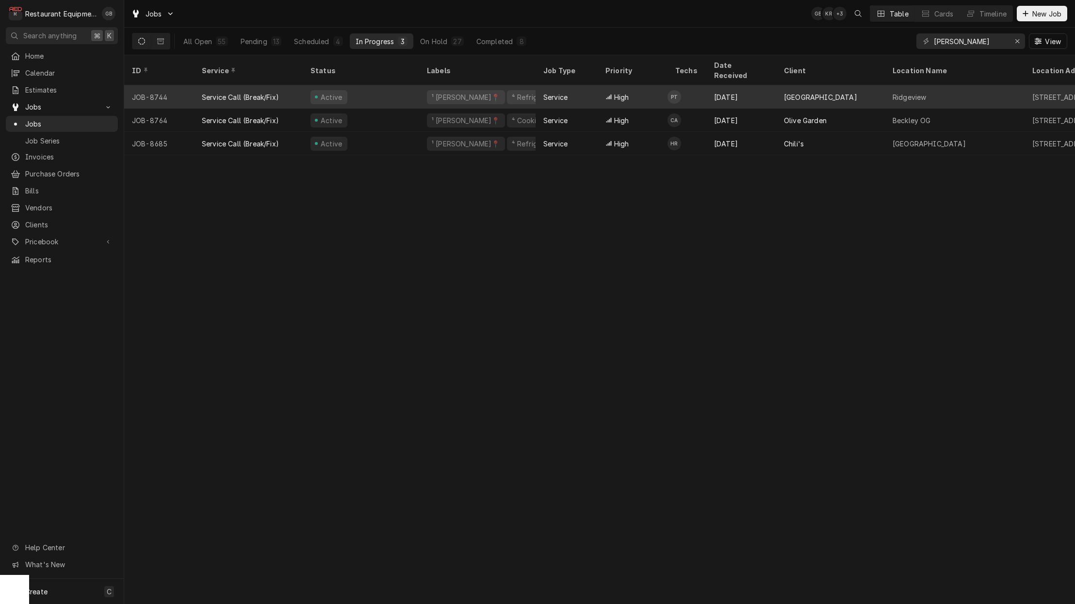
click at [373, 85] on div "Active" at bounding box center [361, 96] width 116 height 23
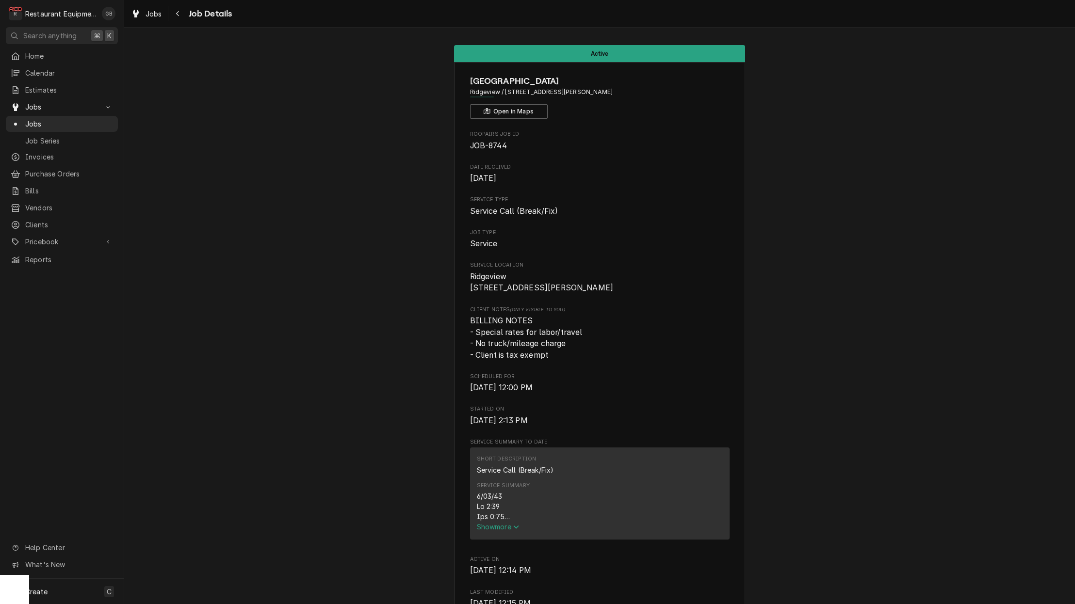
click at [503, 522] on div "Service Summary" at bounding box center [600, 506] width 246 height 31
click at [499, 529] on span "Show more" at bounding box center [498, 527] width 43 height 8
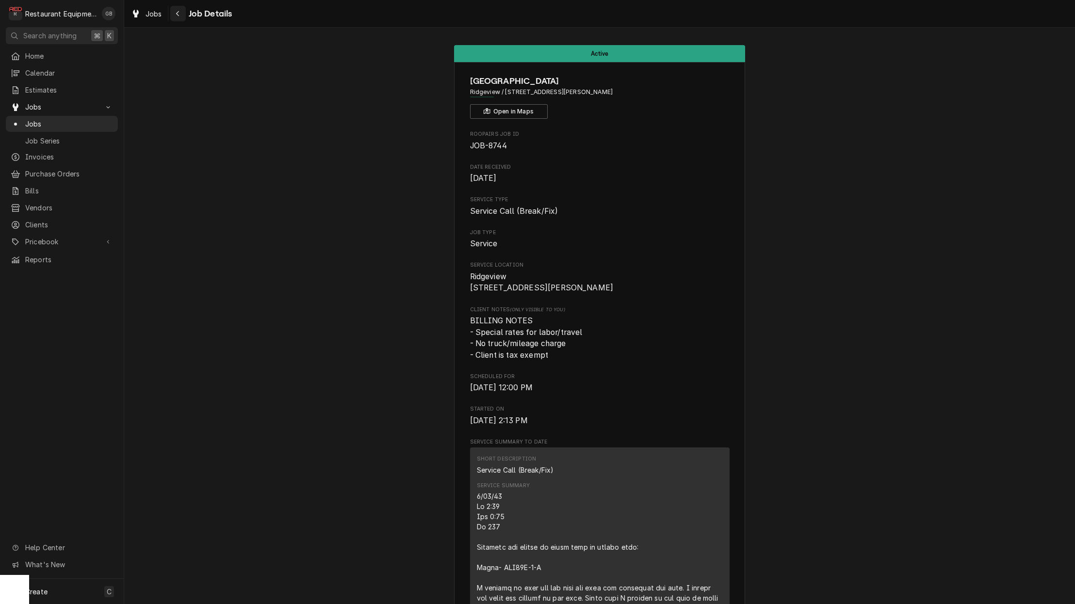
click at [176, 14] on icon "Navigate back" at bounding box center [178, 13] width 4 height 7
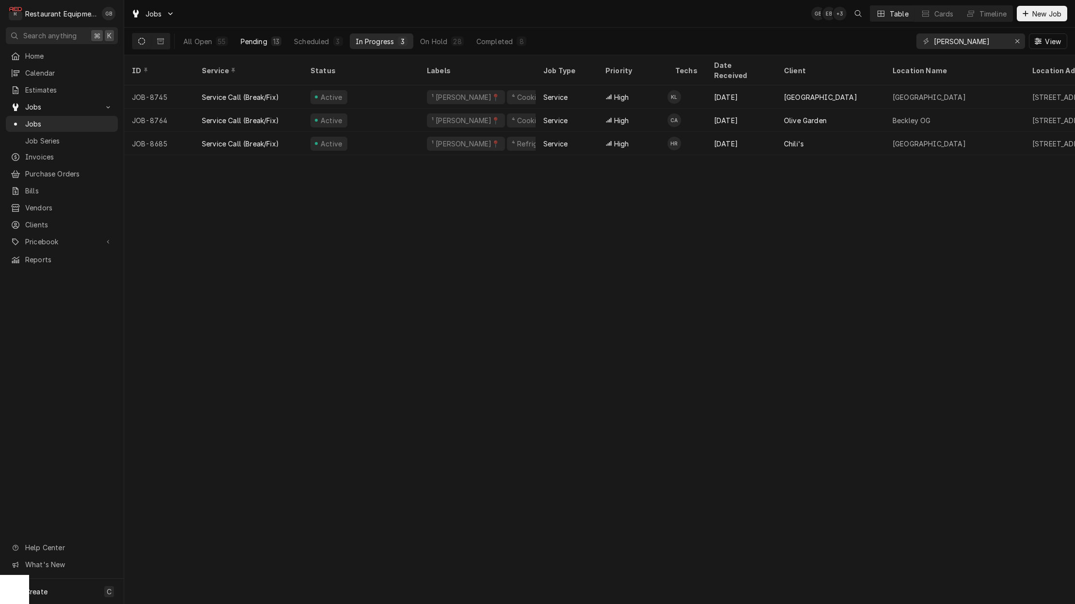
click at [266, 42] on div "Pending" at bounding box center [254, 41] width 27 height 10
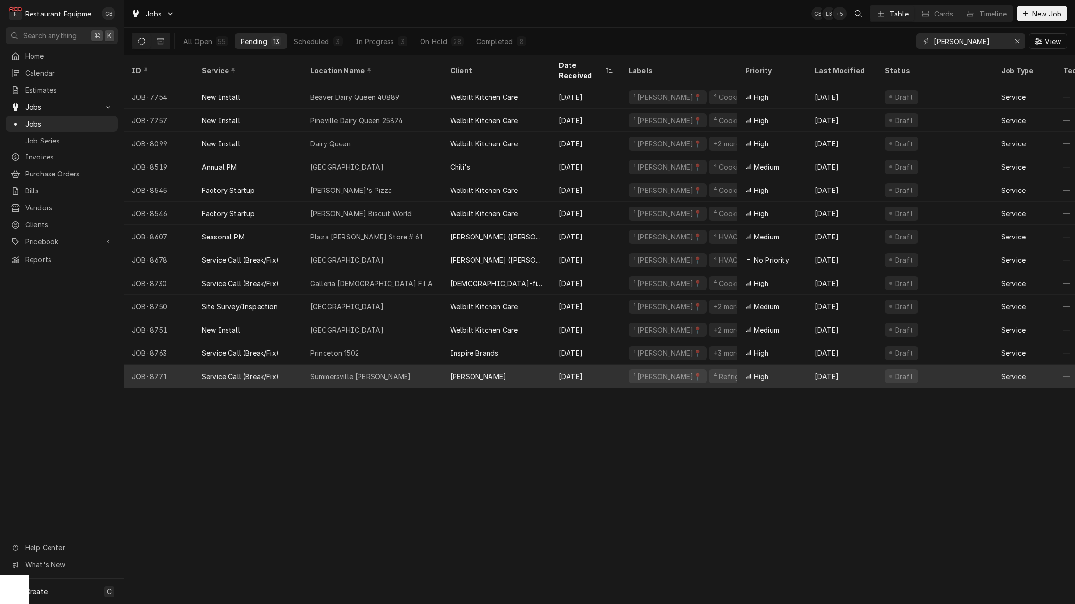
click at [392, 368] on div "Summersville Bob Evans" at bounding box center [373, 376] width 140 height 23
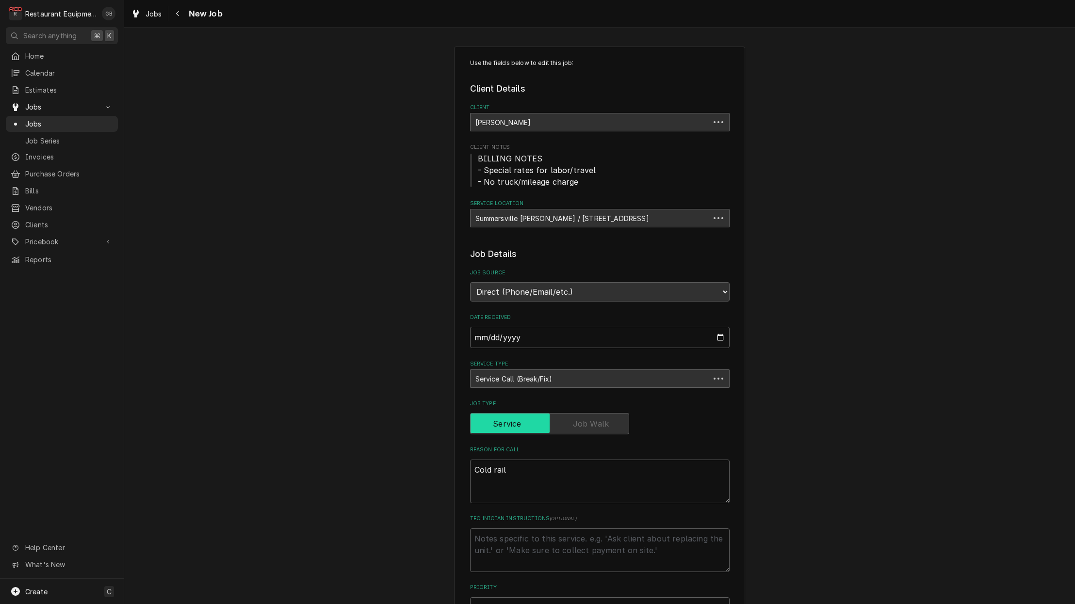
type textarea "x"
click at [179, 14] on icon "Navigate back" at bounding box center [178, 13] width 4 height 7
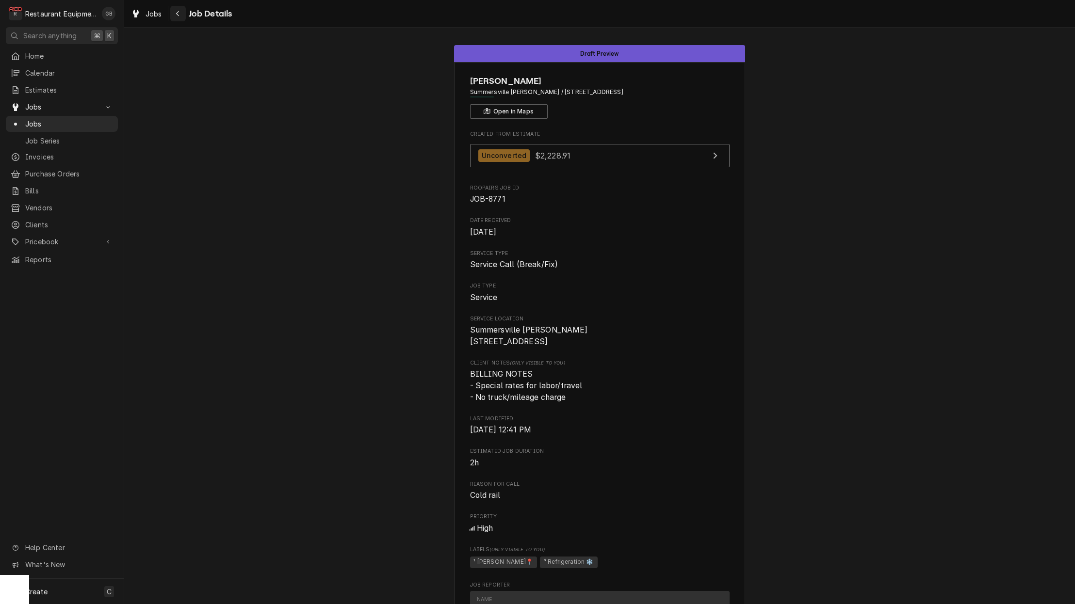
click at [171, 12] on button "Navigate back" at bounding box center [178, 14] width 16 height 16
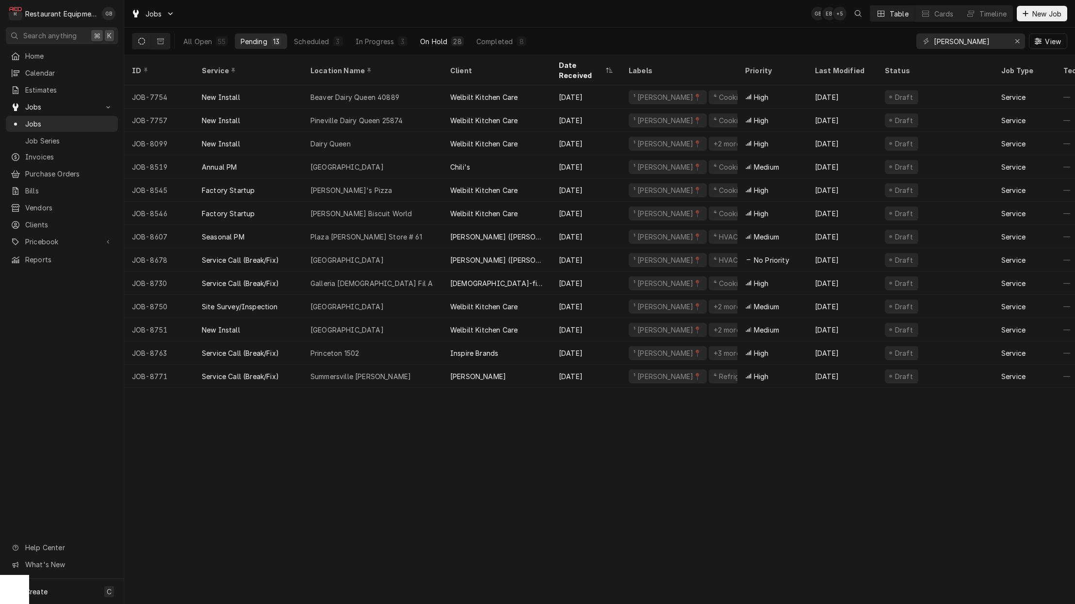
click at [436, 44] on div "On Hold" at bounding box center [433, 41] width 27 height 10
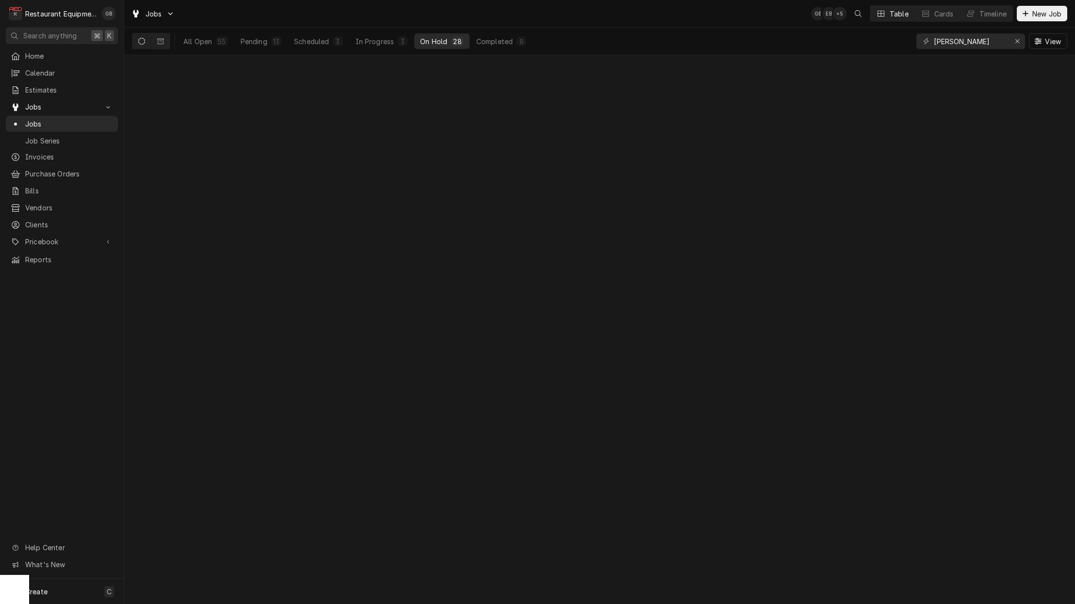
click at [436, 44] on div "On Hold" at bounding box center [433, 41] width 27 height 10
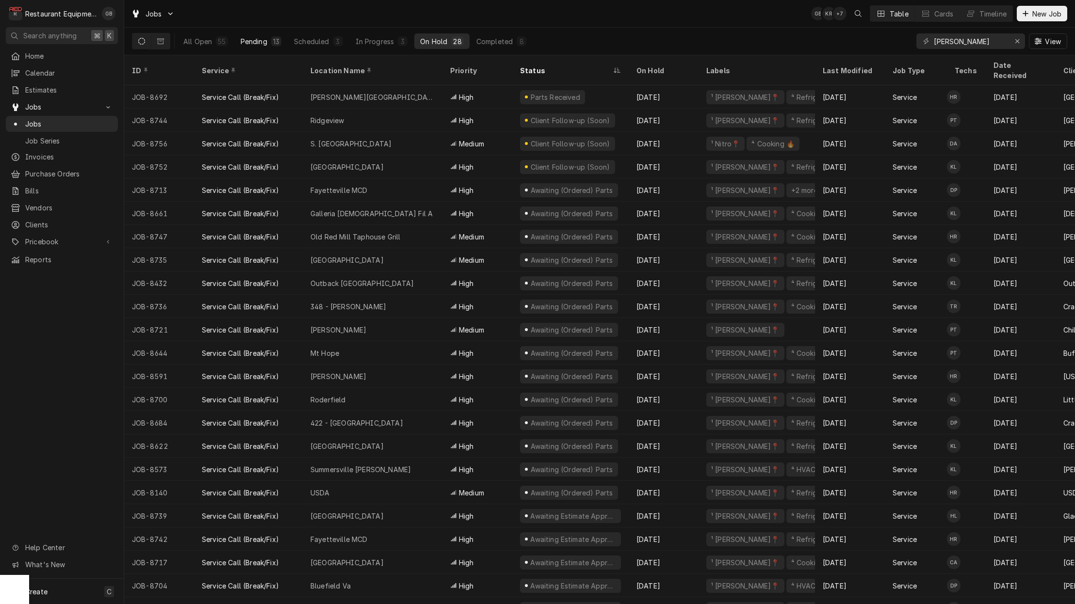
click at [273, 42] on div "13" at bounding box center [276, 41] width 6 height 10
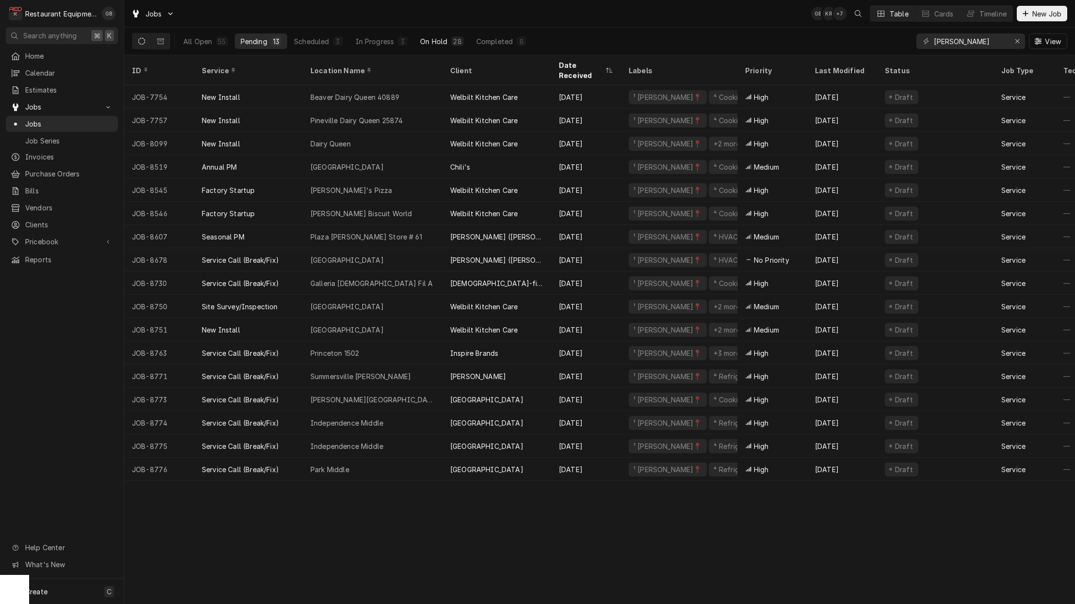
click at [427, 41] on div "On Hold" at bounding box center [433, 41] width 27 height 10
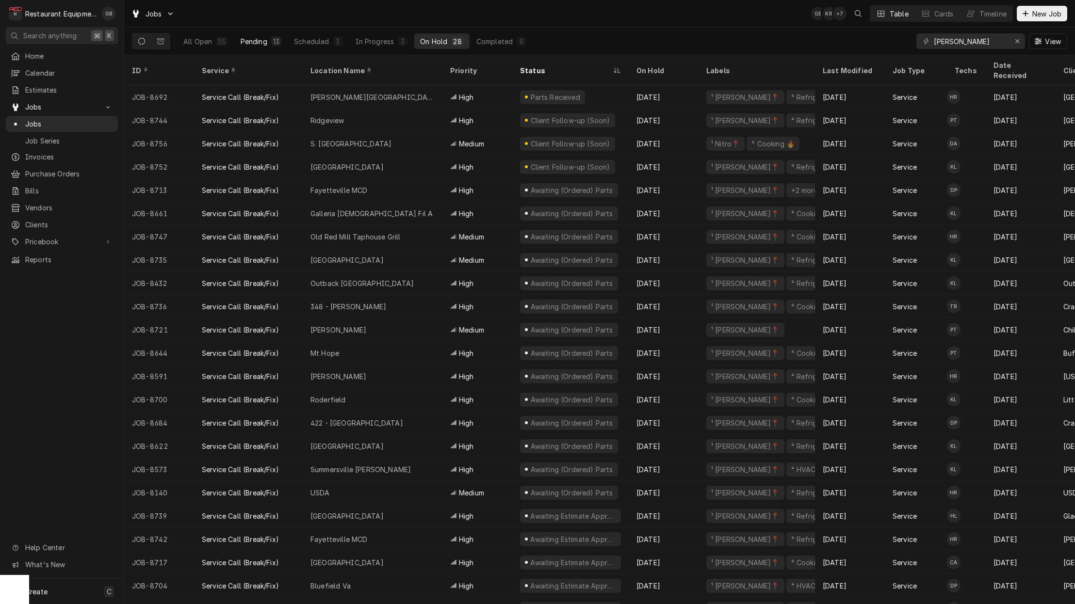
click at [270, 35] on button "Pending 13" at bounding box center [261, 41] width 52 height 16
